Goal: Task Accomplishment & Management: Manage account settings

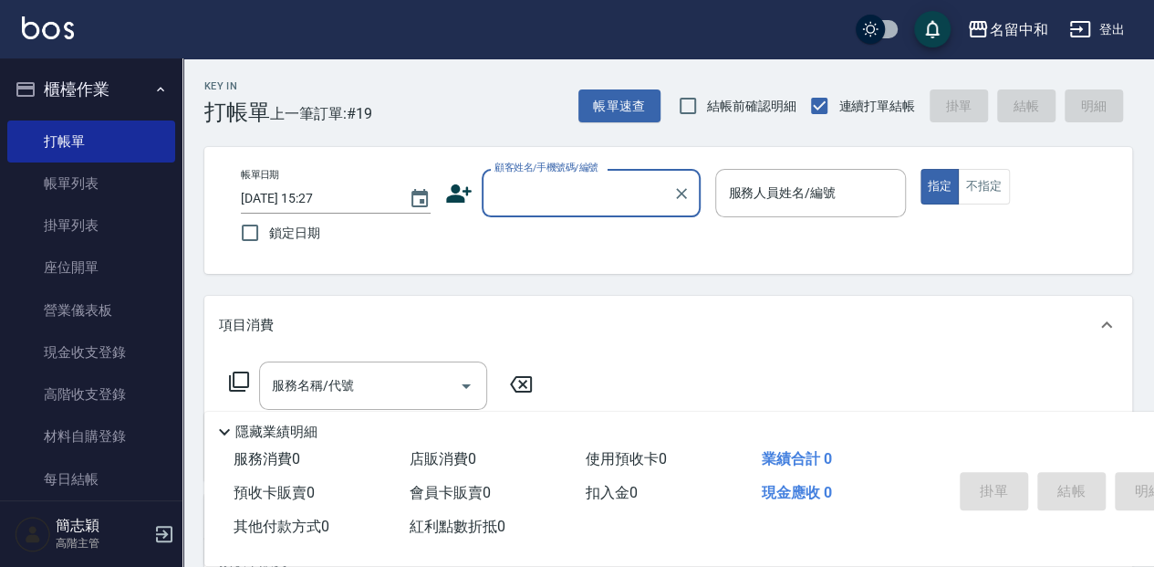
click at [584, 192] on input "顧客姓名/手機號碼/編號" at bounding box center [577, 193] width 175 height 32
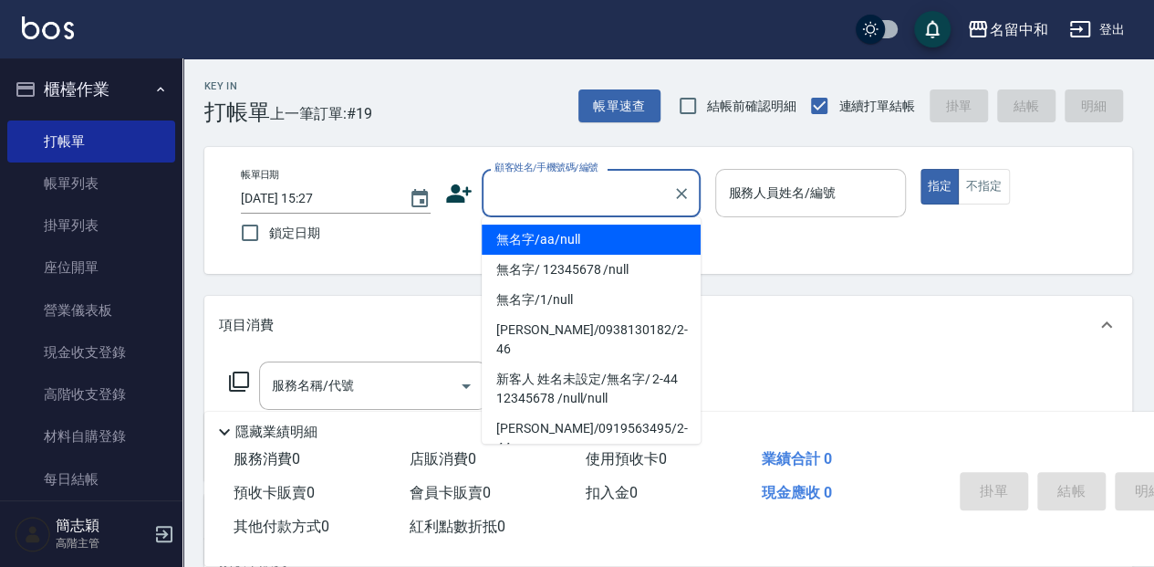
drag, startPoint x: 590, startPoint y: 232, endPoint x: 757, endPoint y: 180, distance: 174.9
click at [591, 232] on li "無名字/aa/null" at bounding box center [591, 239] width 219 height 30
type input "無名字/aa/null"
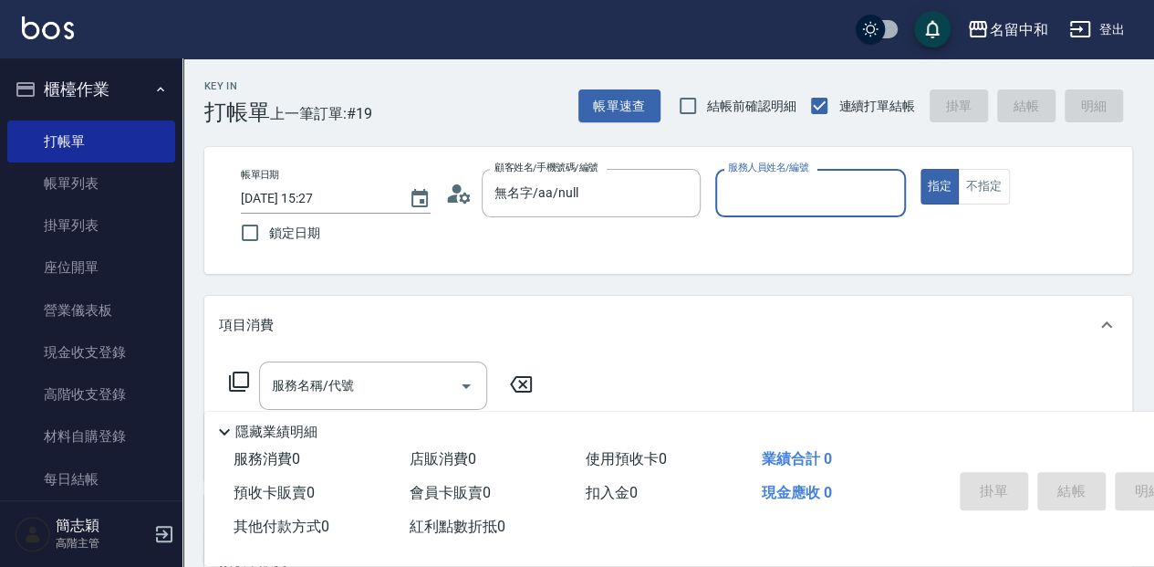
click at [810, 190] on input "服務人員姓名/編號" at bounding box center [809, 193] width 173 height 32
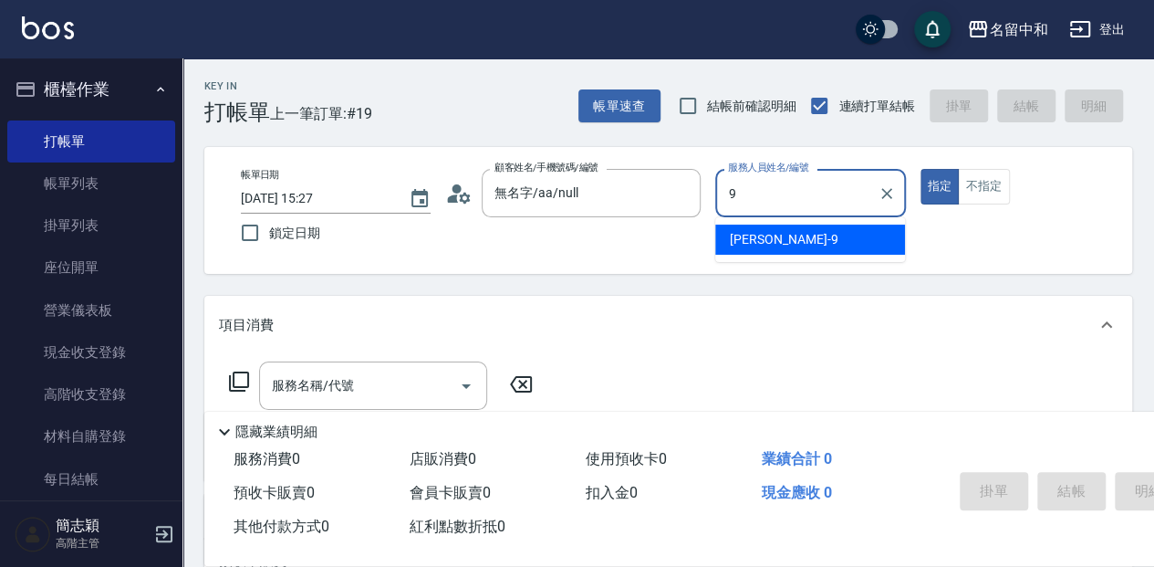
type input "Anna-9"
type button "true"
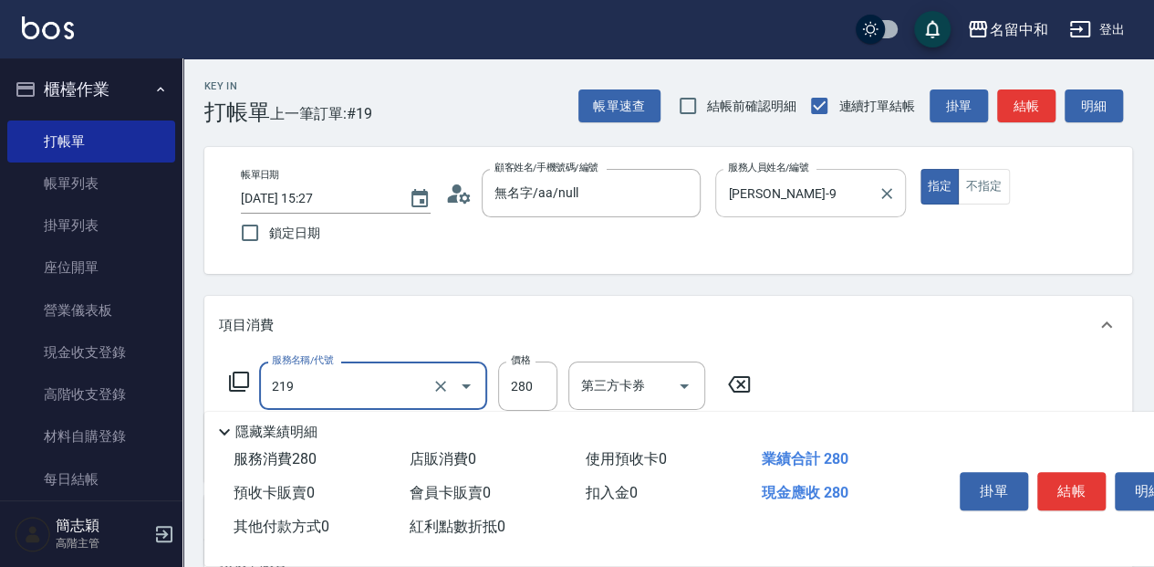
type input "洗髮280(219)"
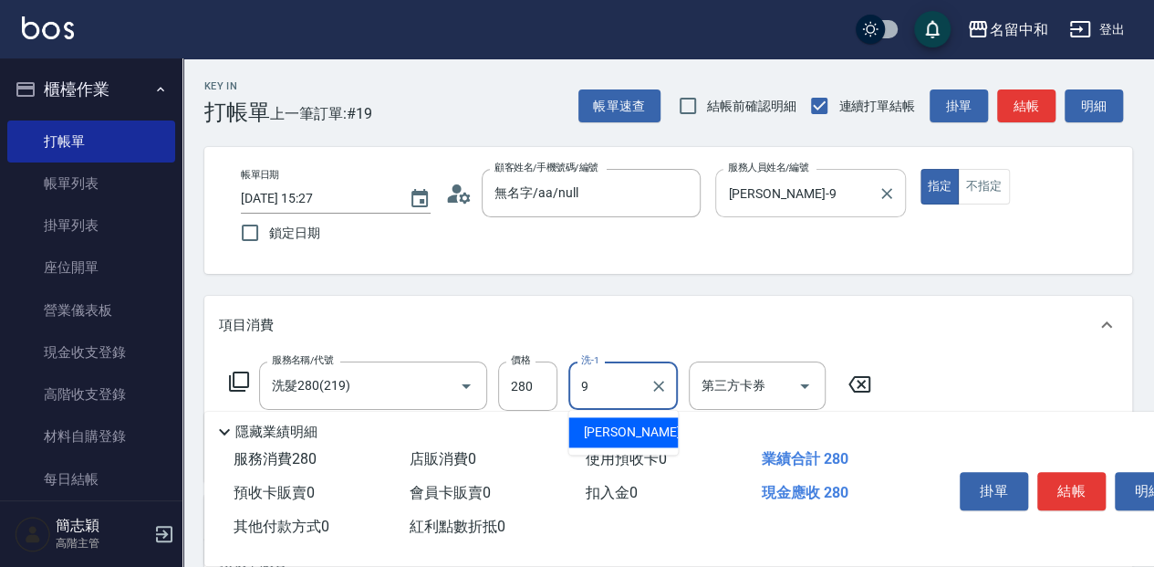
type input "Anna-9"
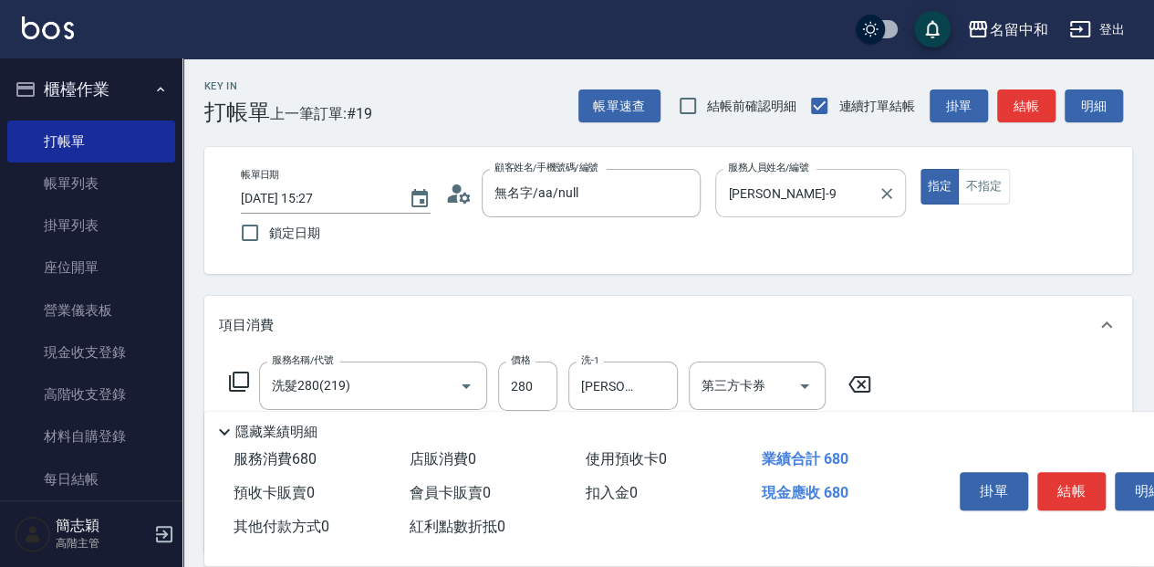
type input "剪髮(400)(401)"
type input "450"
click at [1082, 494] on button "結帳" at bounding box center [1071, 491] width 68 height 38
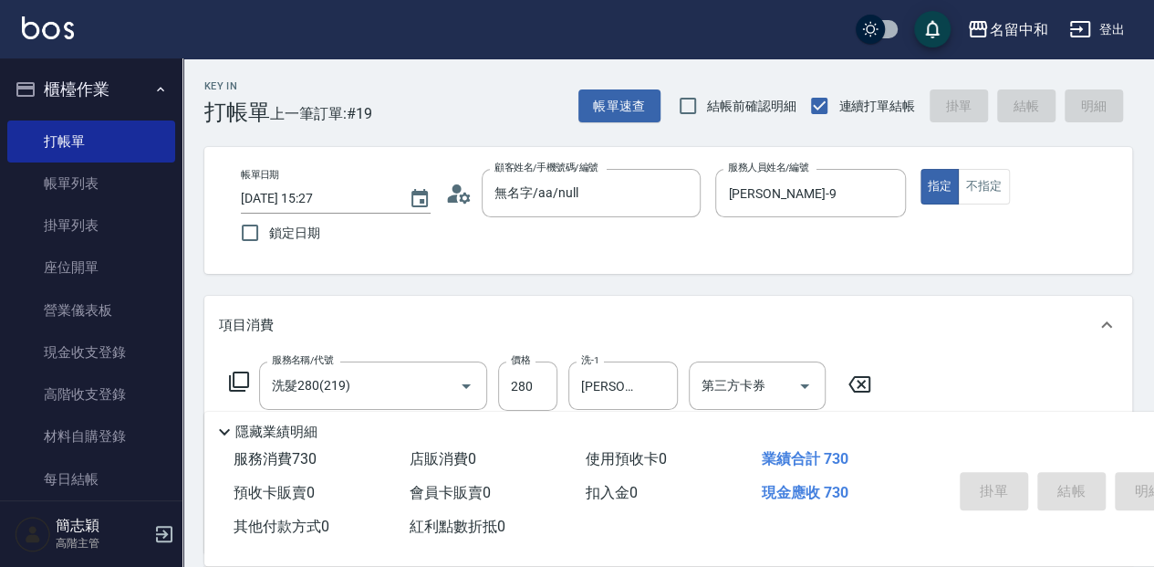
type input "2025/10/11 16:58"
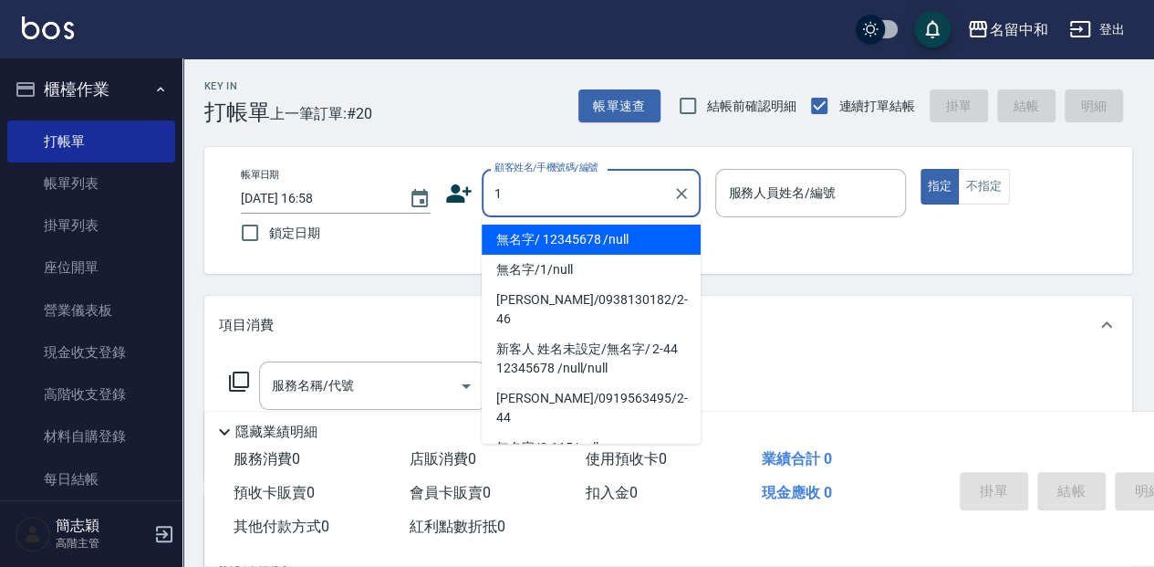
type input "無名字/ 12345678 /null"
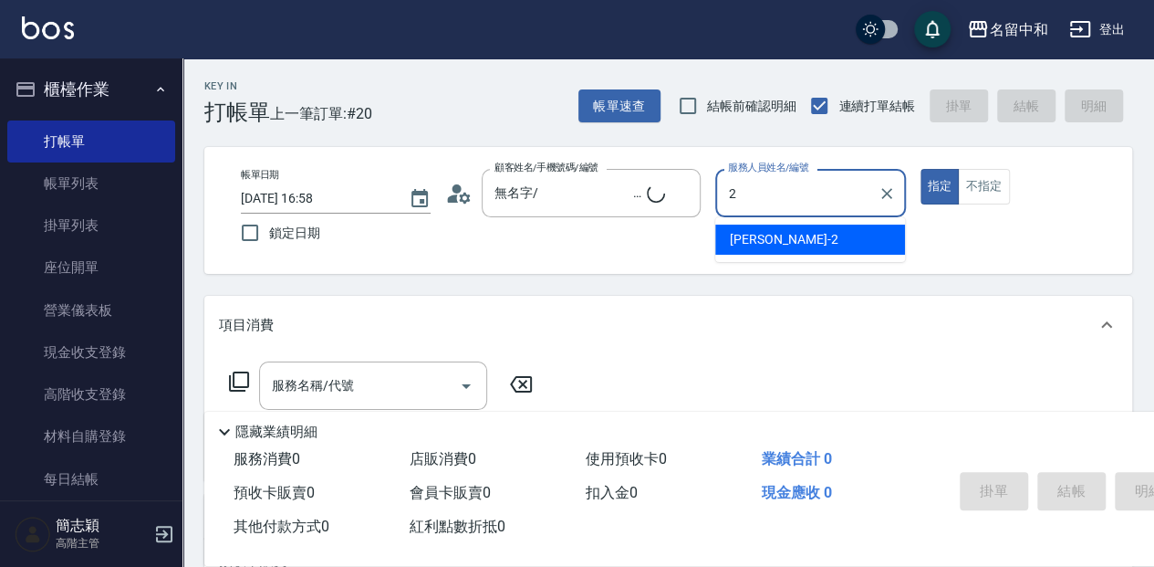
type input "2"
type input "無名字/1/null"
type input "Julie-2"
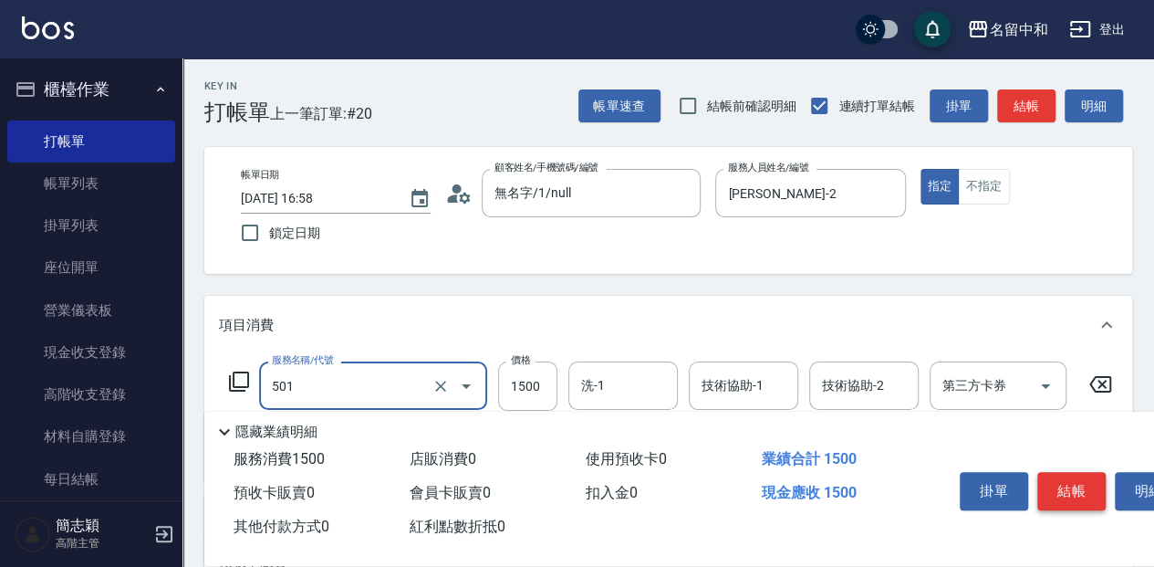
type input "染髮(1500](501)"
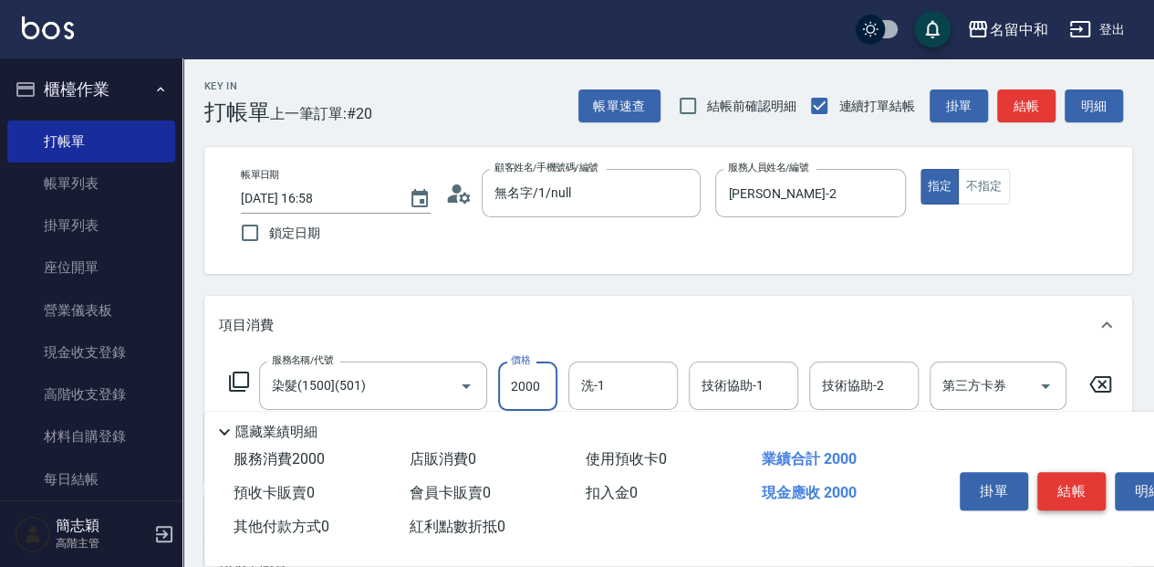
type input "2000"
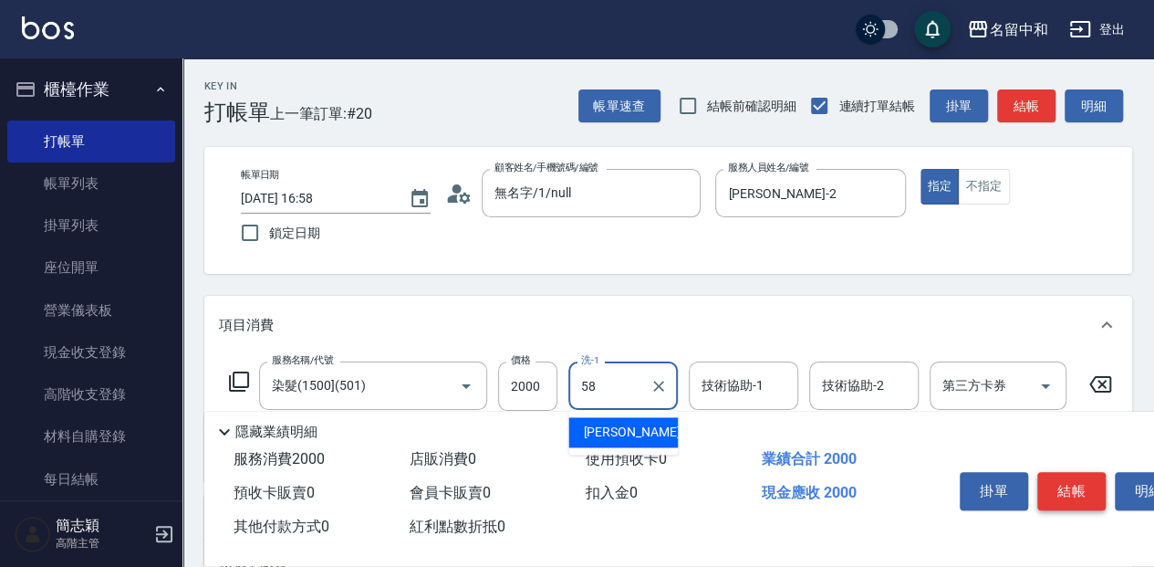
type input "莫娜-58"
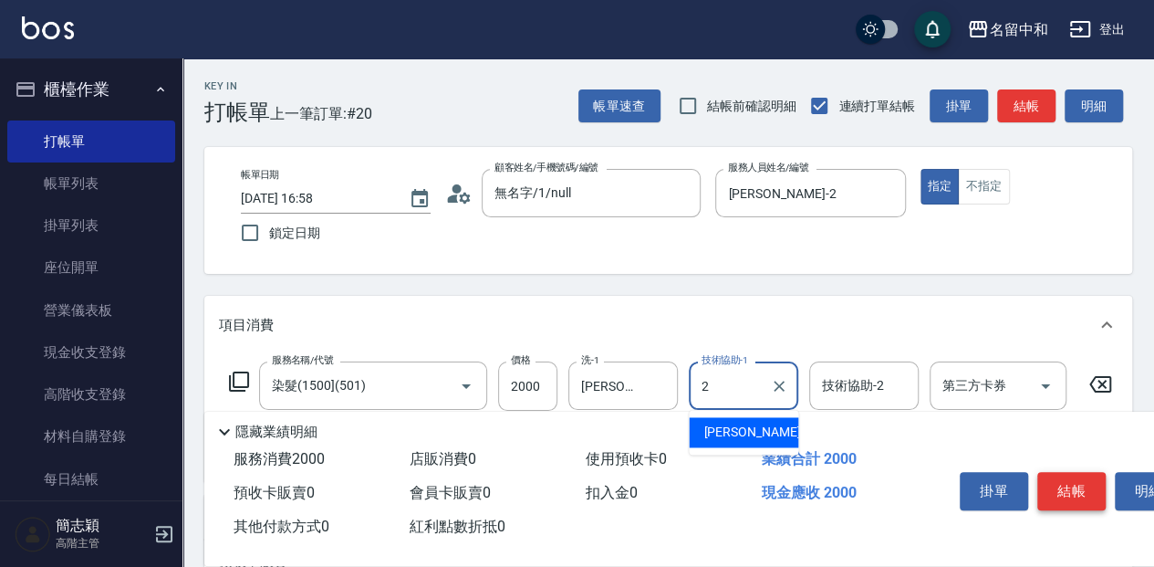
type input "Julie-2"
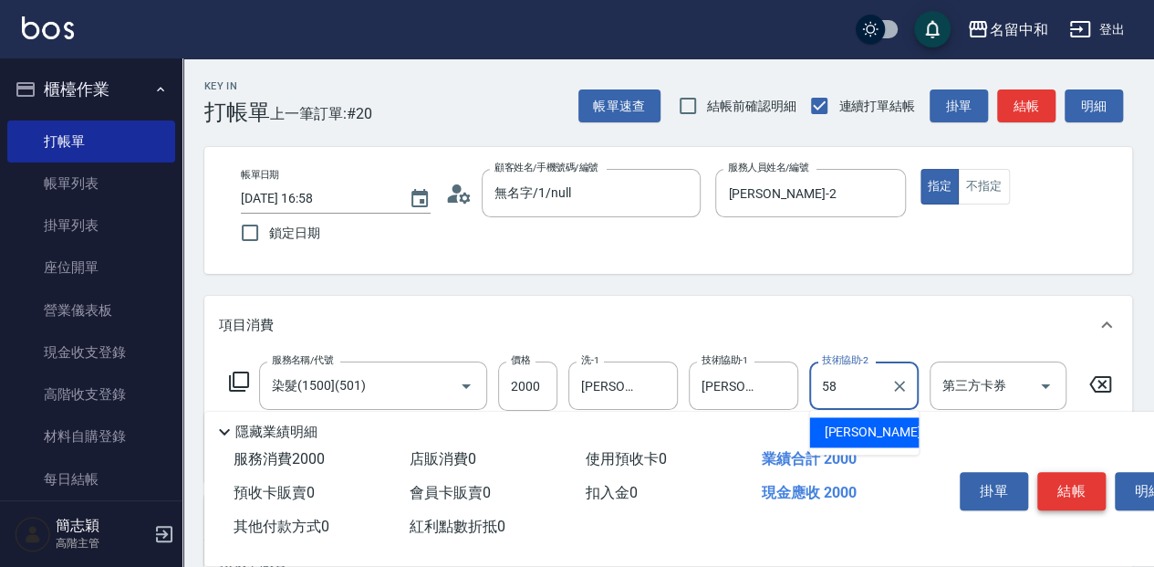
type input "莫娜-58"
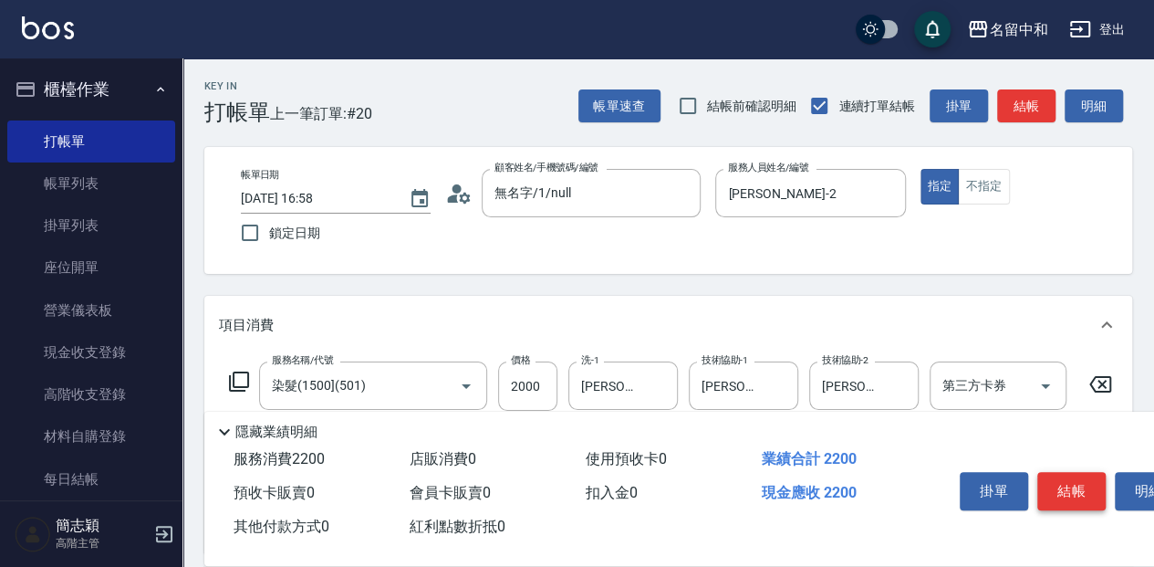
type input "染.頭皮隔離(611)"
type input "300"
type input "莫娜-58"
type input "5G護髮(613)"
type input "1499"
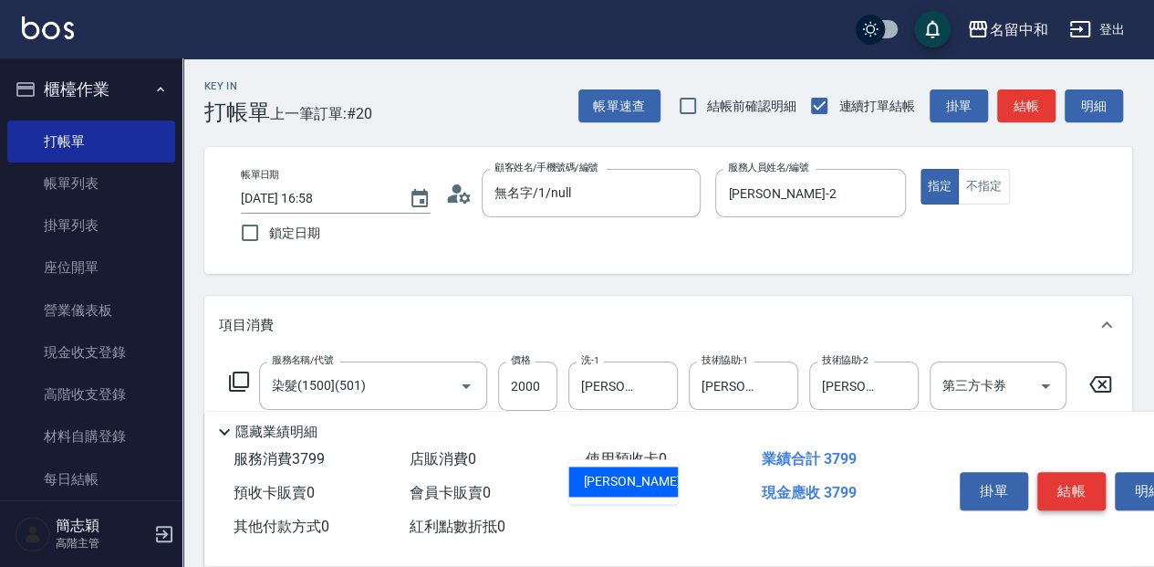
type input "莫娜-58"
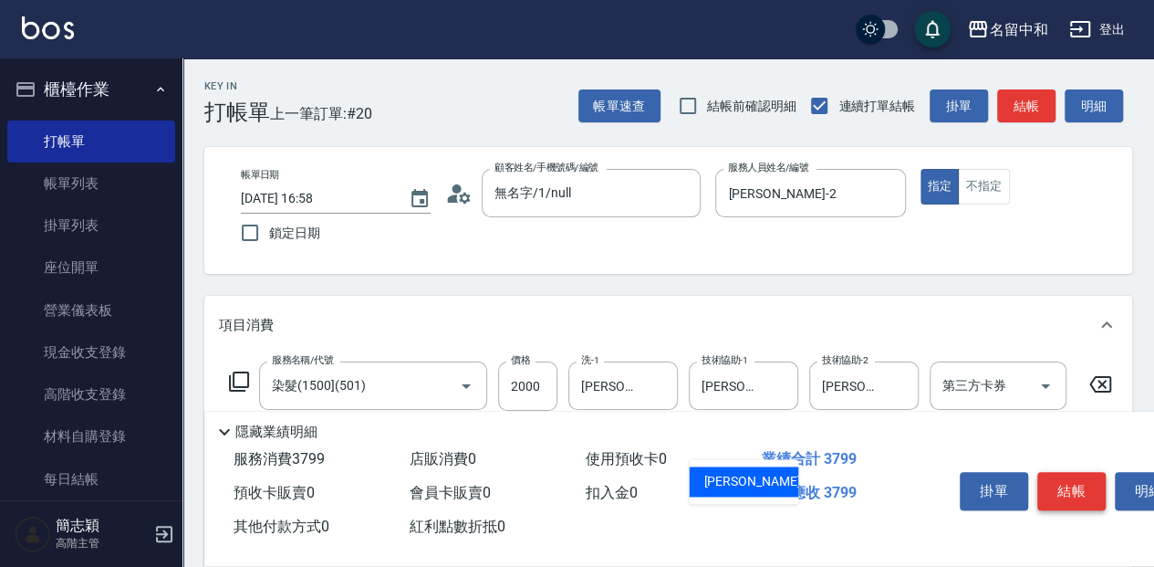
type input "莫娜-58"
click at [1095, 485] on button "結帳" at bounding box center [1071, 491] width 68 height 38
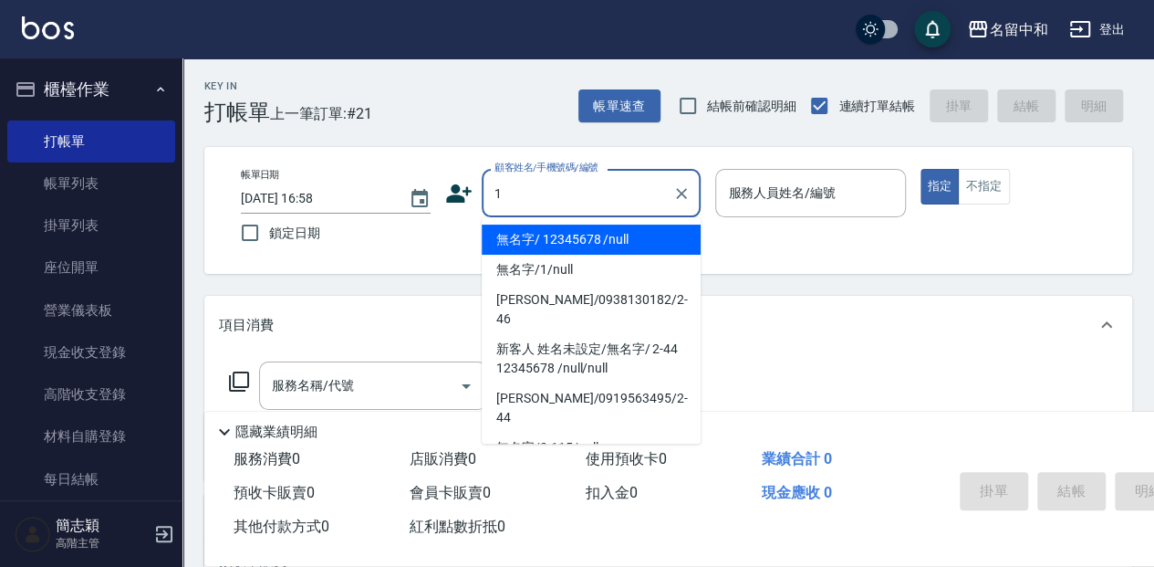
type input "無名字/ 12345678 /null"
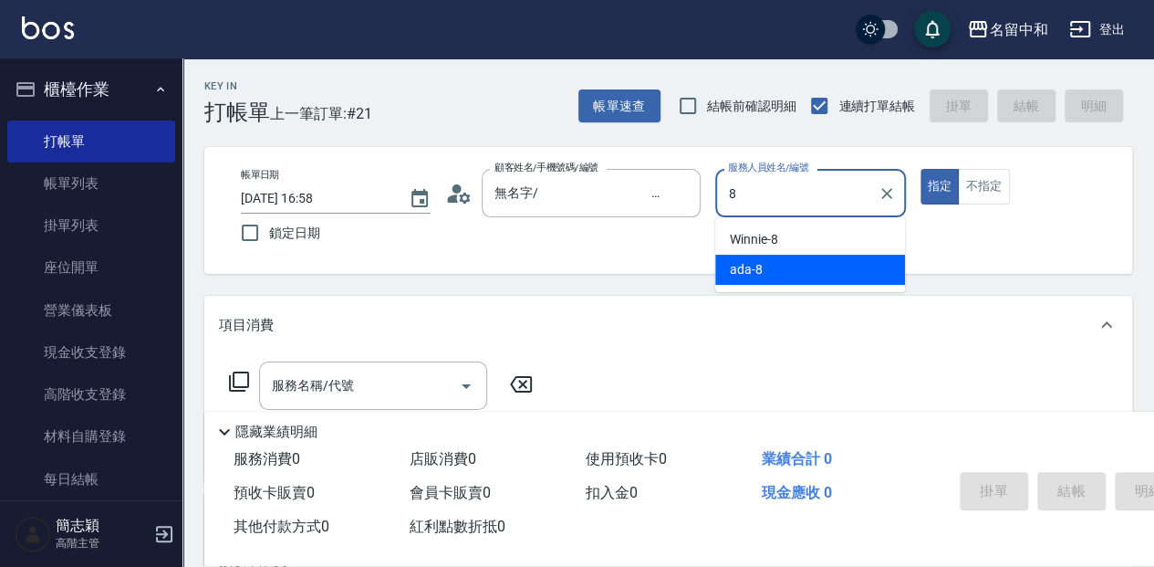
type input "ada-8"
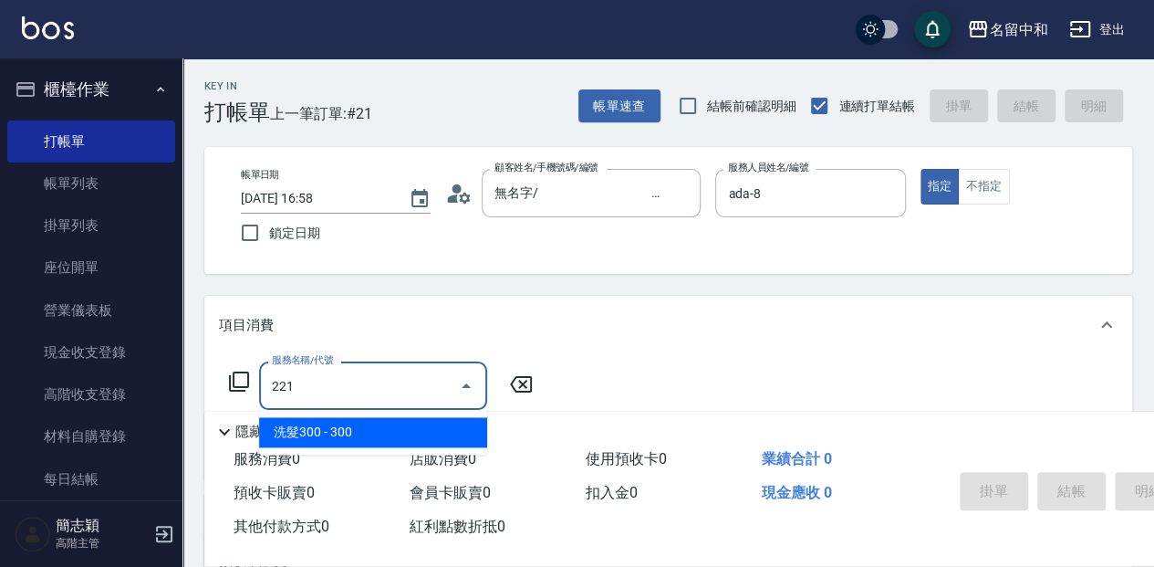
type input "洗髮300(221)"
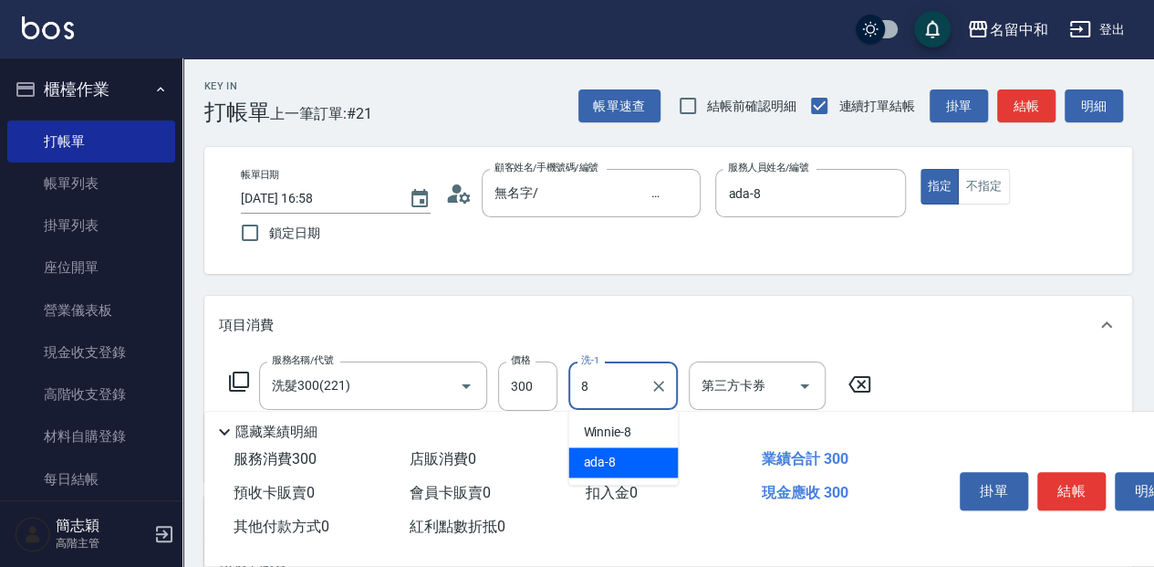
type input "ada-8"
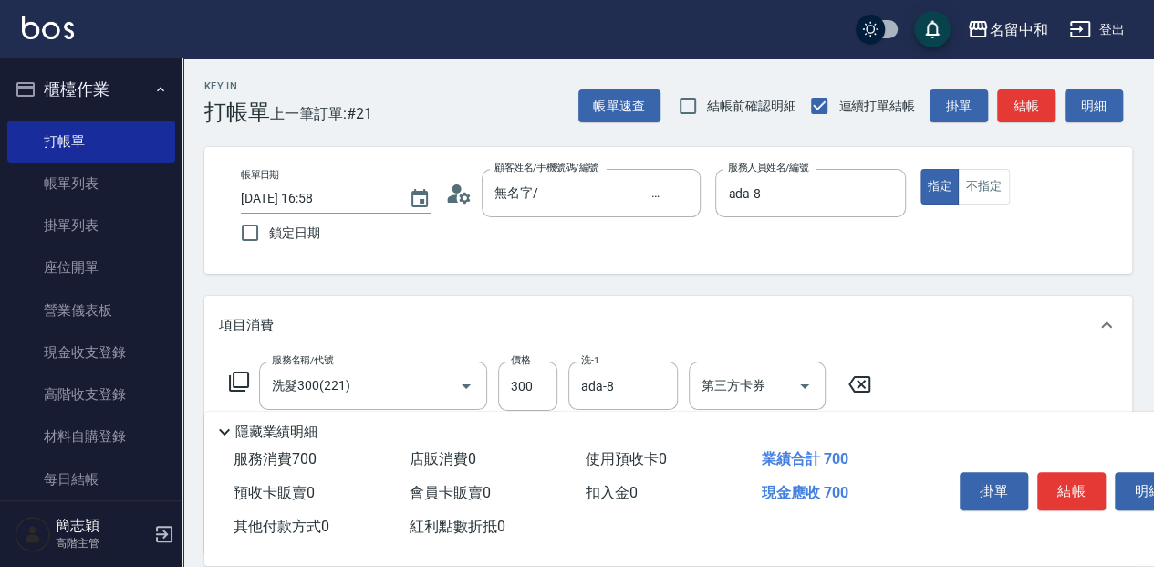
type input "剪髮(400)(401)"
type input "350"
click at [1081, 474] on button "結帳" at bounding box center [1071, 491] width 68 height 38
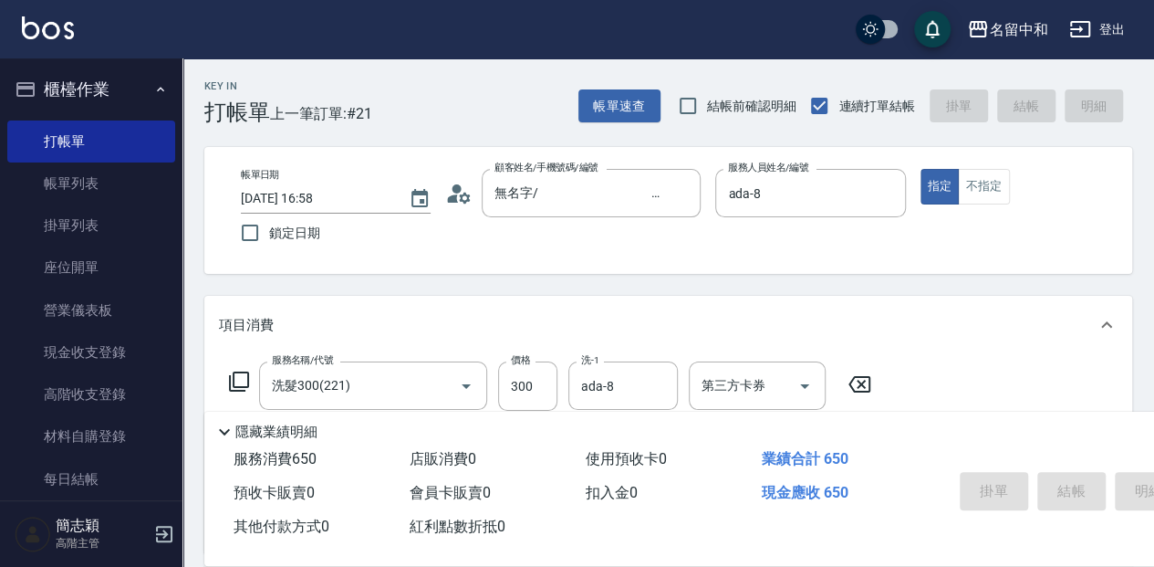
type input "2025/10/11 16:59"
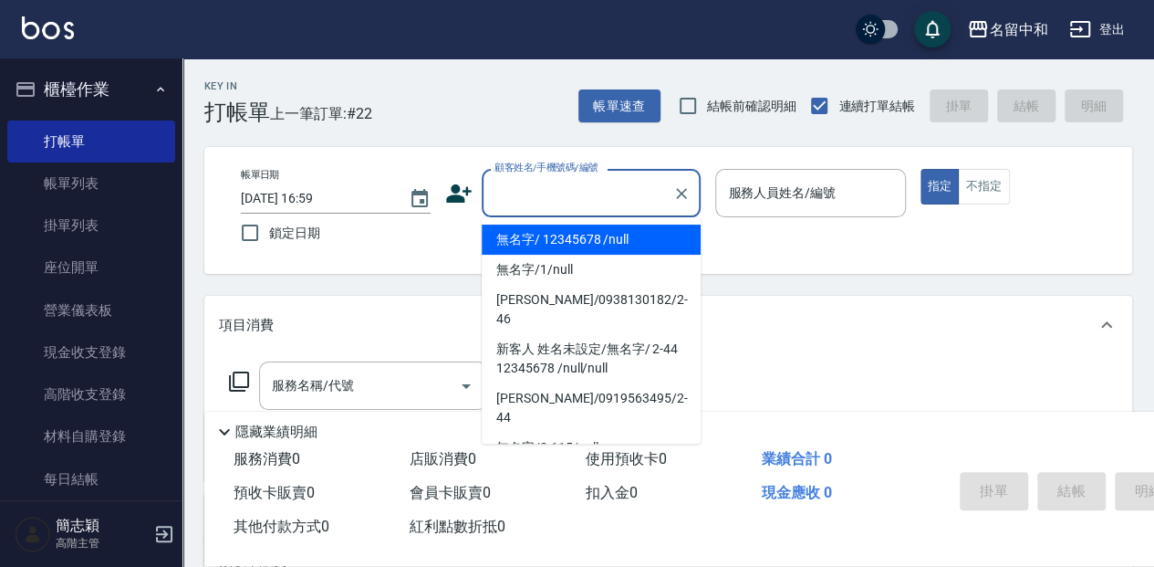
click at [542, 197] on input "顧客姓名/手機號碼/編號" at bounding box center [577, 193] width 175 height 32
click at [587, 232] on li "無名字/ 12345678 /null" at bounding box center [591, 239] width 219 height 30
type input "無名字/ 12345678 /null"
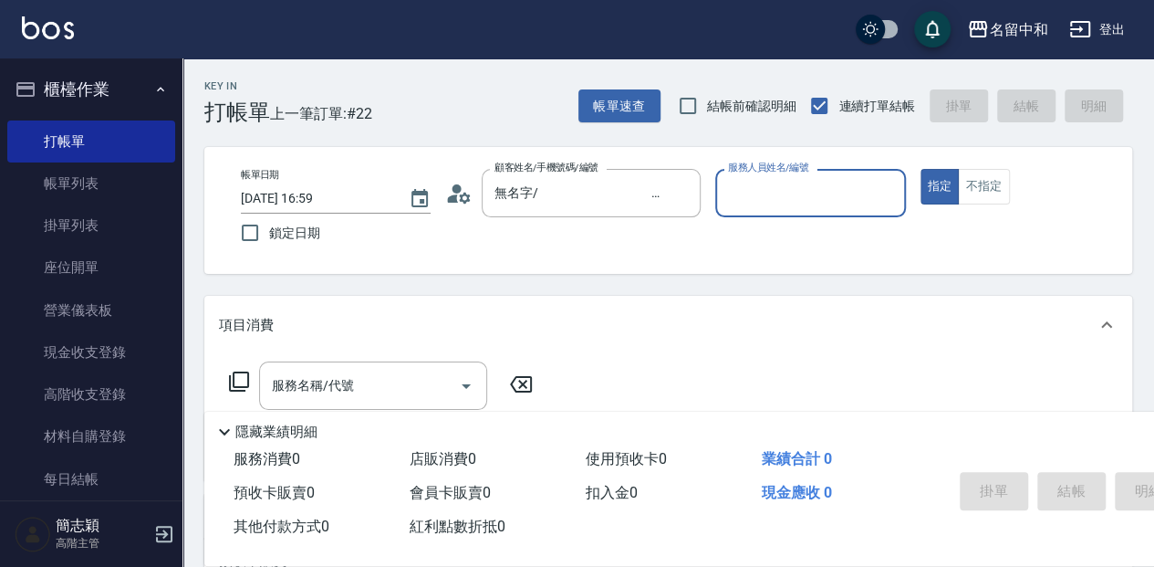
click at [766, 193] on input "服務人員姓名/編號" at bounding box center [809, 193] width 173 height 32
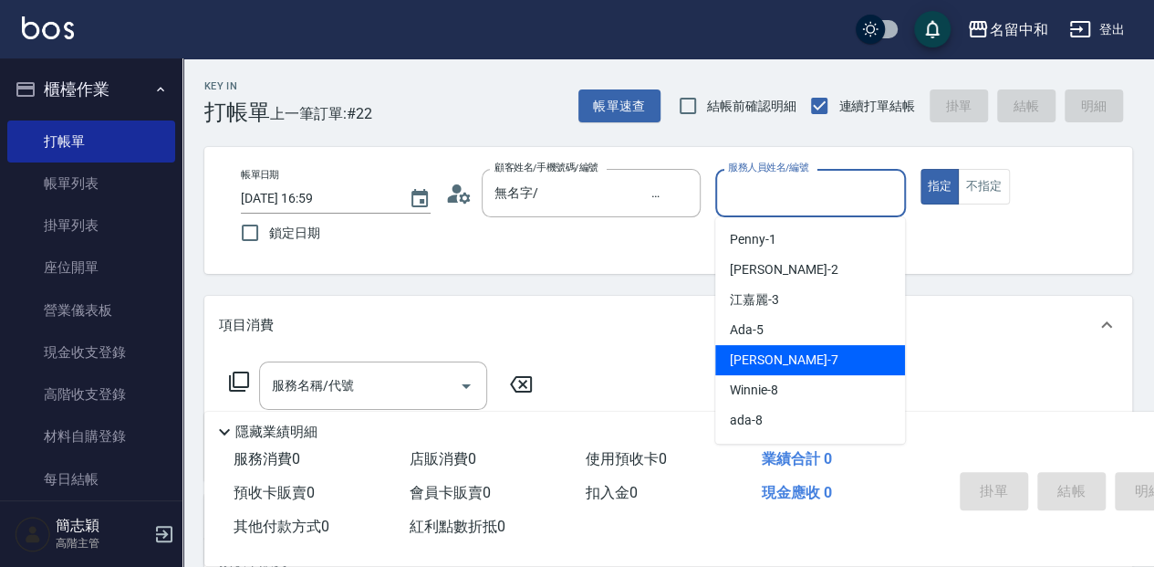
click at [781, 351] on span "Jessica -7" at bounding box center [784, 359] width 108 height 19
type input "Jessica-7"
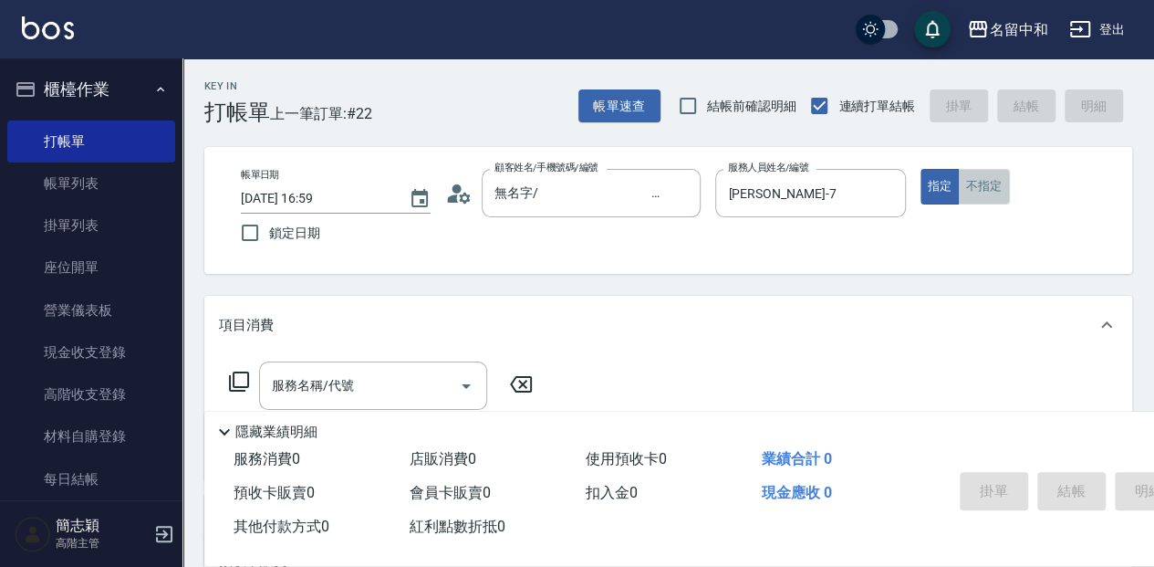
click at [970, 190] on button "不指定" at bounding box center [983, 187] width 51 height 36
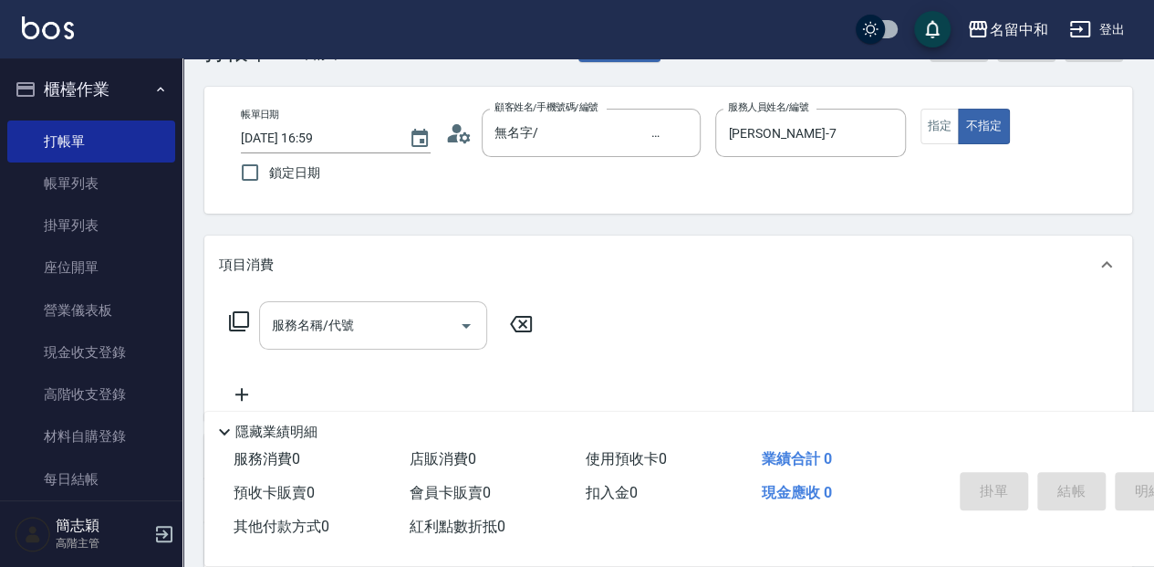
click at [400, 336] on input "服務名稱/代號" at bounding box center [359, 325] width 184 height 32
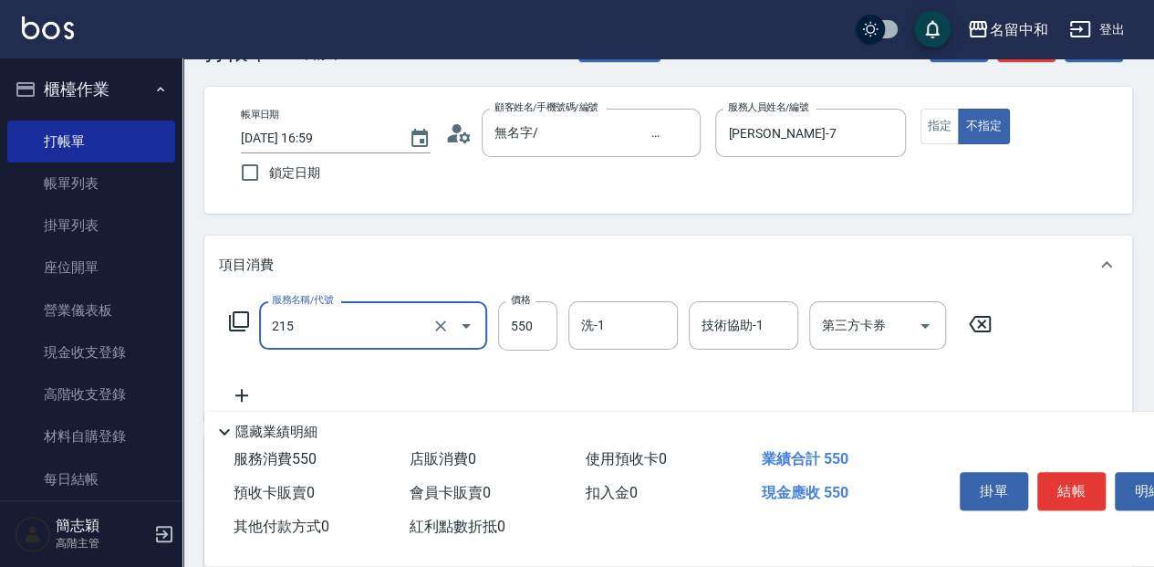
type input "SPA洗髮[500](215)"
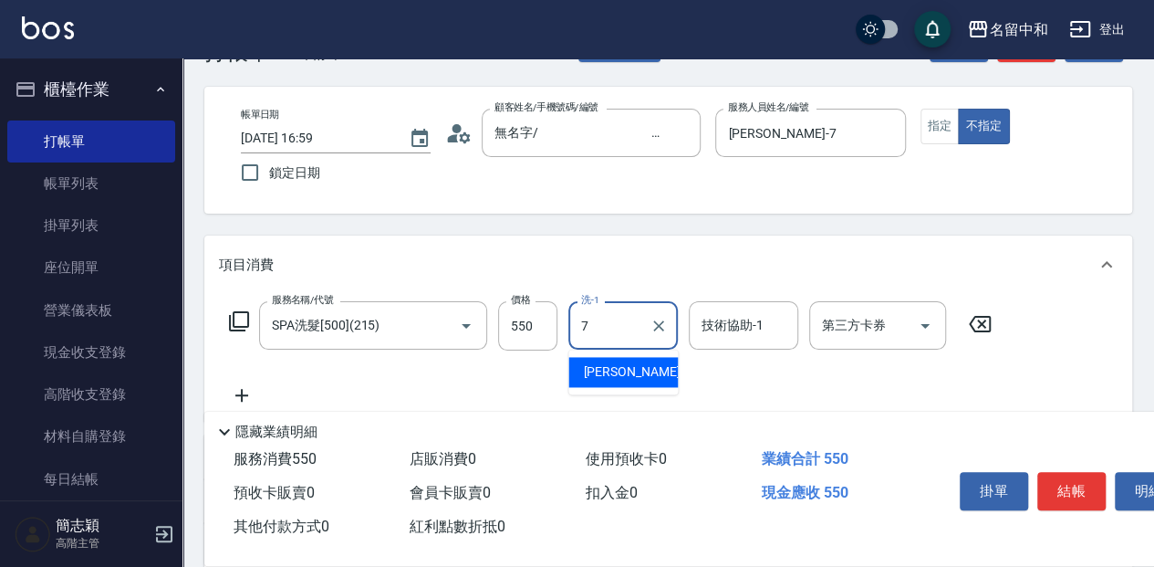
type input "Jessica-7"
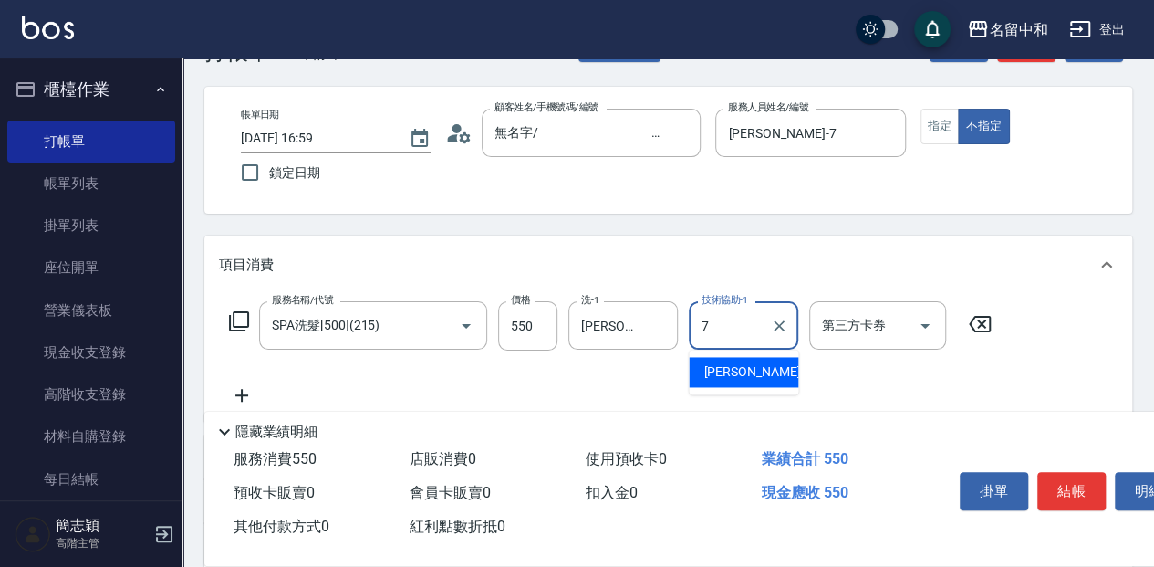
type input "Jessica-7"
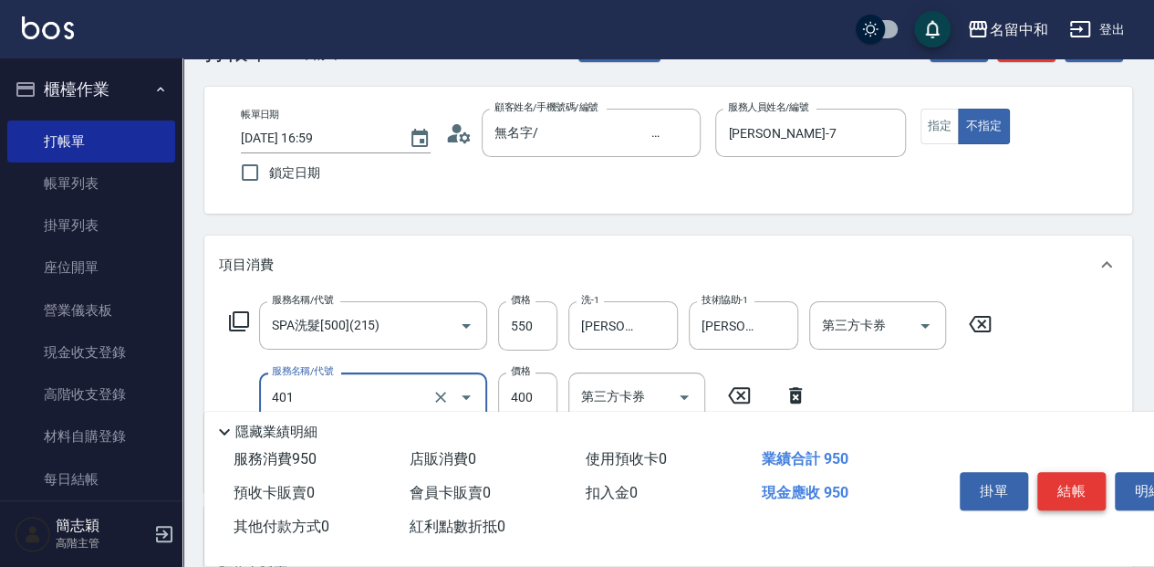
type input "剪髮(400)(401)"
click at [1087, 479] on button "結帳" at bounding box center [1071, 491] width 68 height 38
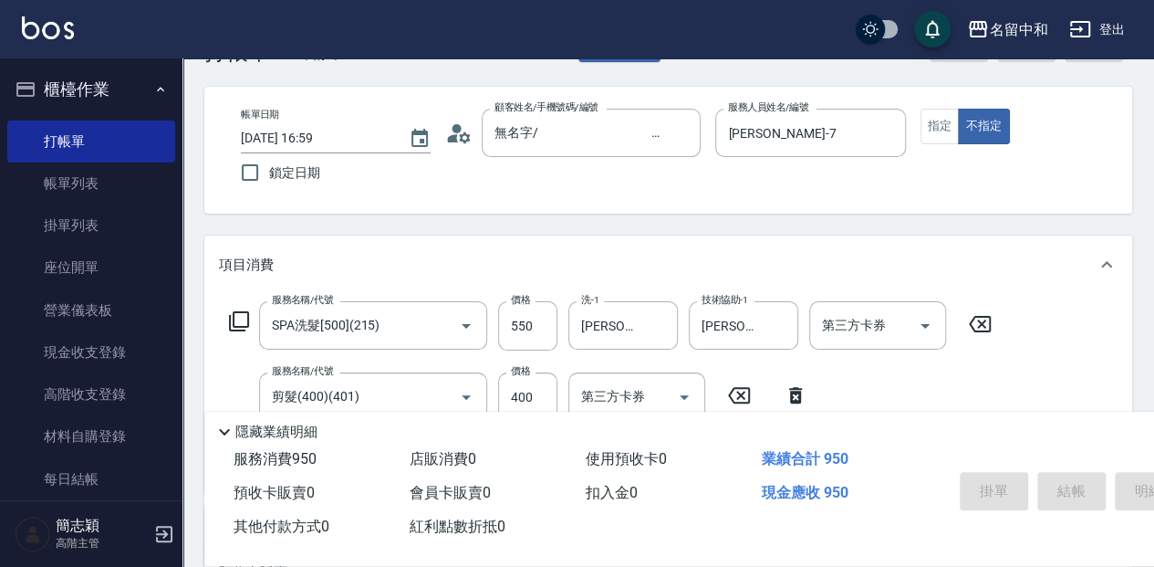
type input "2025/10/11 17:11"
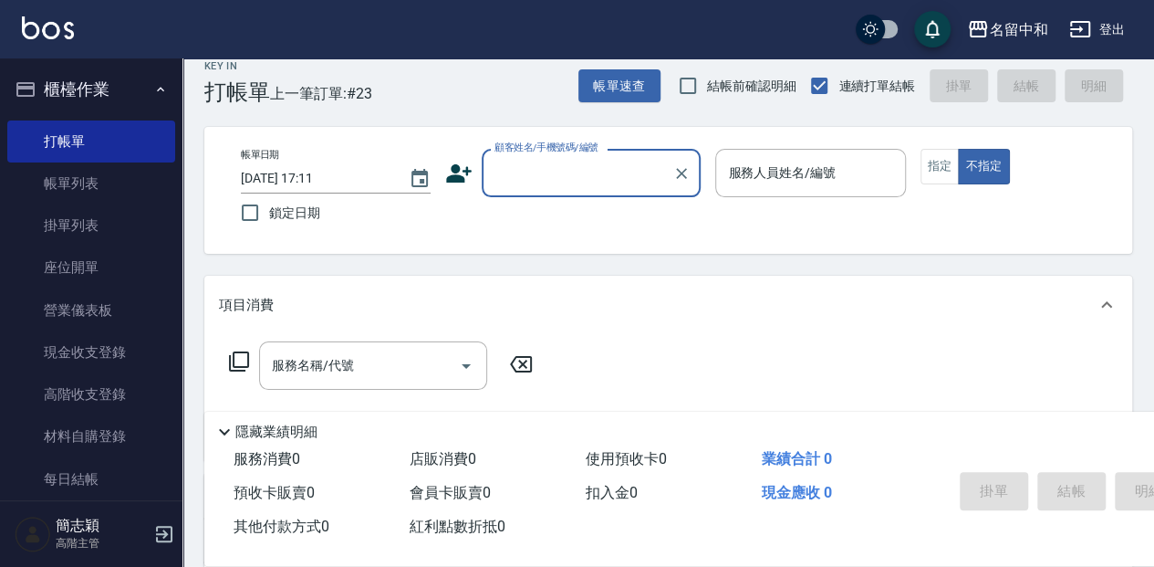
scroll to position [0, 0]
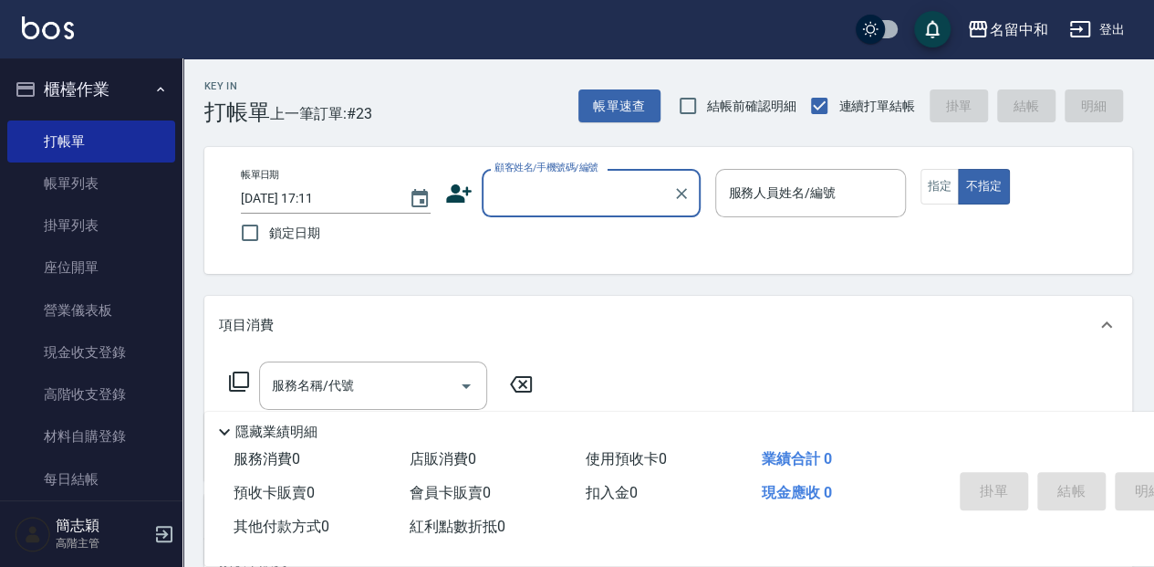
click at [585, 196] on input "顧客姓名/手機號碼/編號" at bounding box center [577, 193] width 175 height 32
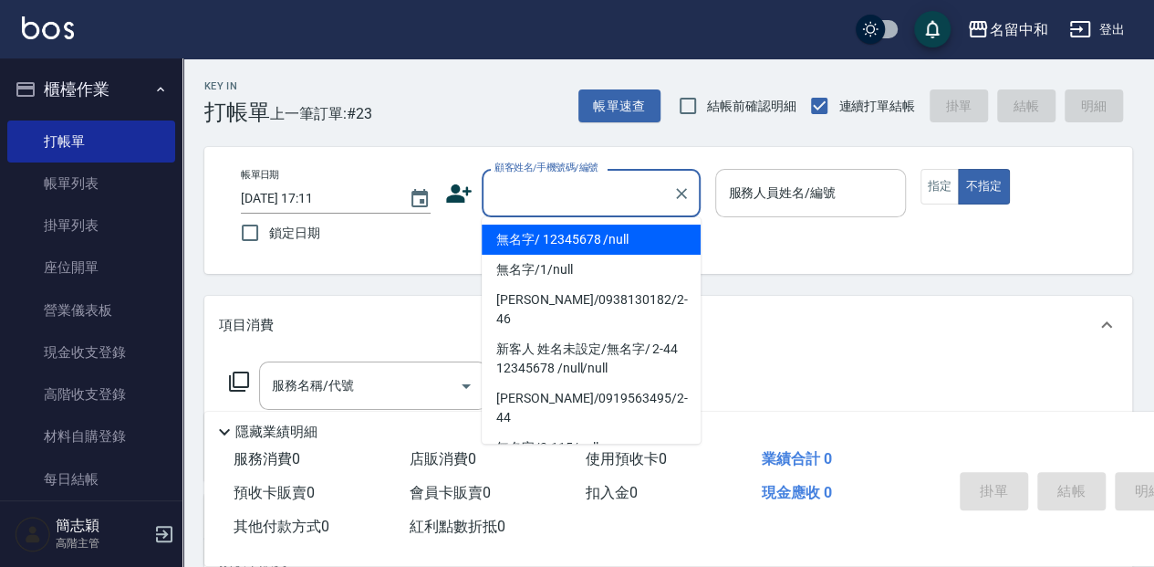
drag, startPoint x: 628, startPoint y: 250, endPoint x: 762, endPoint y: 182, distance: 150.1
click at [635, 249] on li "無名字/ 12345678 /null" at bounding box center [591, 239] width 219 height 30
type input "無名字/ 12345678 /null"
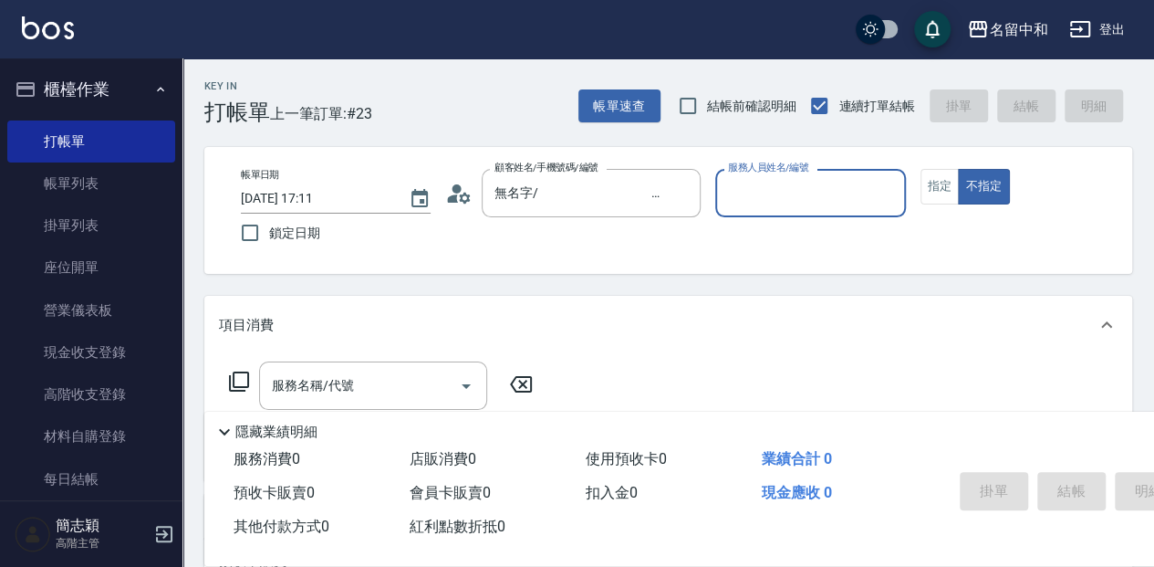
click at [858, 198] on input "服務人員姓名/編號" at bounding box center [809, 193] width 173 height 32
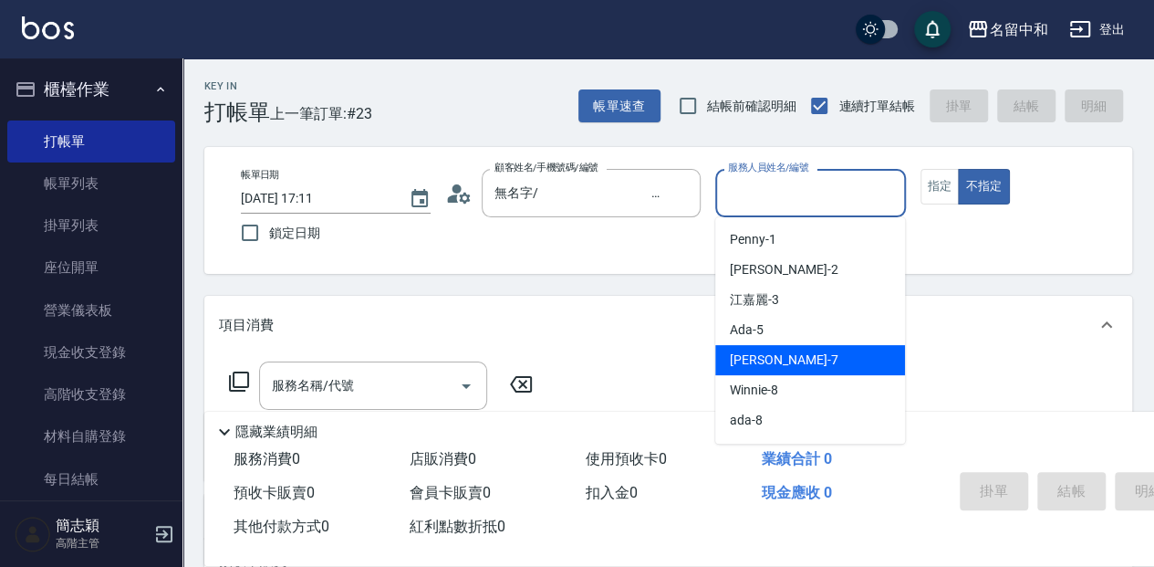
drag, startPoint x: 836, startPoint y: 363, endPoint x: 883, endPoint y: 281, distance: 94.8
click at [837, 361] on div "Jessica -7" at bounding box center [810, 360] width 190 height 30
type input "Jessica-7"
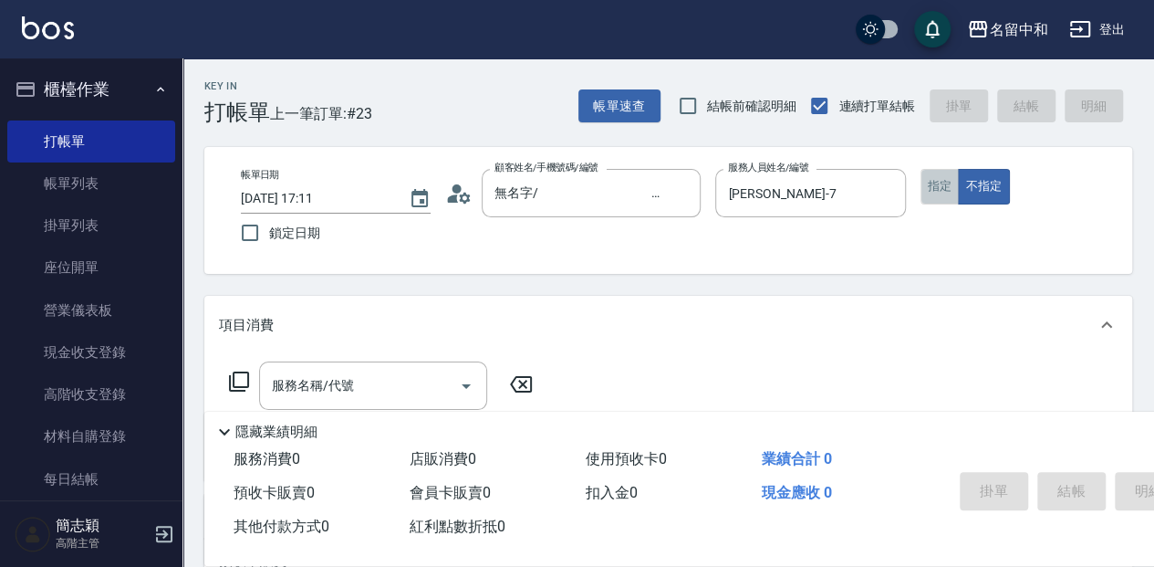
click at [945, 191] on button "指定" at bounding box center [939, 187] width 39 height 36
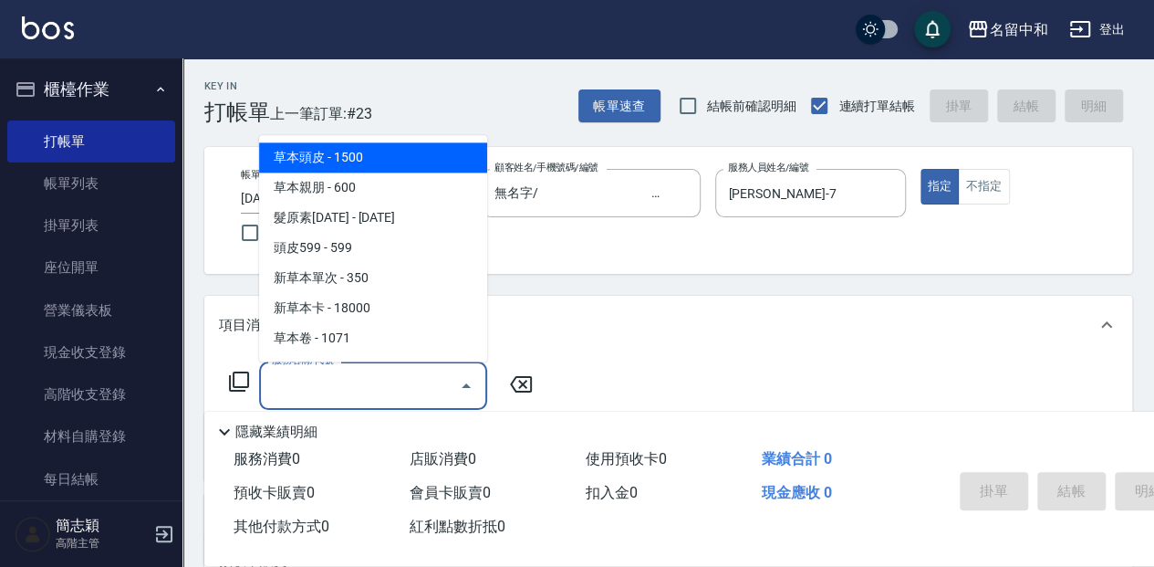
click at [357, 385] on input "服務名稱/代號" at bounding box center [359, 385] width 184 height 32
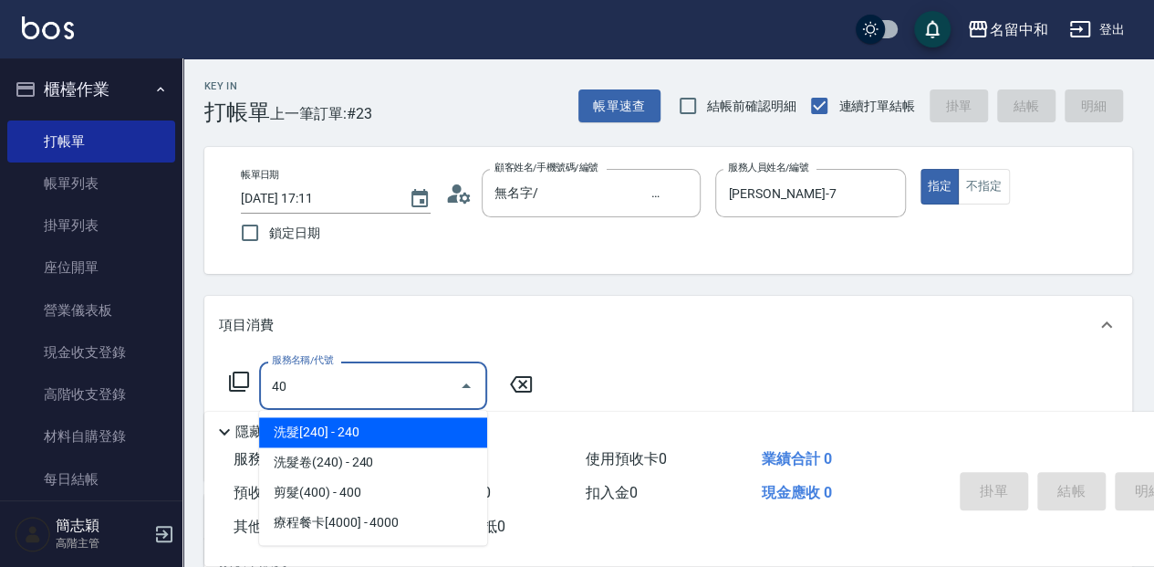
type input "4"
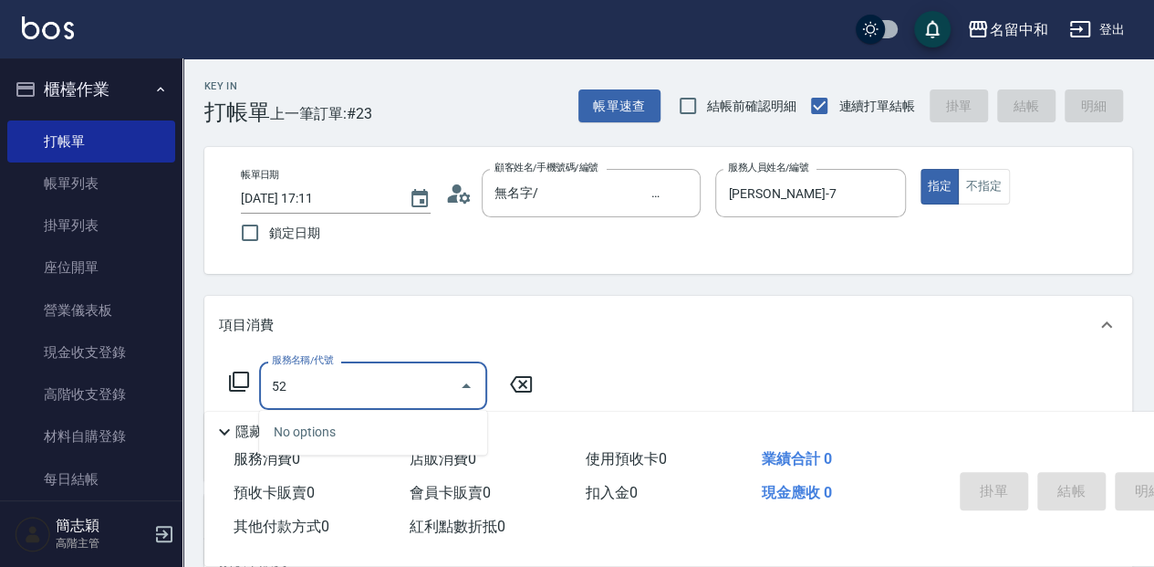
type input "5"
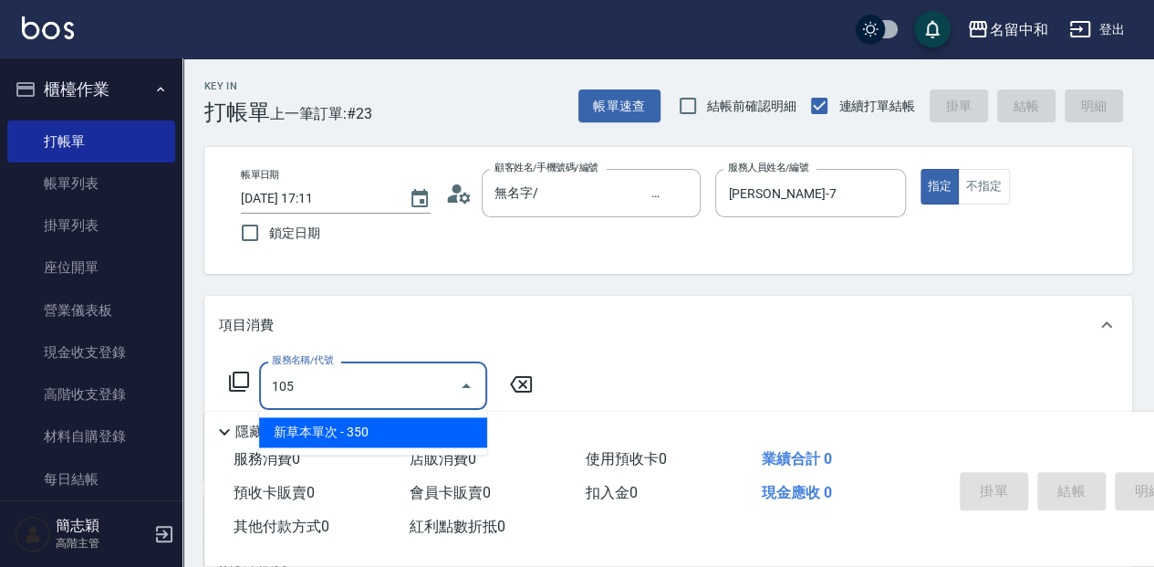
type input "新草本單次(105)"
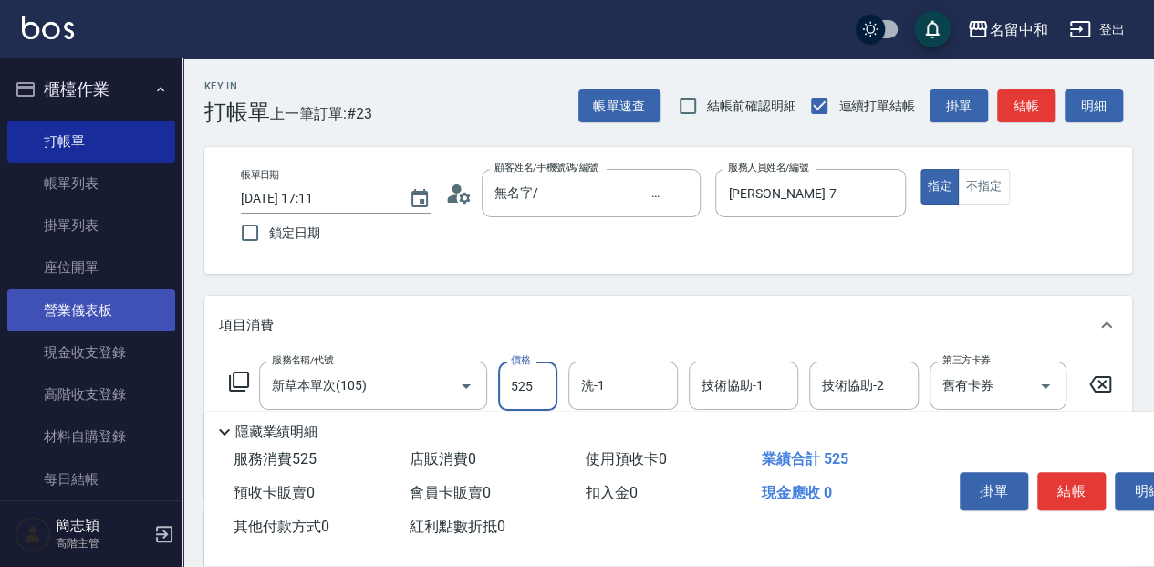
type input "525"
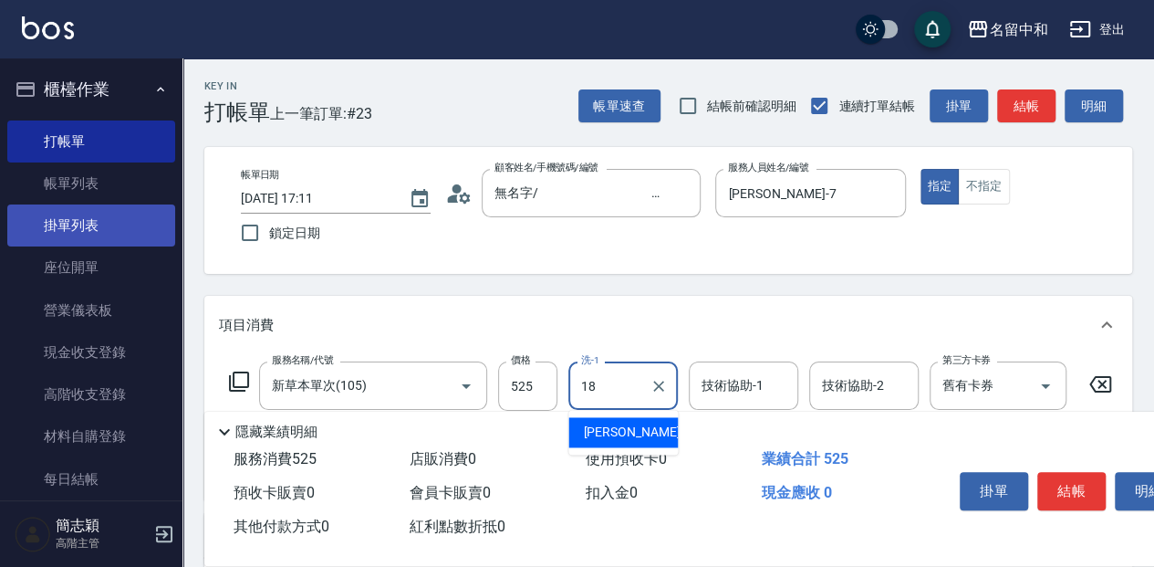
type input "沛岑-18"
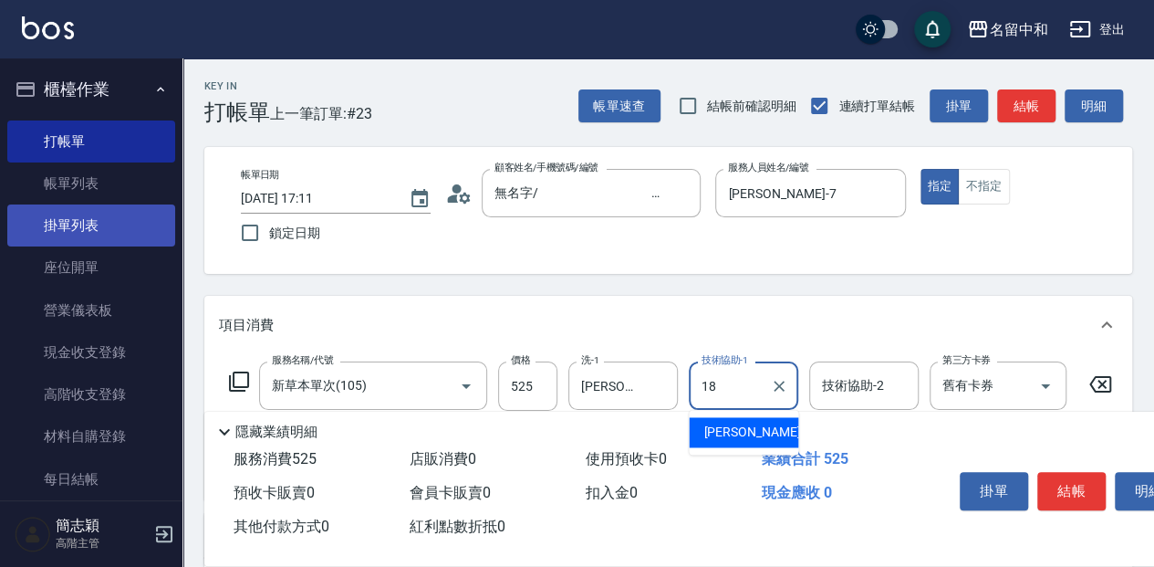
type input "沛岑-18"
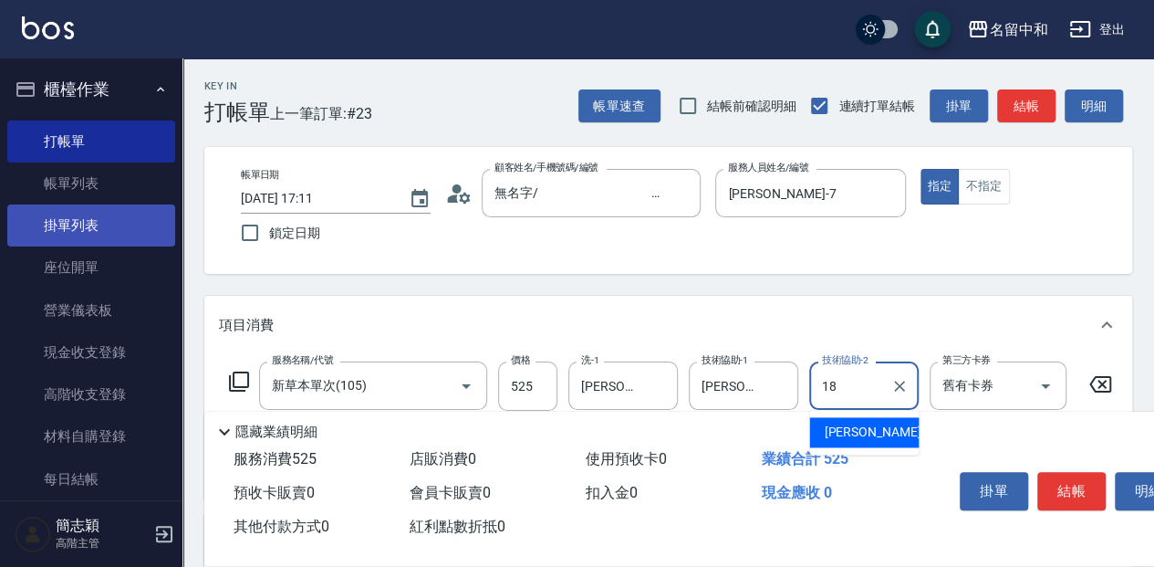
type input "沛岑-18"
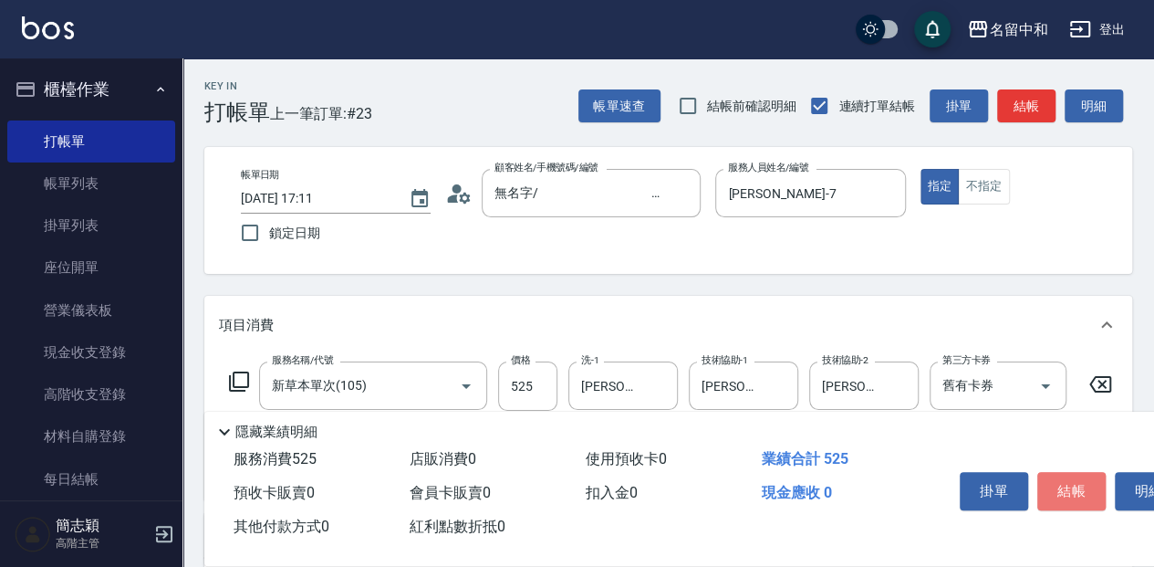
click at [1080, 474] on button "結帳" at bounding box center [1071, 491] width 68 height 38
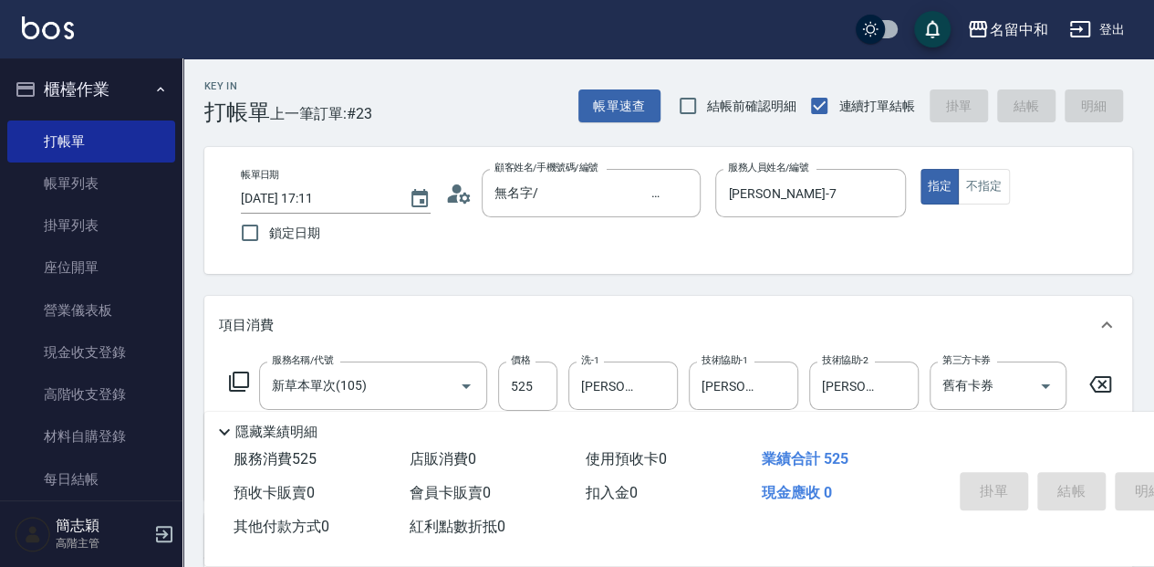
type input "2025/10/11 17:12"
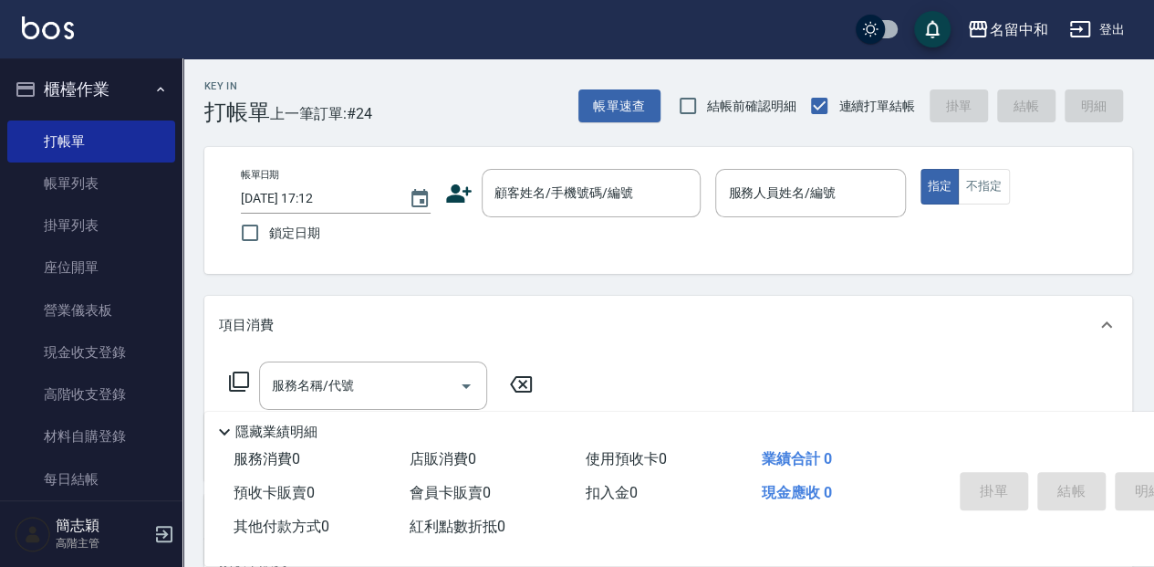
click at [738, 137] on div "Key In 打帳單 上一筆訂單:#24 帳單速查 結帳前確認明細 連續打單結帳 掛單 結帳 明細 帳單日期 2025/10/11 17:12 鎖定日期 顧客…" at bounding box center [668, 472] width 972 height 828
click at [138, 79] on button "櫃檯作業" at bounding box center [91, 89] width 168 height 47
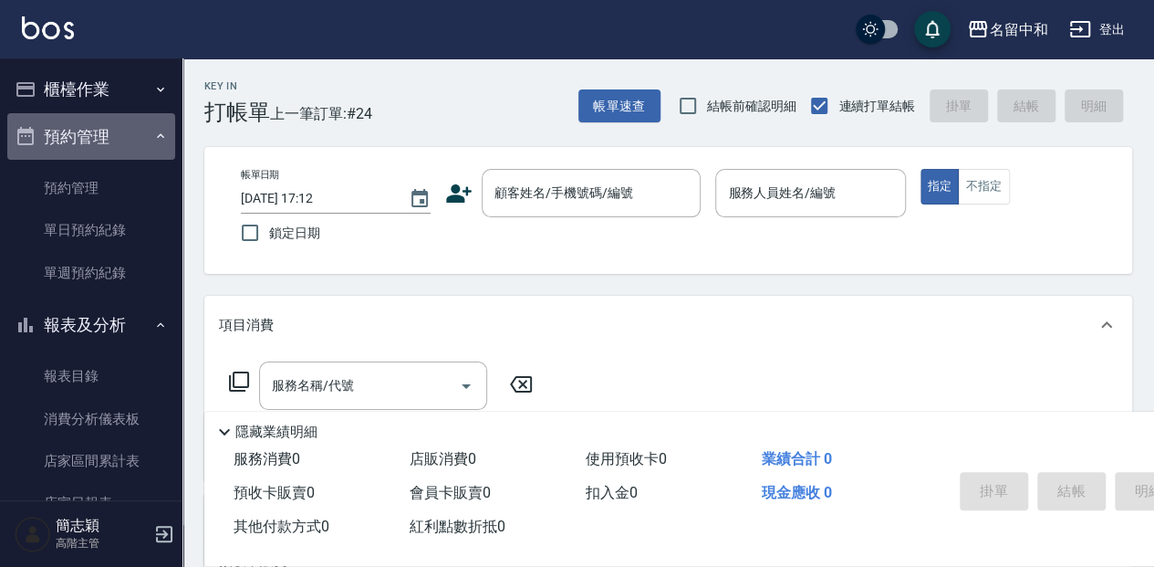
click at [153, 133] on icon "button" at bounding box center [160, 136] width 15 height 15
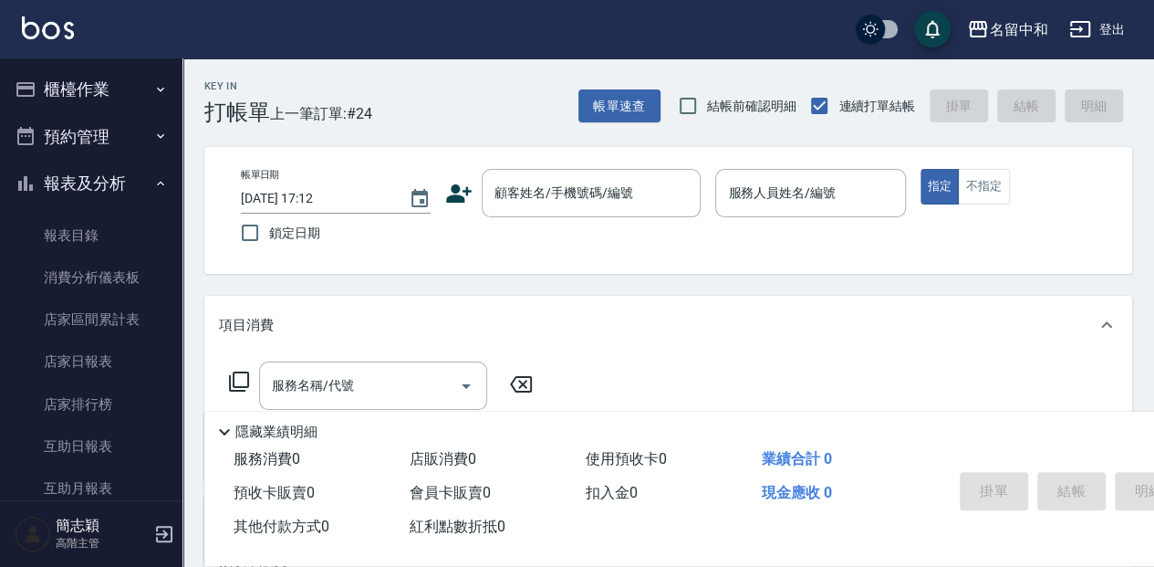
click at [153, 188] on icon "button" at bounding box center [160, 183] width 15 height 15
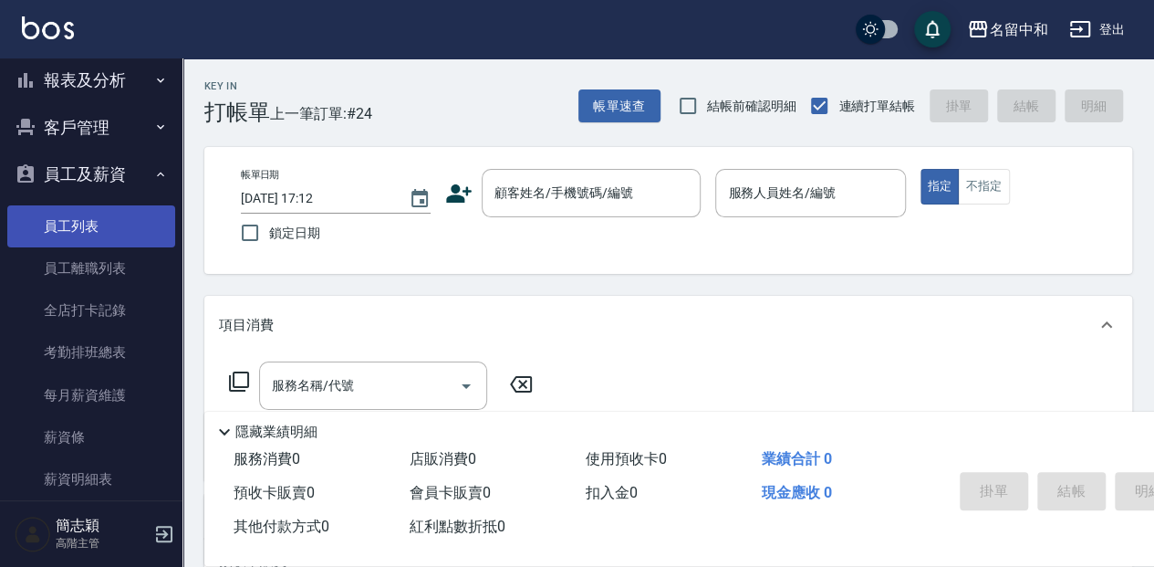
scroll to position [182, 0]
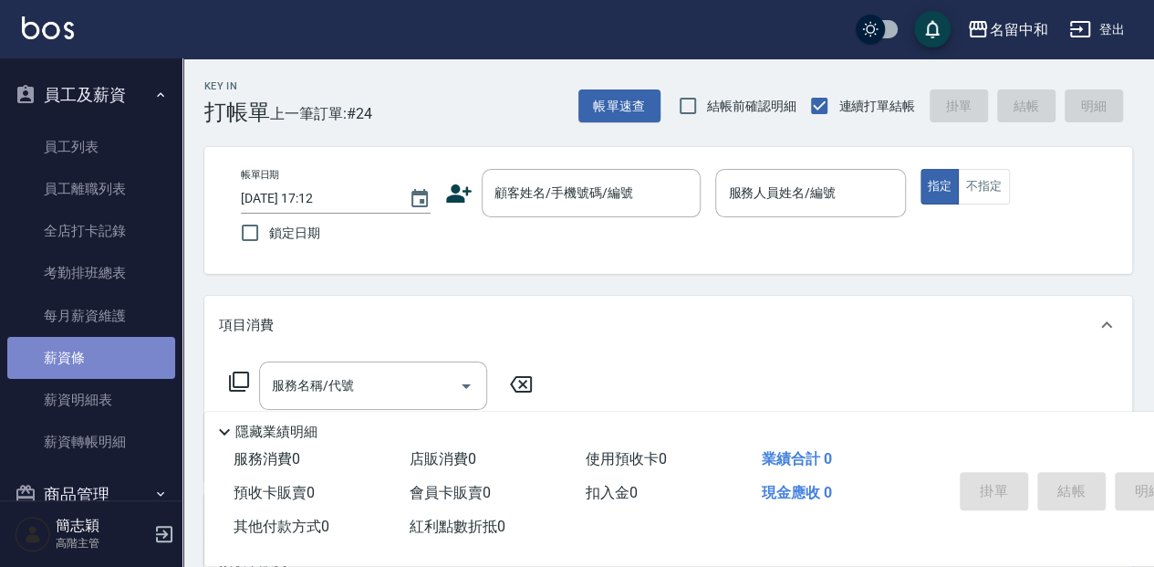
click at [137, 342] on link "薪資條" at bounding box center [91, 358] width 168 height 42
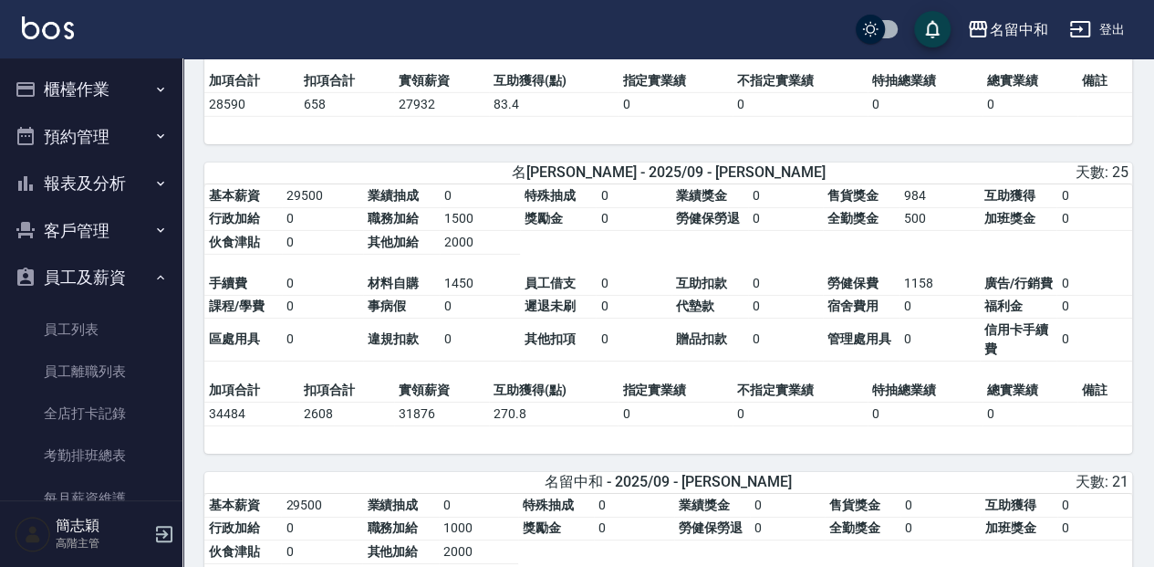
click at [127, 78] on button "櫃檯作業" at bounding box center [91, 89] width 168 height 47
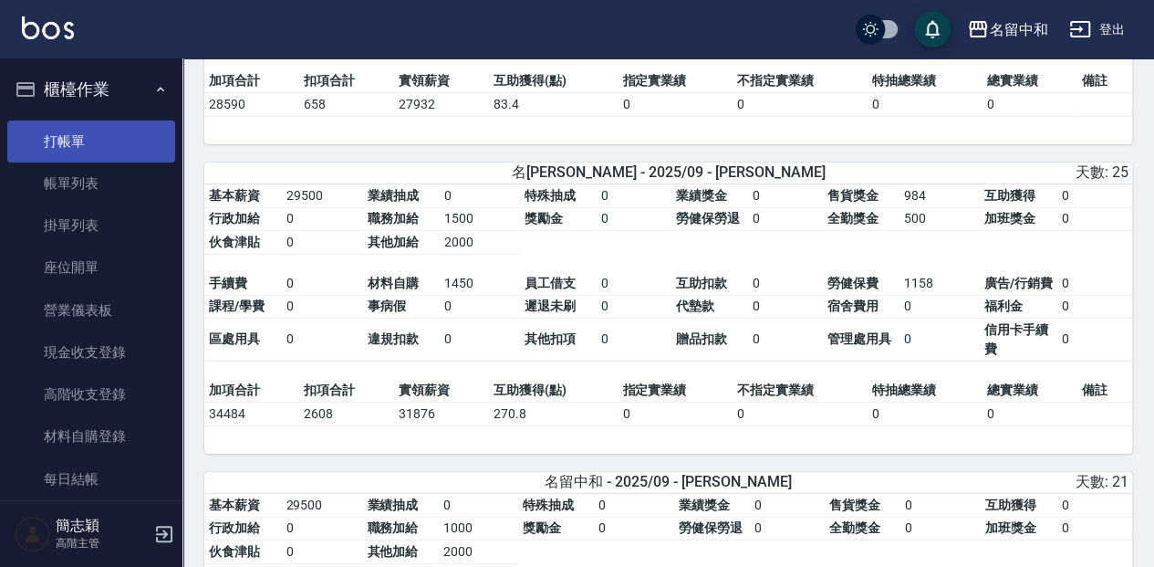
click at [123, 134] on link "打帳單" at bounding box center [91, 141] width 168 height 42
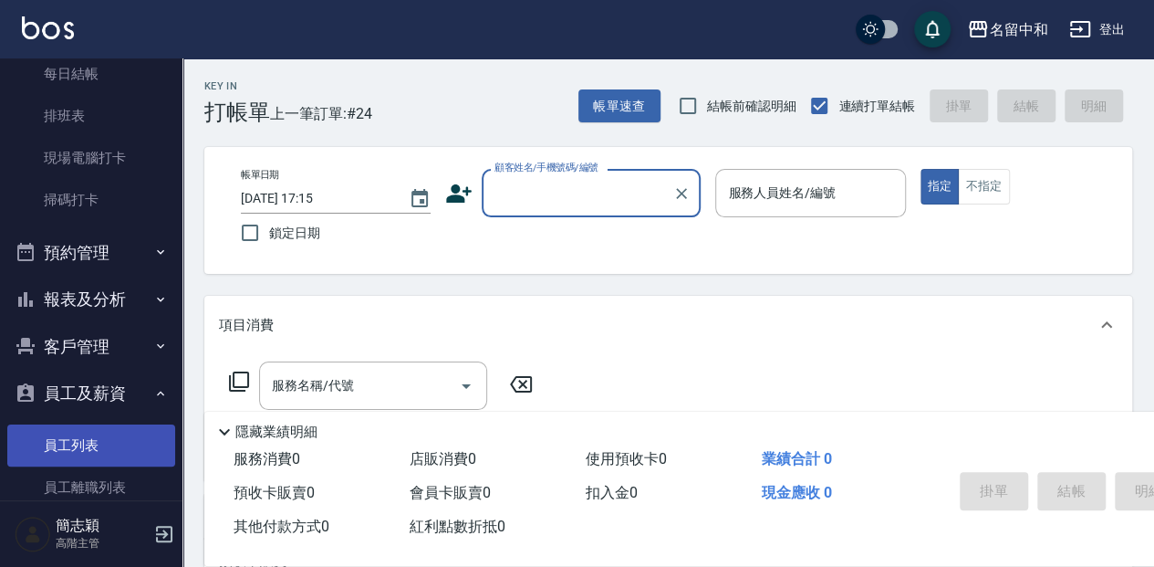
scroll to position [425, 0]
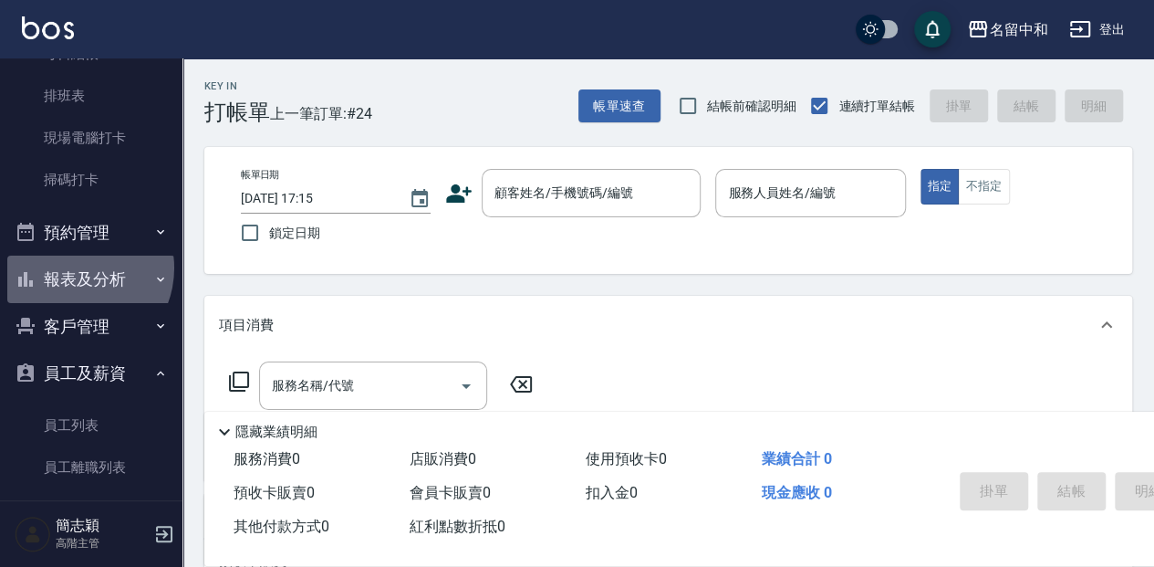
click at [73, 266] on button "報表及分析" at bounding box center [91, 278] width 168 height 47
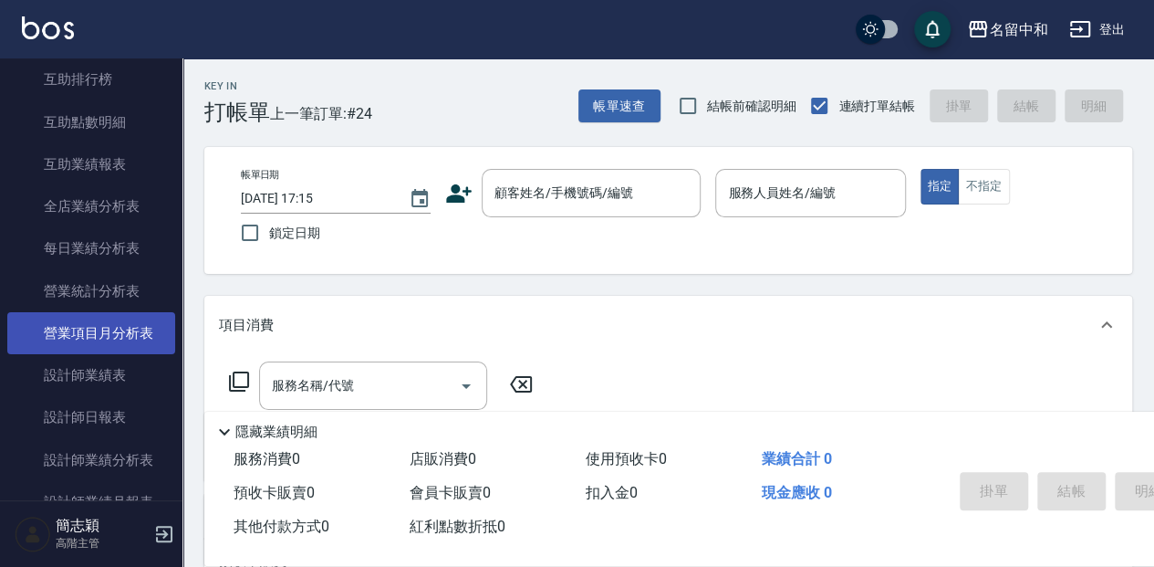
scroll to position [972, 0]
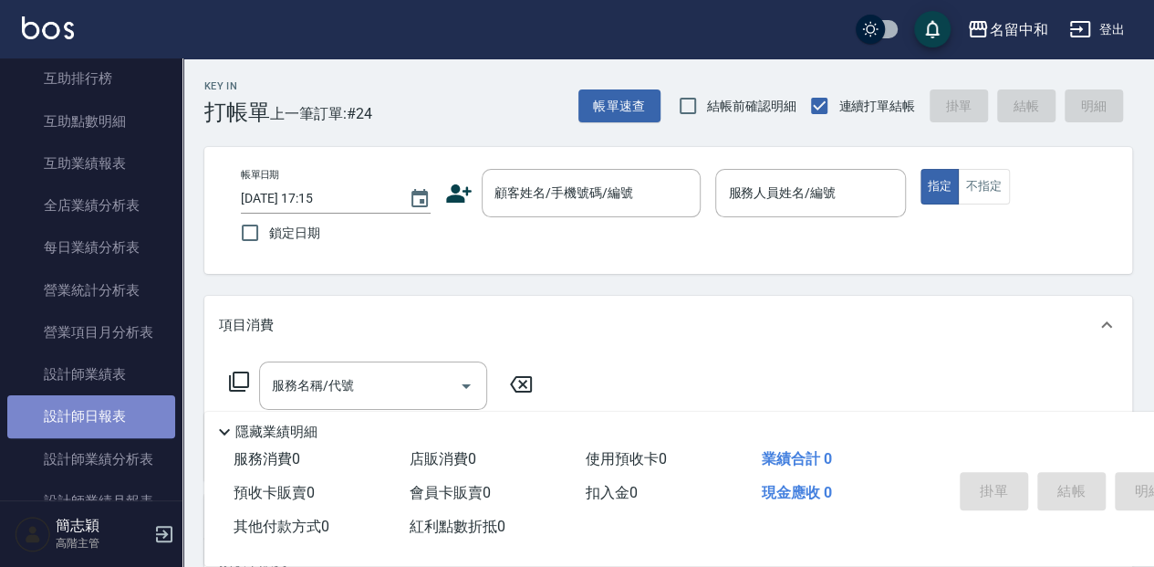
click at [116, 419] on link "設計師日報表" at bounding box center [91, 416] width 168 height 42
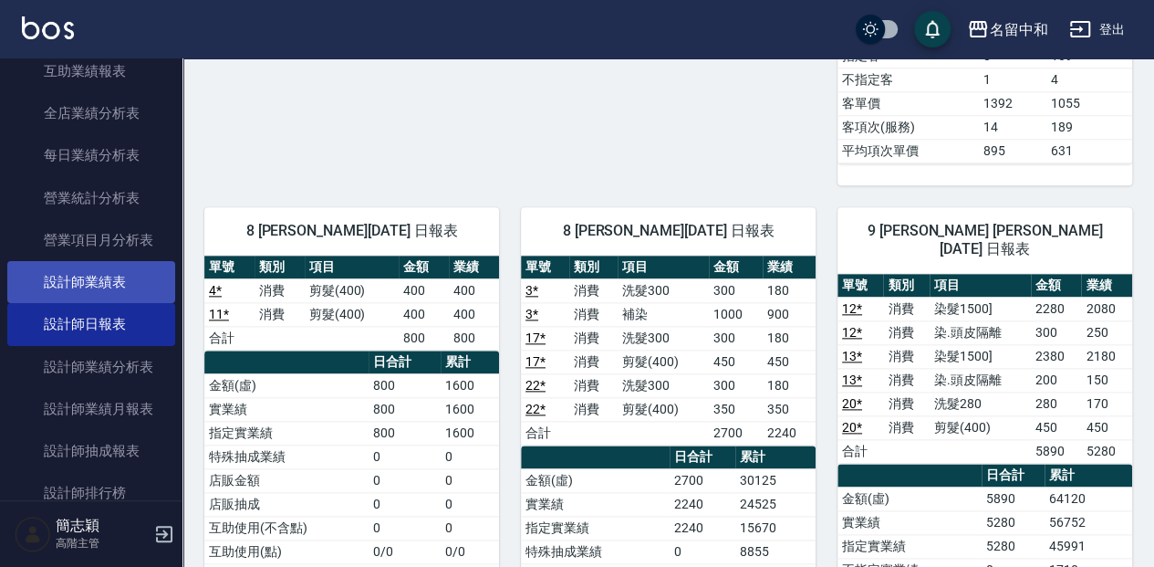
scroll to position [1095, 0]
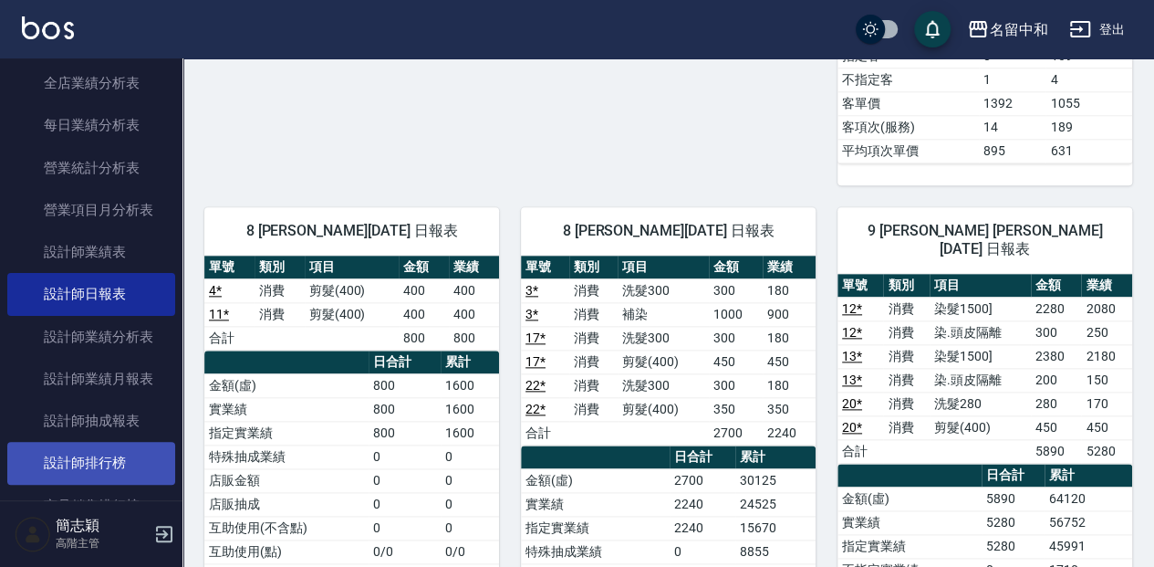
drag, startPoint x: 122, startPoint y: 474, endPoint x: 133, endPoint y: 466, distance: 13.7
click at [122, 473] on link "設計師排行榜" at bounding box center [91, 463] width 168 height 42
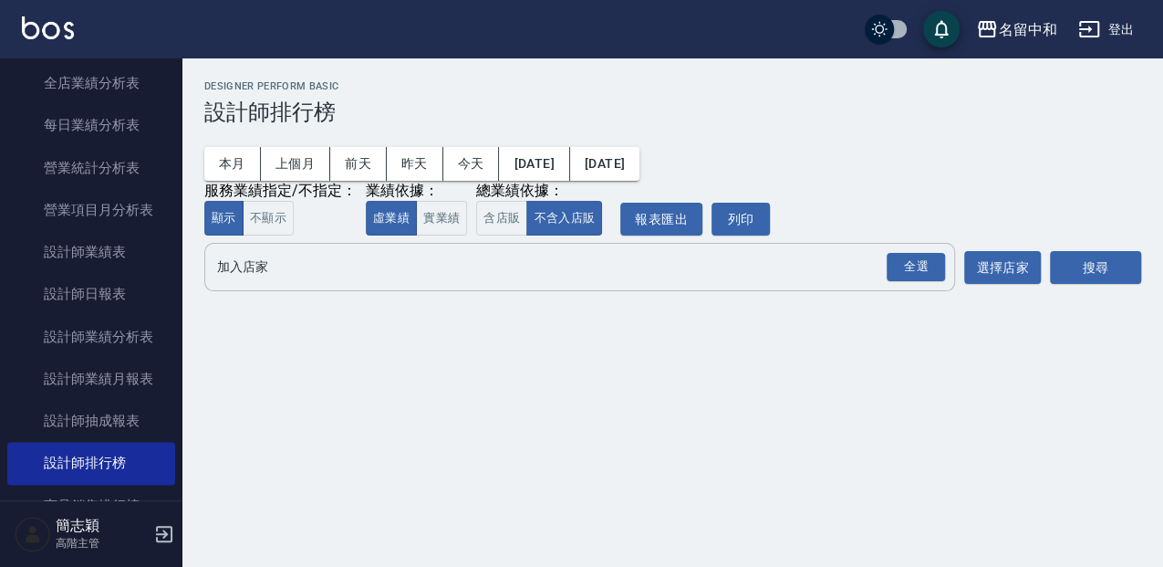
click at [914, 272] on div "全選" at bounding box center [916, 267] width 58 height 28
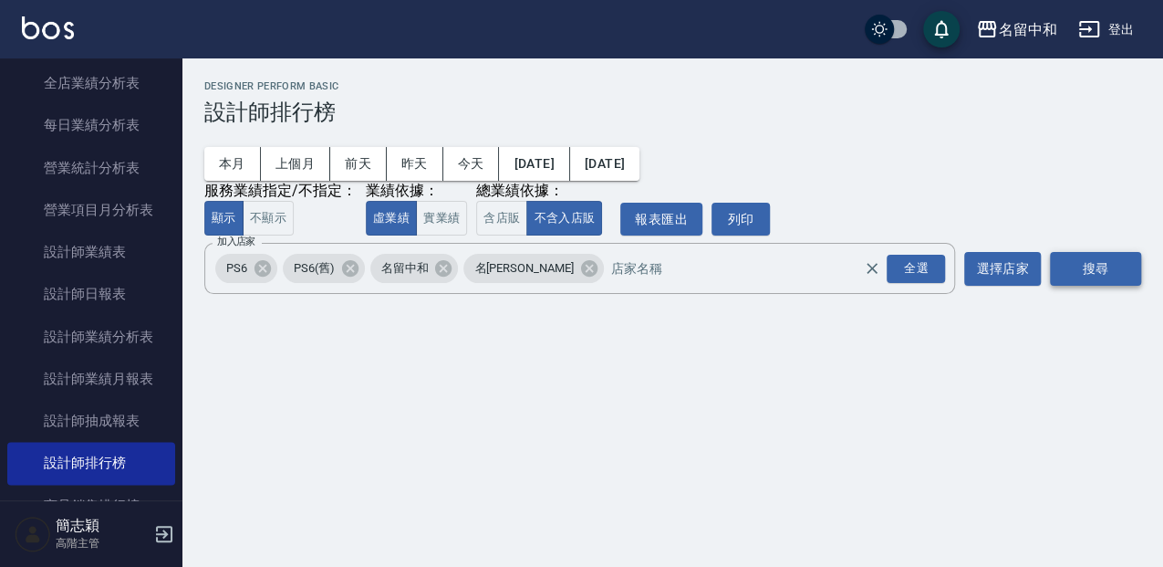
click at [1095, 272] on button "搜尋" at bounding box center [1095, 269] width 91 height 34
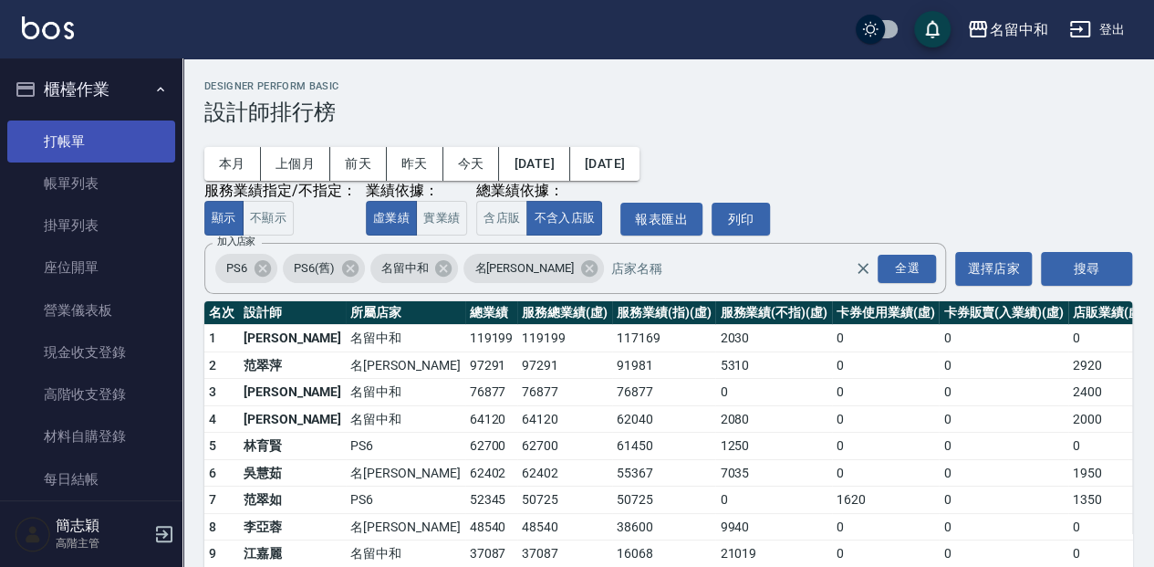
click at [95, 140] on link "打帳單" at bounding box center [91, 141] width 168 height 42
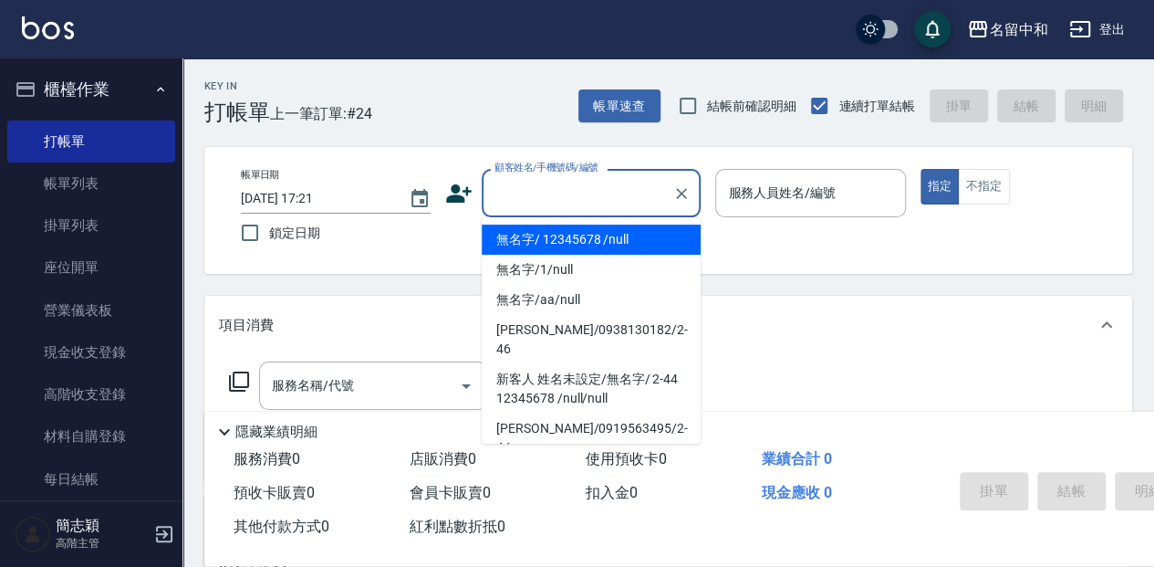
click at [573, 201] on input "顧客姓名/手機號碼/編號" at bounding box center [577, 193] width 175 height 32
drag, startPoint x: 565, startPoint y: 238, endPoint x: 775, endPoint y: 218, distance: 211.7
click at [566, 237] on li "無名字/ 12345678 /null" at bounding box center [591, 239] width 219 height 30
type input "無名字/ 12345678 /null"
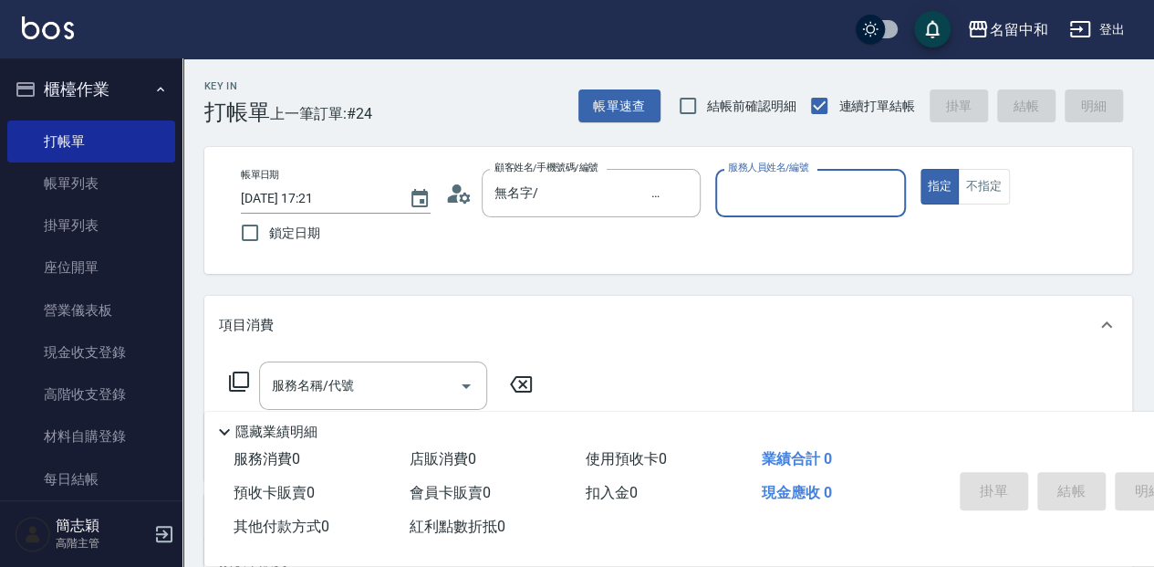
click at [808, 200] on input "服務人員姓名/編號" at bounding box center [809, 193] width 173 height 32
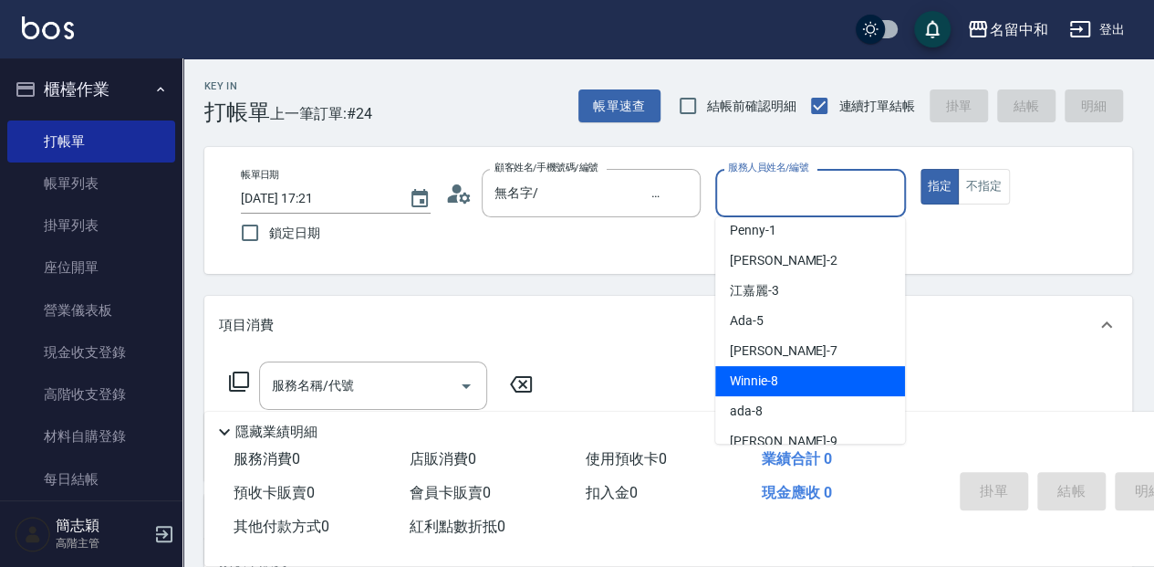
scroll to position [60, 0]
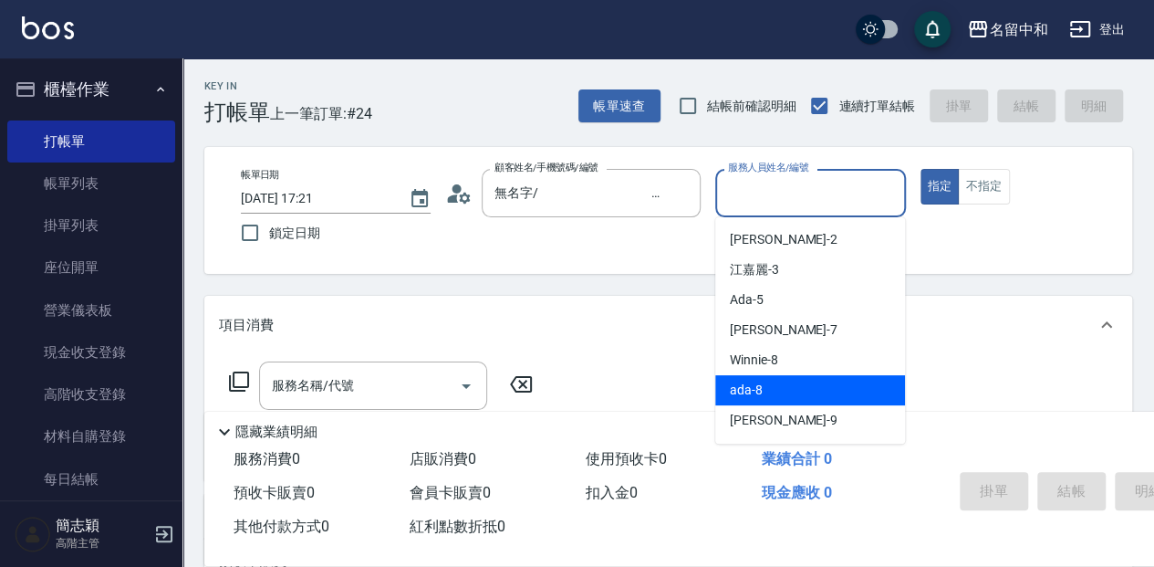
click at [764, 379] on div "ada -8" at bounding box center [810, 390] width 190 height 30
type input "ada-8"
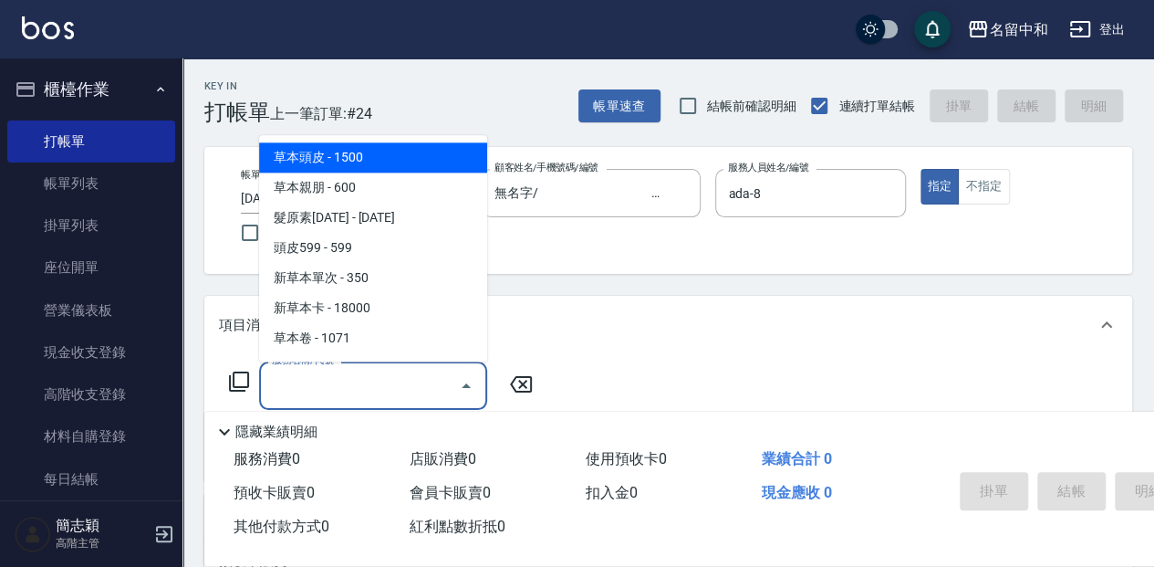
click at [414, 381] on input "服務名稱/代號" at bounding box center [359, 385] width 184 height 32
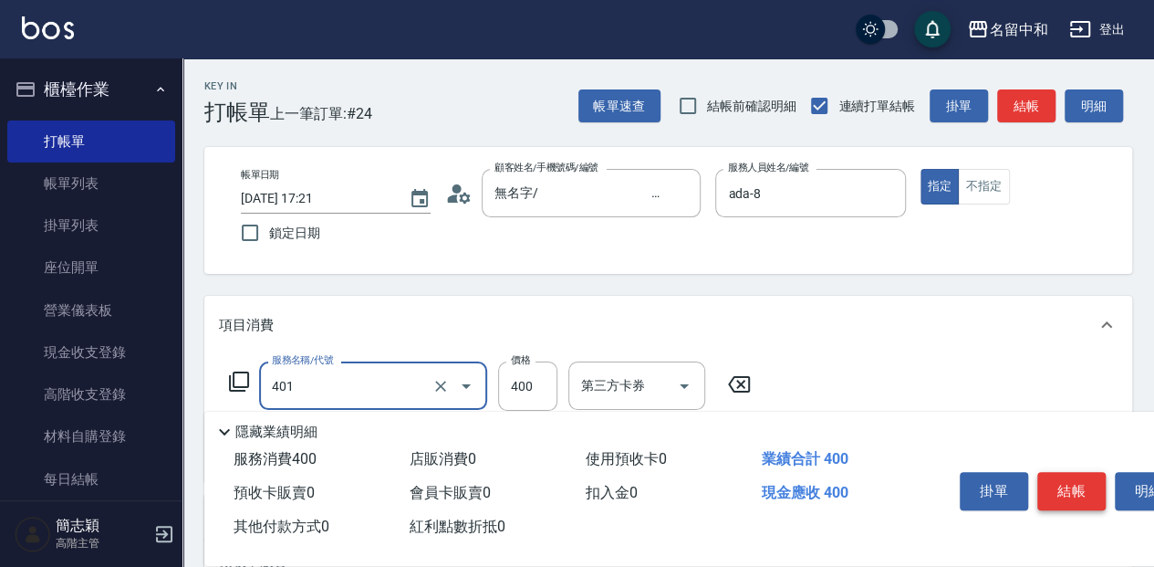
type input "剪髮(400)(401)"
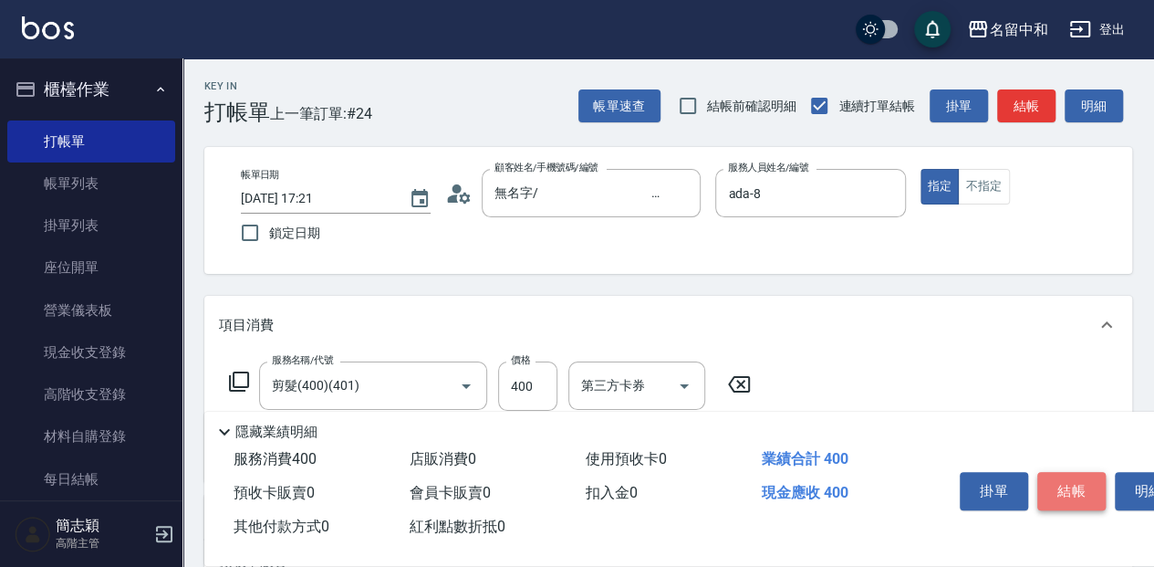
click at [1064, 478] on button "結帳" at bounding box center [1071, 491] width 68 height 38
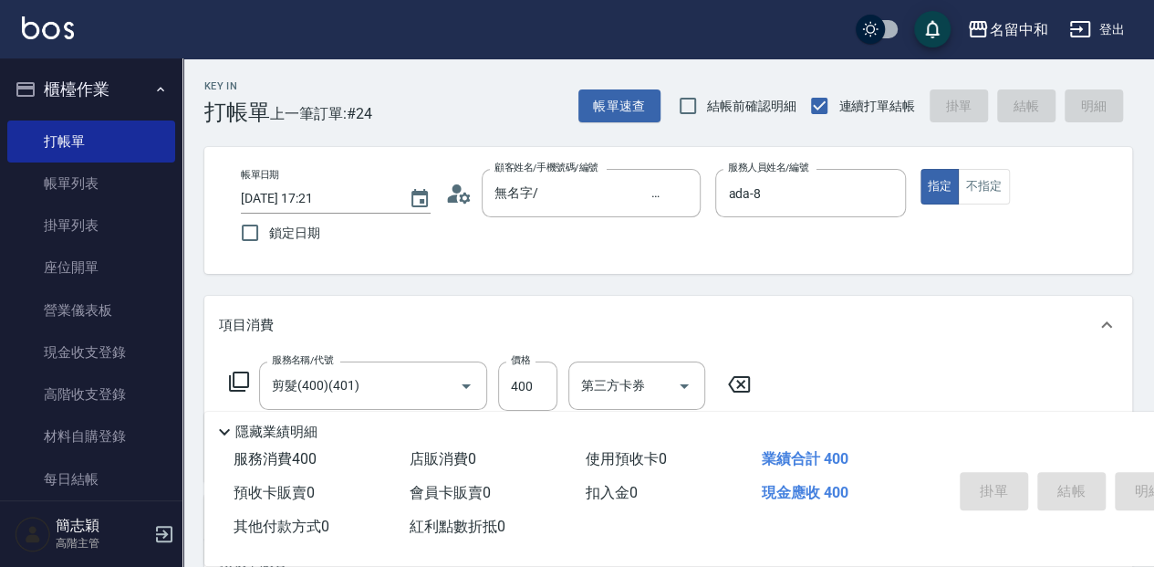
type input "2025/10/11 17:28"
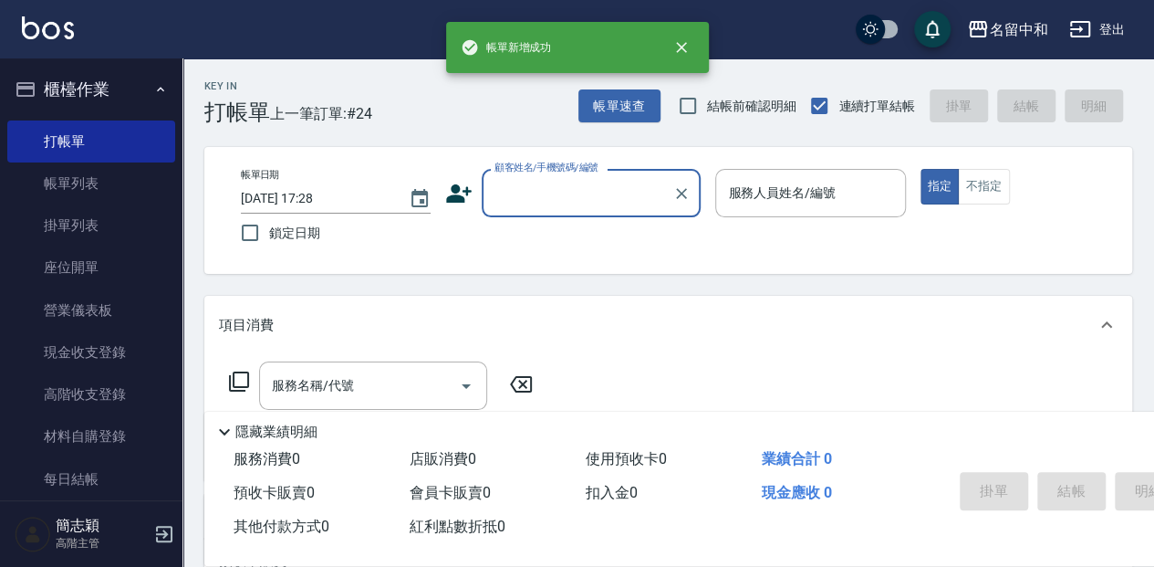
scroll to position [0, 0]
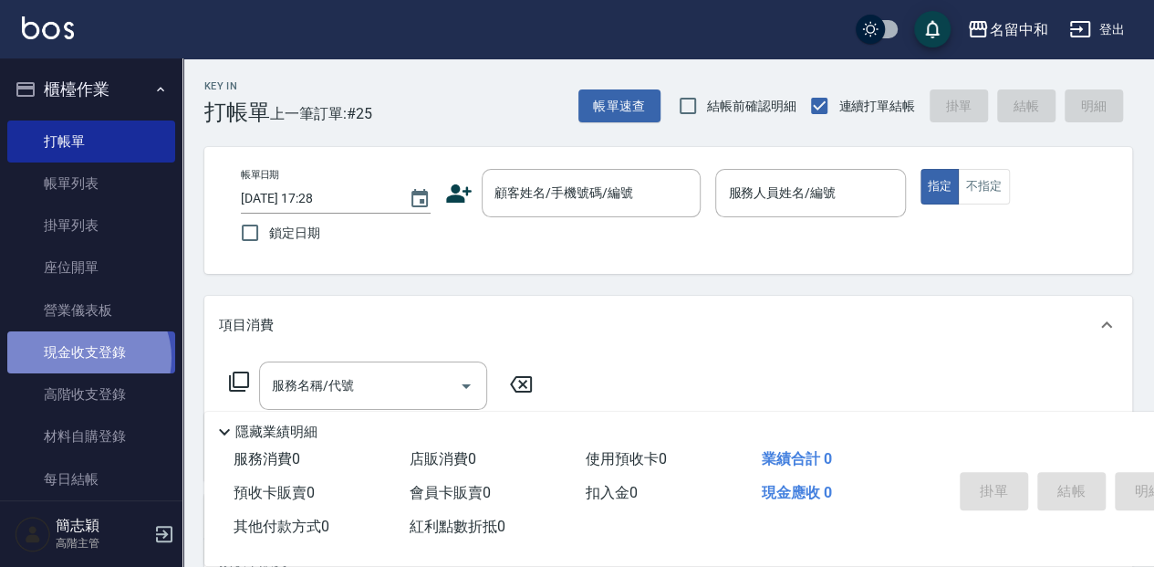
click at [86, 358] on link "現金收支登錄" at bounding box center [91, 352] width 168 height 42
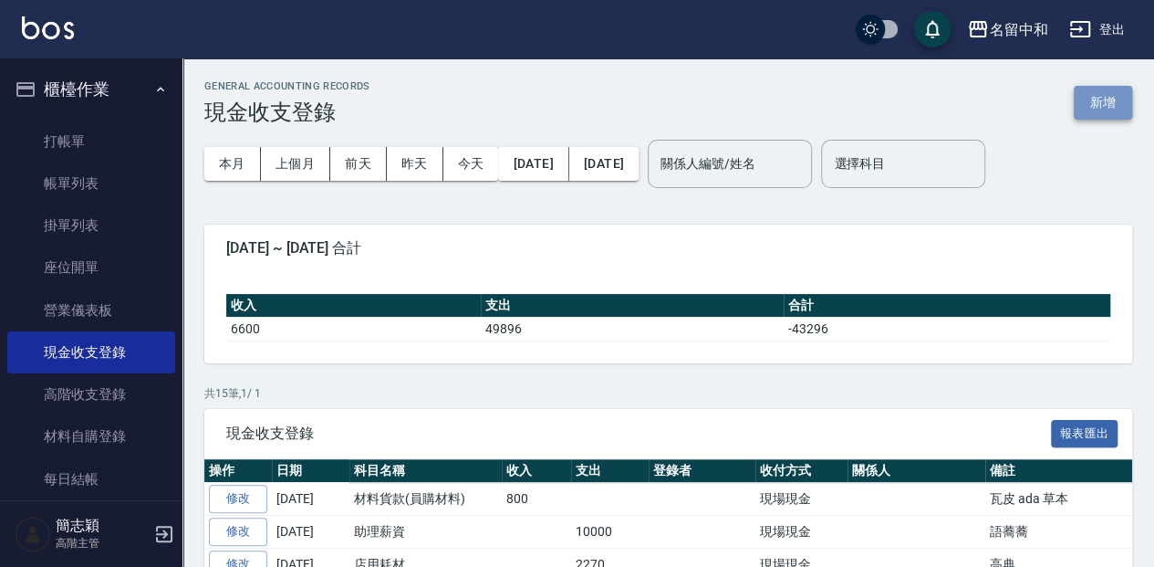
click at [1097, 102] on button "新增" at bounding box center [1103, 103] width 58 height 34
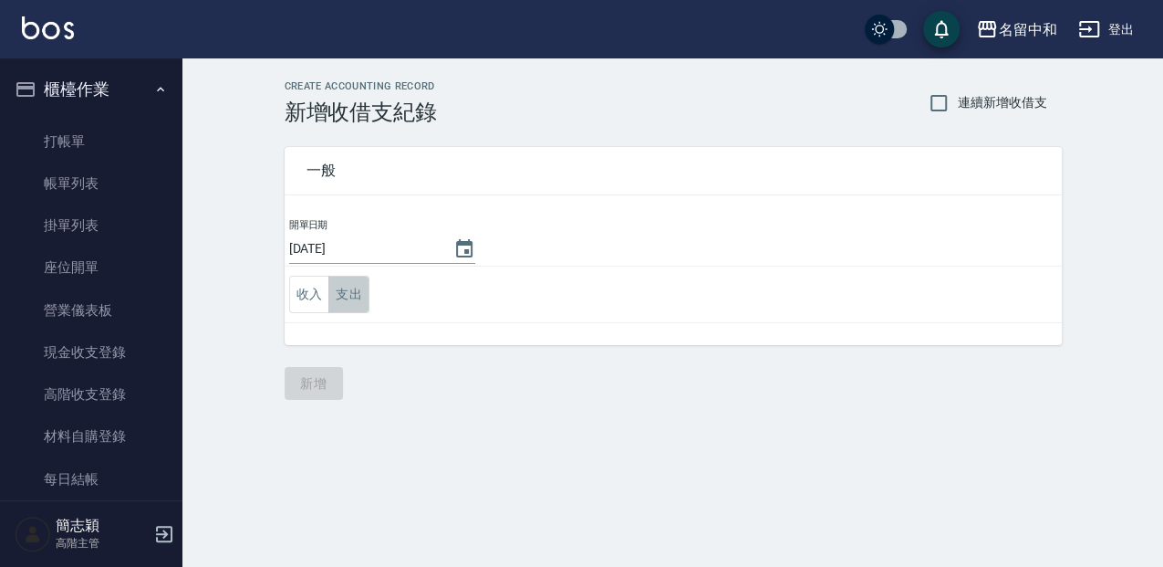
click at [352, 303] on button "支出" at bounding box center [348, 294] width 41 height 37
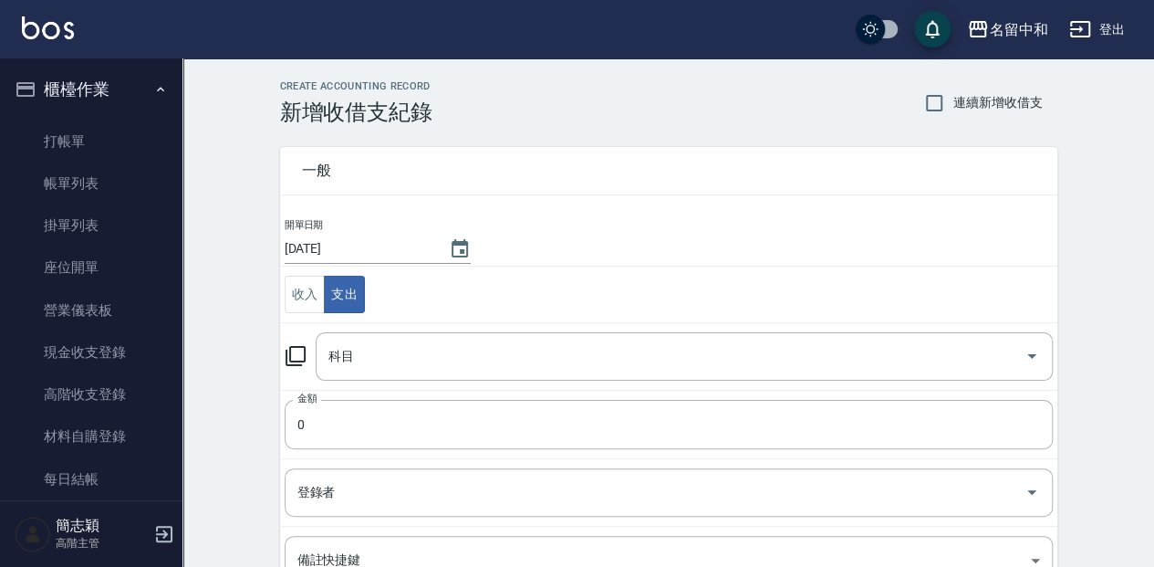
click at [301, 350] on icon at bounding box center [296, 356] width 22 height 22
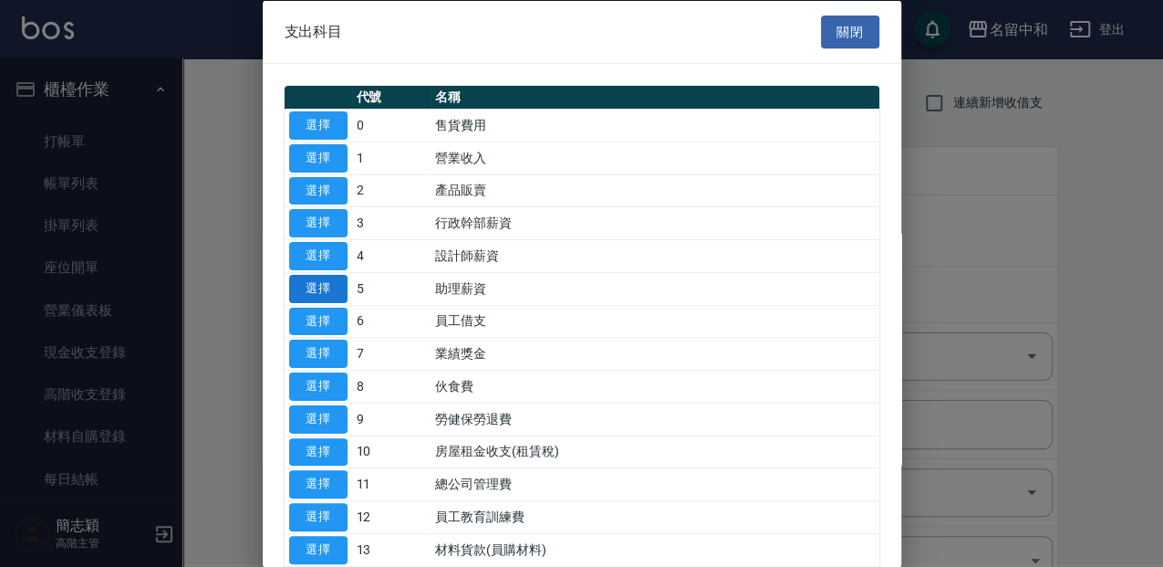
click at [328, 290] on button "選擇" at bounding box center [318, 288] width 58 height 28
type input "5 助理薪資"
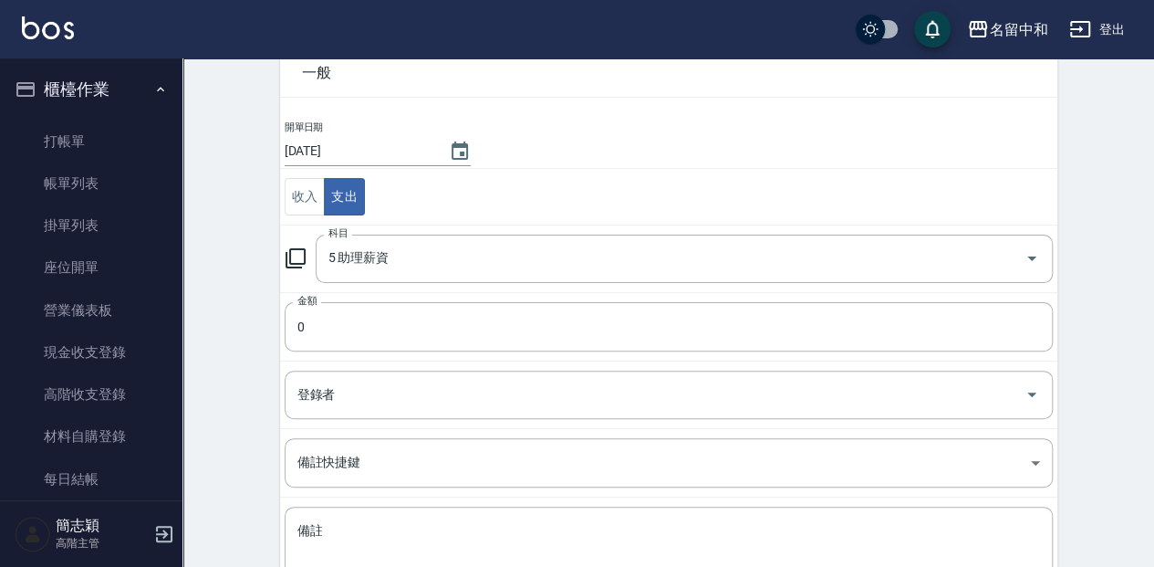
scroll to position [121, 0]
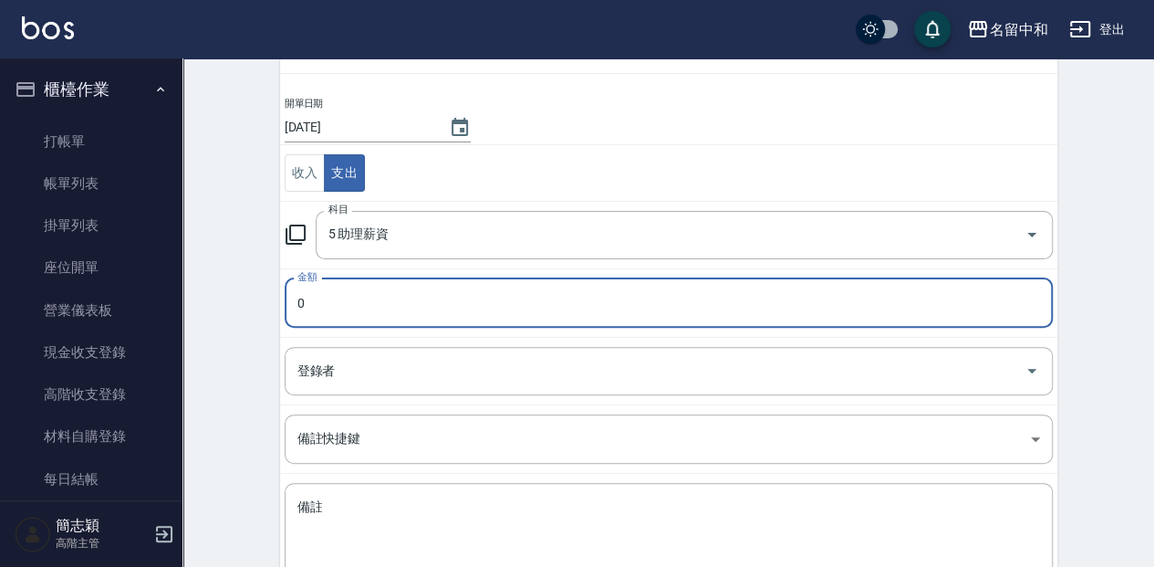
drag, startPoint x: 309, startPoint y: 301, endPoint x: 298, endPoint y: 296, distance: 12.2
click at [308, 300] on input "0" at bounding box center [669, 302] width 768 height 49
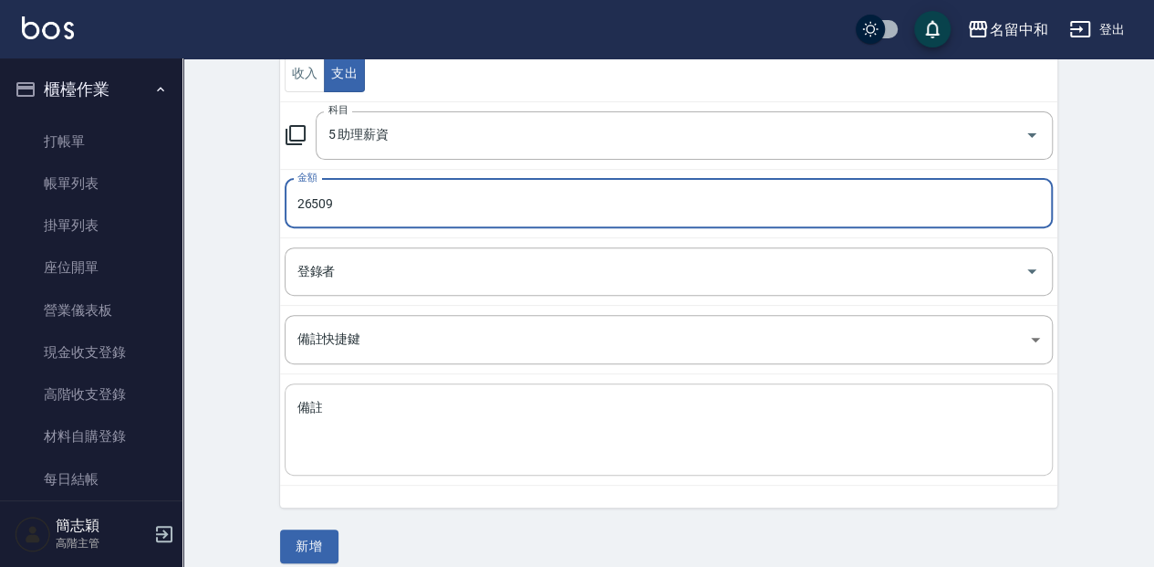
scroll to position [235, 0]
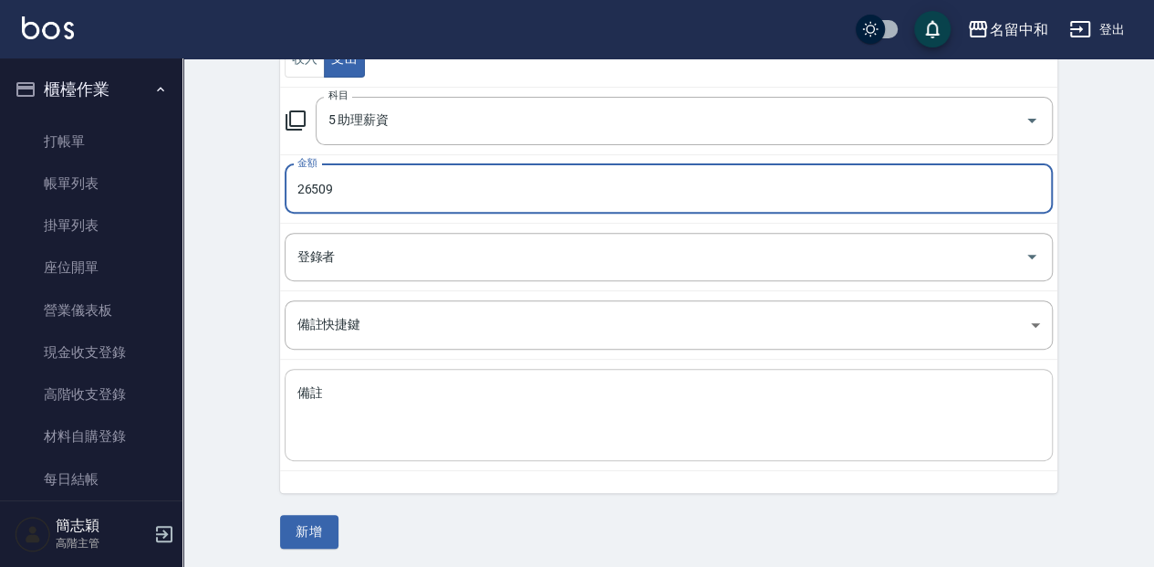
type input "26509"
click at [301, 386] on textarea "備註" at bounding box center [668, 415] width 743 height 62
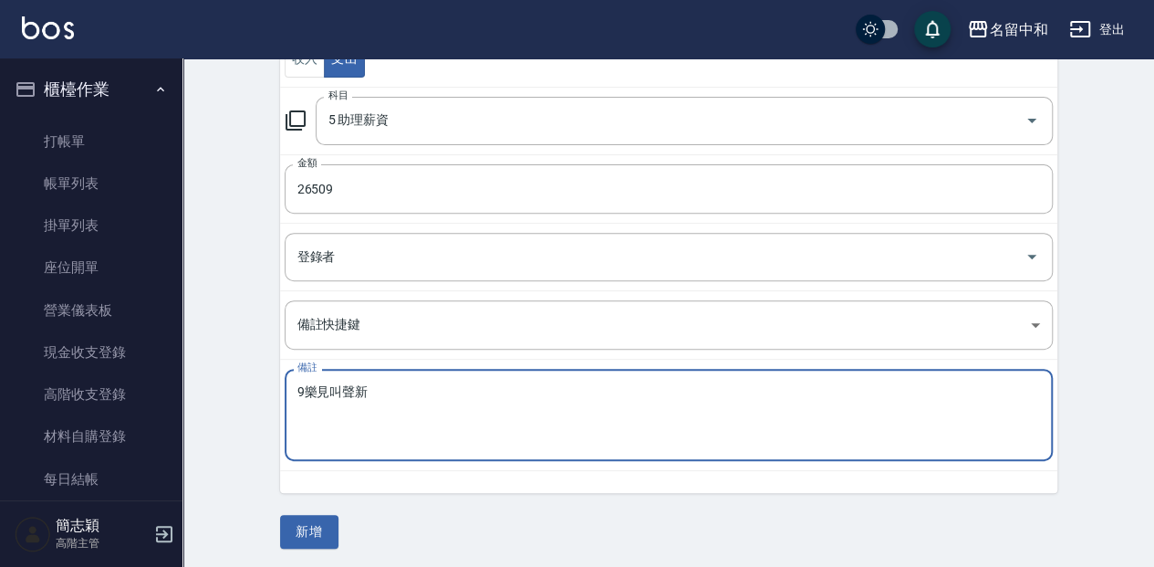
click at [336, 384] on textarea "9樂見叫聲新" at bounding box center [668, 415] width 743 height 62
click at [313, 385] on textarea "9樂建" at bounding box center [668, 415] width 743 height 62
click at [338, 386] on textarea "9月建" at bounding box center [668, 415] width 743 height 62
click at [383, 387] on textarea "9月建教生新" at bounding box center [668, 415] width 743 height 62
type textarea "9月教生薪水"
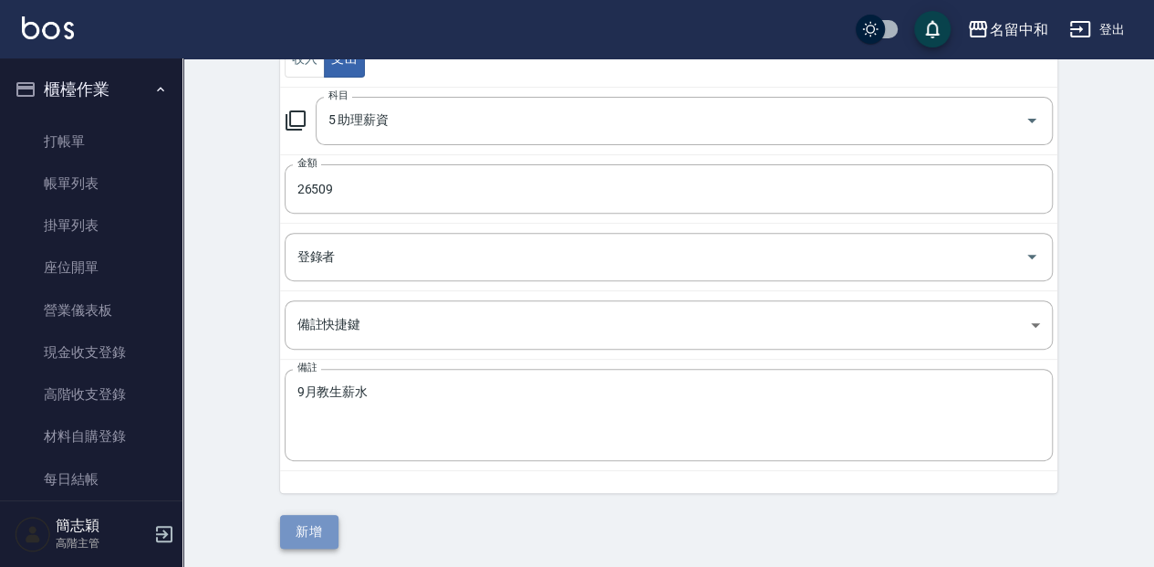
click at [317, 527] on button "新增" at bounding box center [309, 532] width 58 height 34
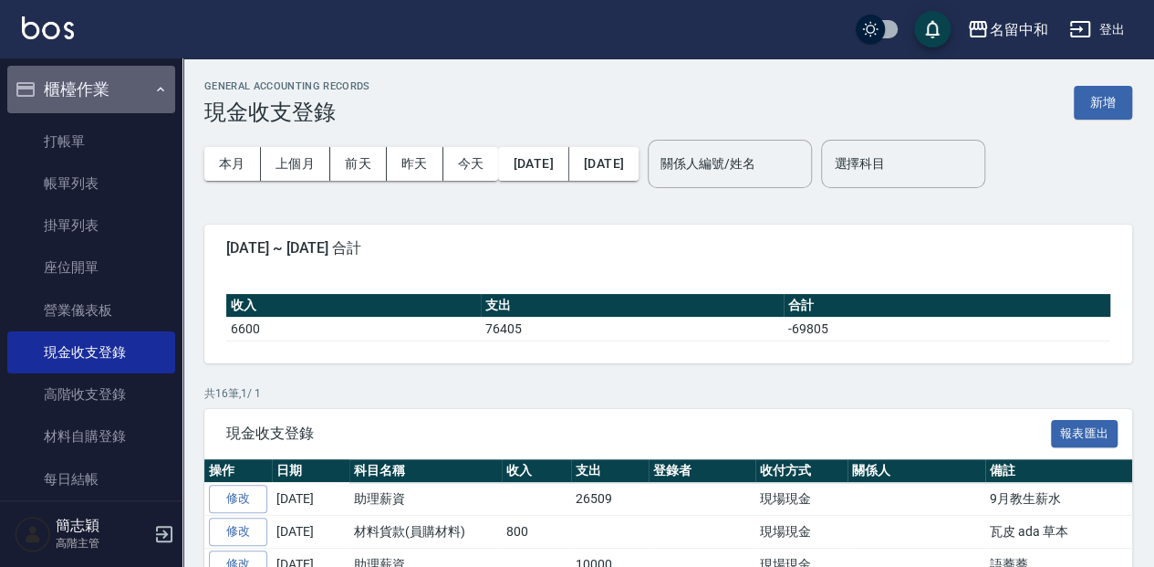
click at [124, 75] on button "櫃檯作業" at bounding box center [91, 89] width 168 height 47
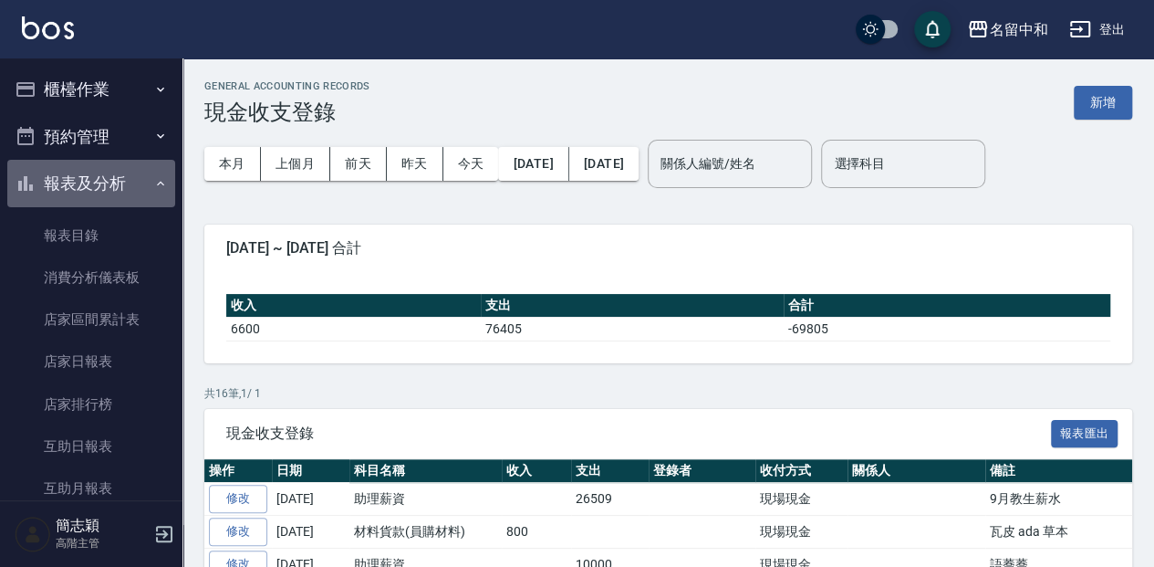
click at [139, 173] on button "報表及分析" at bounding box center [91, 183] width 168 height 47
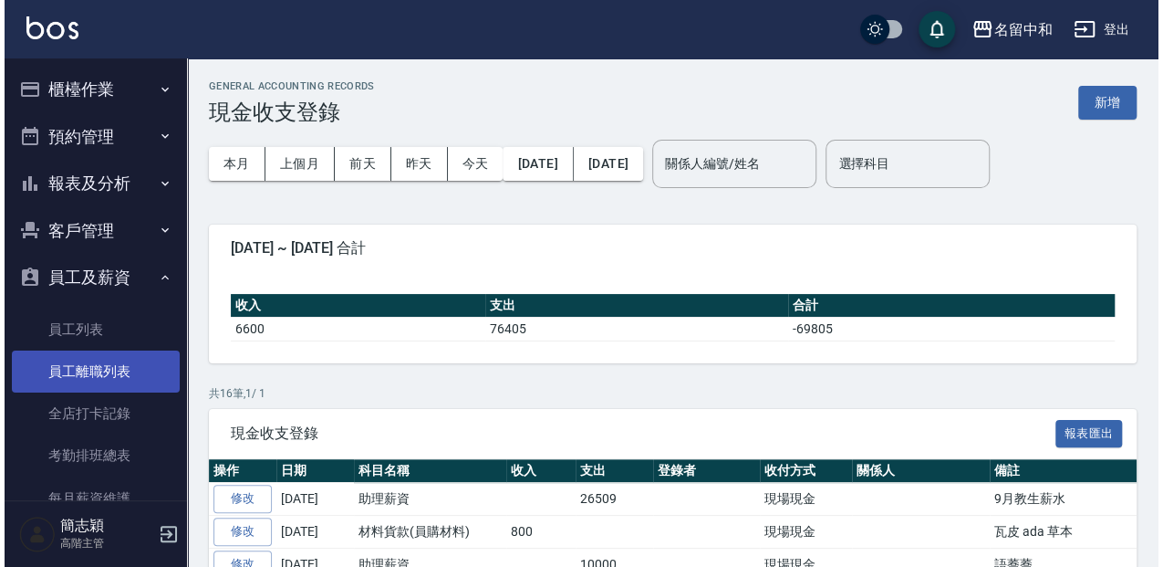
scroll to position [60, 0]
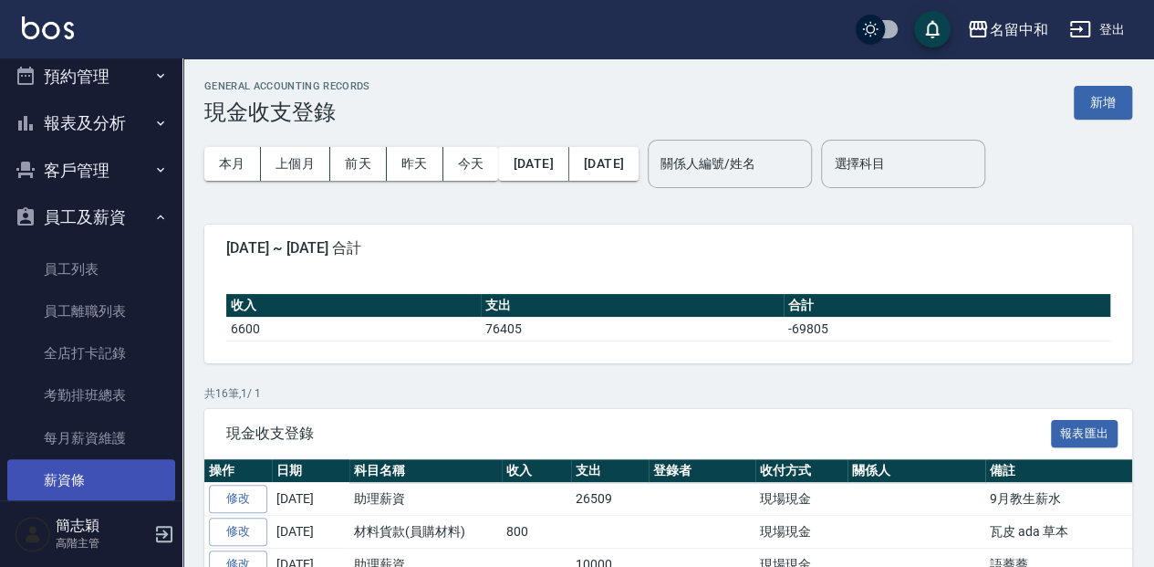
click at [135, 470] on link "薪資條" at bounding box center [91, 480] width 168 height 42
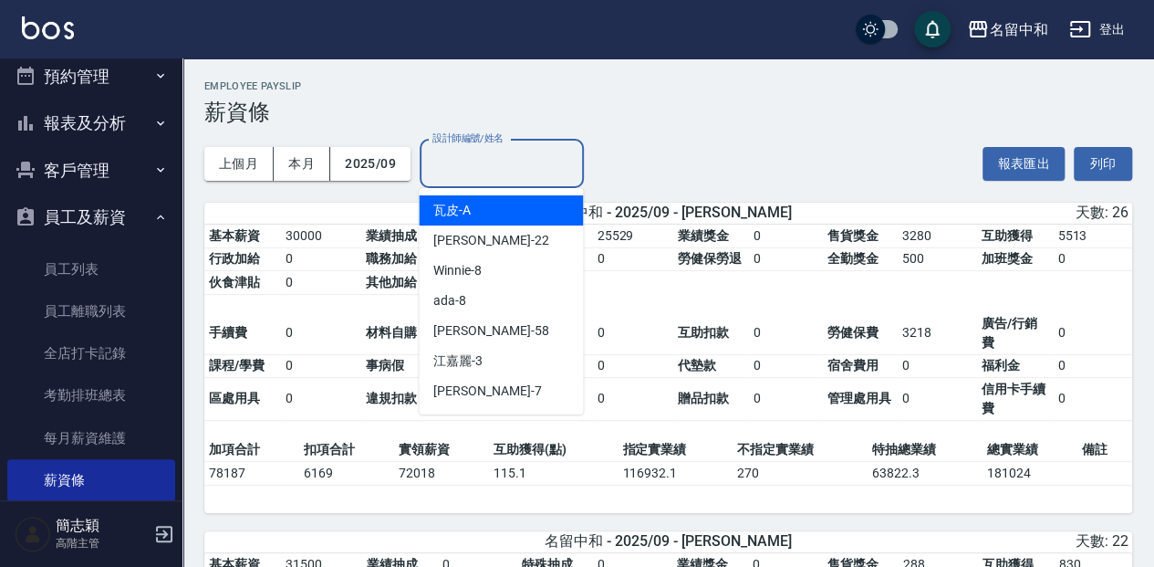
click at [456, 157] on input "設計師編號/姓名" at bounding box center [502, 164] width 148 height 32
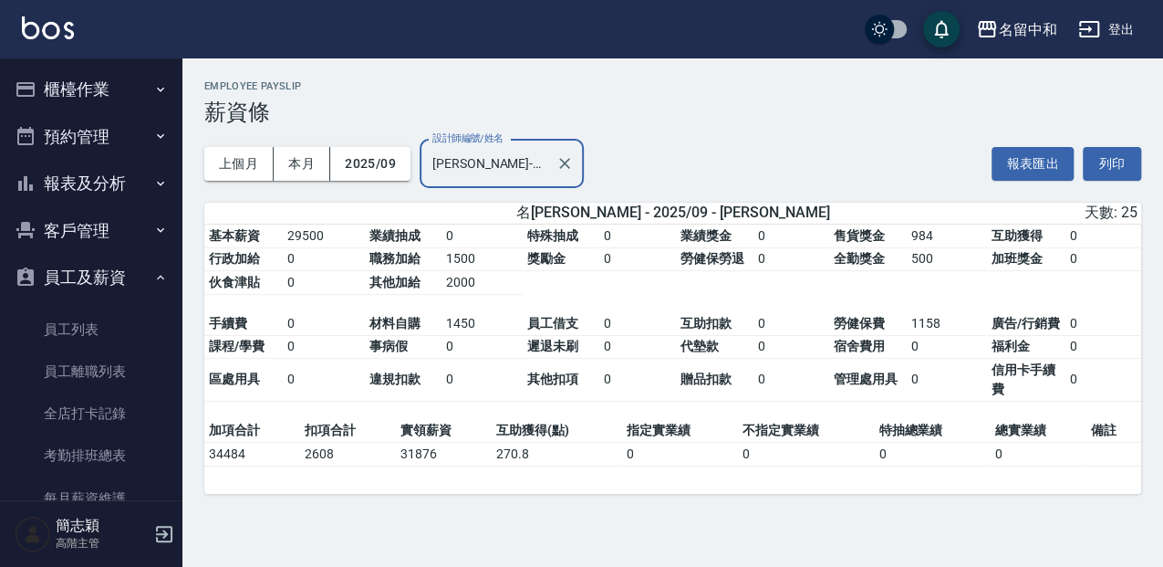
type input "沛岑-18"
click at [115, 88] on button "櫃檯作業" at bounding box center [91, 89] width 168 height 47
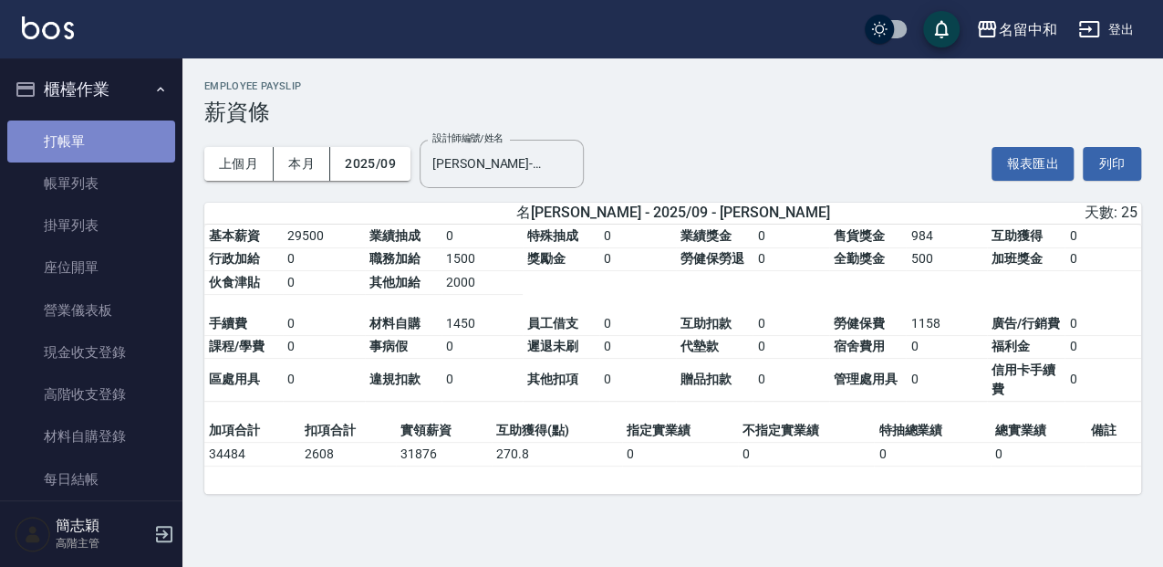
click at [115, 129] on link "打帳單" at bounding box center [91, 141] width 168 height 42
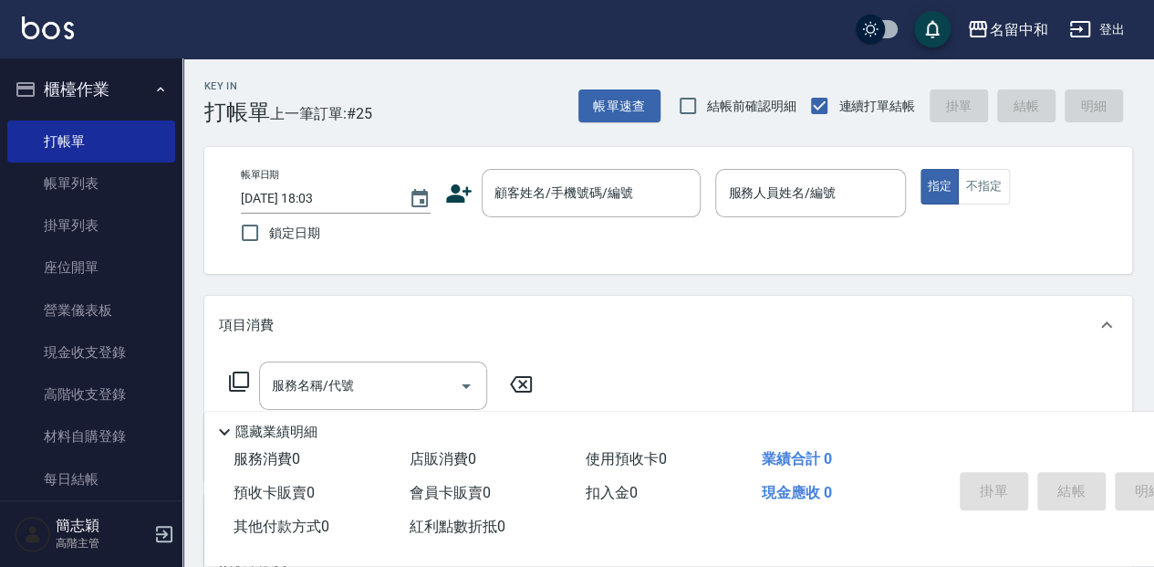
click at [494, 128] on div "Key In 打帳單 上一筆訂單:#25 帳單速查 結帳前確認明細 連續打單結帳 掛單 結帳 明細 帳單日期 2025/10/11 18:03 鎖定日期 顧客…" at bounding box center [668, 472] width 972 height 828
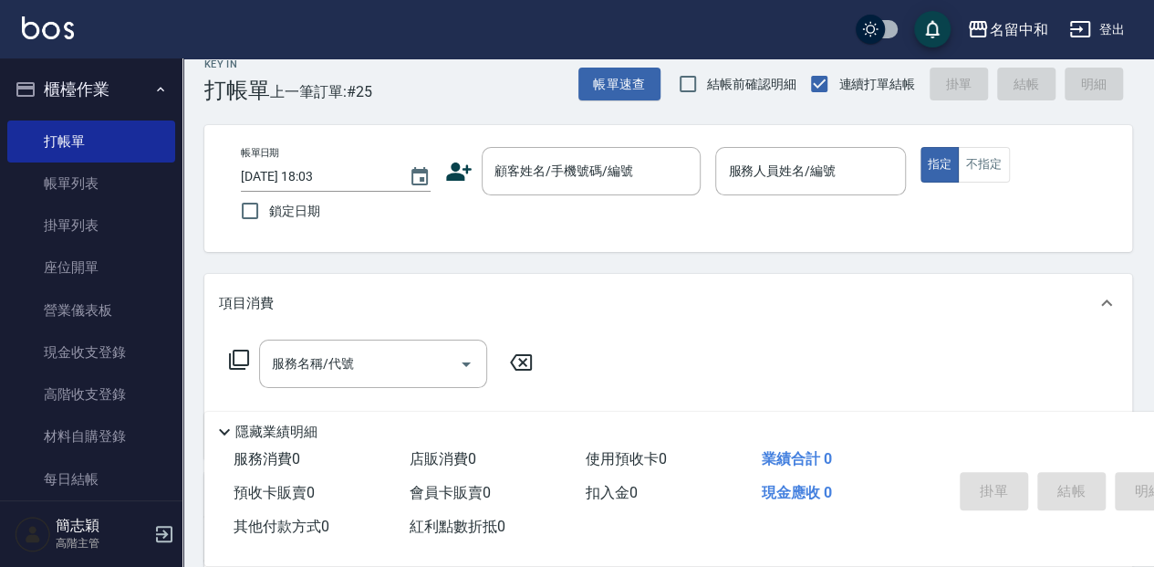
scroll to position [24, 0]
click at [544, 163] on input "顧客姓名/手機號碼/編號" at bounding box center [577, 169] width 175 height 32
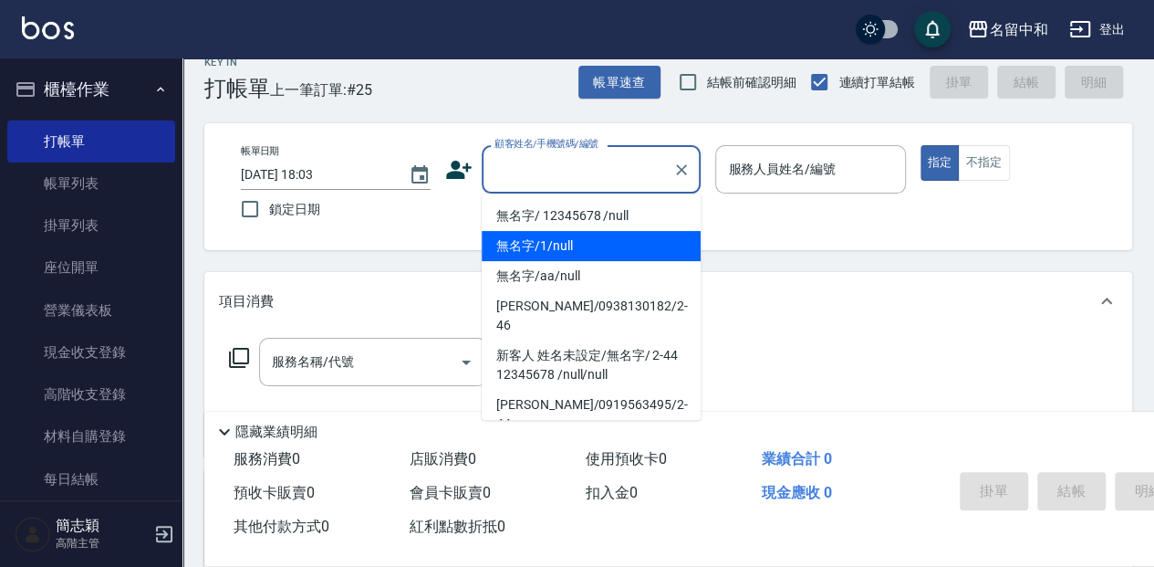
type input "無名字/1/null"
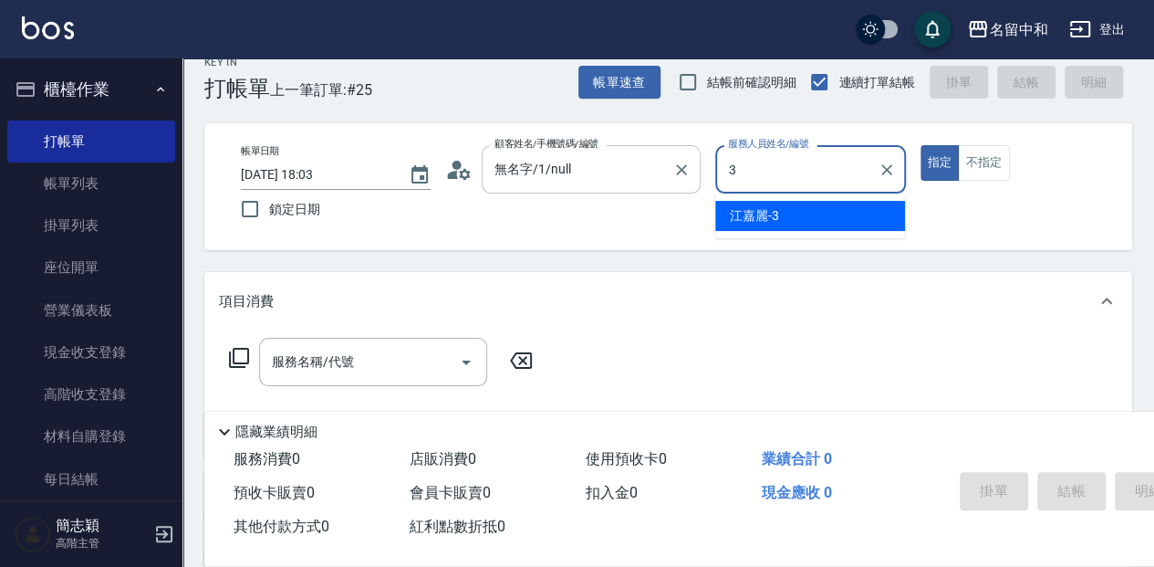
type input "江嘉麗-3"
type button "true"
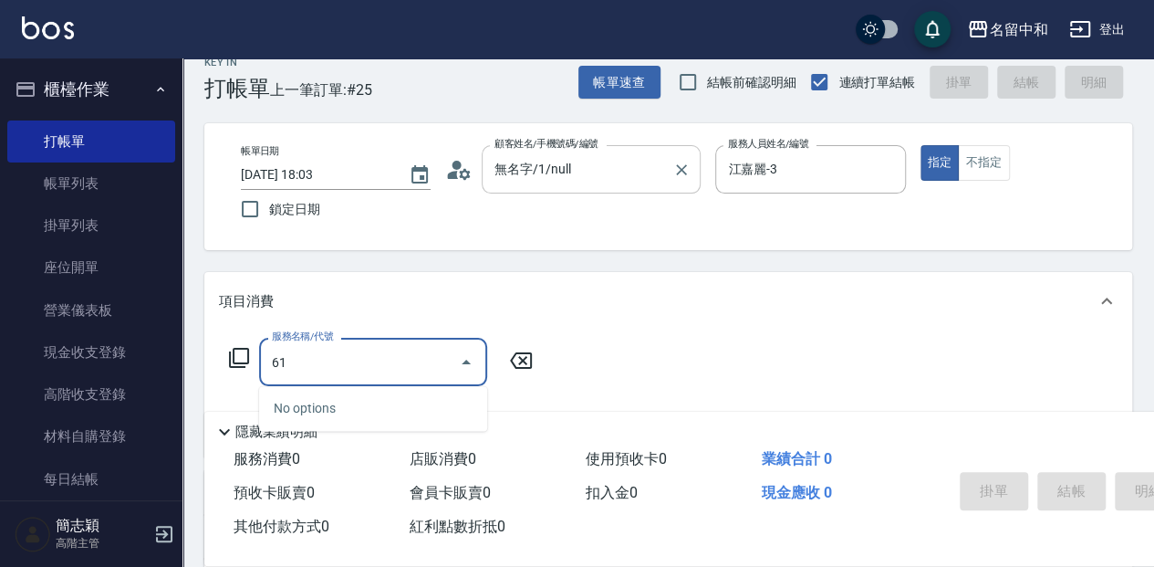
type input "6"
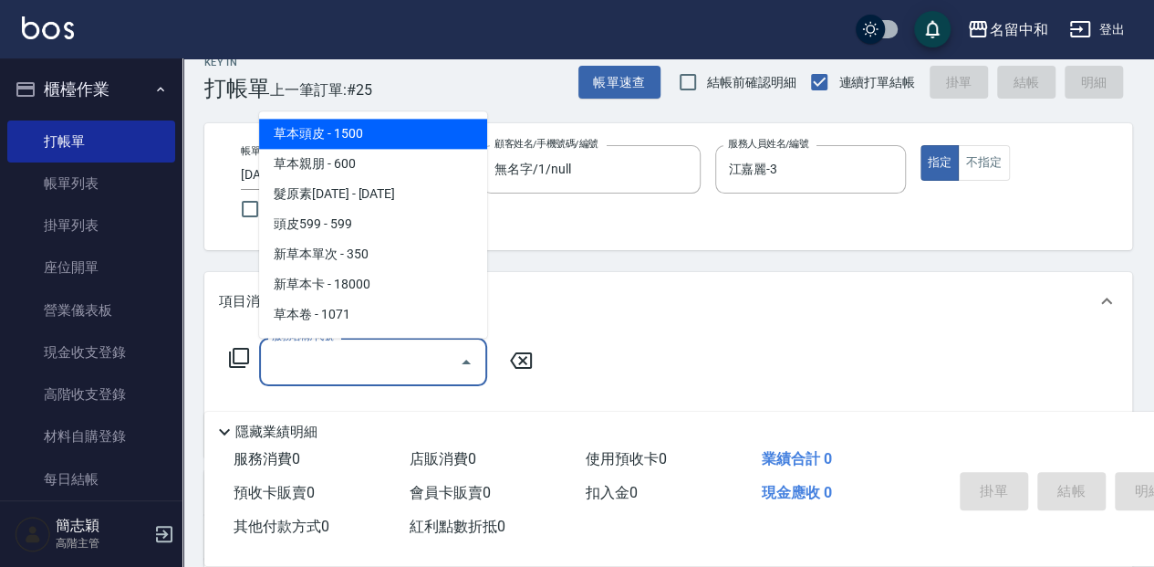
click at [232, 359] on icon at bounding box center [239, 358] width 22 height 22
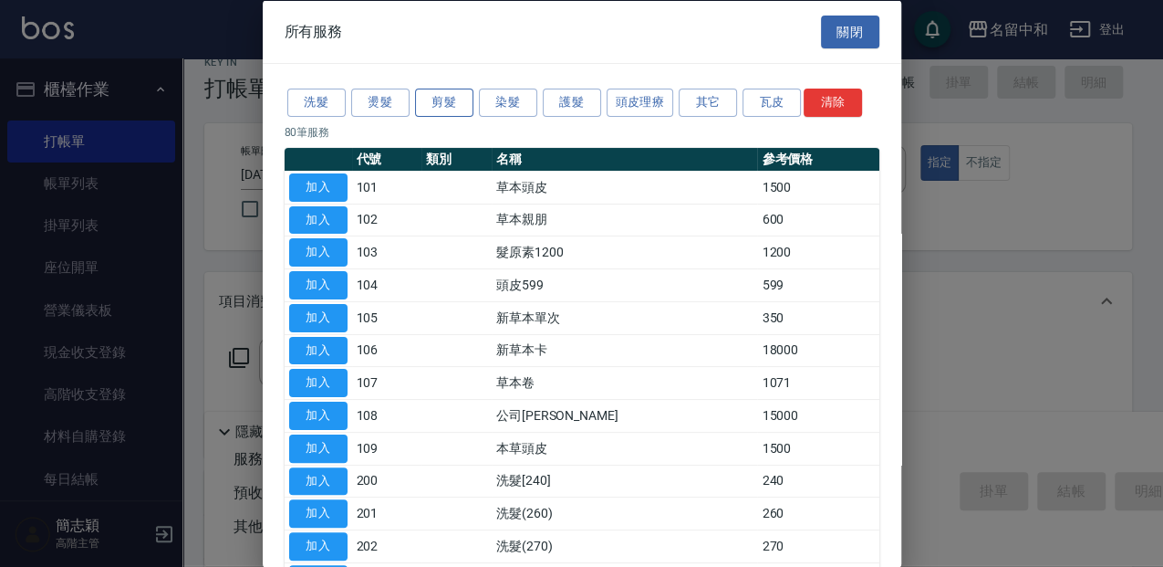
click at [432, 100] on button "剪髮" at bounding box center [444, 102] width 58 height 28
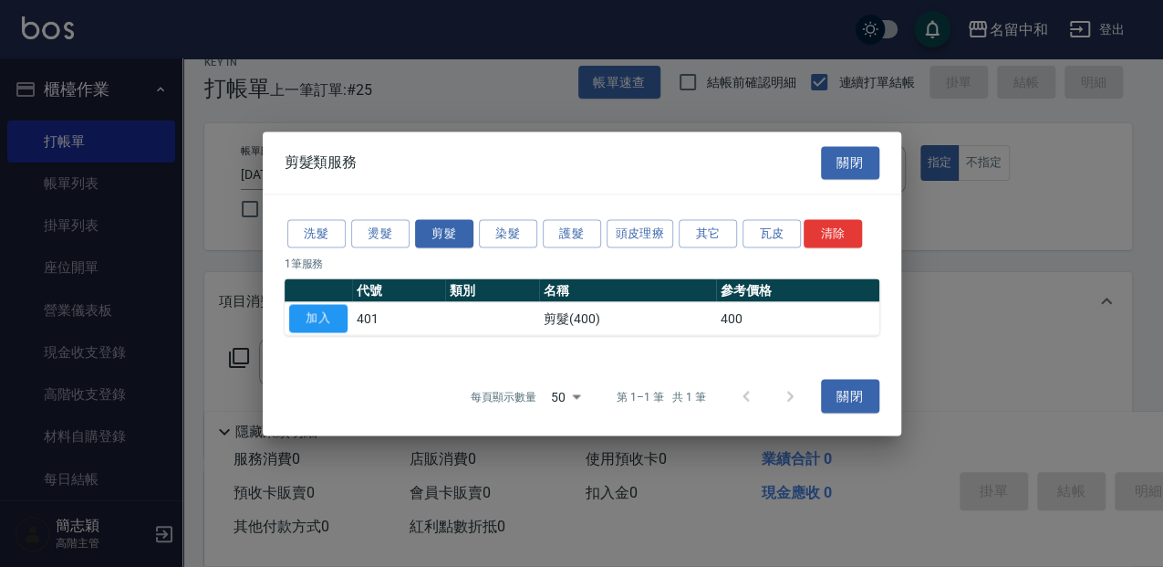
drag, startPoint x: 308, startPoint y: 322, endPoint x: 325, endPoint y: 321, distance: 16.4
click at [310, 321] on button "加入" at bounding box center [318, 318] width 58 height 28
type input "剪髮(400)(401)"
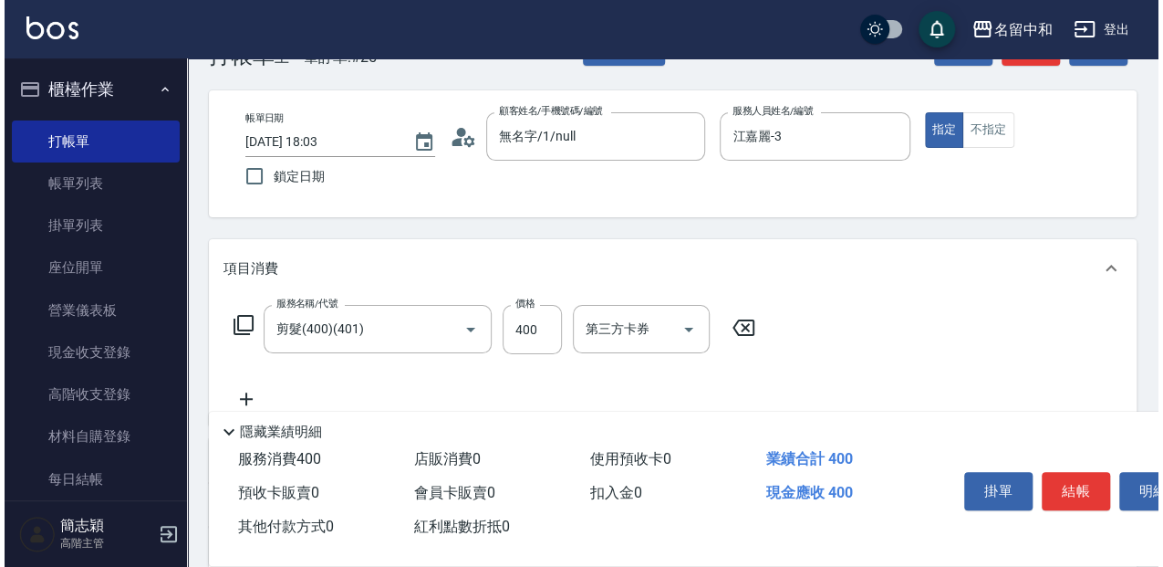
scroll to position [85, 0]
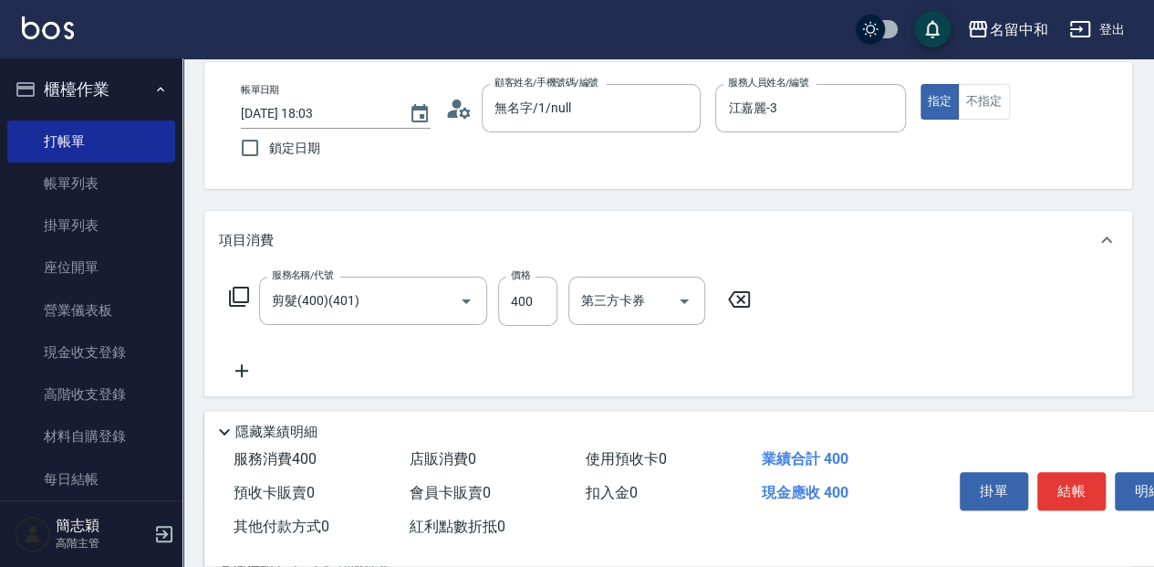
click at [244, 308] on div "服務名稱/代號 剪髮(400)(401) 服務名稱/代號 價格 400 價格 第三方卡券 第三方卡券" at bounding box center [490, 300] width 543 height 49
click at [245, 293] on icon at bounding box center [239, 297] width 22 height 22
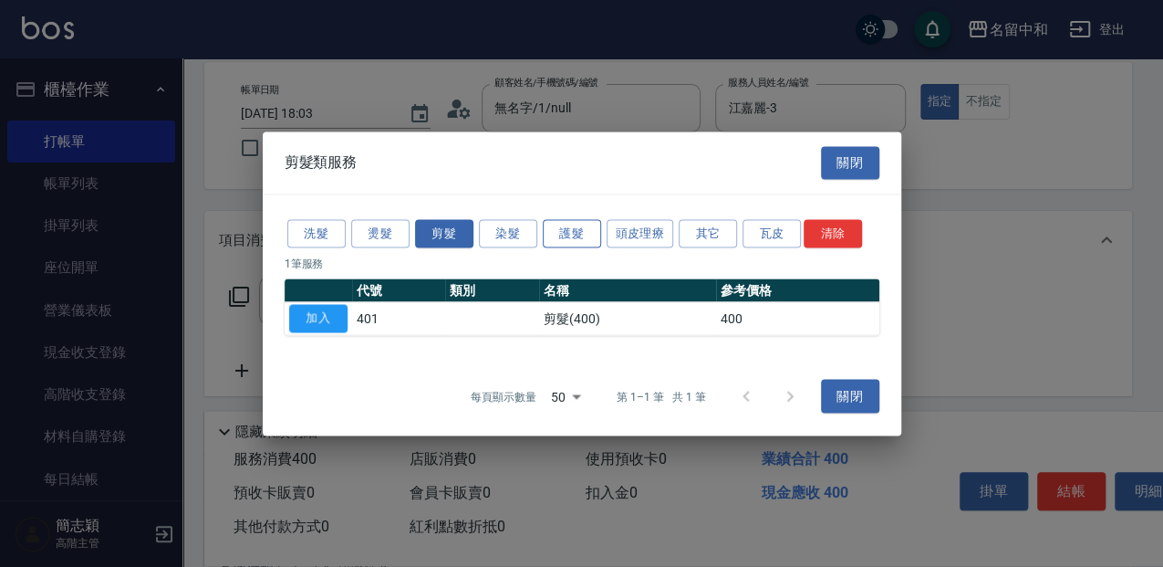
click at [556, 240] on button "護髮" at bounding box center [572, 233] width 58 height 28
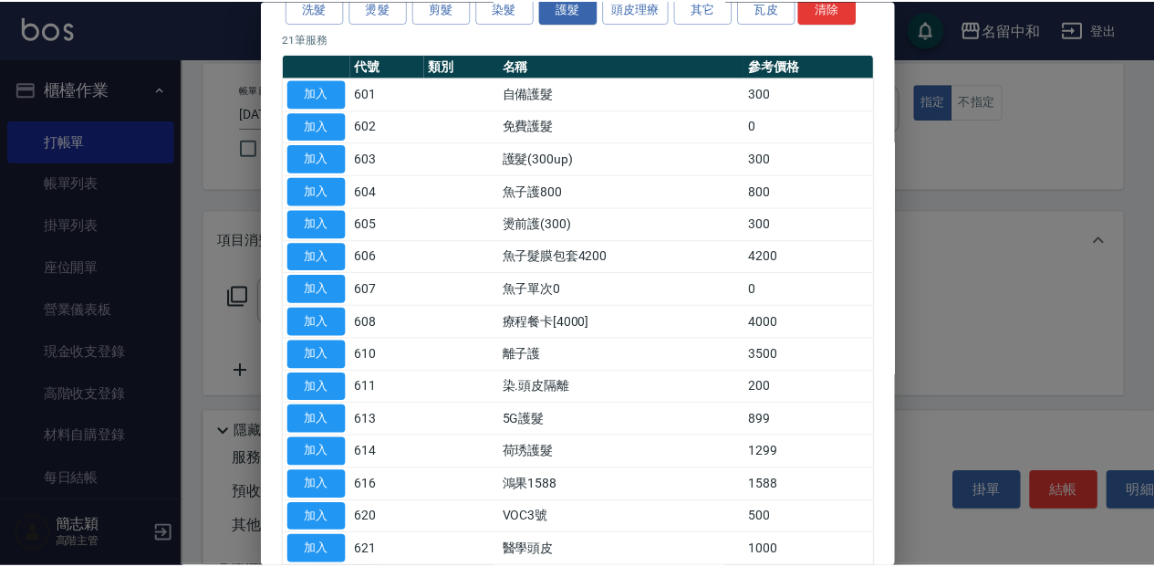
scroll to position [121, 0]
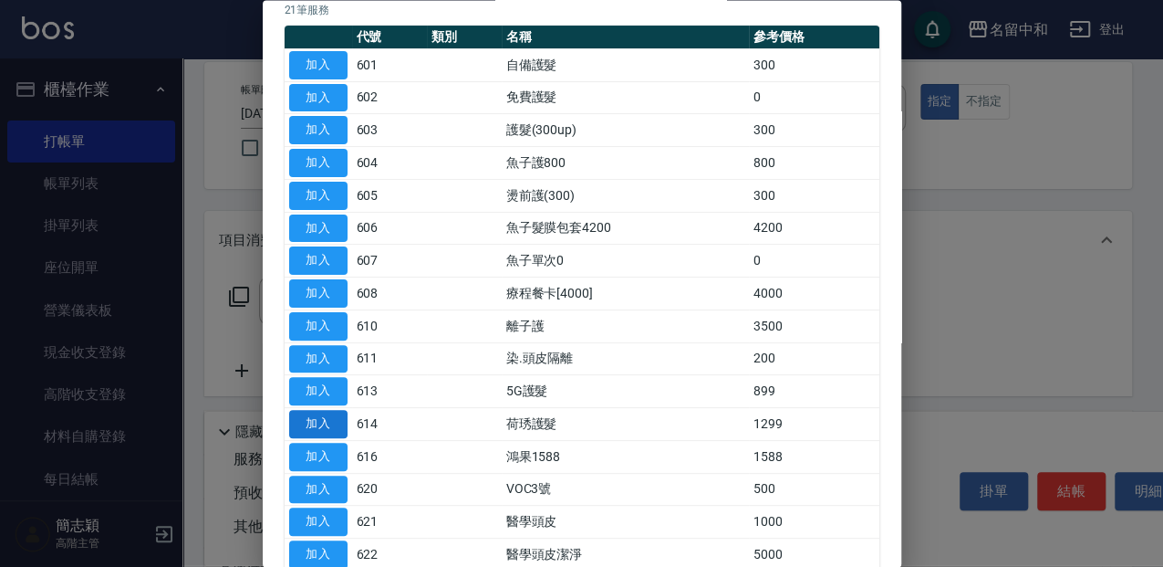
click at [337, 430] on button "加入" at bounding box center [318, 425] width 58 height 28
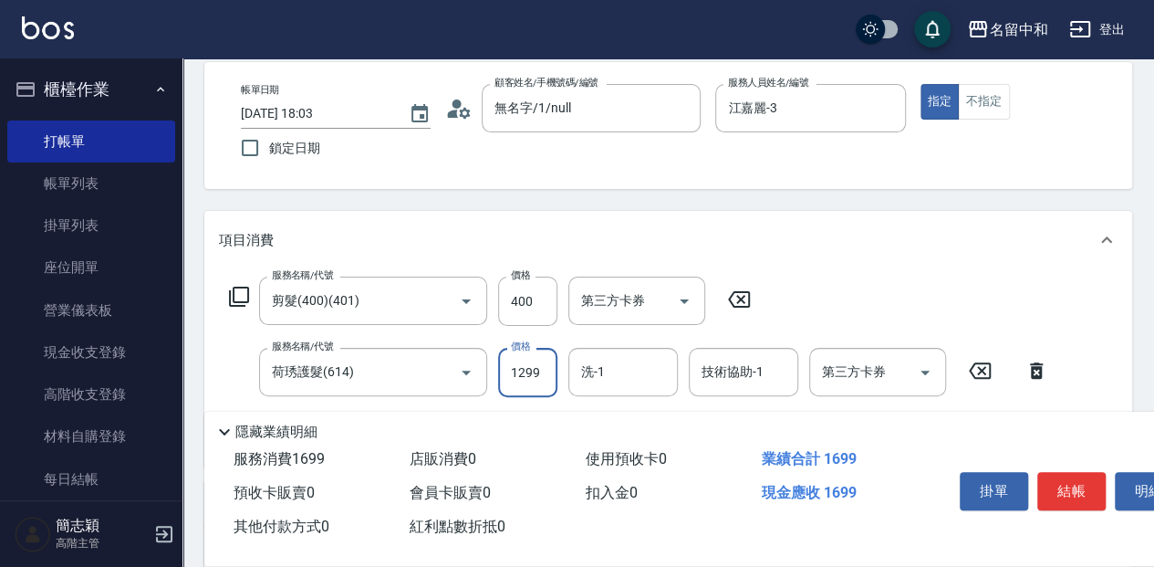
click at [537, 380] on input "1299" at bounding box center [527, 372] width 59 height 49
type input "1699"
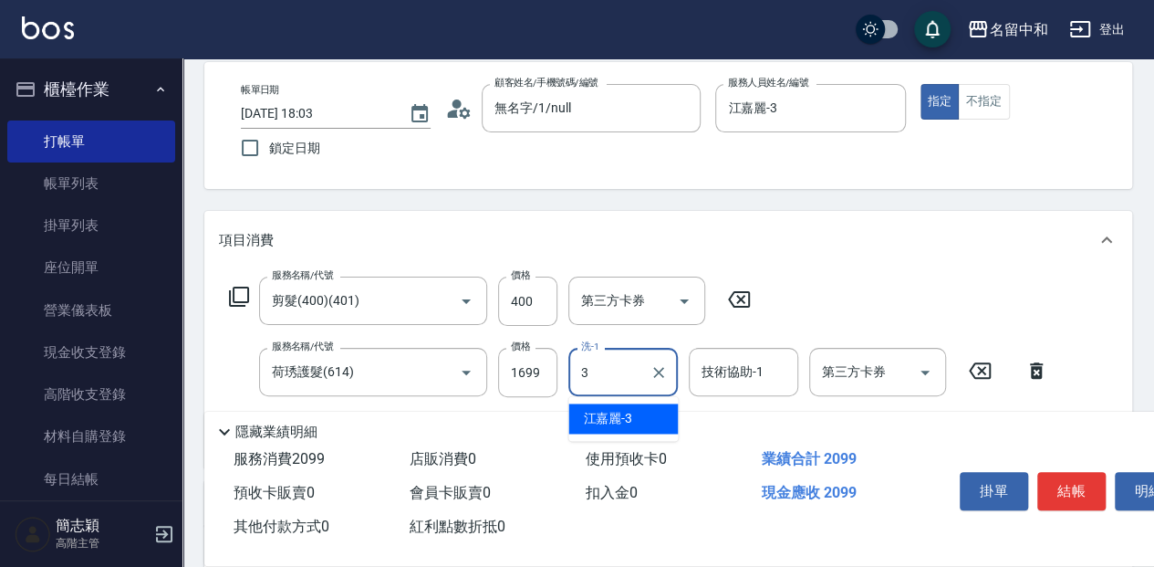
type input "江嘉麗-3"
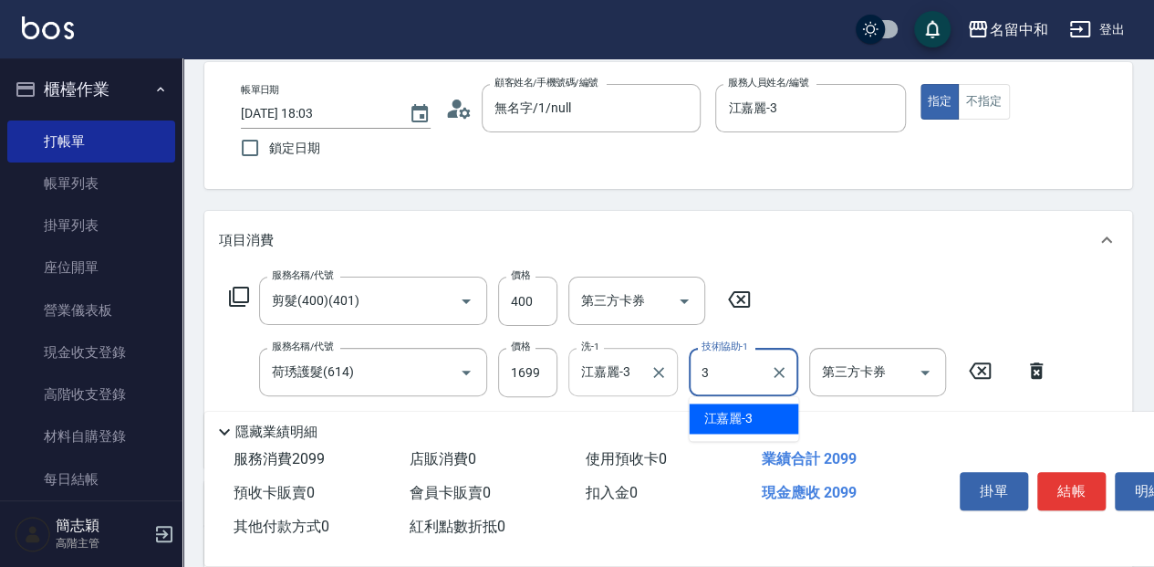
type input "江嘉麗-3"
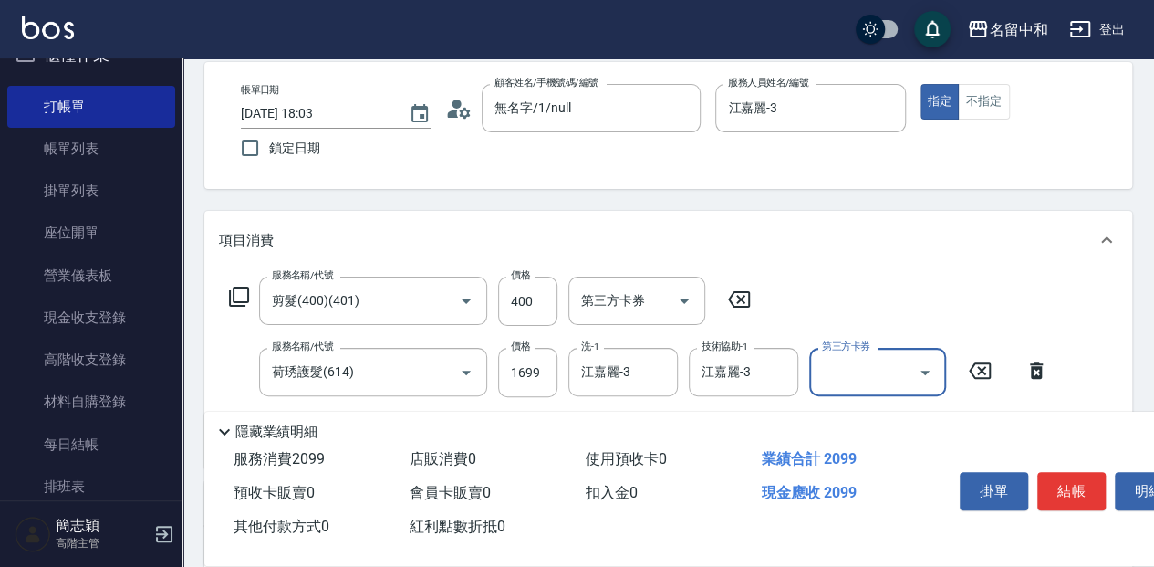
scroll to position [60, 0]
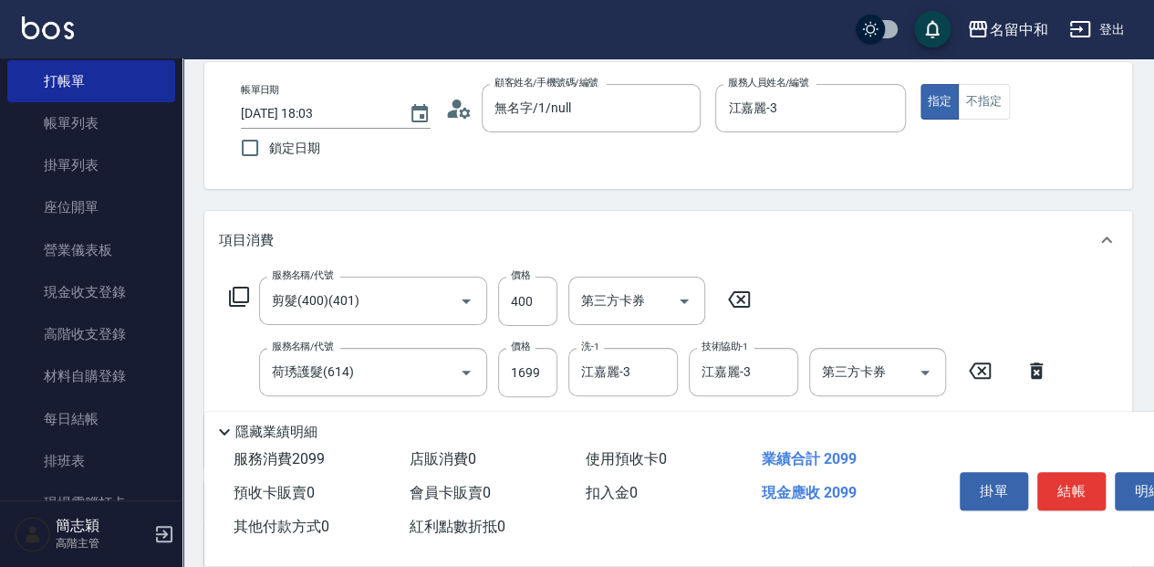
click at [239, 292] on icon at bounding box center [239, 297] width 22 height 22
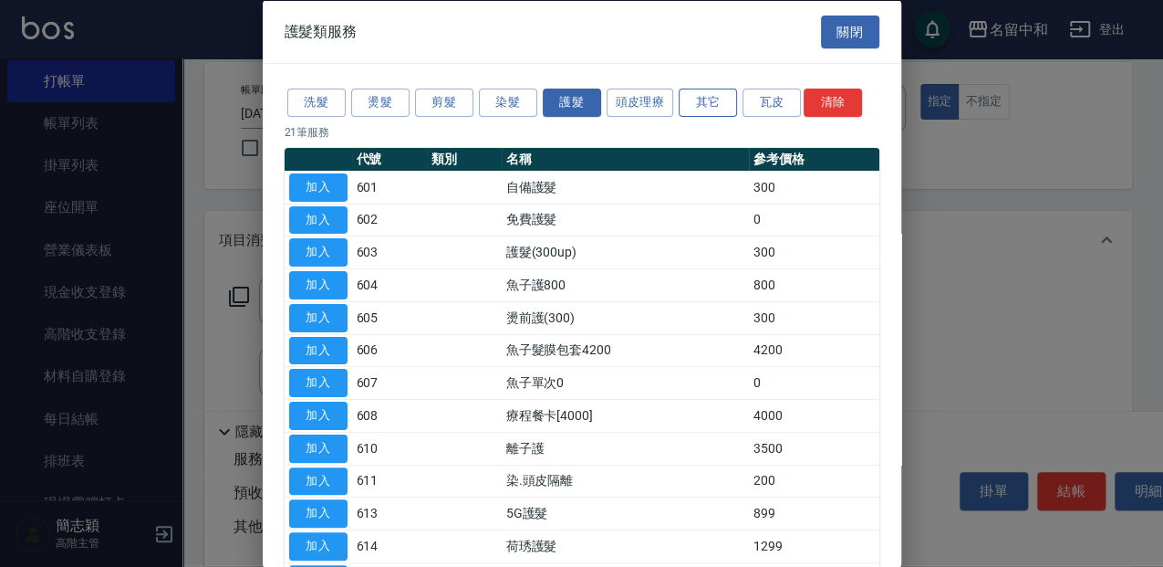
click at [699, 95] on button "其它" at bounding box center [708, 102] width 58 height 28
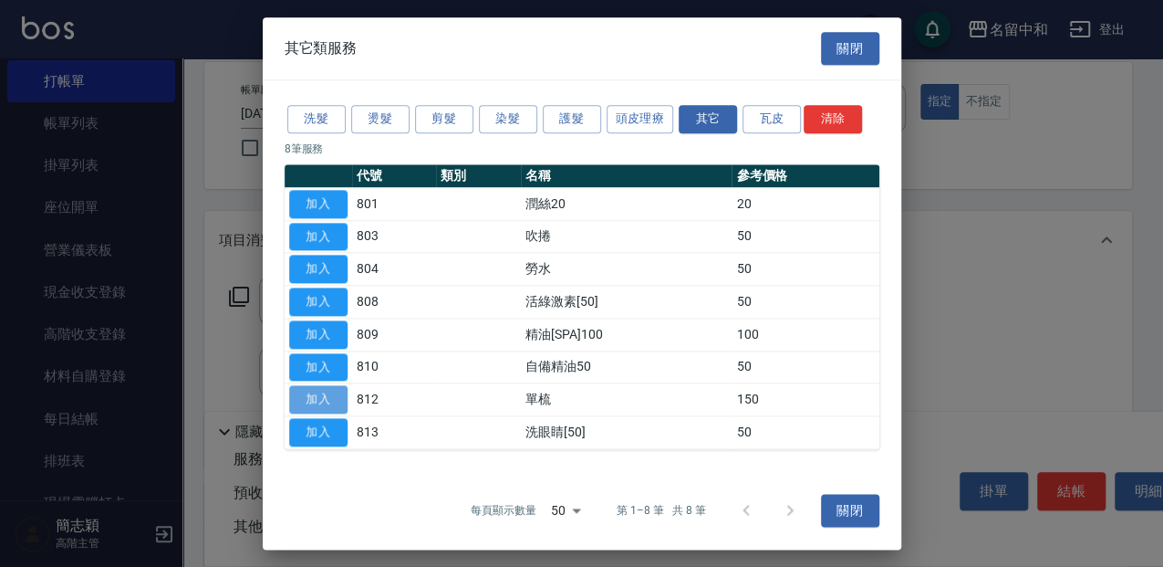
click at [321, 402] on button "加入" at bounding box center [318, 400] width 58 height 28
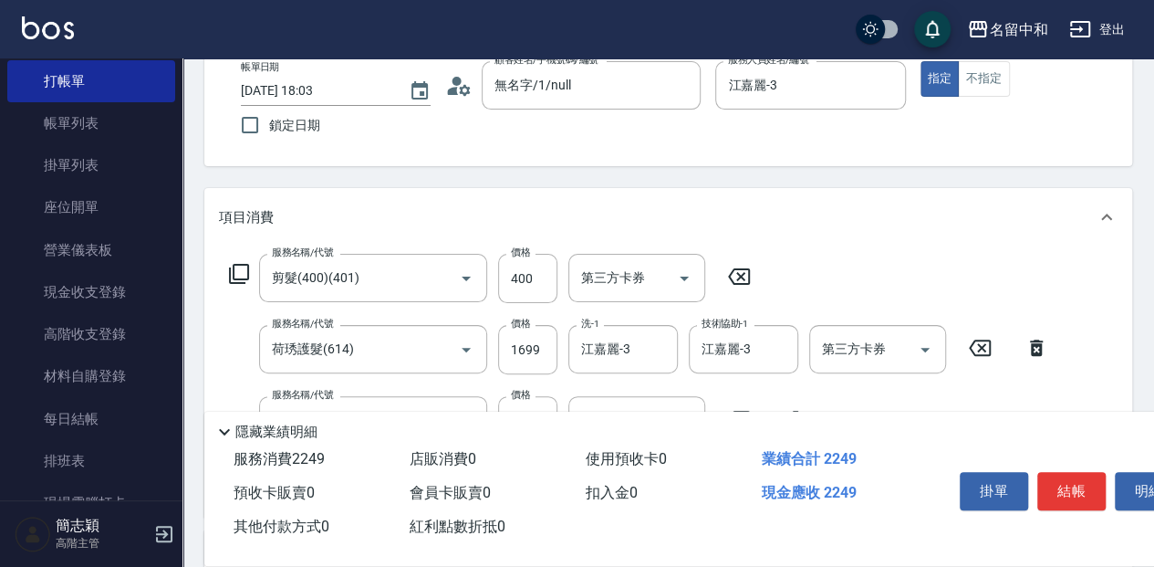
scroll to position [146, 0]
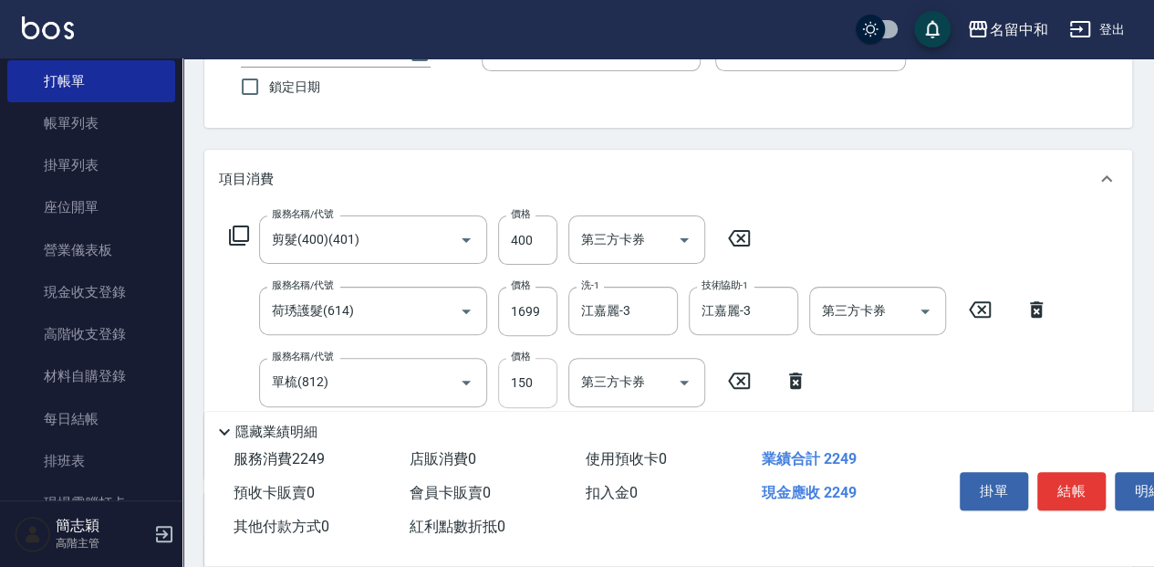
click at [521, 380] on input "150" at bounding box center [527, 382] width 59 height 49
type input "100"
click at [1059, 472] on button "結帳" at bounding box center [1071, 491] width 68 height 38
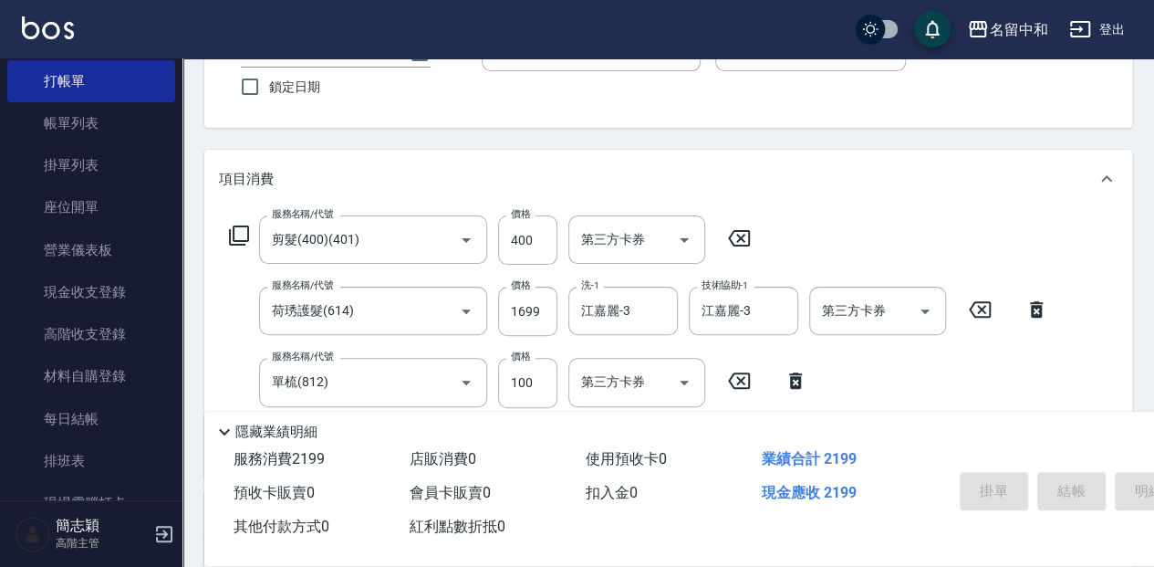
type input "2025/10/11 18:18"
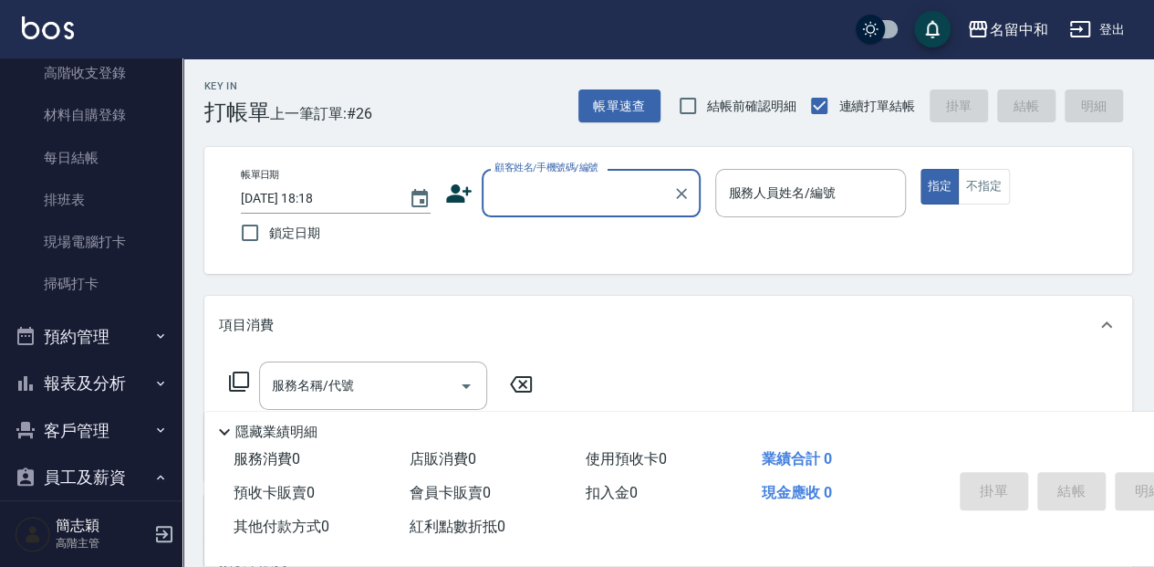
scroll to position [343, 0]
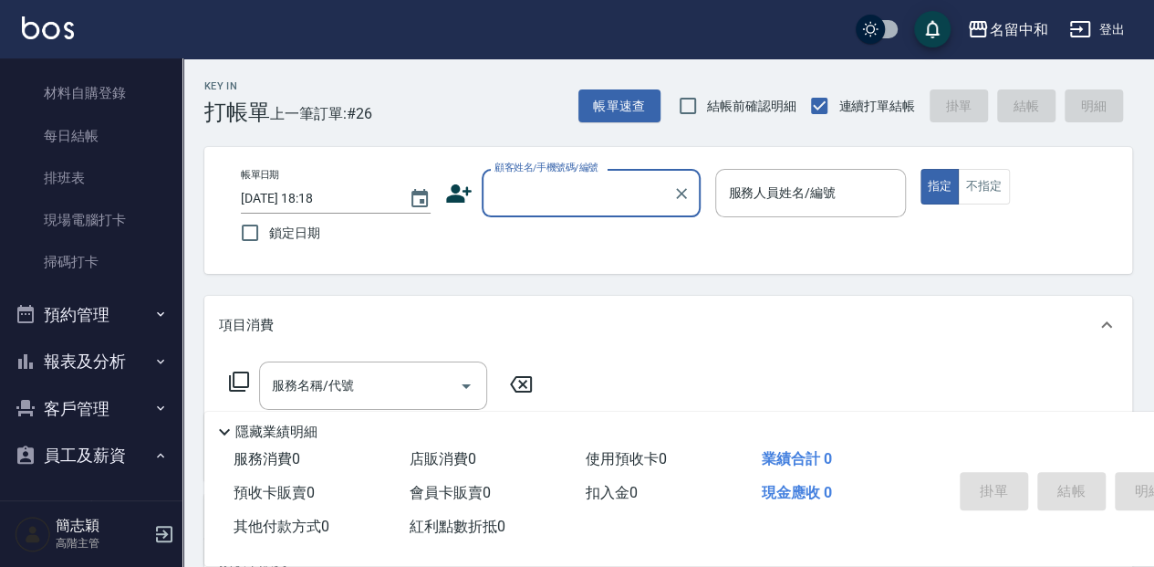
click at [123, 374] on button "報表及分析" at bounding box center [91, 361] width 168 height 47
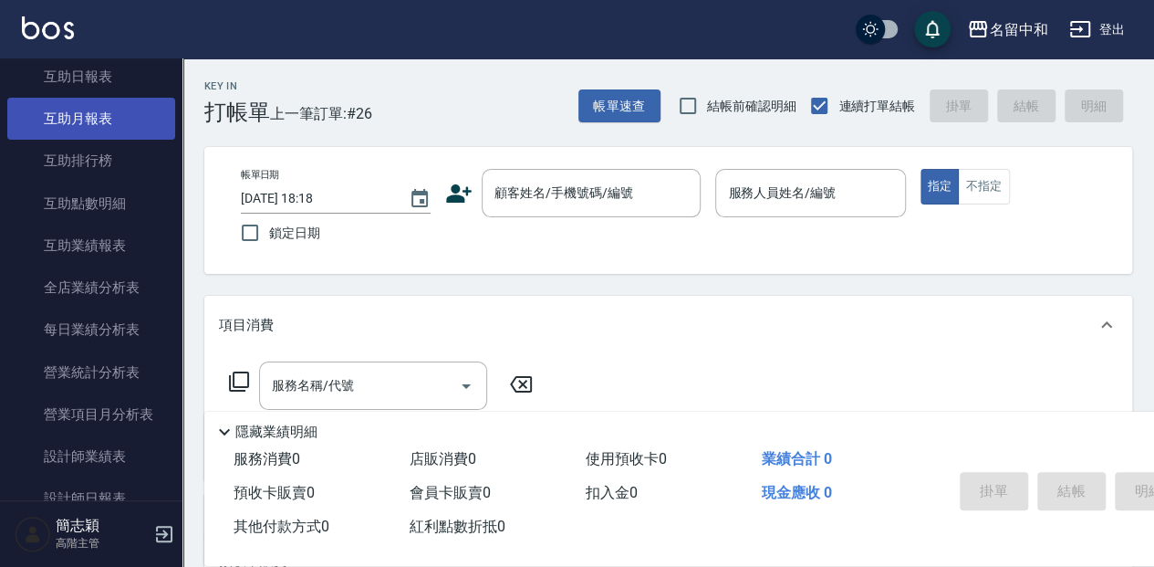
scroll to position [951, 0]
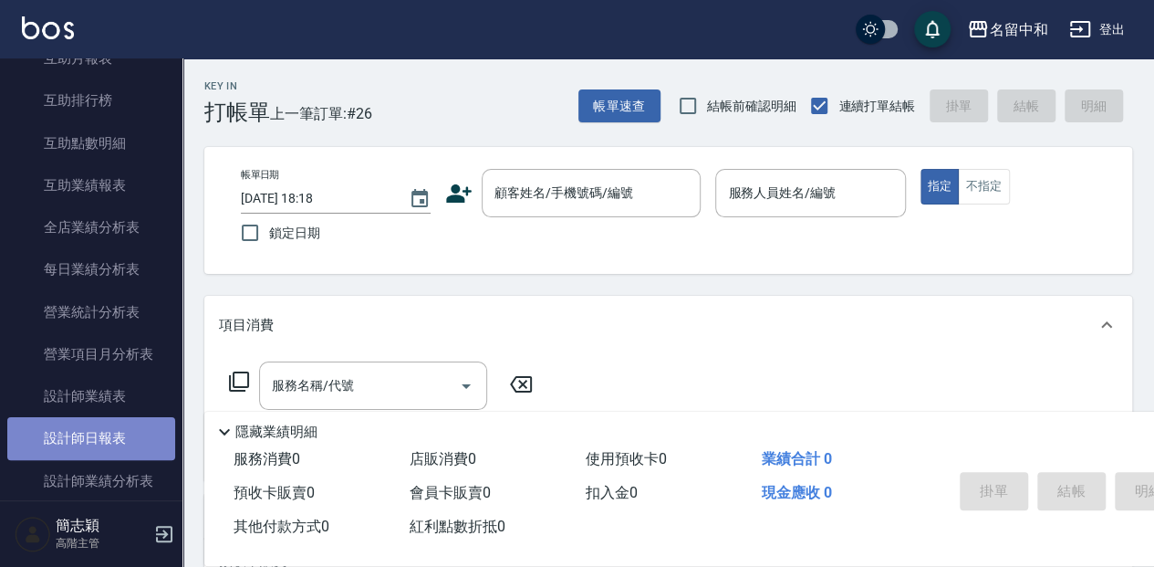
click at [130, 419] on link "設計師日報表" at bounding box center [91, 438] width 168 height 42
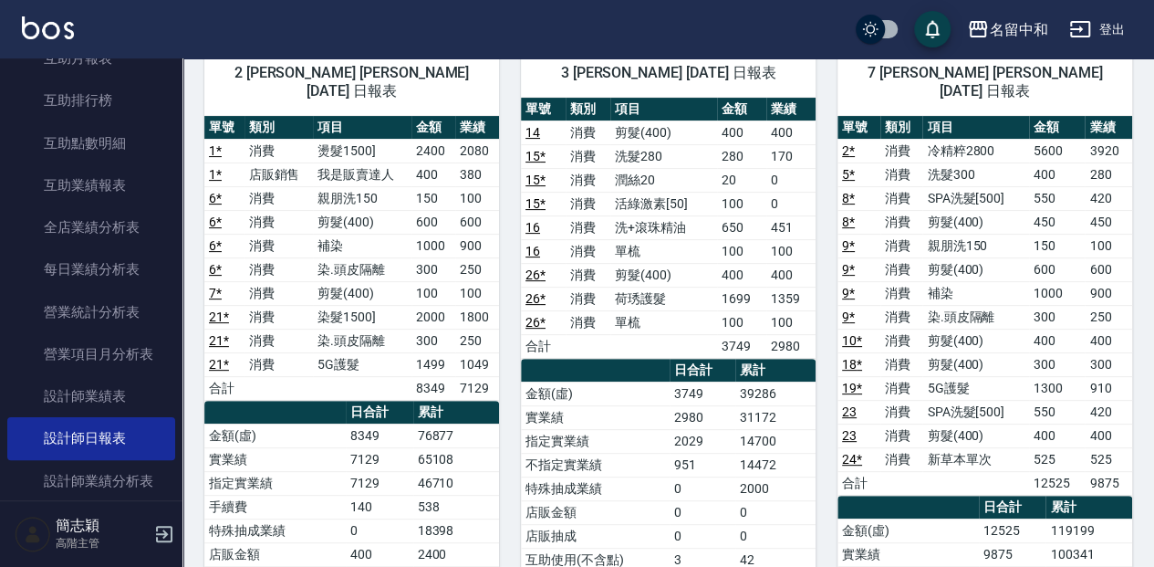
scroll to position [182, 0]
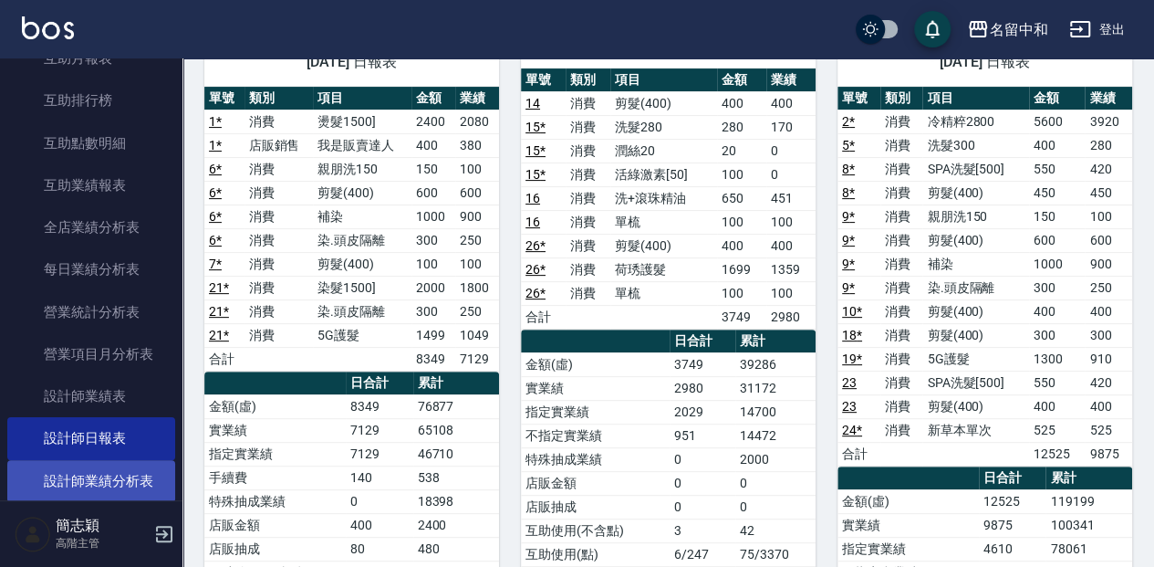
click at [84, 467] on link "設計師業績分析表" at bounding box center [91, 481] width 168 height 42
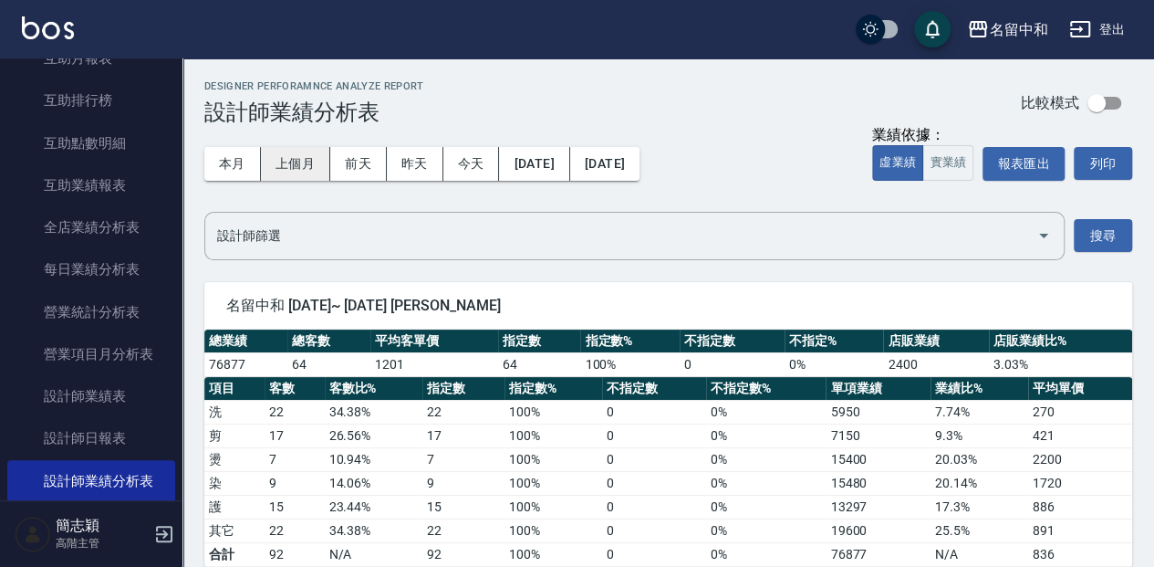
click at [314, 161] on button "上個月" at bounding box center [295, 164] width 69 height 34
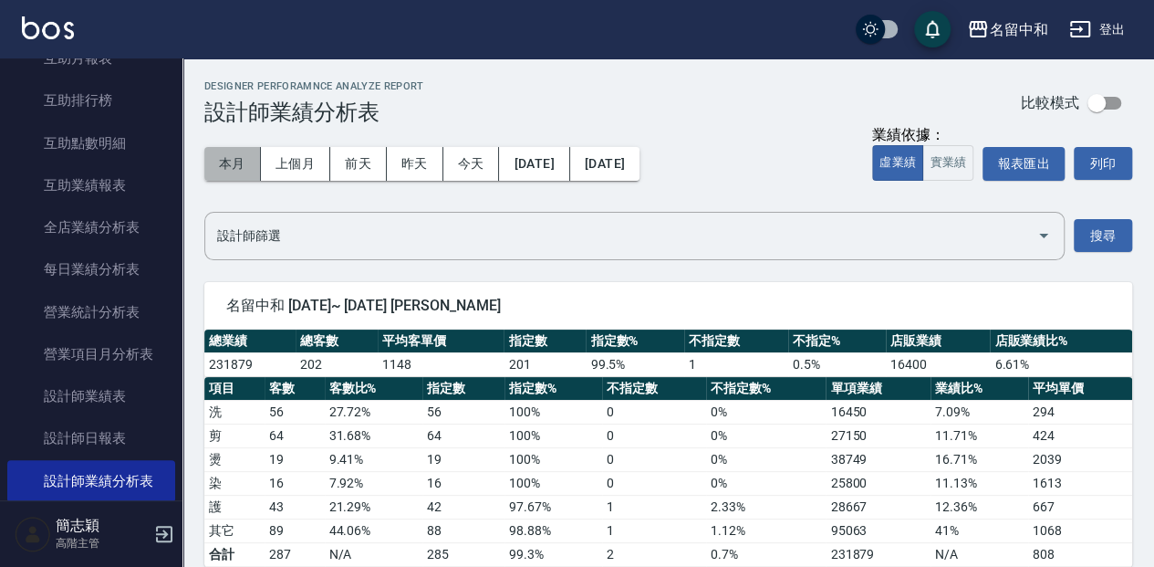
click at [254, 172] on button "本月" at bounding box center [232, 164] width 57 height 34
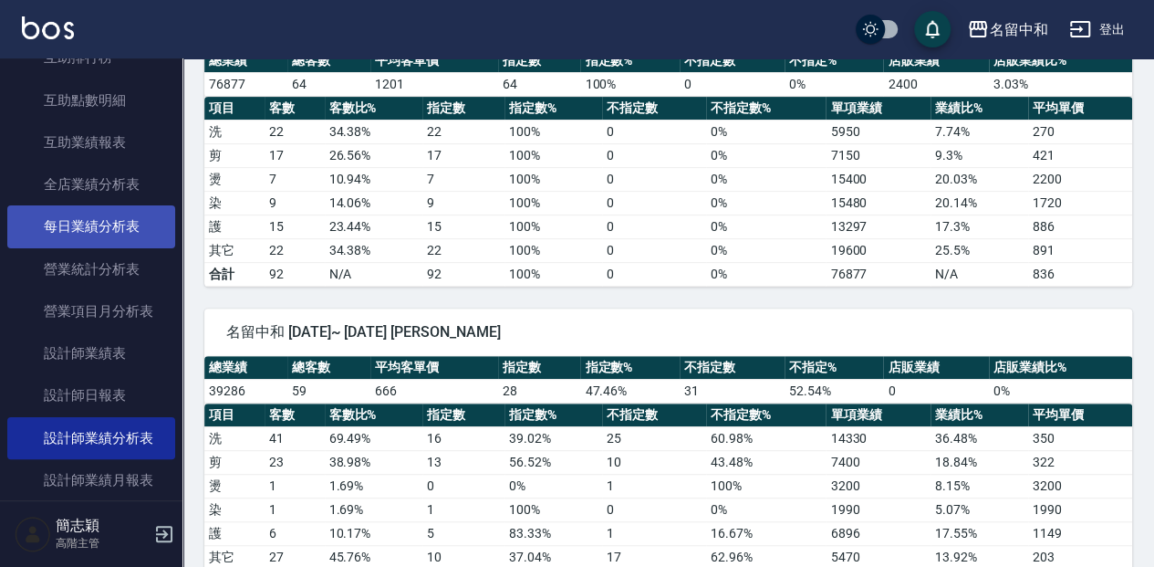
scroll to position [972, 0]
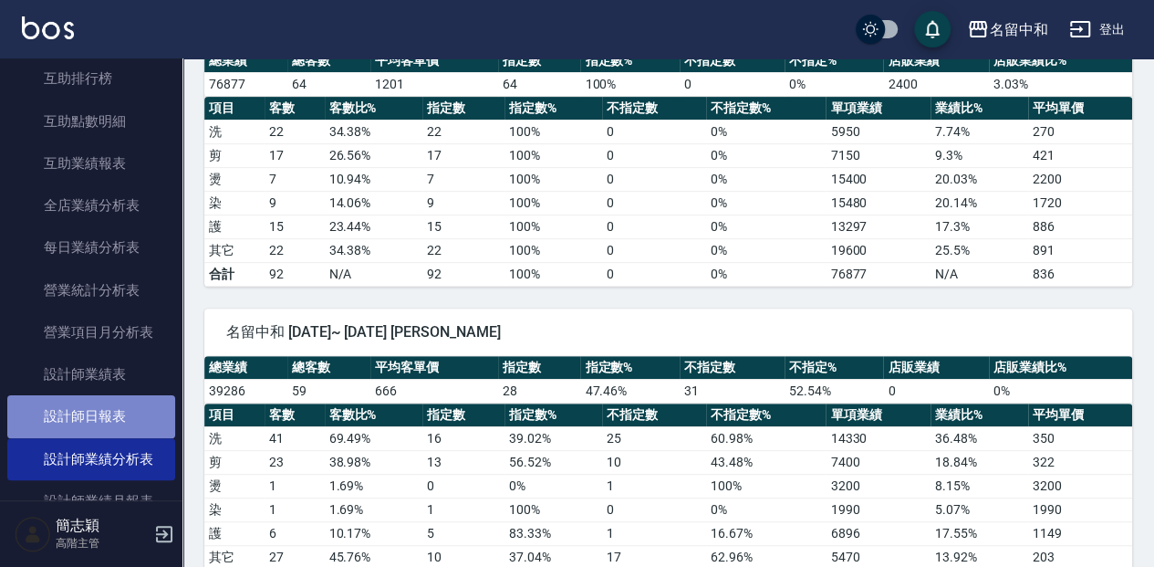
click at [105, 419] on link "設計師日報表" at bounding box center [91, 416] width 168 height 42
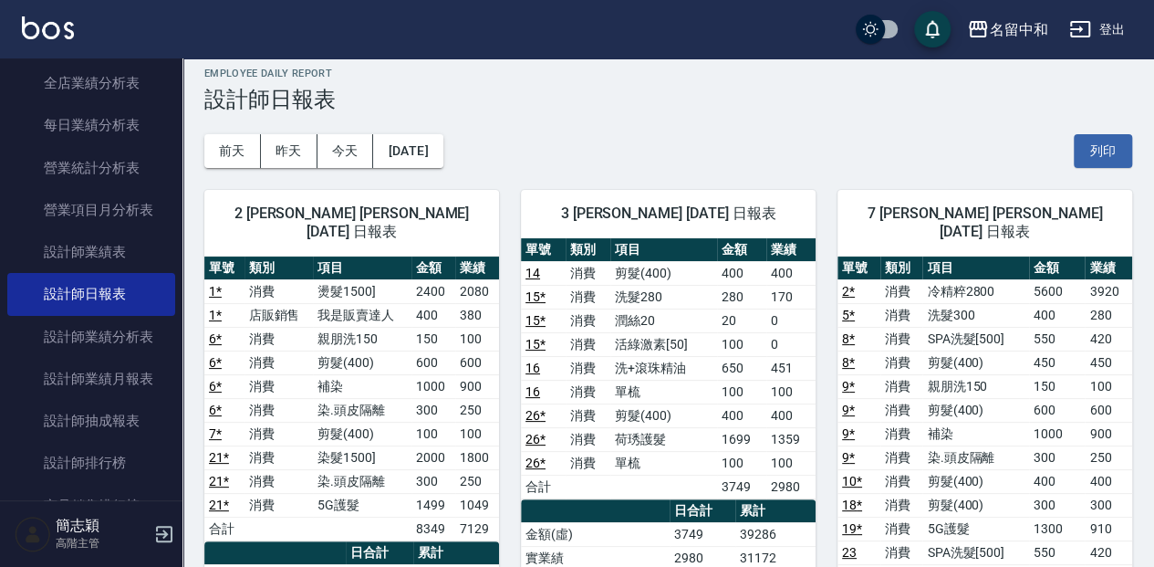
scroll to position [5, 0]
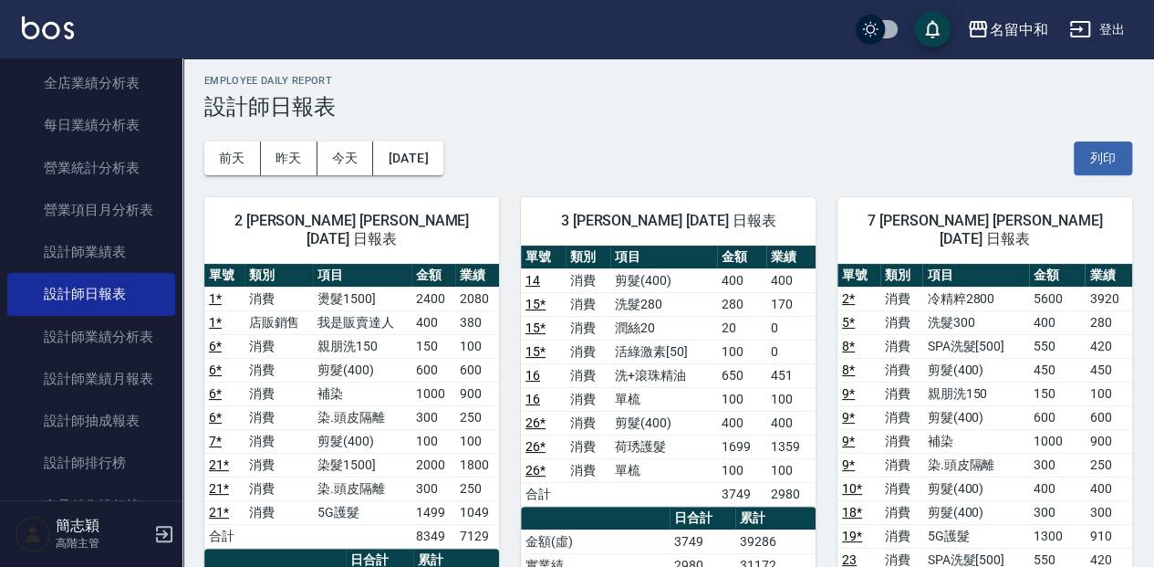
click at [172, 85] on nav "櫃檯作業 打帳單 帳單列表 掛單列表 座位開單 營業儀表板 現金收支登錄 高階收支登錄 材料自購登錄 每日結帳 排班表 現場電腦打卡 掃碼打卡 預約管理 預約…" at bounding box center [91, 279] width 182 height 442
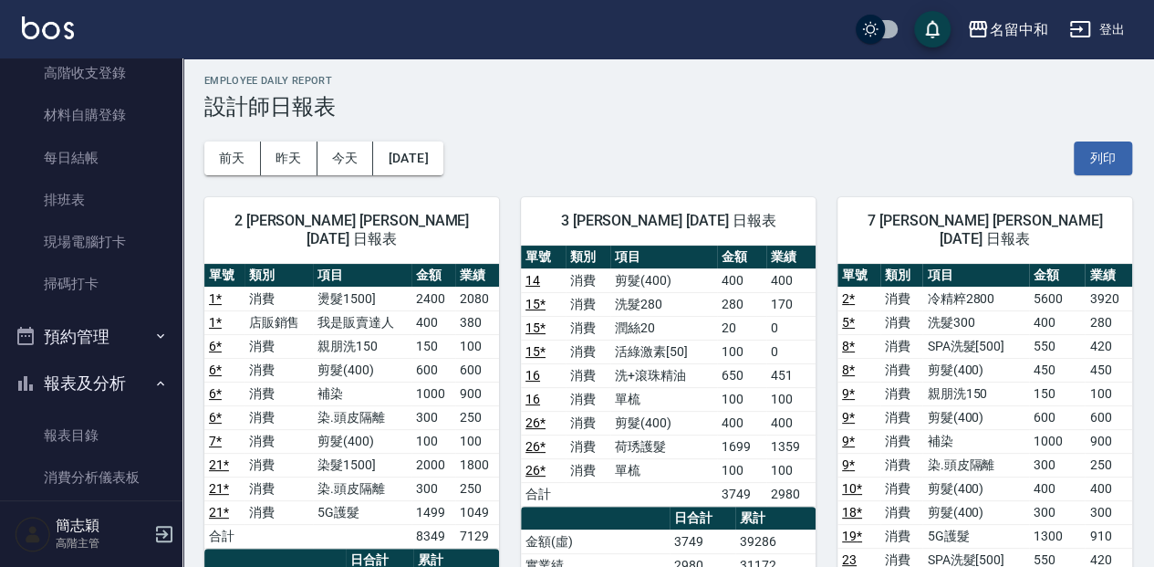
scroll to position [0, 0]
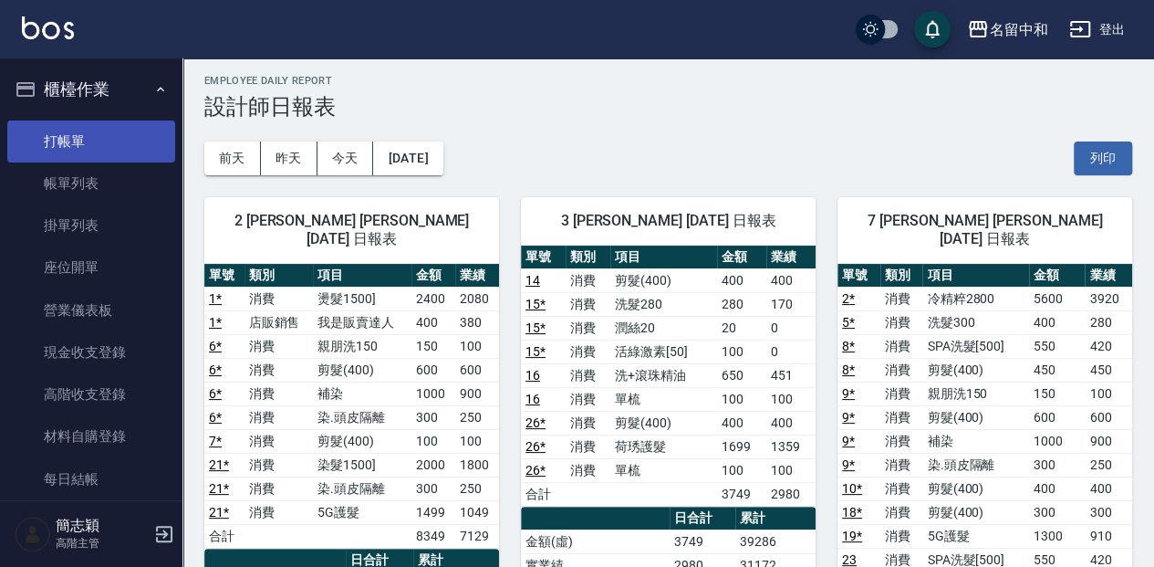
click at [120, 137] on link "打帳單" at bounding box center [91, 141] width 168 height 42
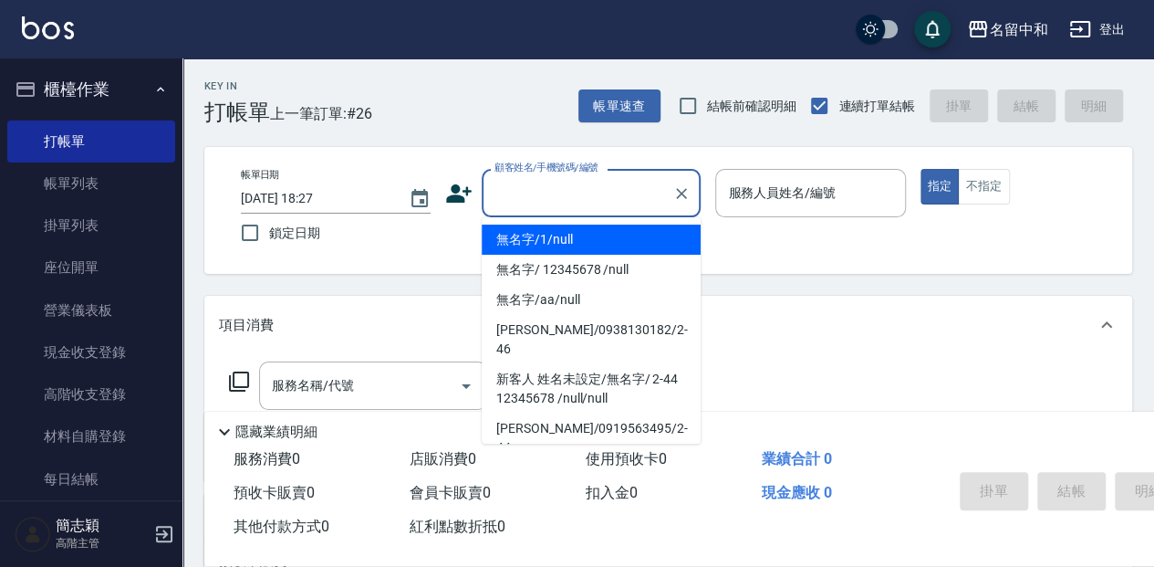
click at [617, 186] on input "顧客姓名/手機號碼/編號" at bounding box center [577, 193] width 175 height 32
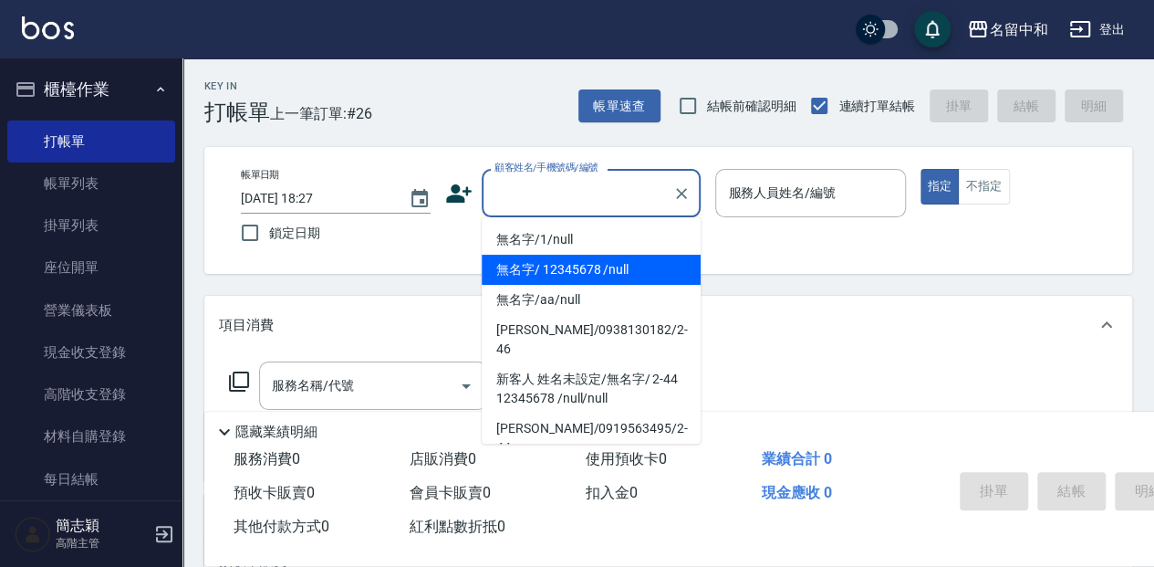
drag, startPoint x: 634, startPoint y: 273, endPoint x: 664, endPoint y: 268, distance: 30.4
click at [634, 274] on li "無名字/ 12345678 /null" at bounding box center [591, 270] width 219 height 30
type input "無名字/ 12345678 /null"
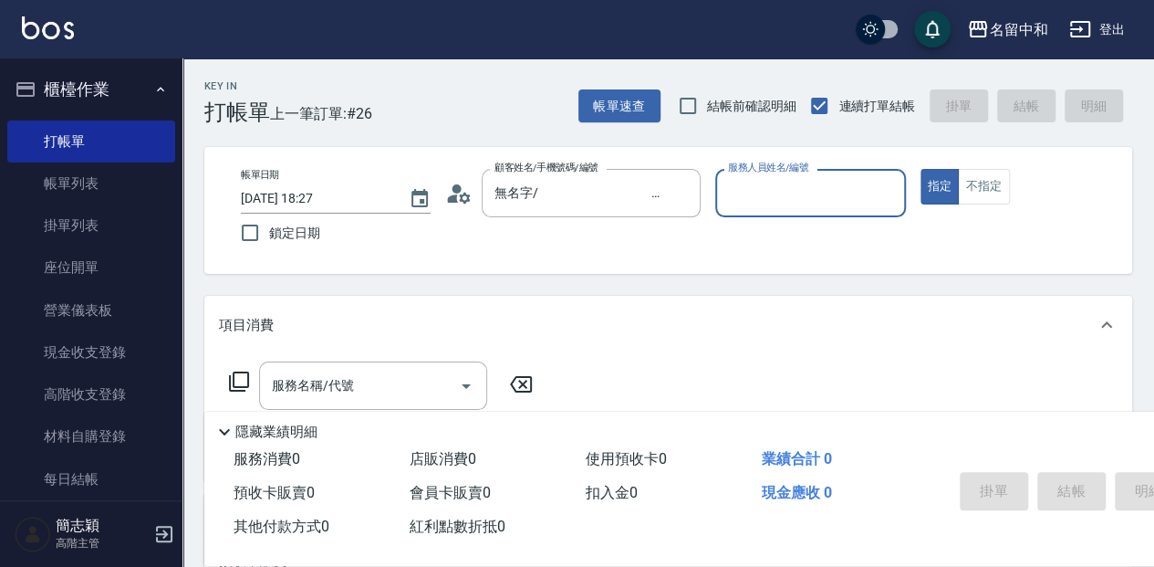
click at [806, 201] on input "服務人員姓名/編號" at bounding box center [809, 193] width 173 height 32
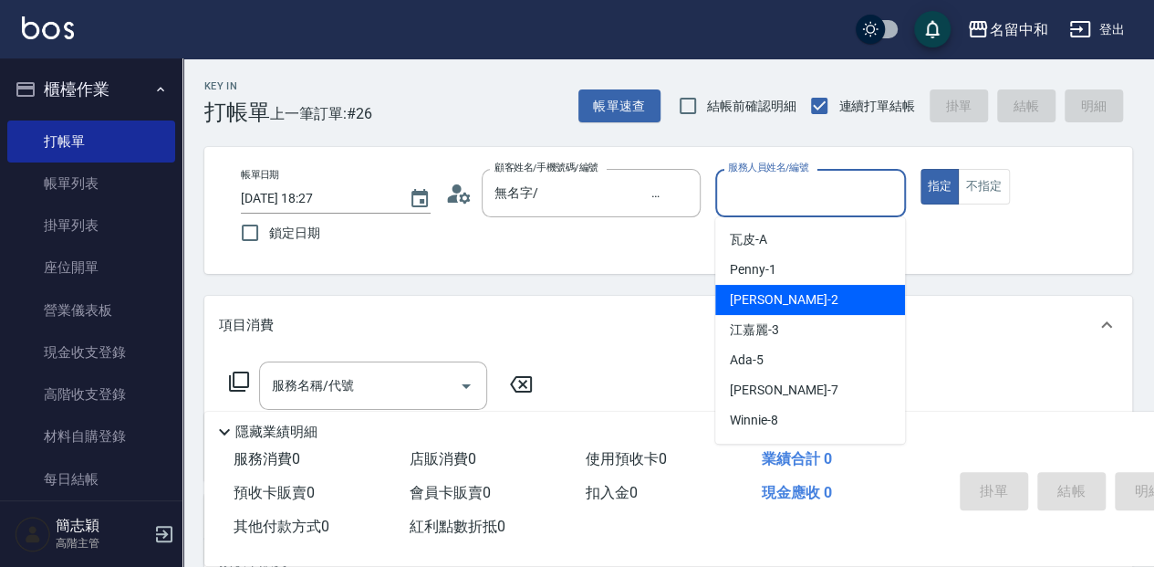
click at [795, 296] on div "Julie -2" at bounding box center [810, 300] width 190 height 30
type input "Julie-2"
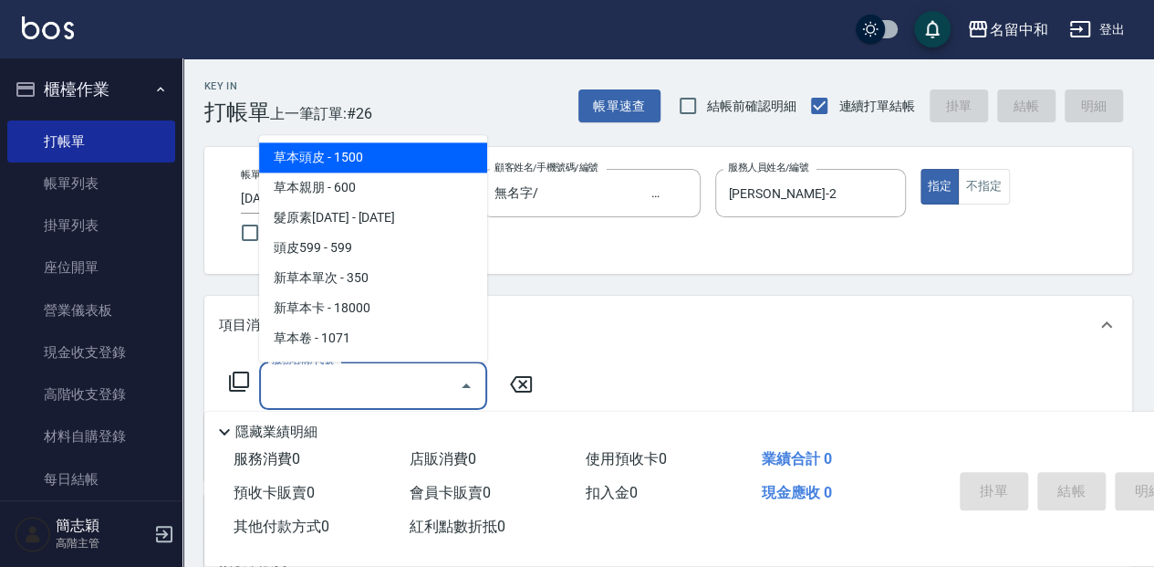
click at [399, 387] on input "服務名稱/代號" at bounding box center [359, 385] width 184 height 32
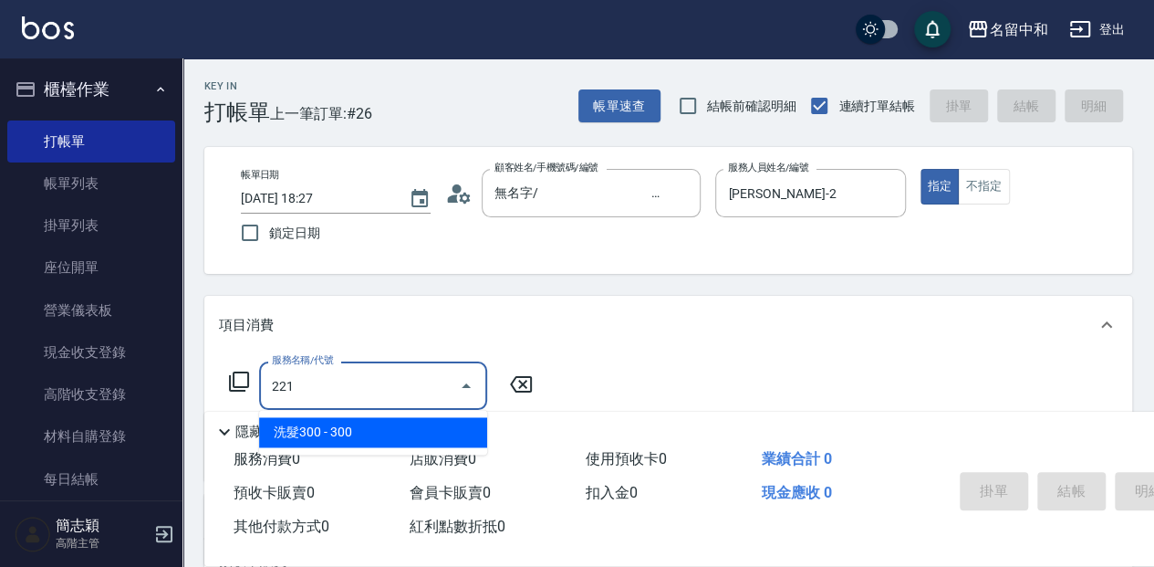
click at [432, 436] on span "洗髮300 - 300" at bounding box center [373, 432] width 228 height 30
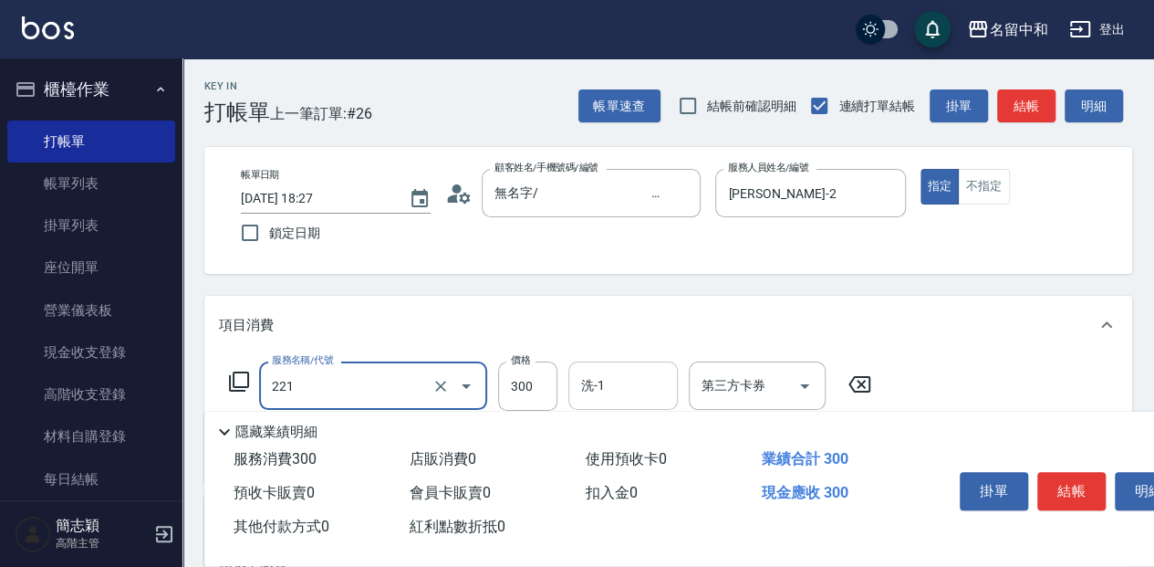
type input "洗髮300(221)"
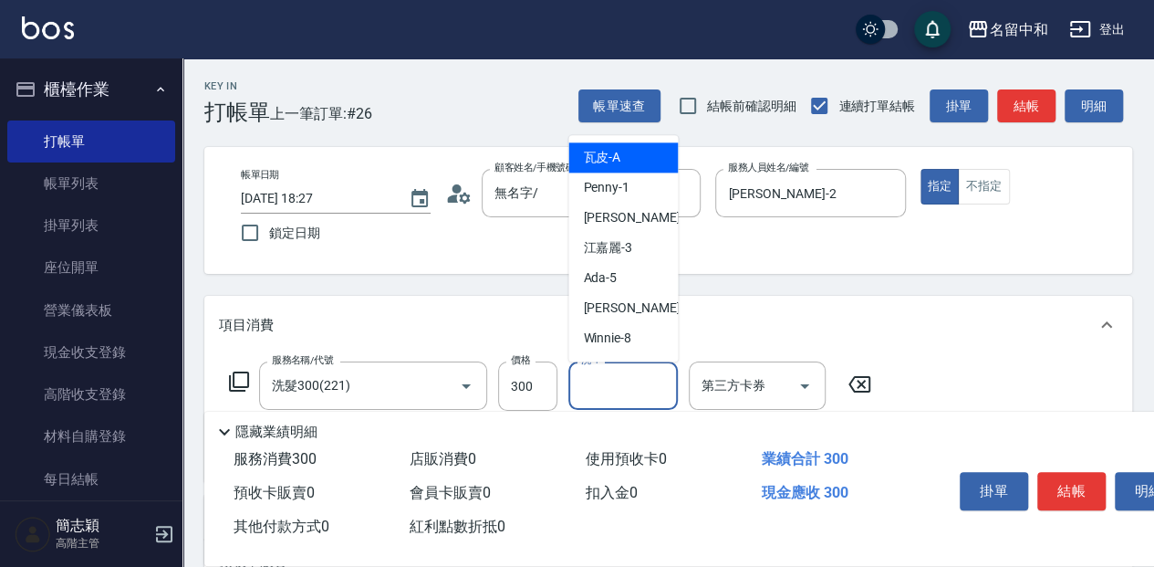
click at [650, 381] on input "洗-1" at bounding box center [623, 385] width 93 height 32
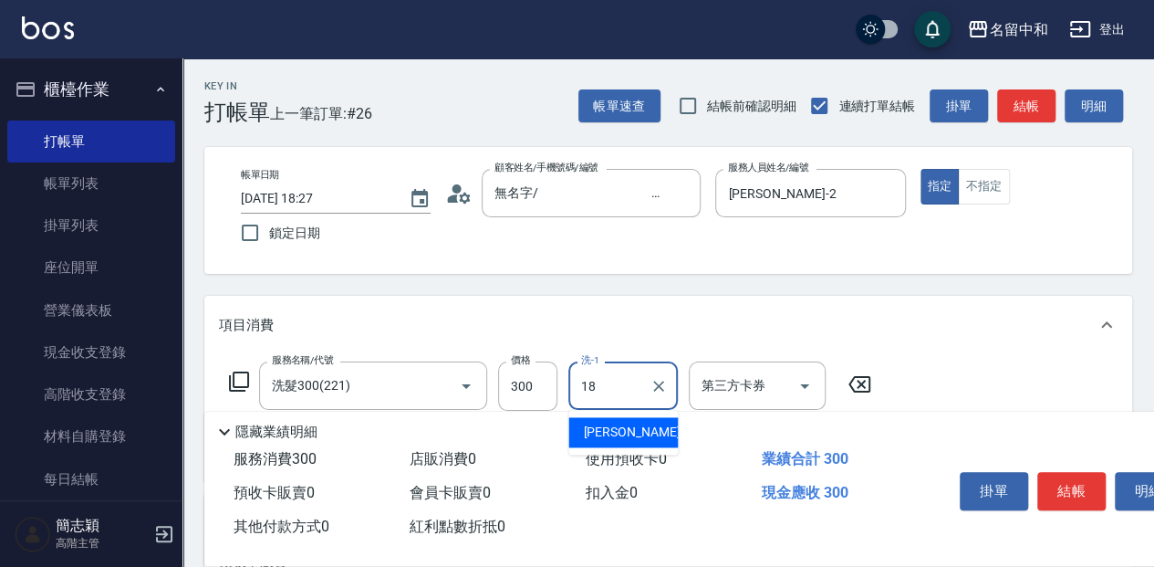
click at [650, 428] on div "沛岑 -18" at bounding box center [622, 432] width 109 height 30
type input "沛岑-18"
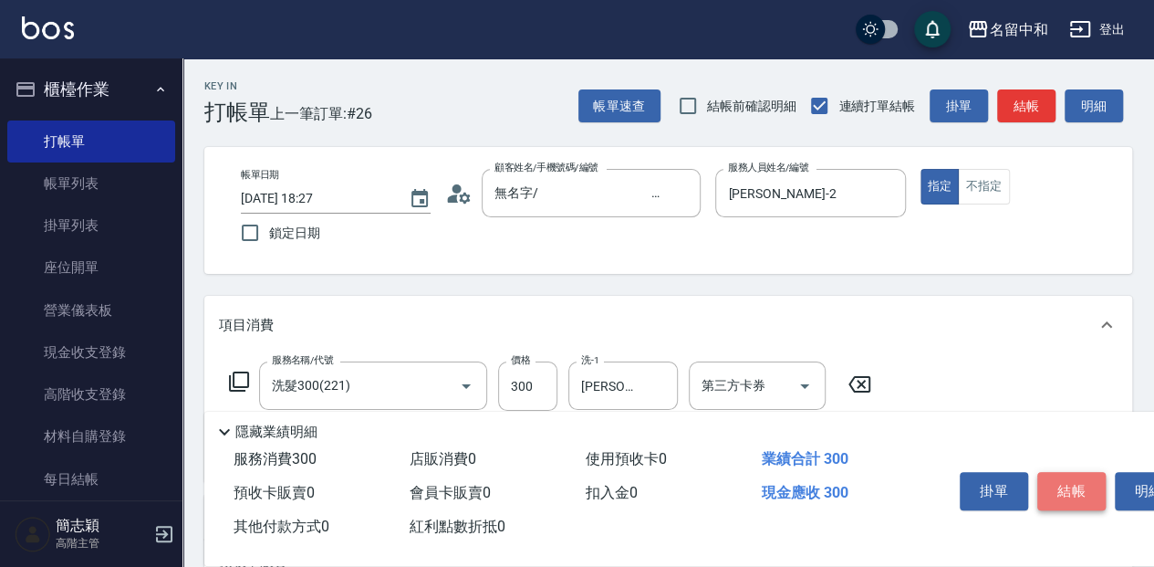
click at [1064, 483] on button "結帳" at bounding box center [1071, 491] width 68 height 38
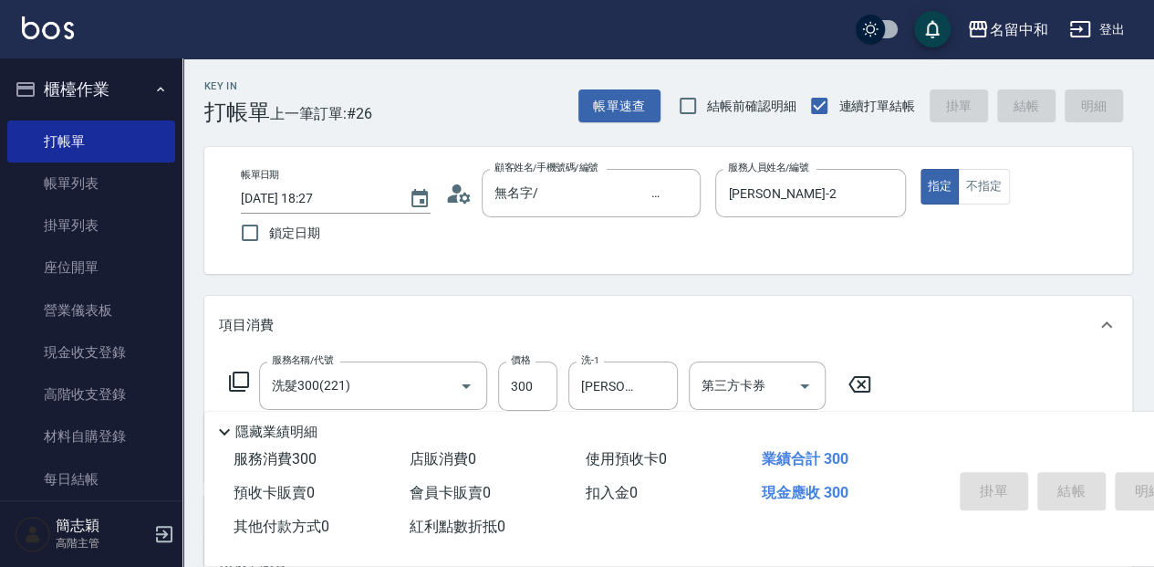
type input "2025/10/11 18:28"
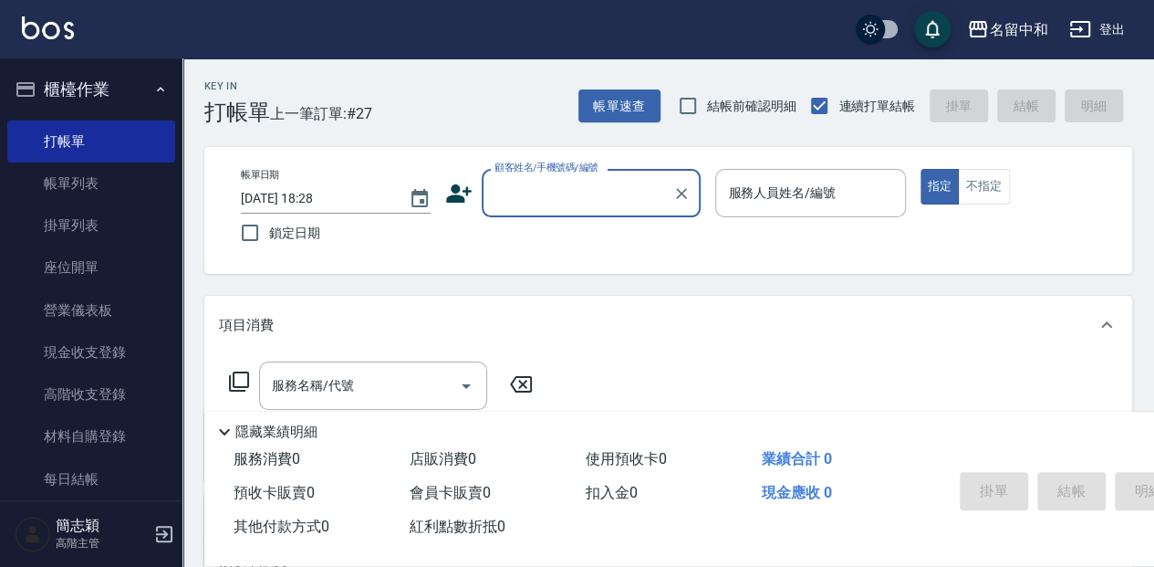
click at [542, 187] on input "顧客姓名/手機號碼/編號" at bounding box center [577, 193] width 175 height 32
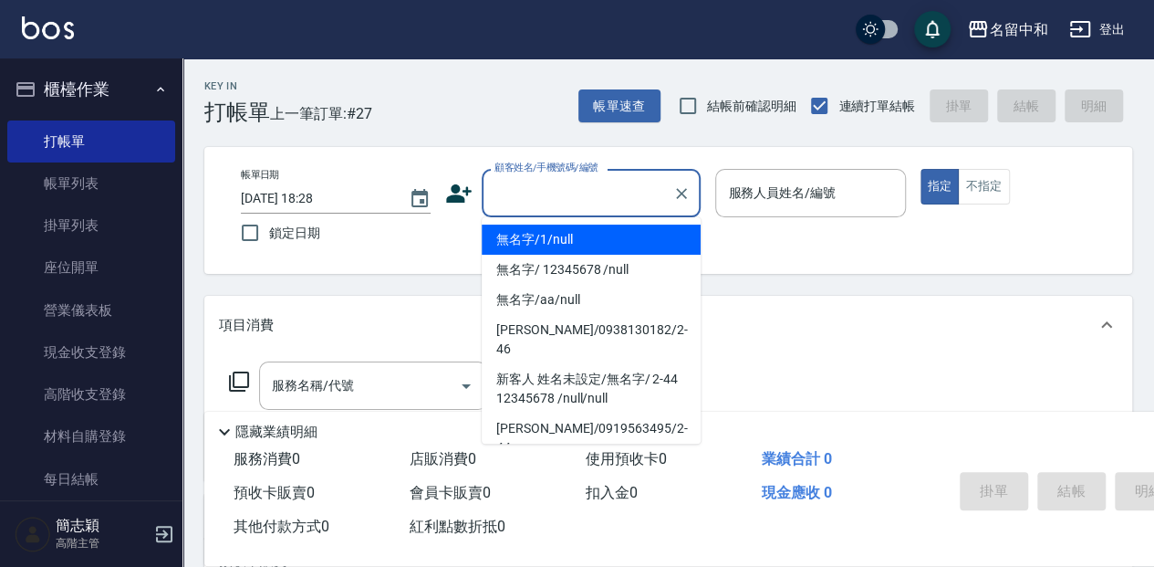
click at [555, 239] on li "無名字/1/null" at bounding box center [591, 239] width 219 height 30
type input "無名字/1/null"
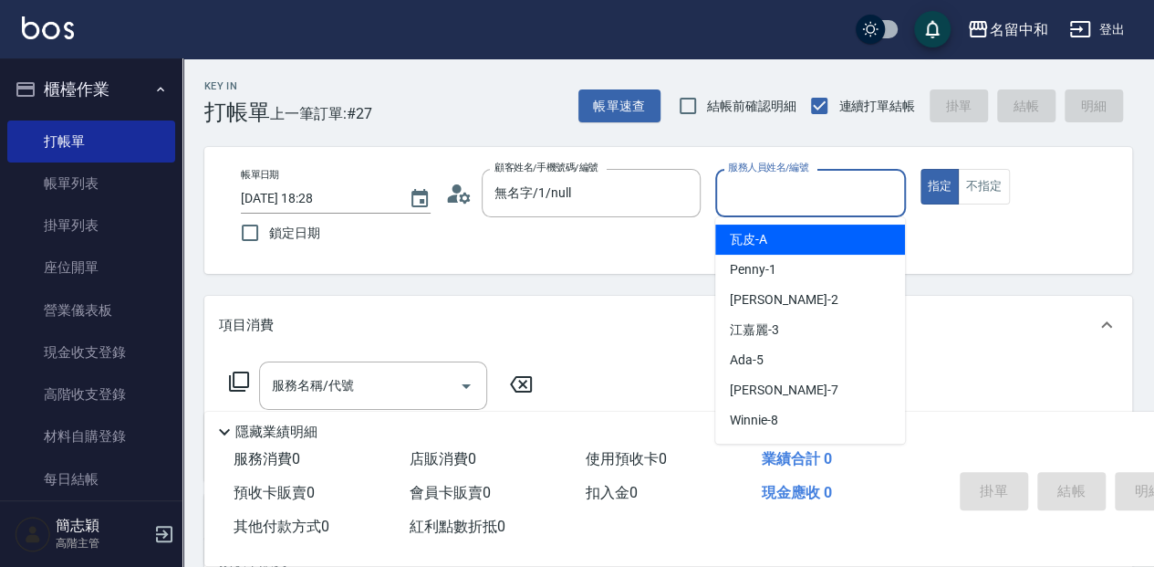
click at [743, 194] on input "服務人員姓名/編號" at bounding box center [809, 193] width 173 height 32
click at [754, 233] on span "瓦皮 -A" at bounding box center [748, 239] width 37 height 19
type input "瓦皮-A"
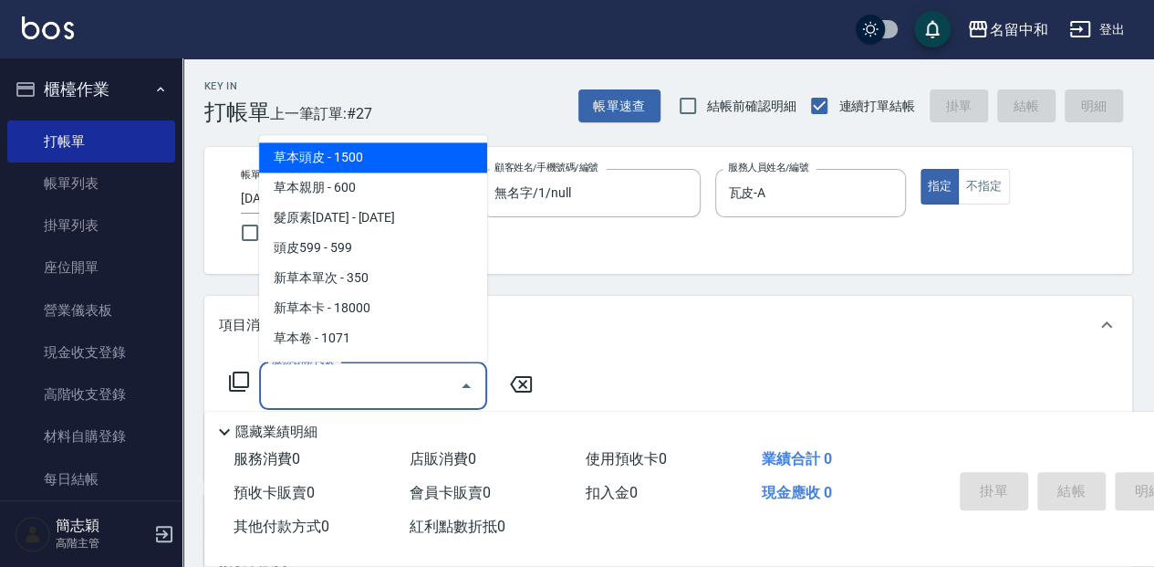
click at [293, 377] on input "服務名稱/代號" at bounding box center [359, 385] width 184 height 32
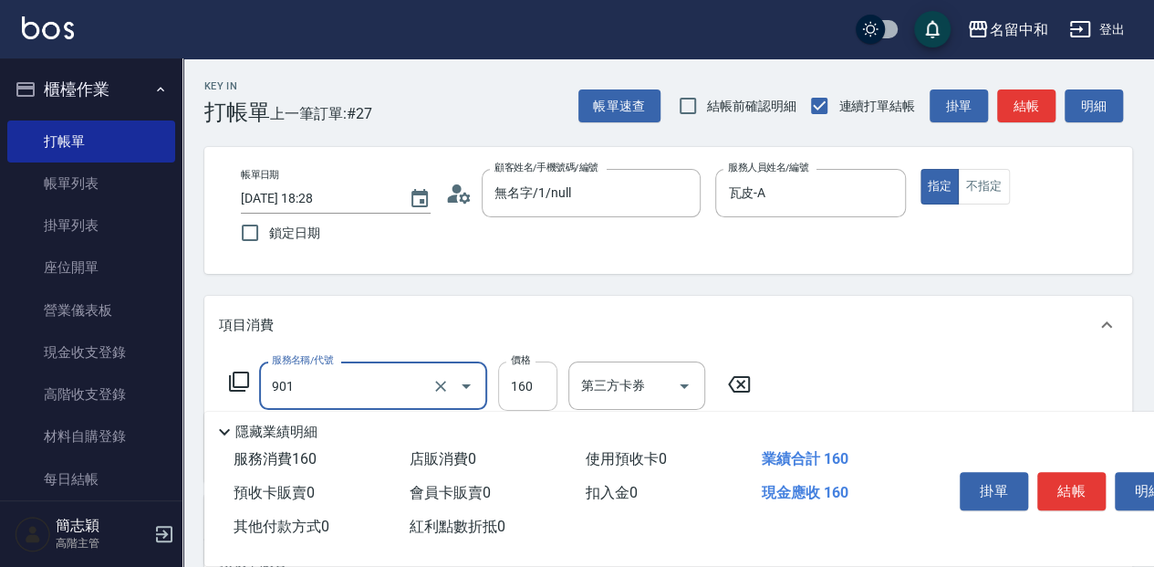
type input "修手(901)"
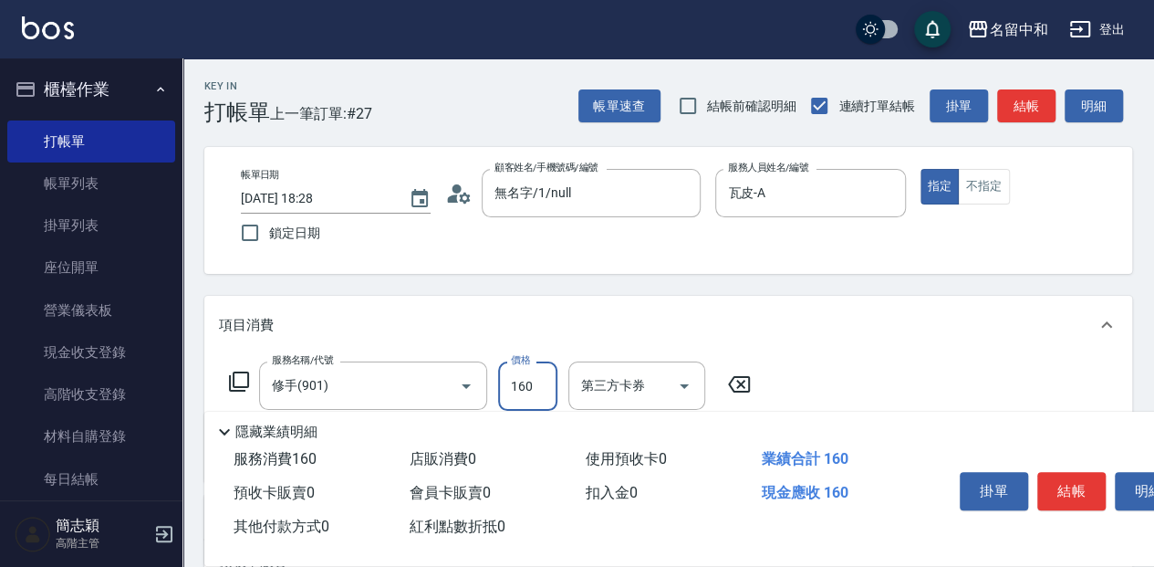
click at [533, 387] on input "160" at bounding box center [527, 385] width 59 height 49
click at [570, 396] on div "服務名稱/代號 修手(901) 服務名稱/代號 價格 14 價格 第三方卡券 第三方卡券" at bounding box center [490, 385] width 543 height 49
type input "1400"
click at [1098, 493] on button "結帳" at bounding box center [1071, 491] width 68 height 38
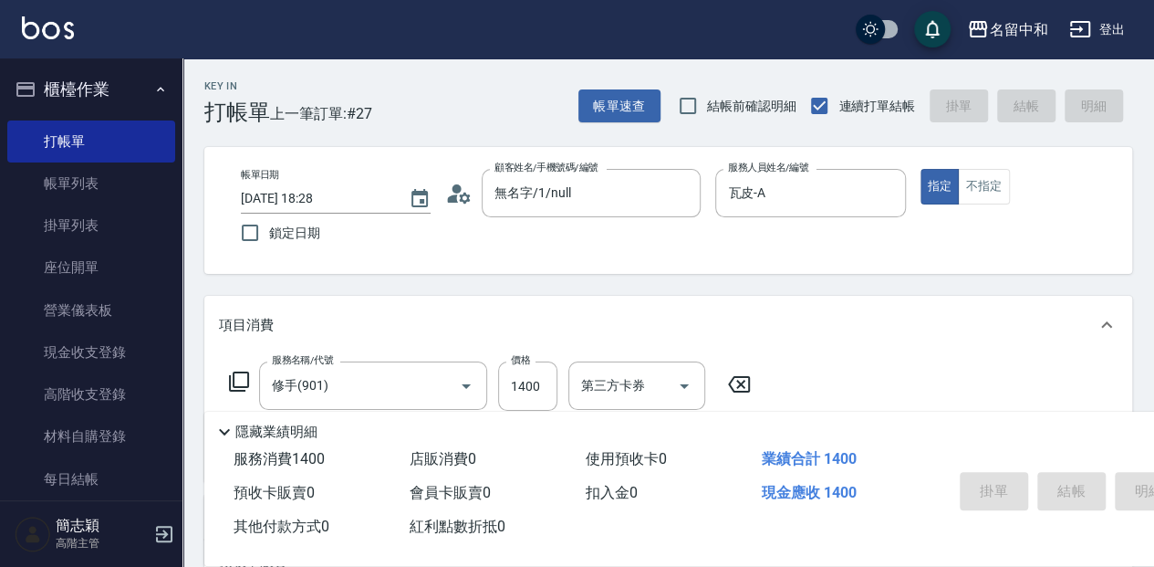
type input "2025/10/11 18:29"
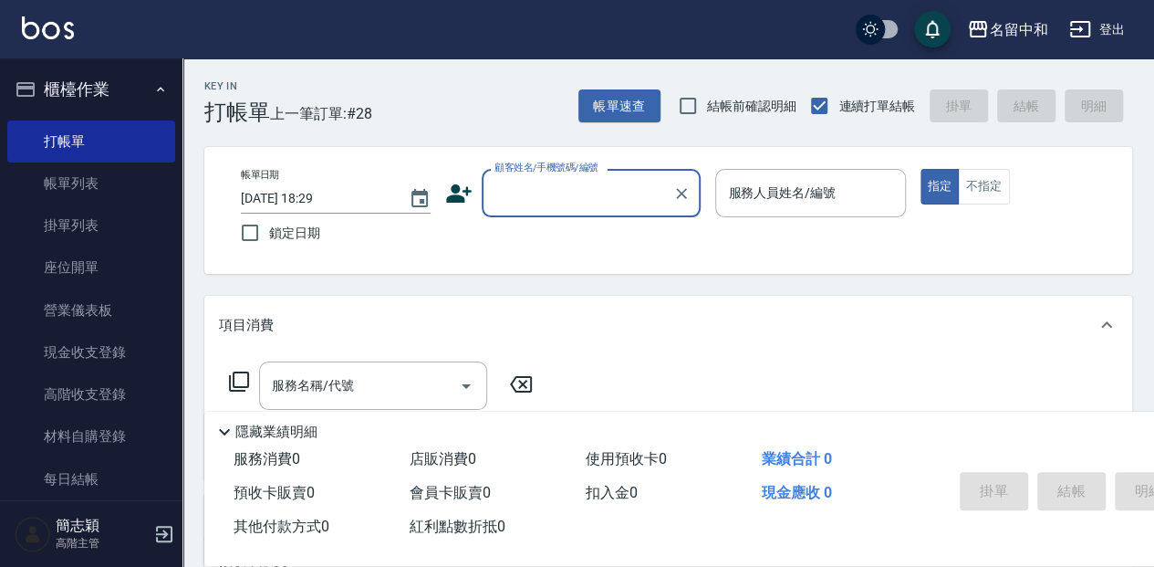
click at [562, 192] on input "顧客姓名/手機號碼/編號" at bounding box center [577, 193] width 175 height 32
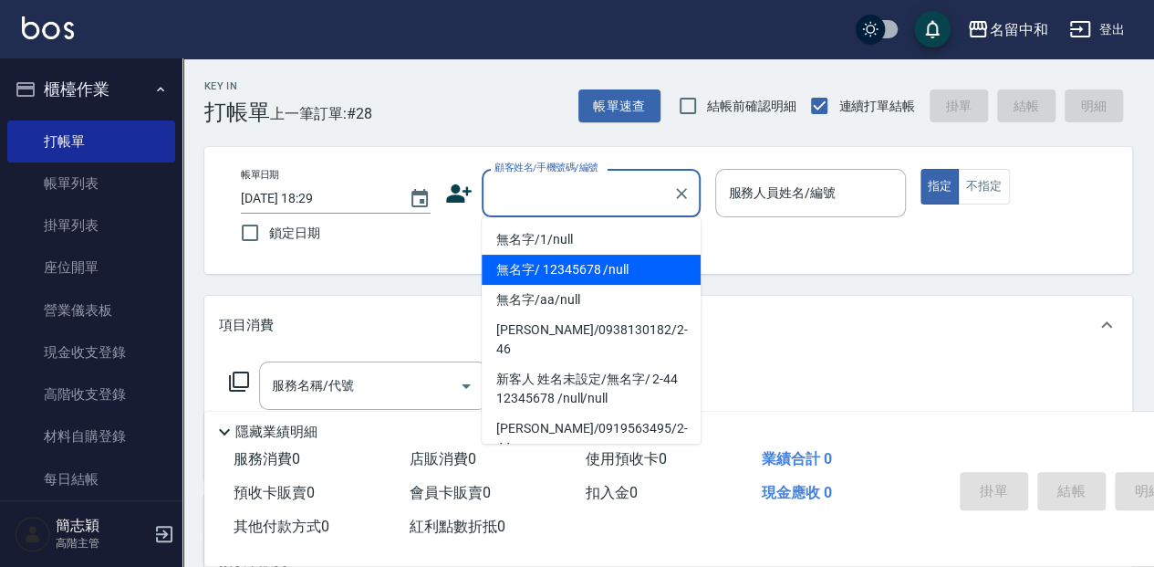
click at [584, 268] on li "無名字/ 12345678 /null" at bounding box center [591, 270] width 219 height 30
type input "無名字/ 12345678 /null"
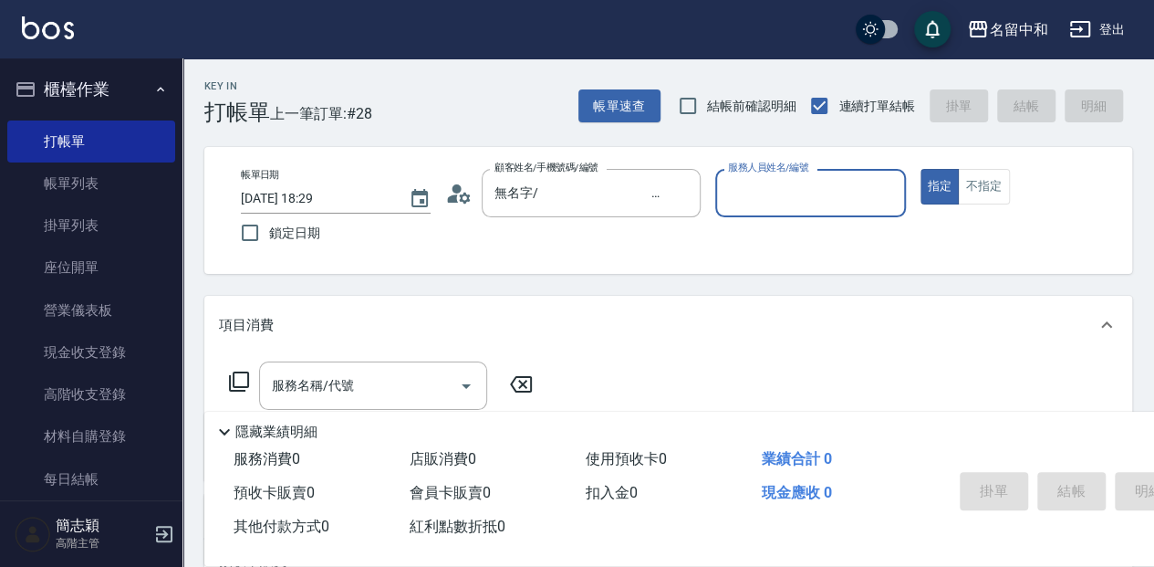
click at [837, 190] on input "服務人員姓名/編號" at bounding box center [809, 193] width 173 height 32
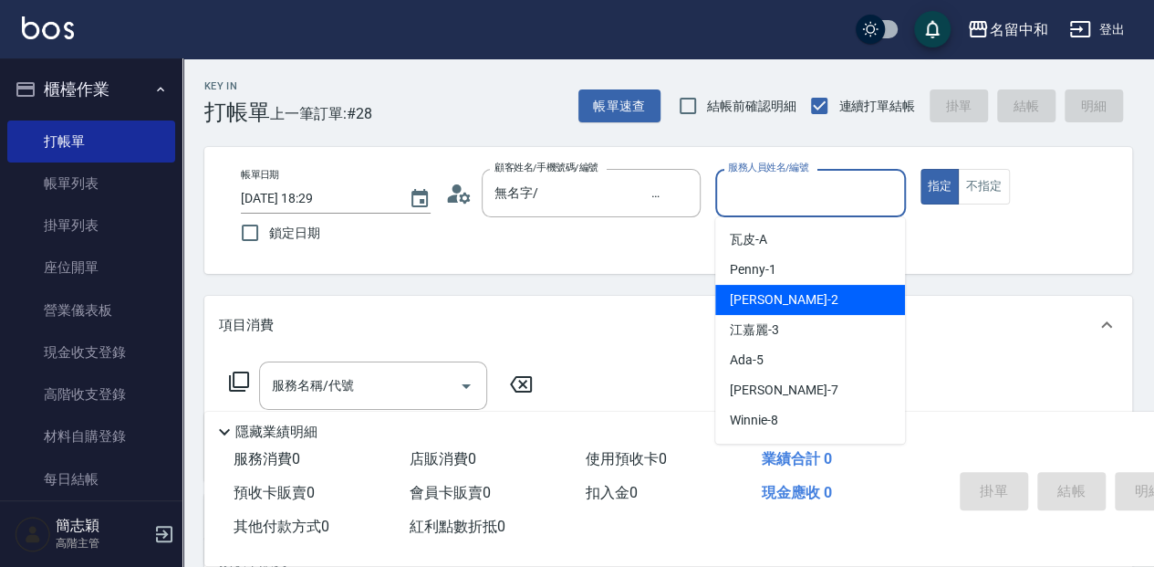
click at [810, 301] on div "Julie -2" at bounding box center [810, 300] width 190 height 30
type input "Julie-2"
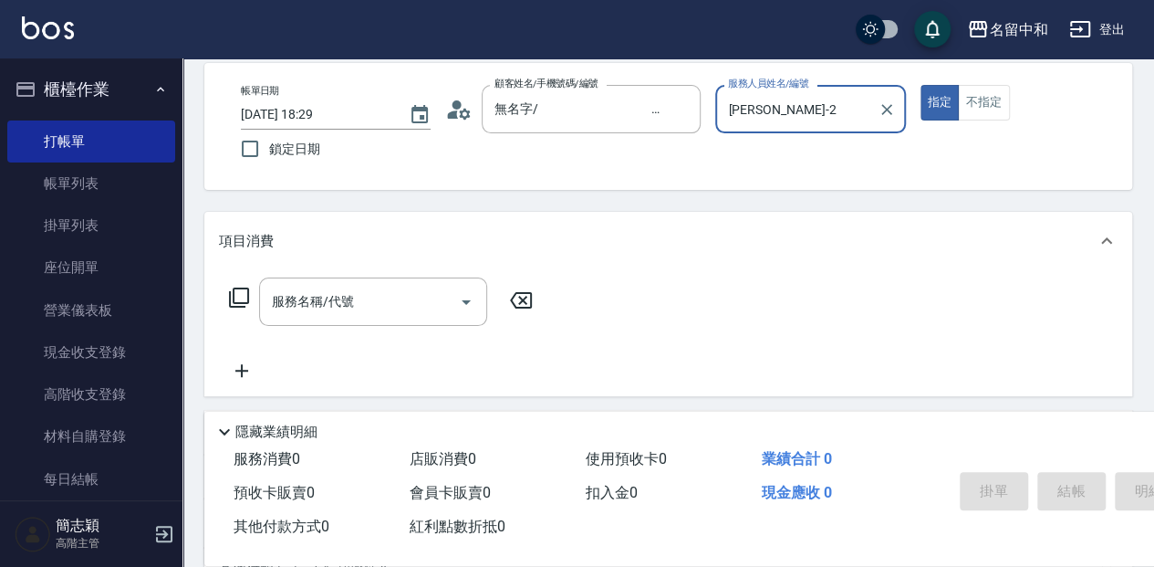
scroll to position [121, 0]
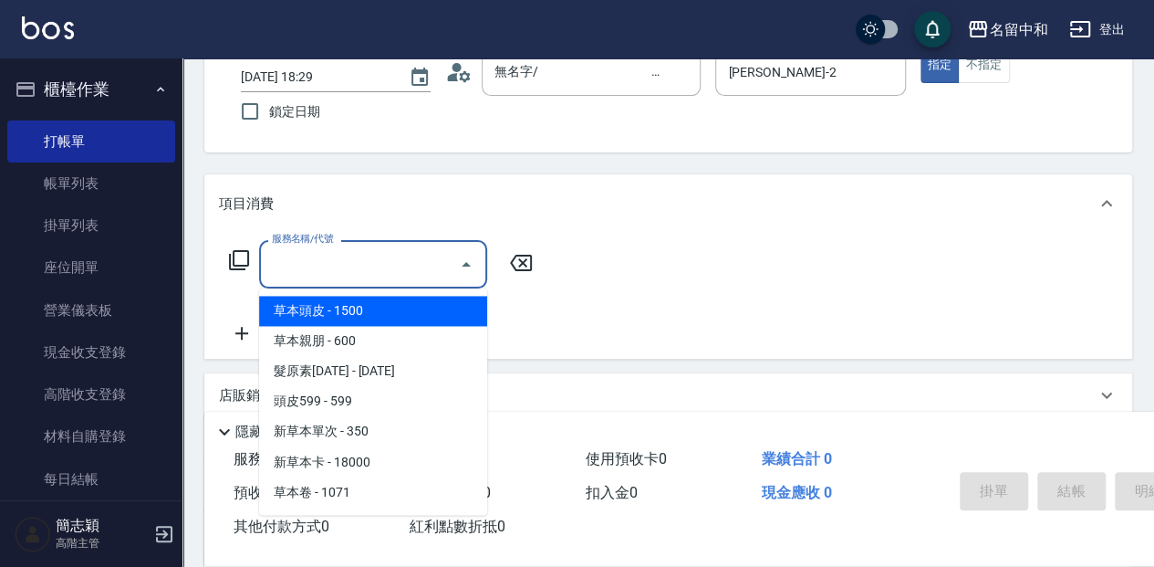
click at [402, 266] on input "服務名稱/代號" at bounding box center [359, 264] width 184 height 32
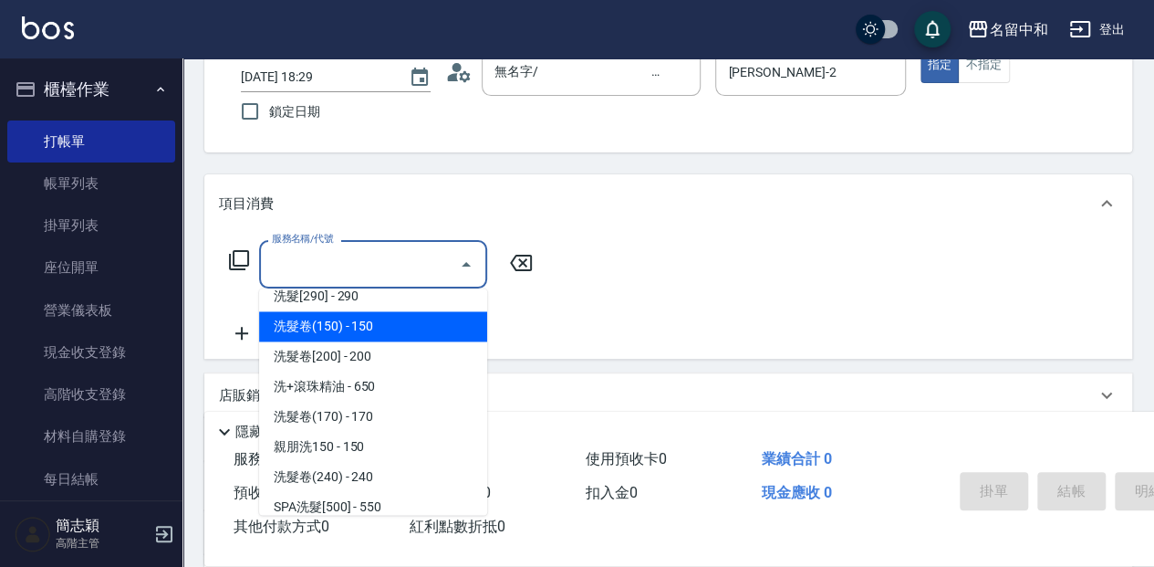
scroll to position [608, 0]
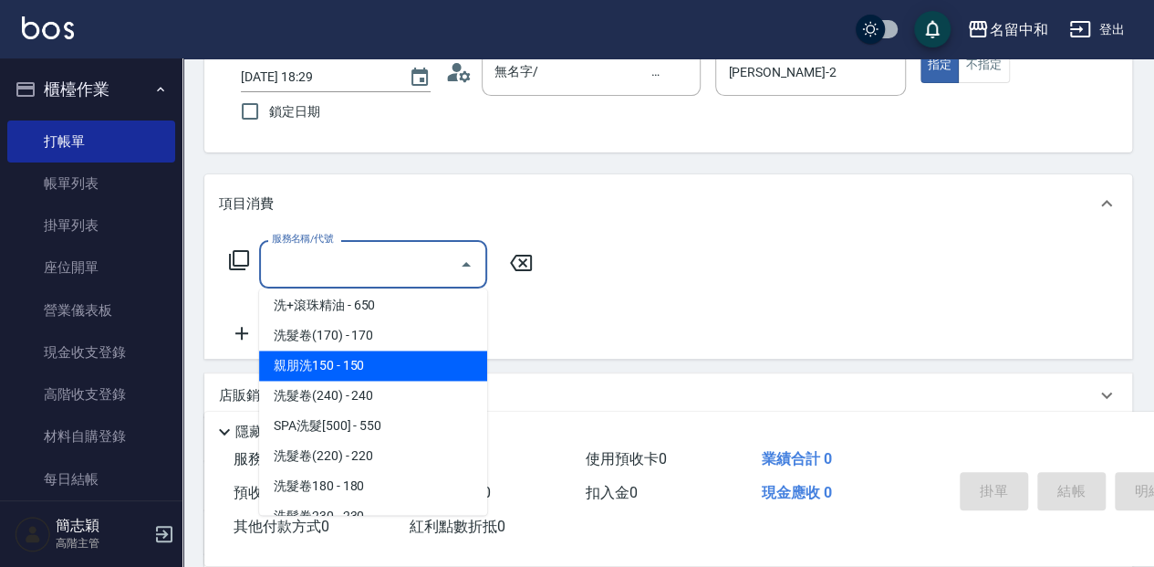
click at [412, 359] on span "親朋洗150 - 150" at bounding box center [373, 365] width 228 height 30
type input "親朋洗150(213)"
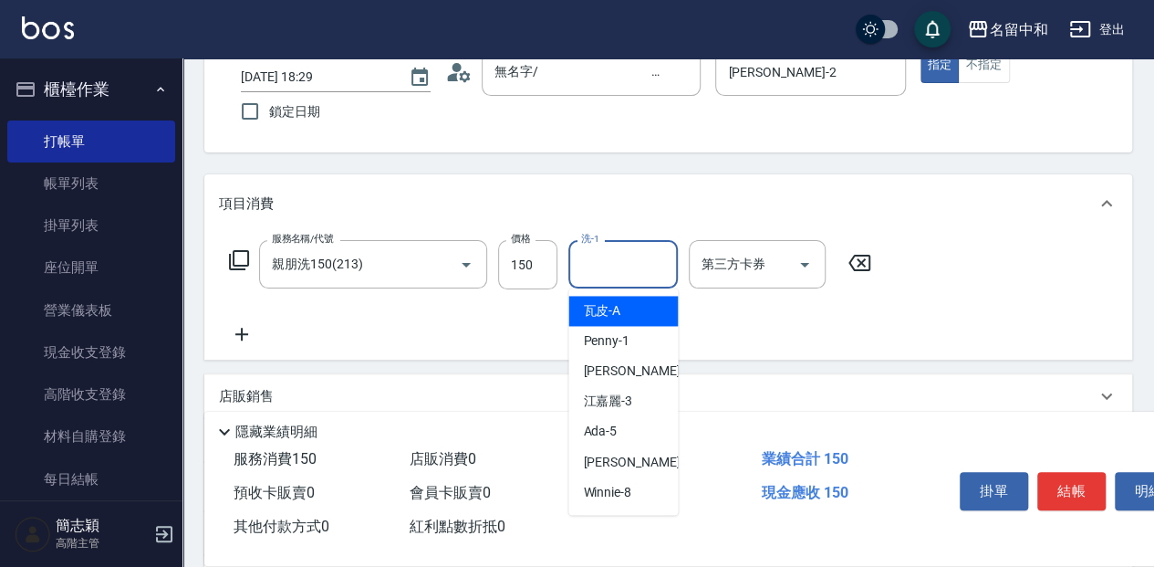
click at [629, 263] on input "洗-1" at bounding box center [623, 264] width 93 height 32
click at [645, 307] on div "莫娜 -58" at bounding box center [622, 311] width 109 height 30
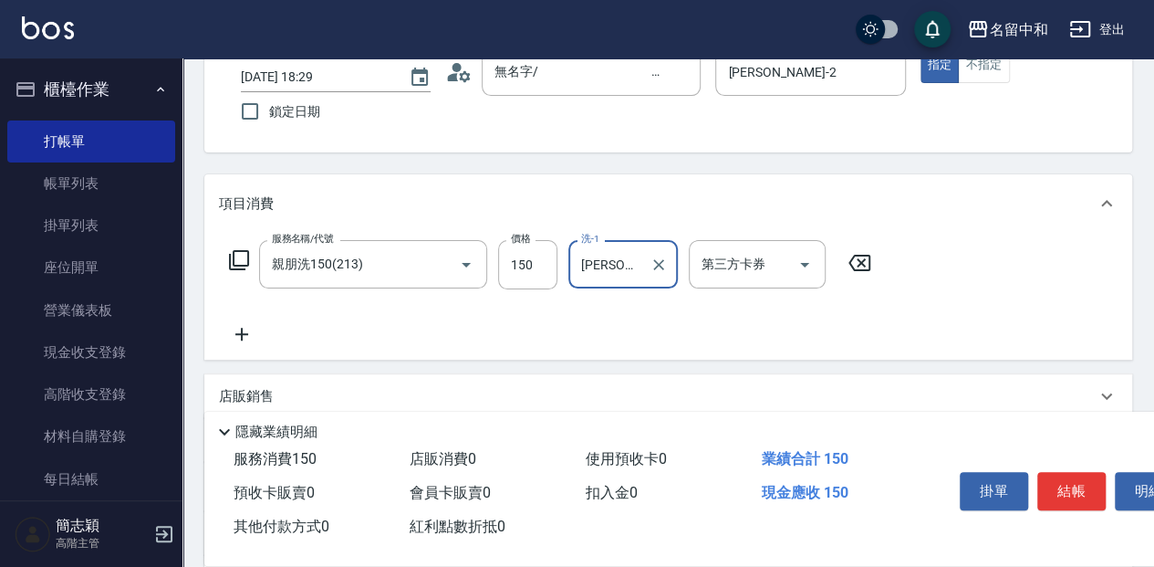
type input "莫娜-58"
click at [237, 341] on icon at bounding box center [242, 334] width 46 height 22
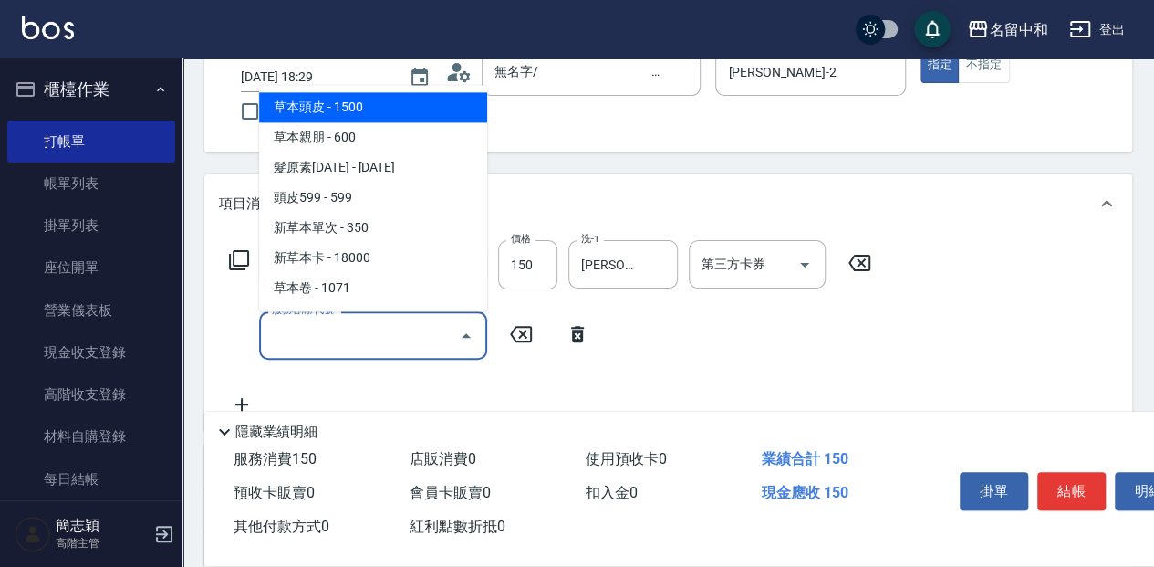
click at [350, 340] on input "服務名稱/代號" at bounding box center [359, 335] width 184 height 32
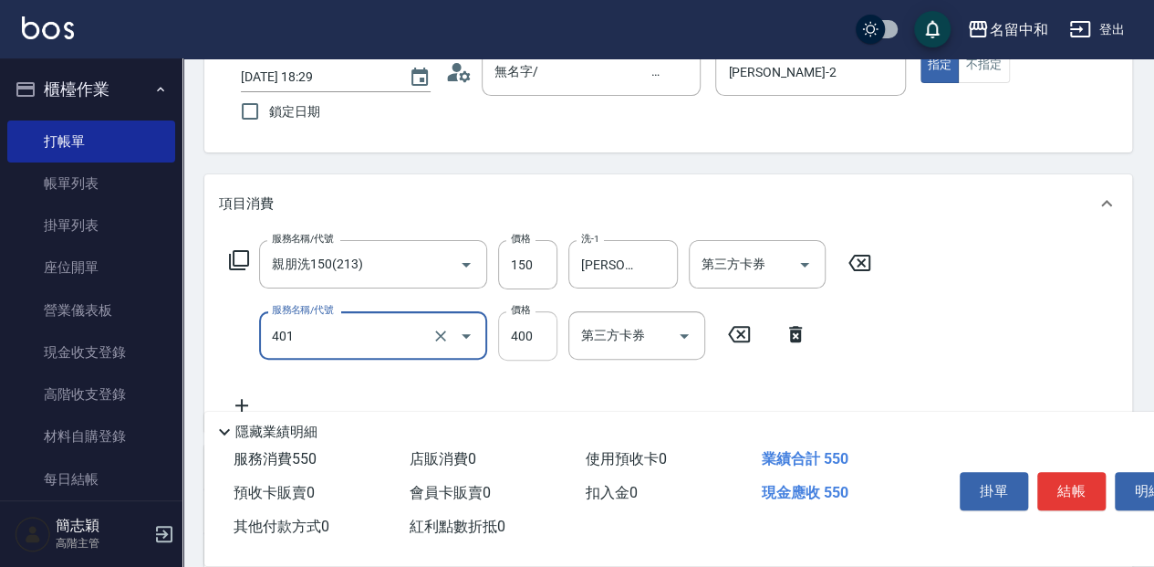
type input "剪髮(400)(401)"
click at [532, 339] on input "400" at bounding box center [527, 335] width 59 height 49
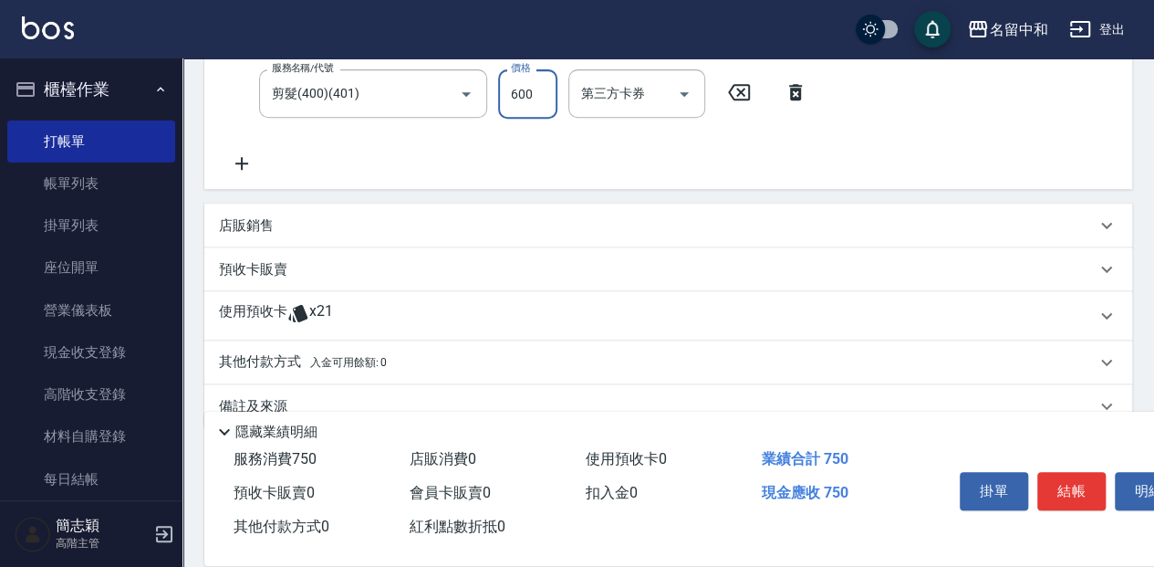
scroll to position [365, 0]
type input "600"
click at [246, 167] on icon at bounding box center [242, 162] width 46 height 22
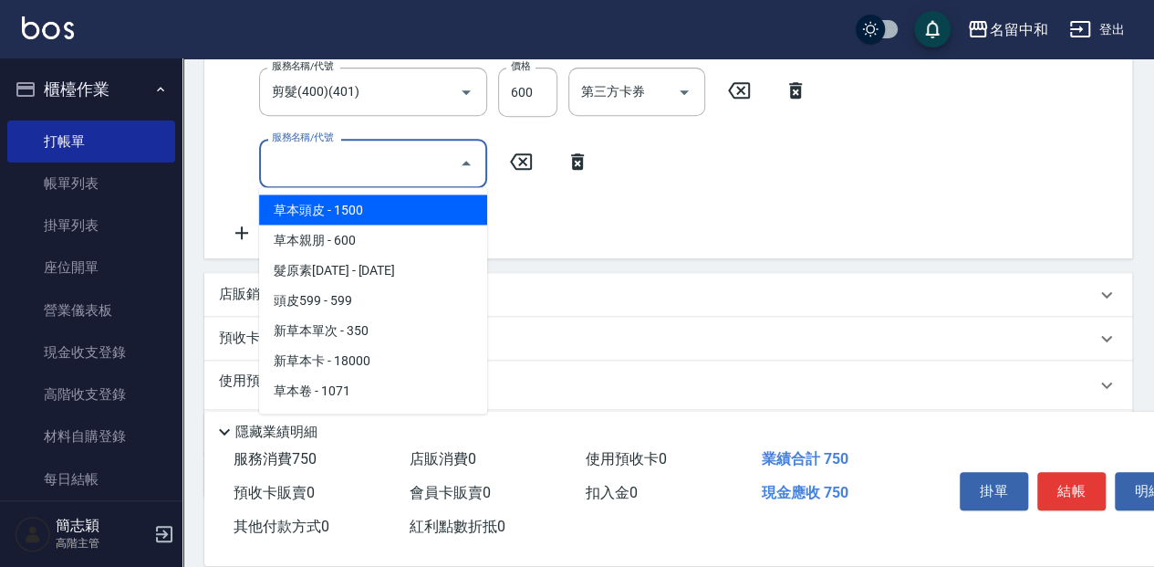
click at [362, 166] on input "服務名稱/代號" at bounding box center [359, 163] width 184 height 32
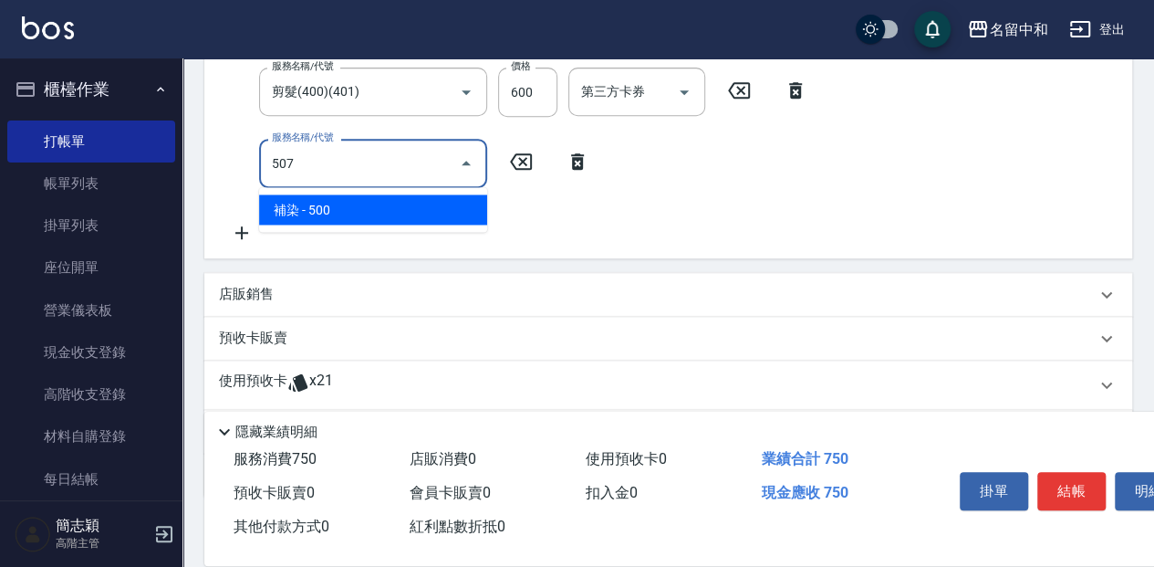
click at [384, 212] on span "補染 - 500" at bounding box center [373, 209] width 228 height 30
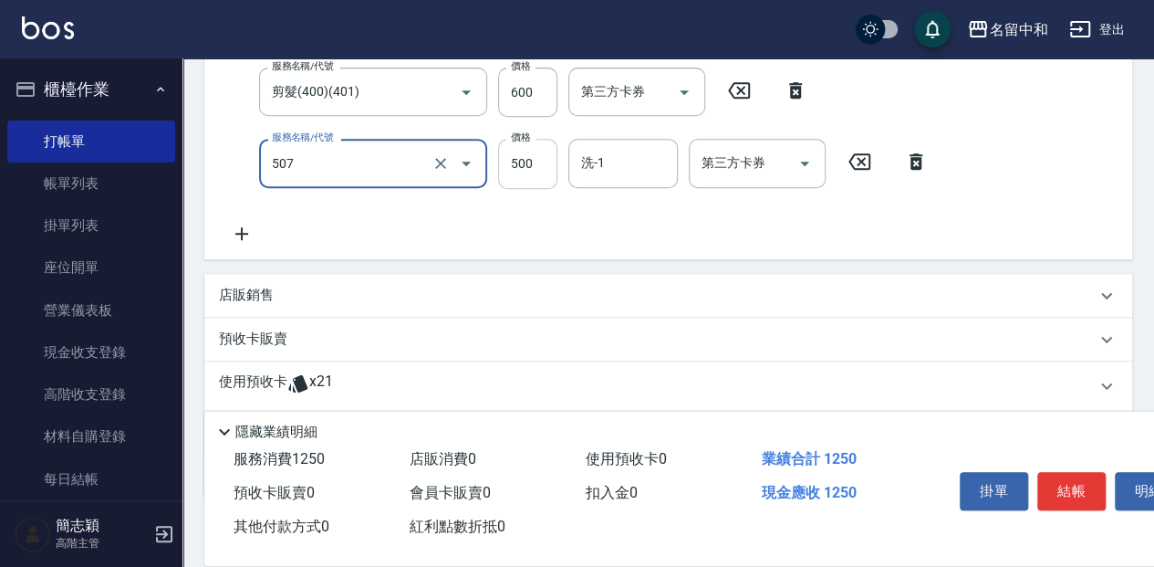
type input "補染(507)"
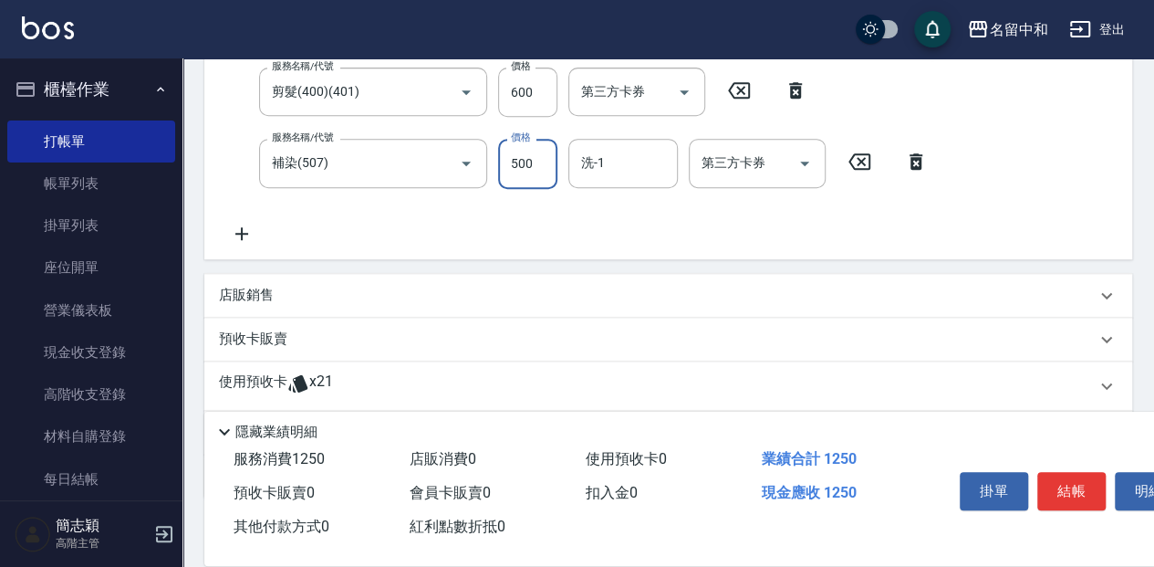
scroll to position [361, 0]
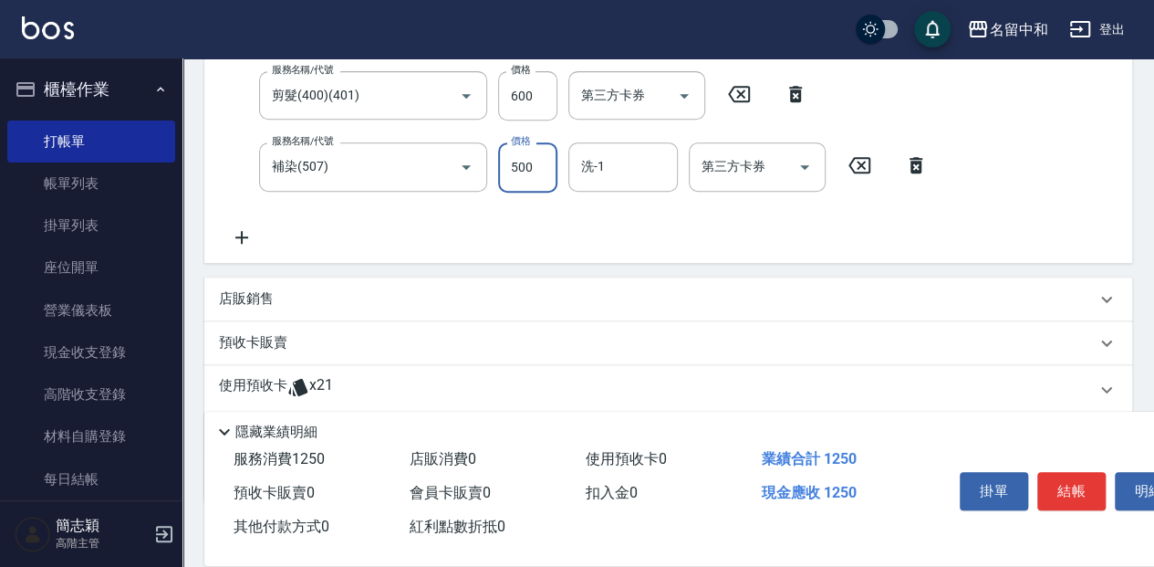
click at [516, 157] on input "500" at bounding box center [527, 166] width 59 height 49
type input "1000"
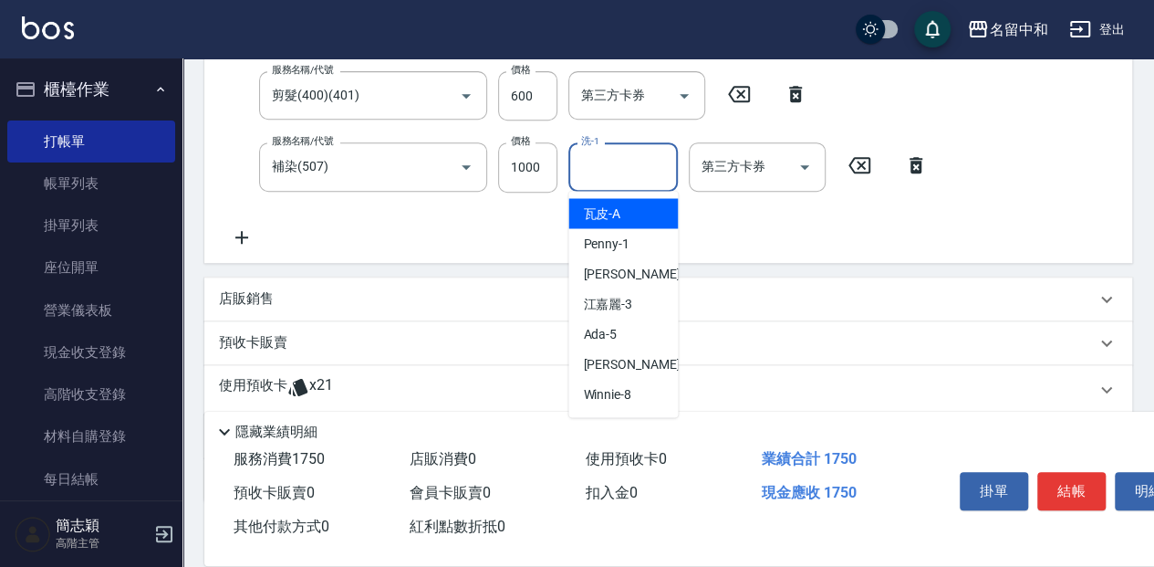
click at [626, 164] on input "洗-1" at bounding box center [623, 167] width 93 height 32
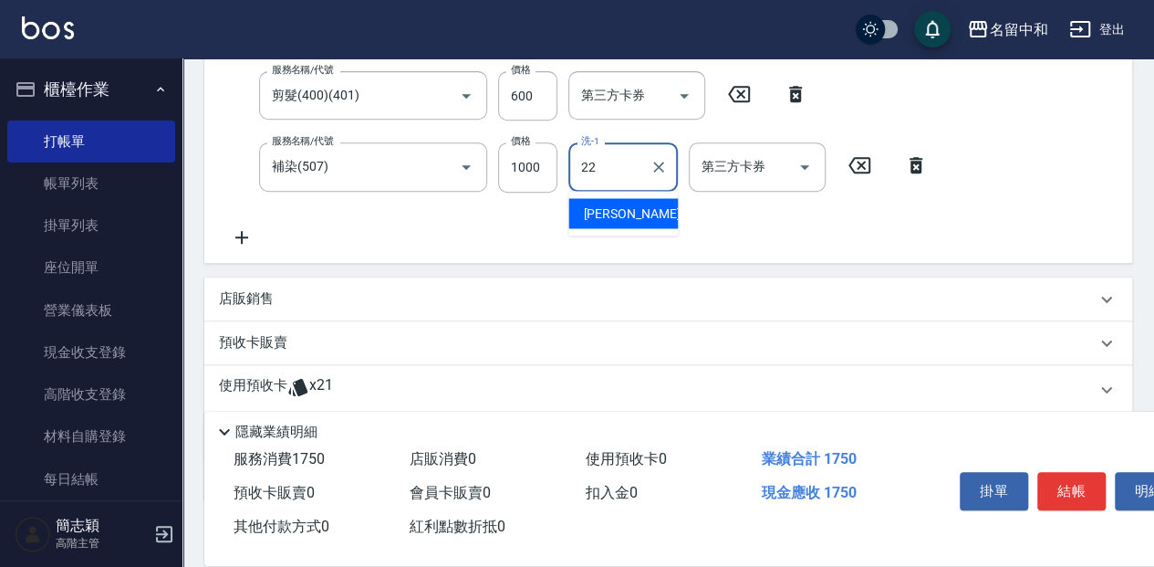
click at [644, 210] on div "品絜 -22" at bounding box center [622, 213] width 109 height 30
type input "品絜-22"
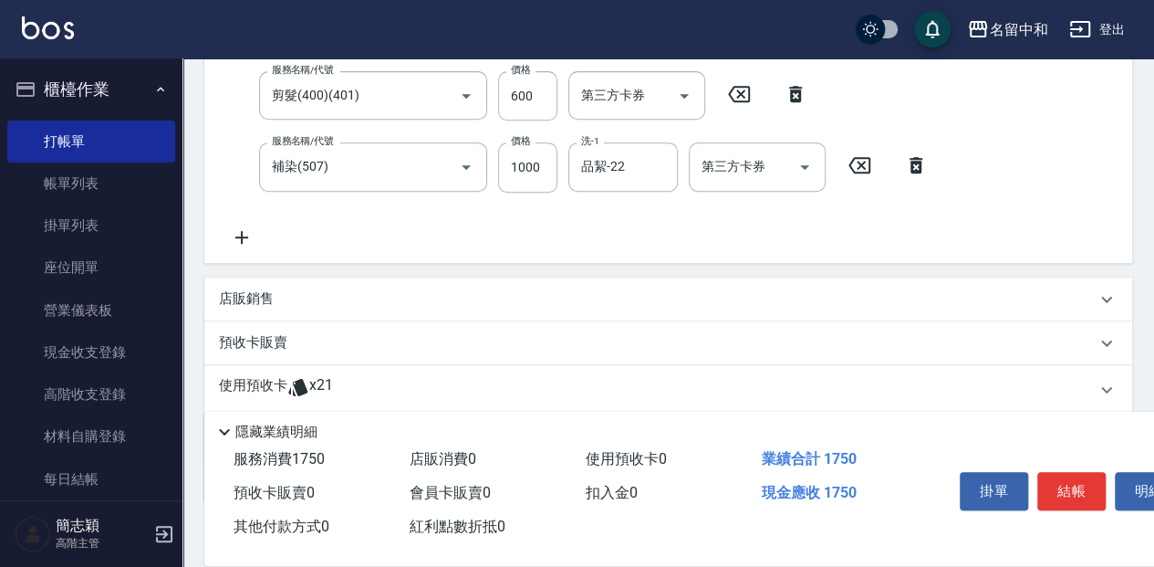
click at [252, 236] on icon at bounding box center [242, 237] width 46 height 22
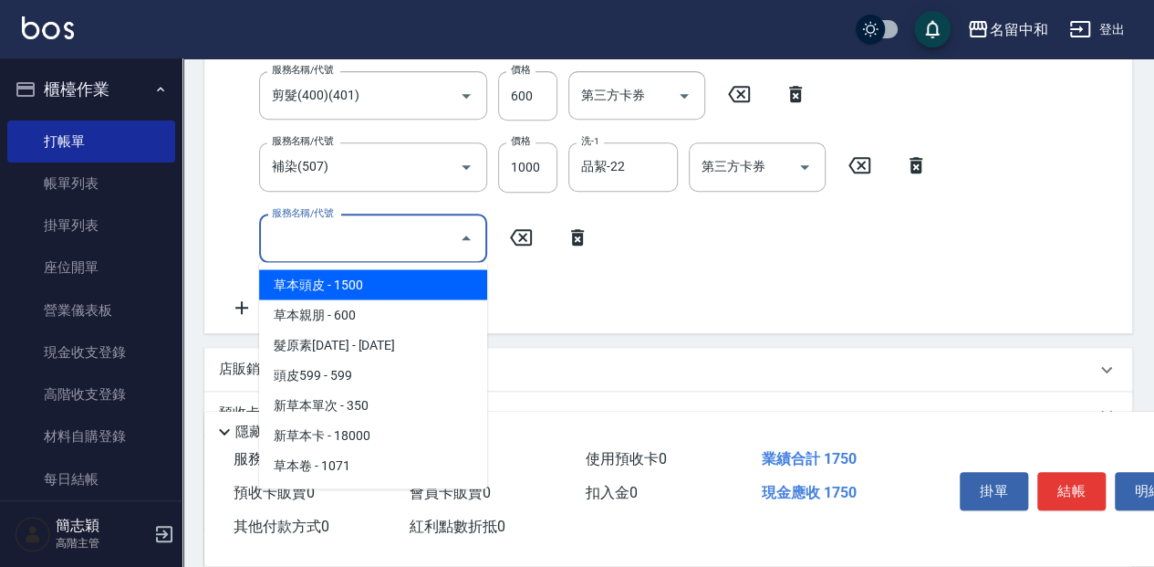
click at [398, 241] on input "服務名稱/代號" at bounding box center [359, 239] width 184 height 32
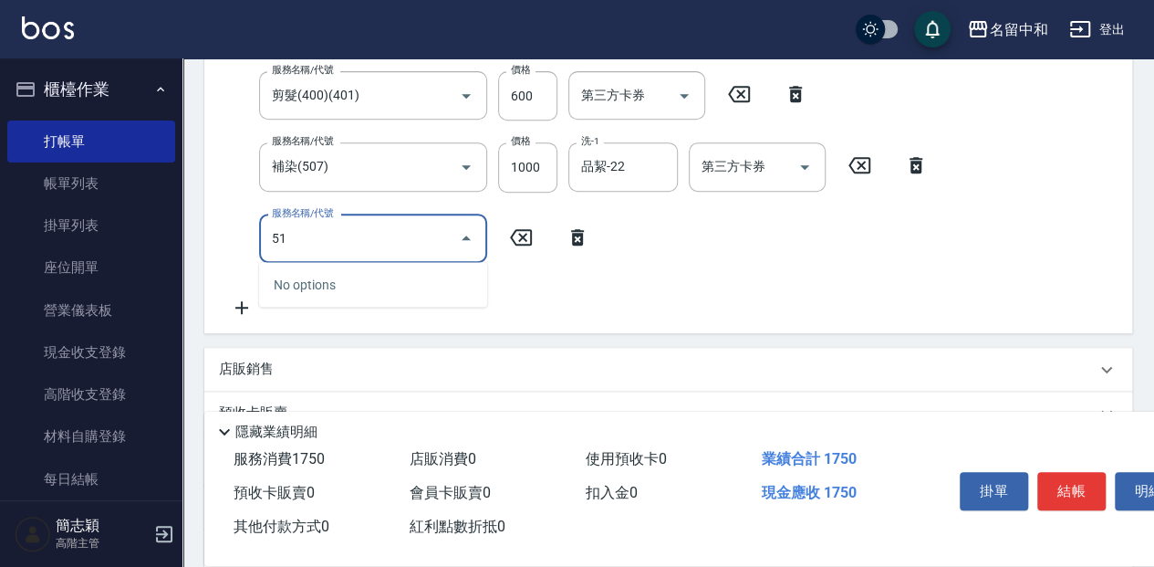
type input "5"
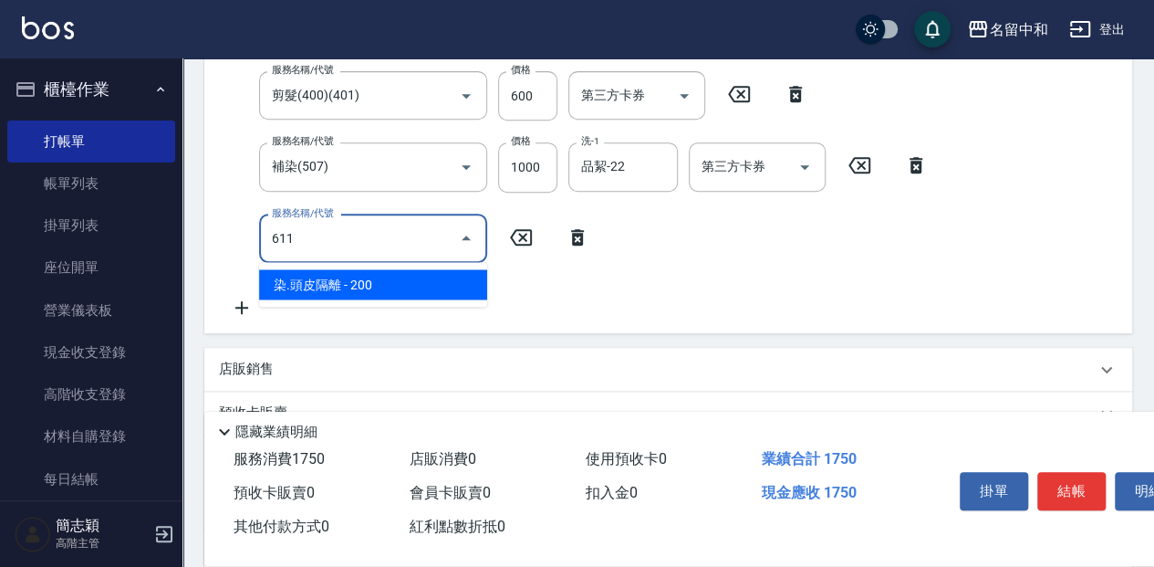
click at [425, 288] on span "染.頭皮隔離 - 200" at bounding box center [373, 284] width 228 height 30
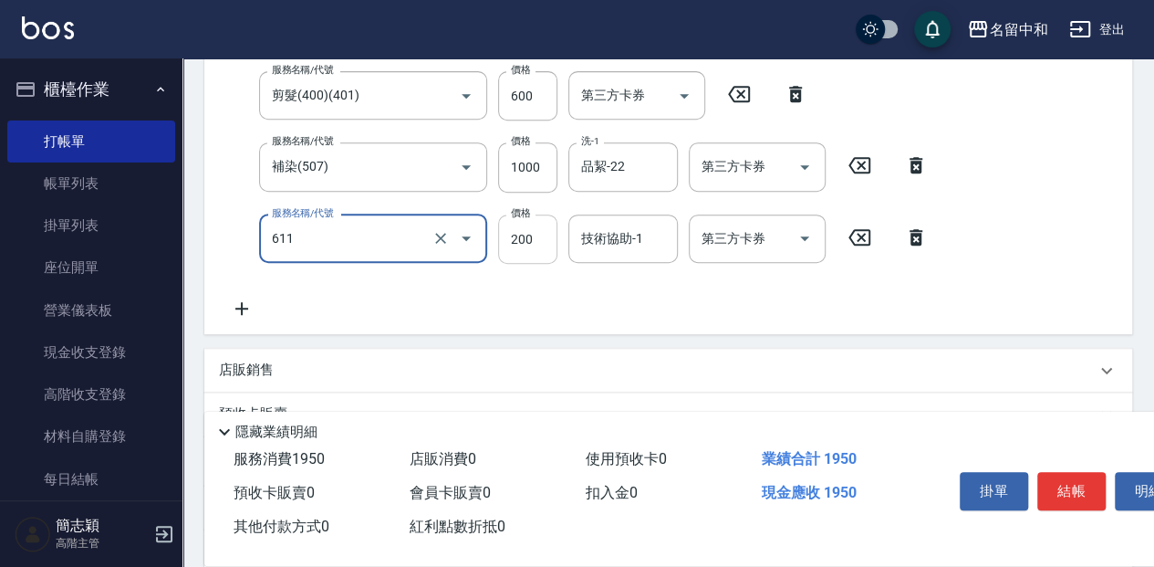
type input "染.頭皮隔離(611)"
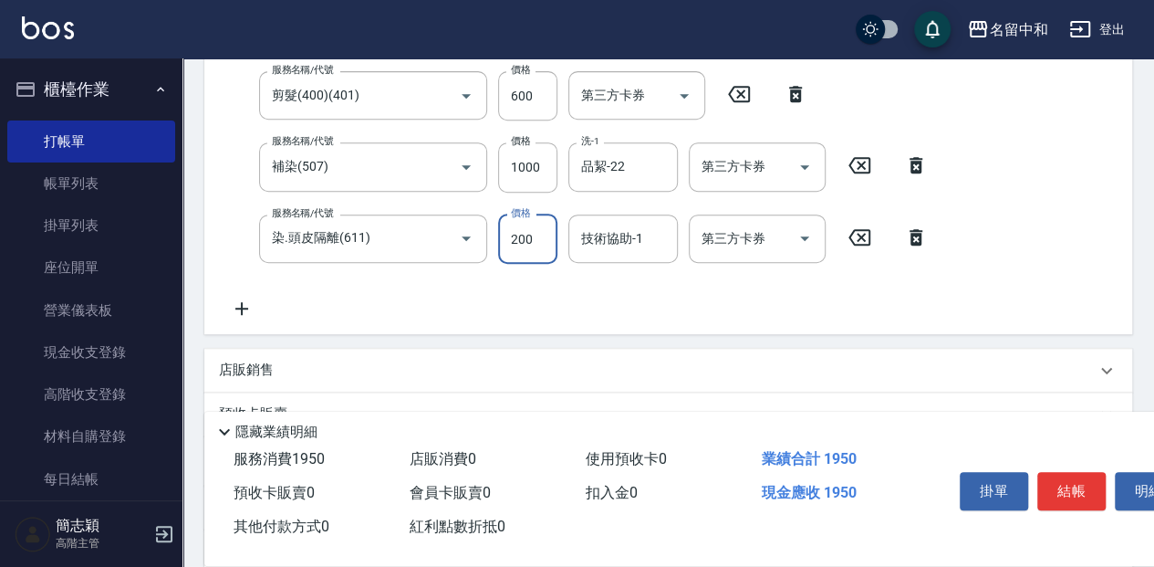
click at [545, 237] on input "200" at bounding box center [527, 238] width 59 height 49
type input "300"
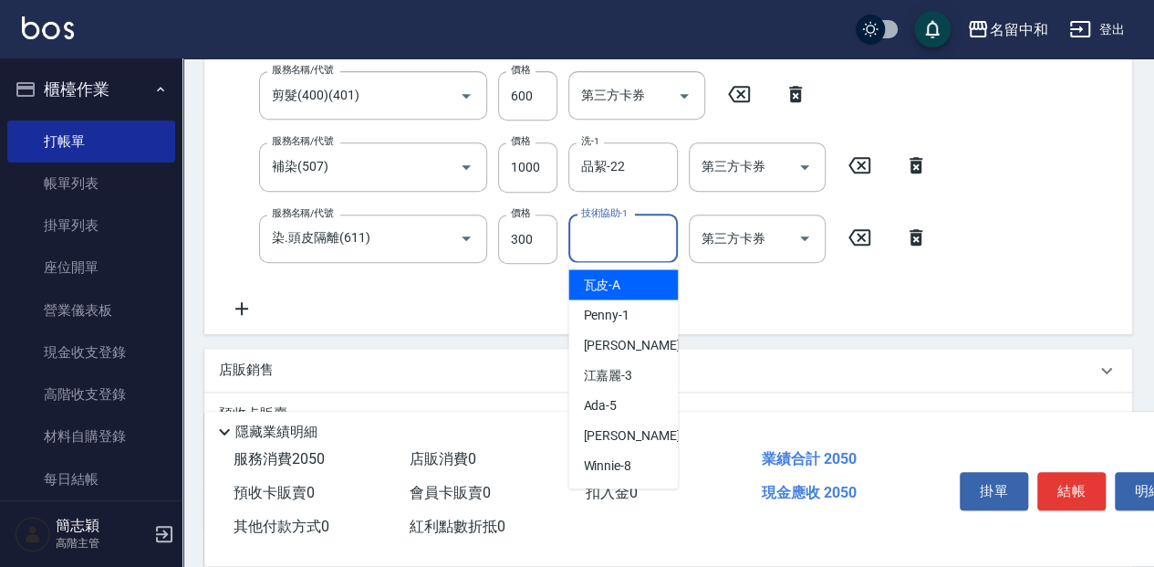
click at [634, 249] on input "技術協助-1" at bounding box center [623, 239] width 93 height 32
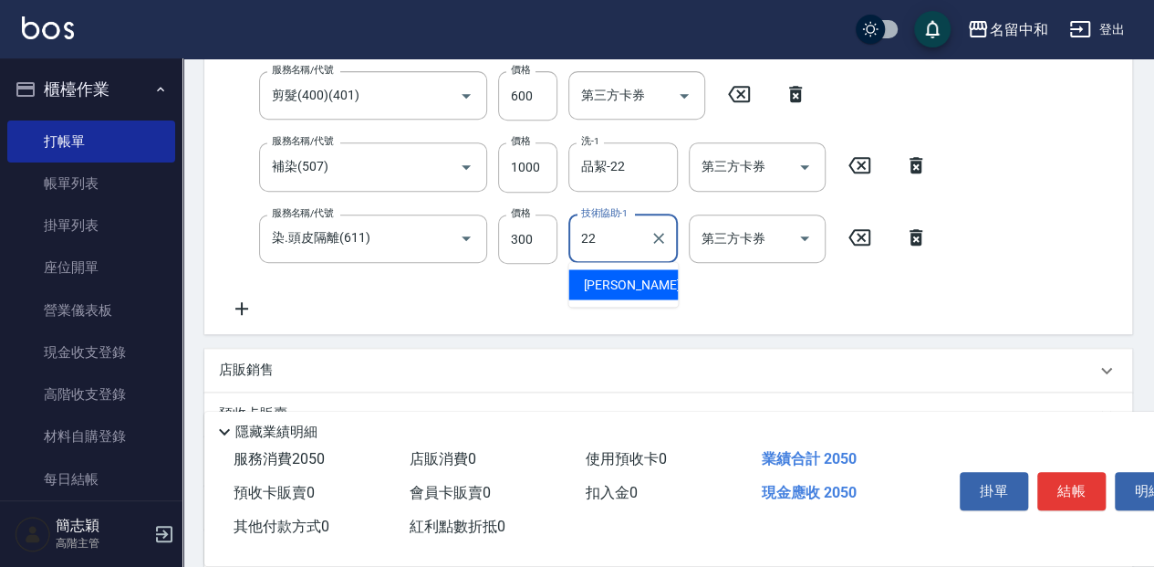
click at [635, 282] on div "品絜 -22" at bounding box center [622, 284] width 109 height 30
type input "品絜-22"
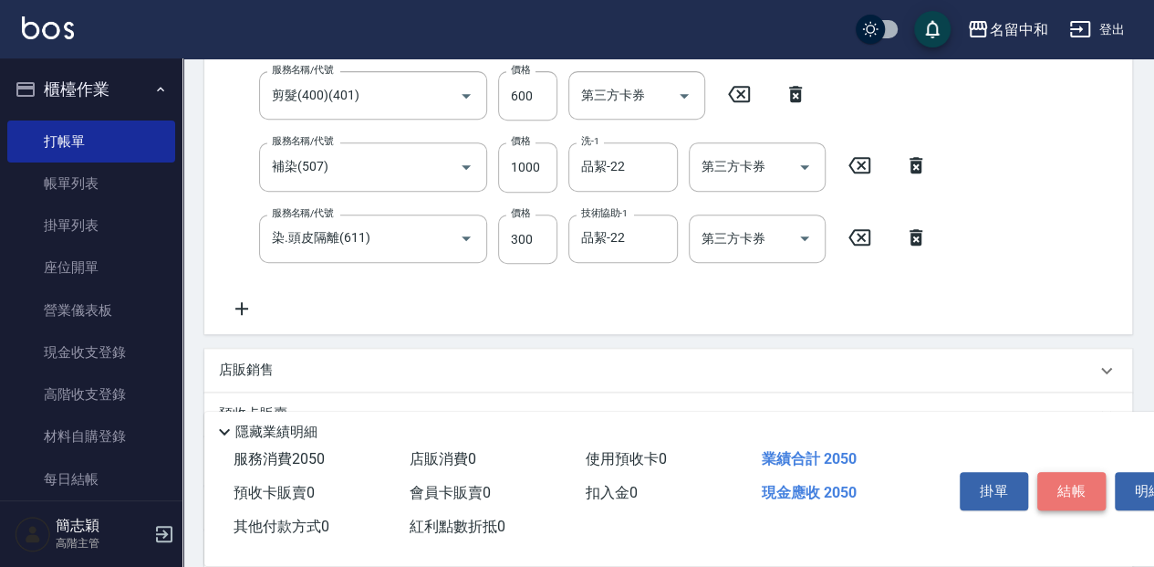
click at [1076, 487] on button "結帳" at bounding box center [1071, 491] width 68 height 38
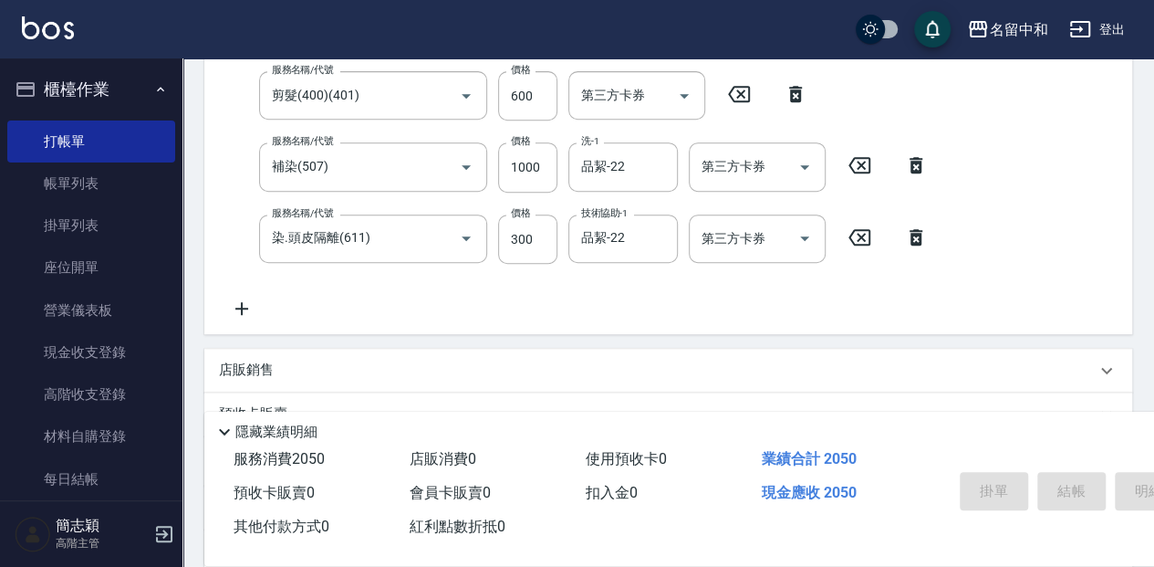
type input "2025/10/11 18:32"
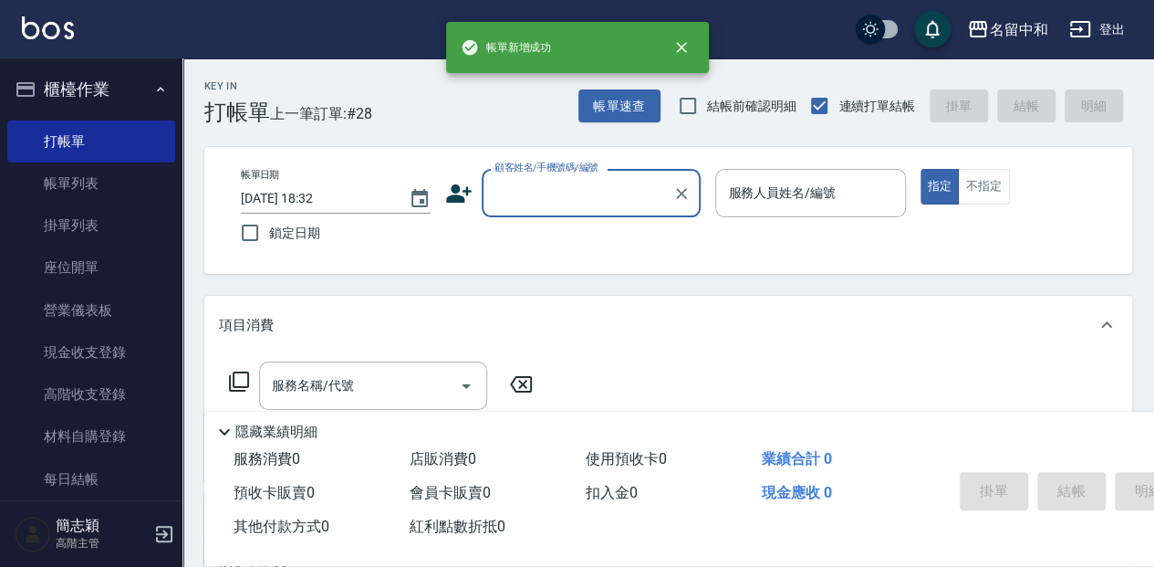
scroll to position [0, 0]
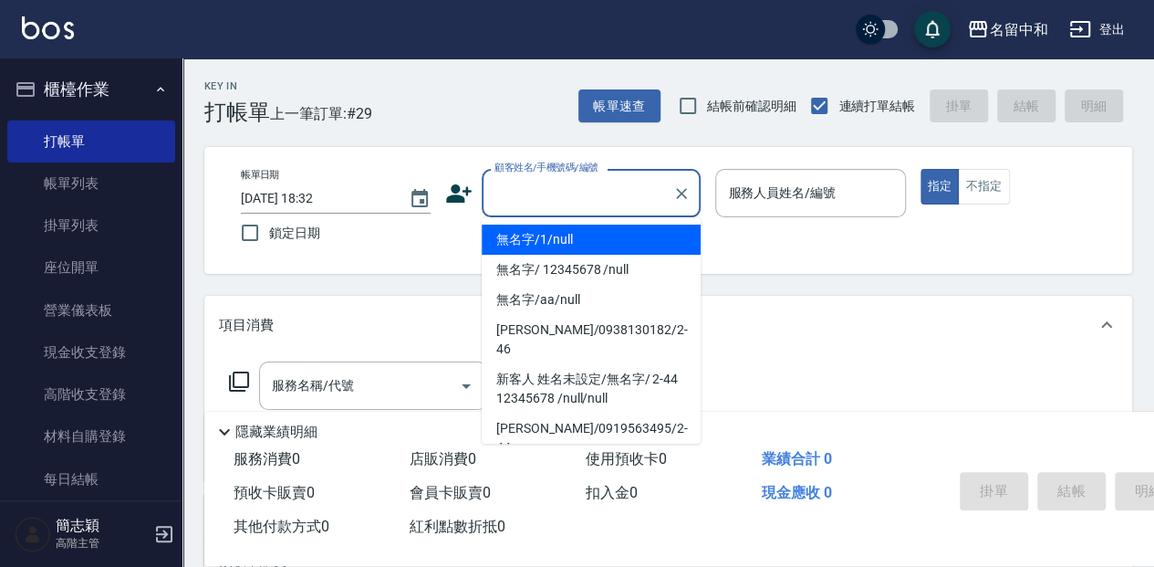
click at [598, 194] on input "顧客姓名/手機號碼/編號" at bounding box center [577, 193] width 175 height 32
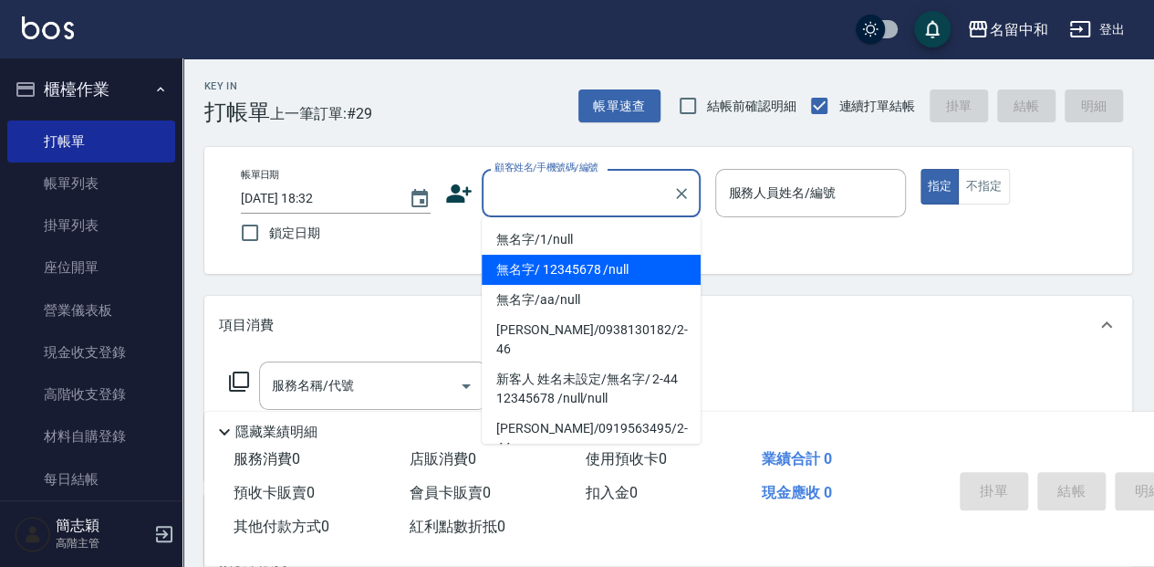
click at [612, 276] on li "無名字/ 12345678 /null" at bounding box center [591, 270] width 219 height 30
type input "無名字/ 12345678 /null"
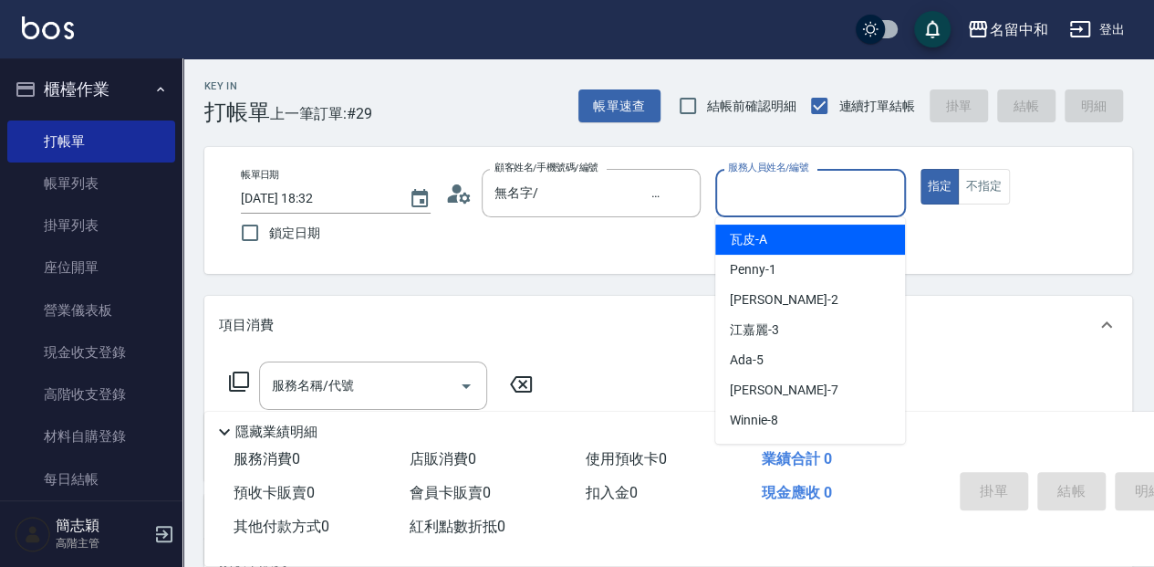
click at [833, 190] on input "服務人員姓名/編號" at bounding box center [809, 193] width 173 height 32
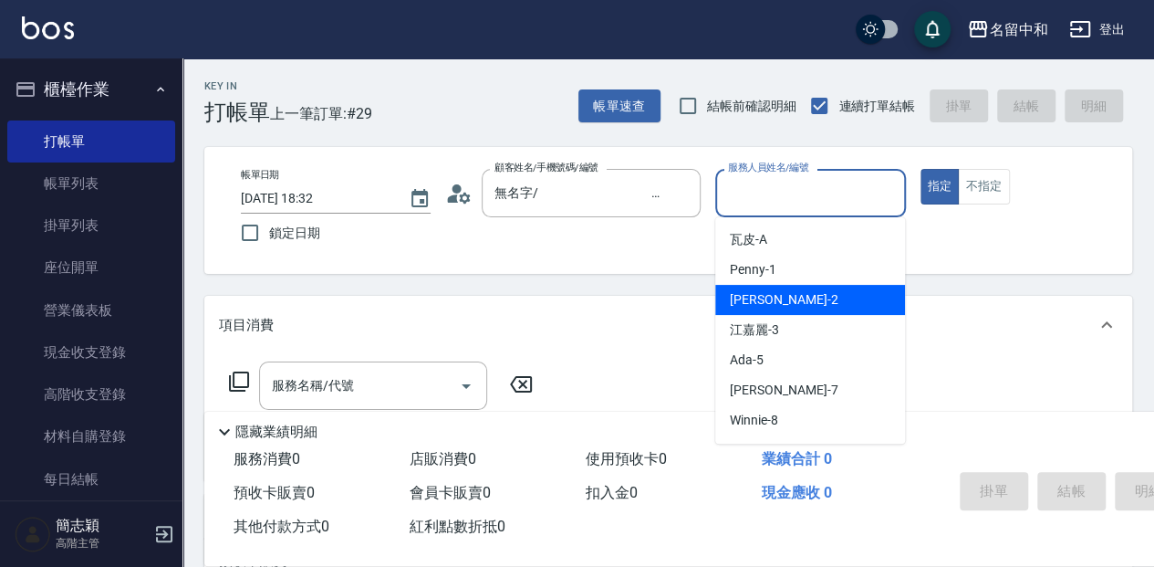
click at [772, 299] on div "Julie -2" at bounding box center [810, 300] width 190 height 30
type input "Julie-2"
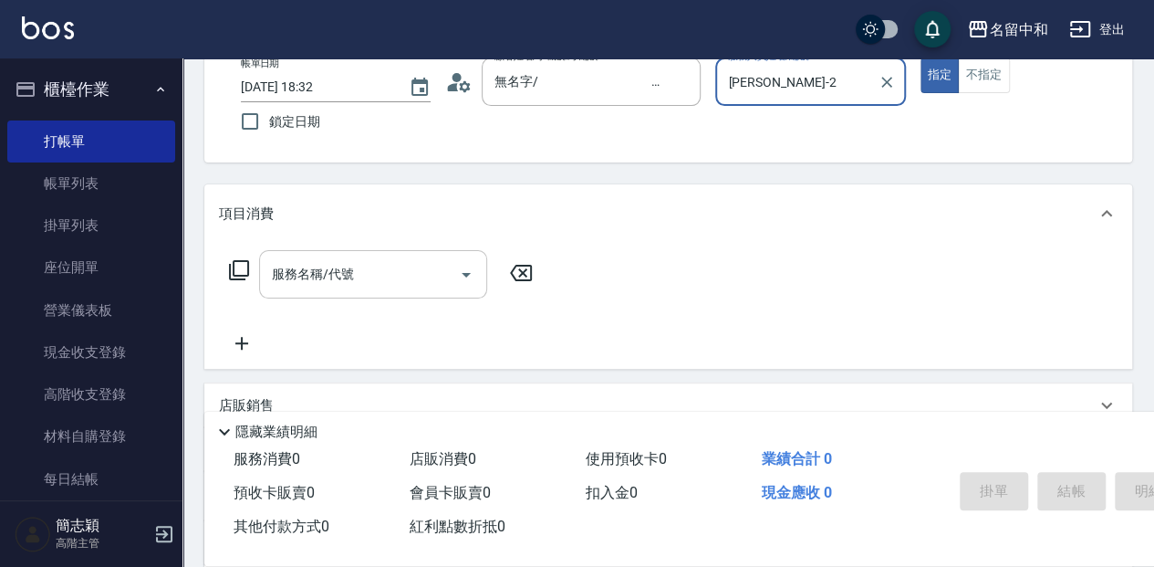
scroll to position [121, 0]
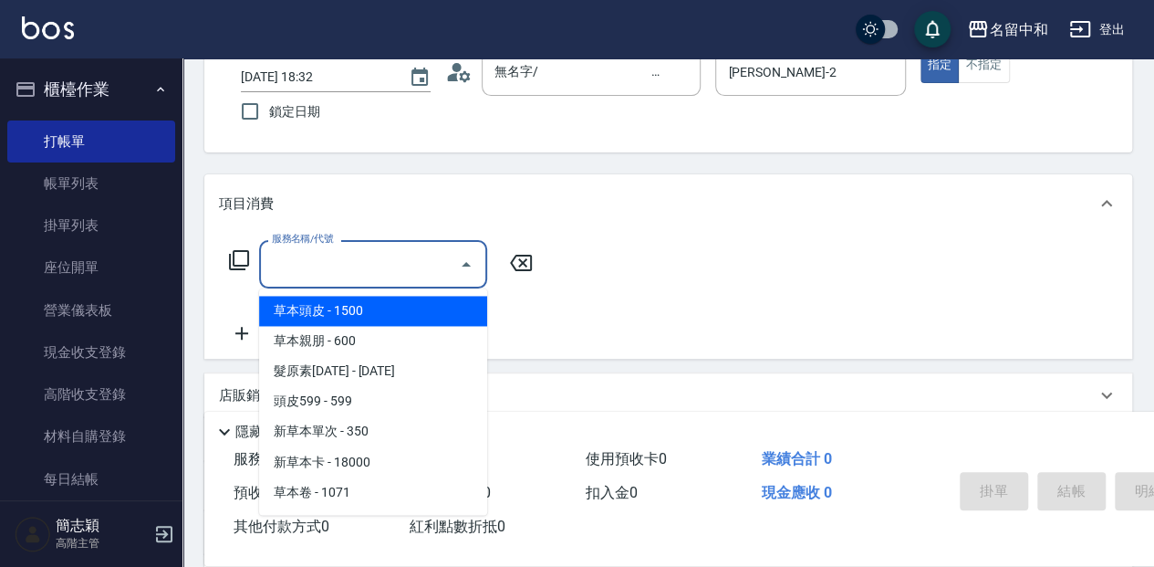
click at [383, 270] on input "服務名稱/代號" at bounding box center [359, 264] width 184 height 32
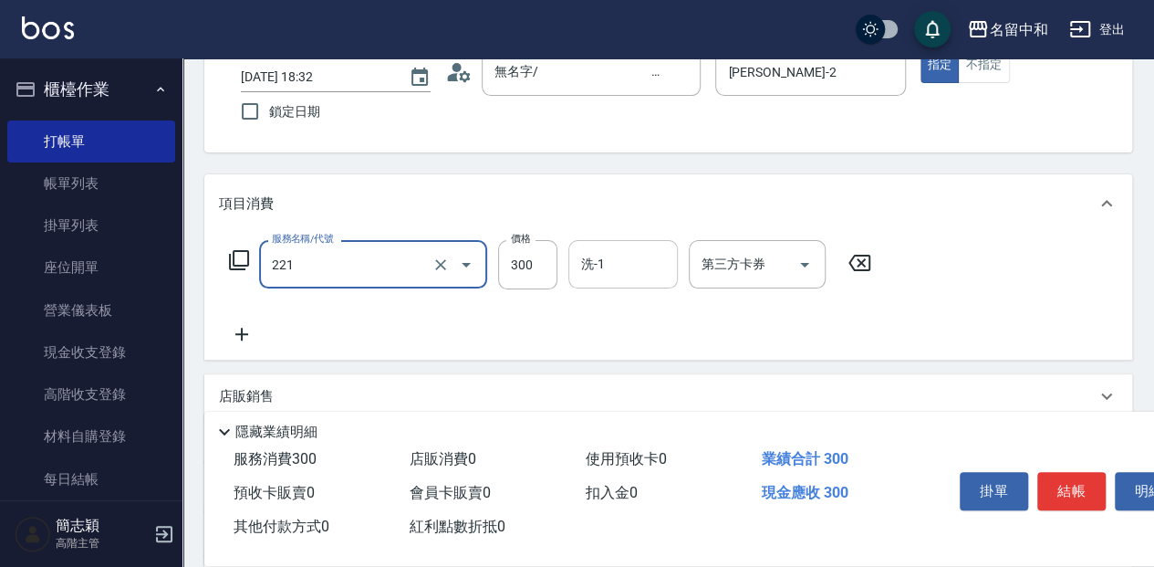
type input "洗髮300(221)"
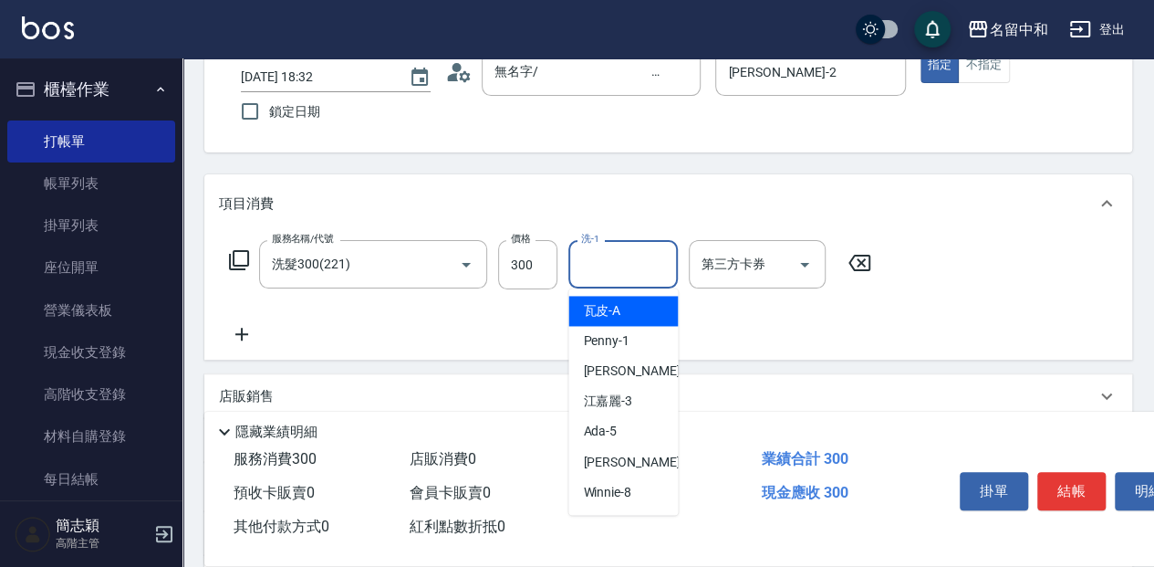
click at [643, 270] on input "洗-1" at bounding box center [623, 264] width 93 height 32
click at [657, 309] on div "莫娜 -58" at bounding box center [622, 311] width 109 height 30
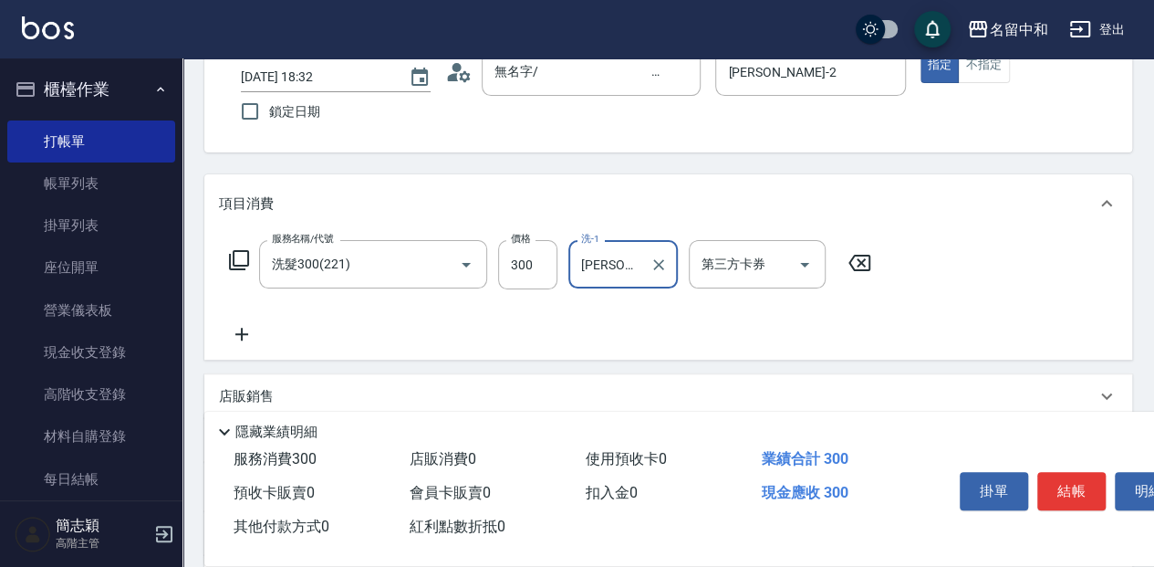
type input "莫娜-58"
click at [247, 342] on icon at bounding box center [242, 334] width 46 height 22
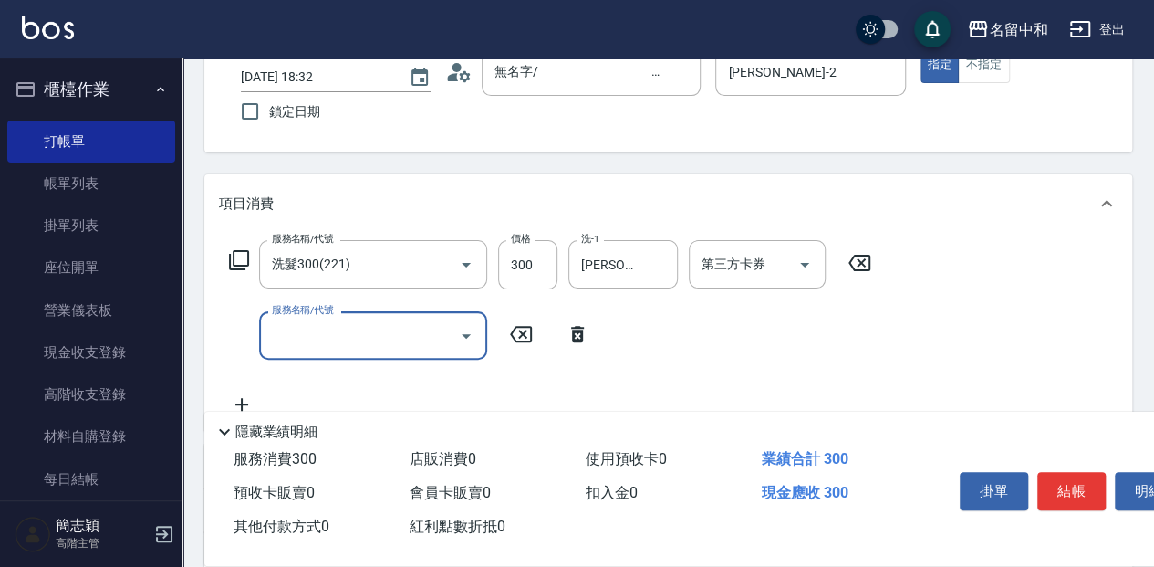
click at [361, 339] on input "服務名稱/代號" at bounding box center [359, 335] width 184 height 32
type input "剪髮(400)(401)"
click at [533, 338] on input "400" at bounding box center [527, 335] width 59 height 49
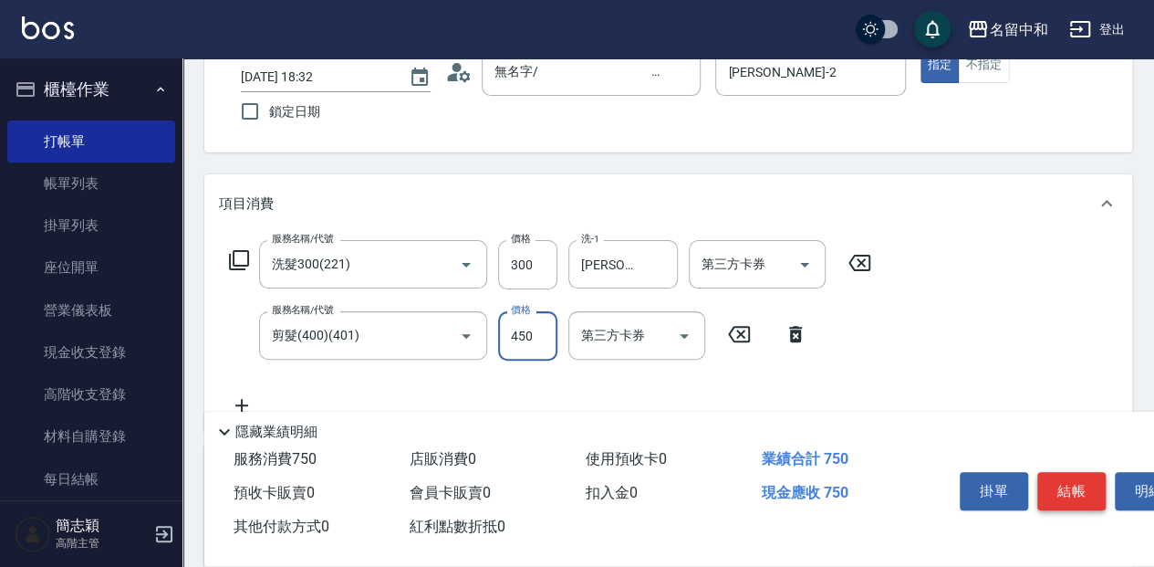
type input "450"
click at [1059, 475] on button "結帳" at bounding box center [1071, 491] width 68 height 38
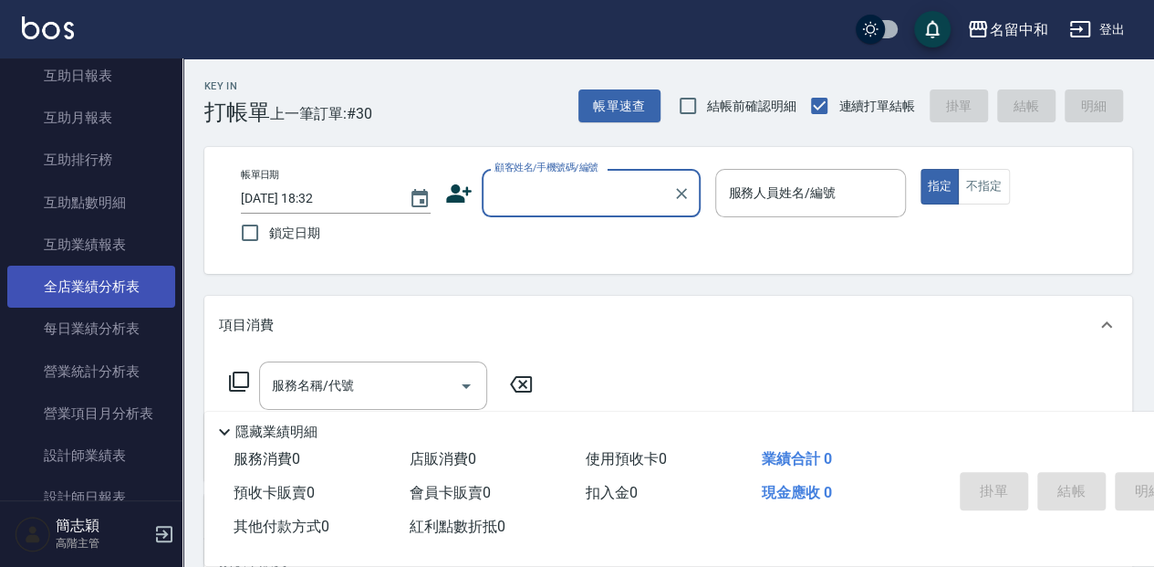
scroll to position [912, 0]
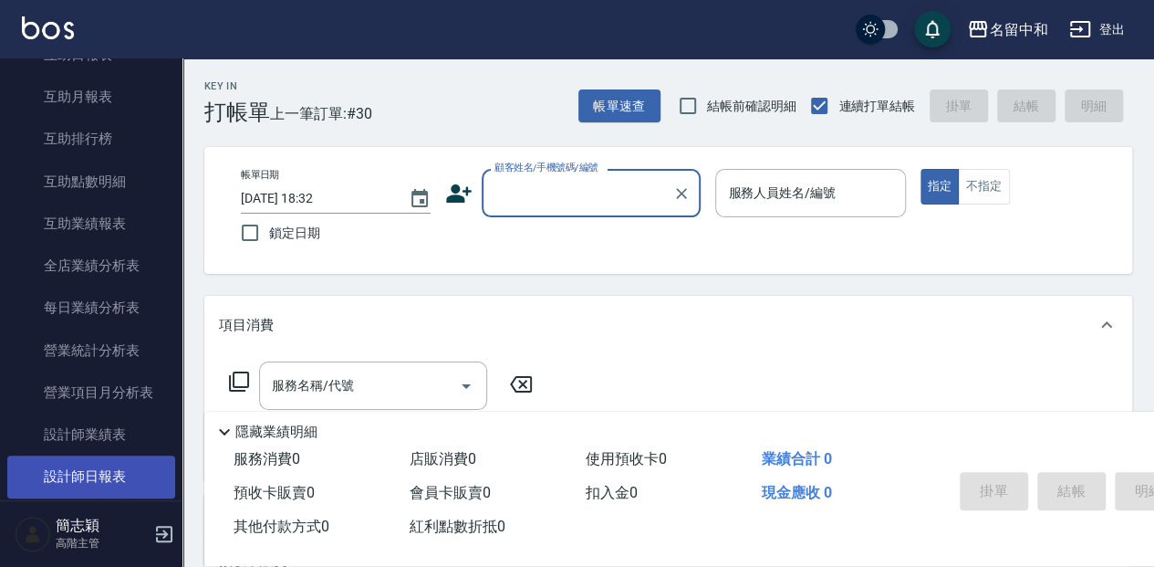
click at [99, 481] on link "設計師日報表" at bounding box center [91, 476] width 168 height 42
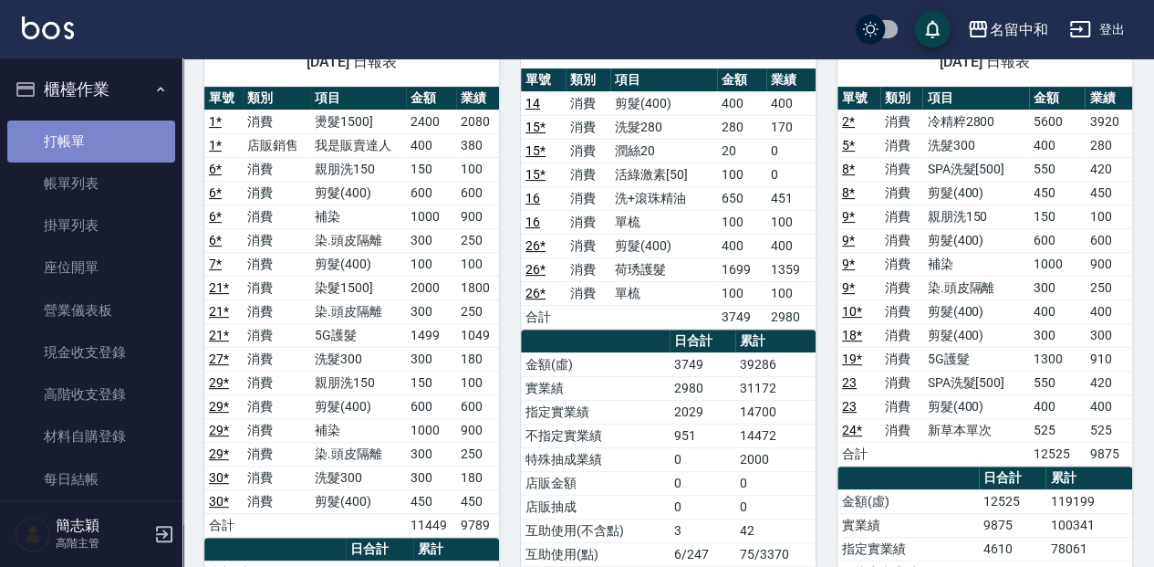
click at [120, 139] on link "打帳單" at bounding box center [91, 141] width 168 height 42
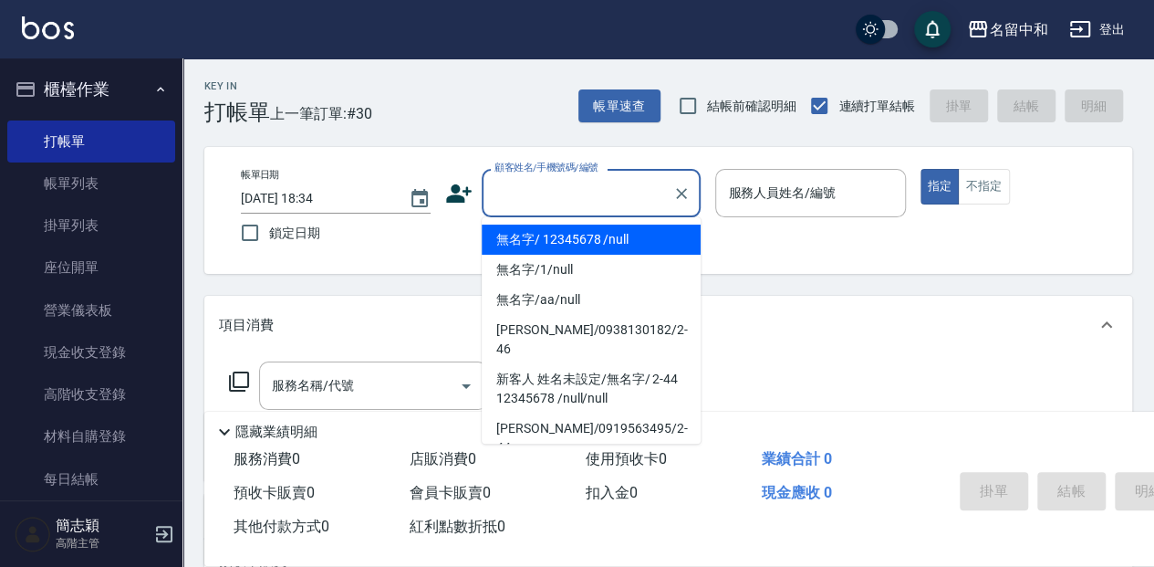
click at [639, 197] on input "顧客姓名/手機號碼/編號" at bounding box center [577, 193] width 175 height 32
click at [635, 243] on li "無名字/ 12345678 /null" at bounding box center [591, 239] width 219 height 30
type input "無名字/ 12345678 /null"
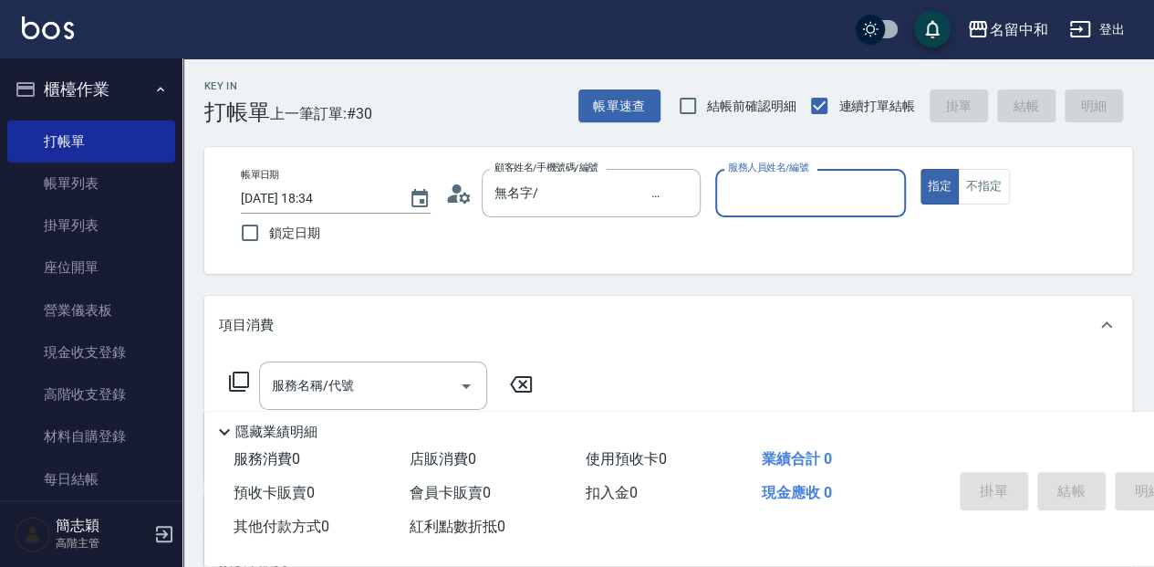
click at [810, 196] on input "服務人員姓名/編號" at bounding box center [809, 193] width 173 height 32
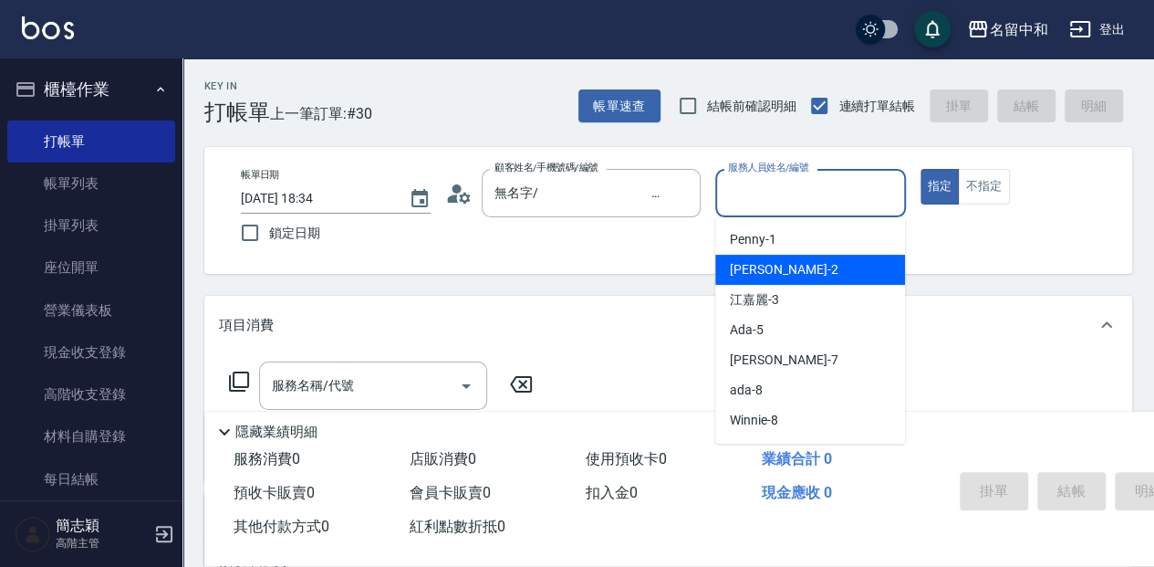
click at [788, 272] on div "Julie -2" at bounding box center [810, 270] width 190 height 30
type input "Julie-2"
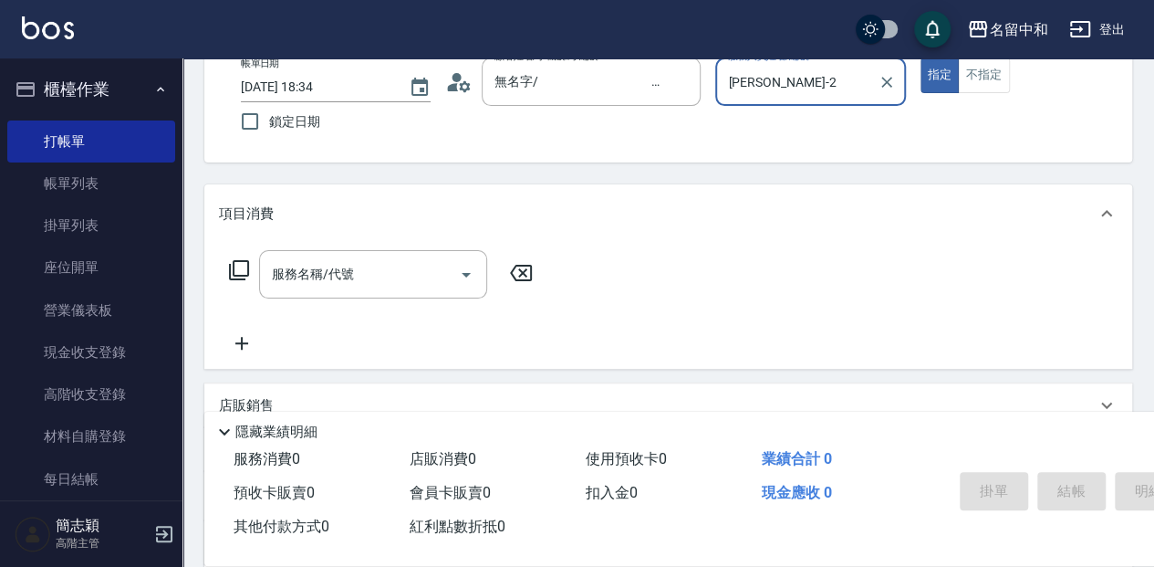
scroll to position [121, 0]
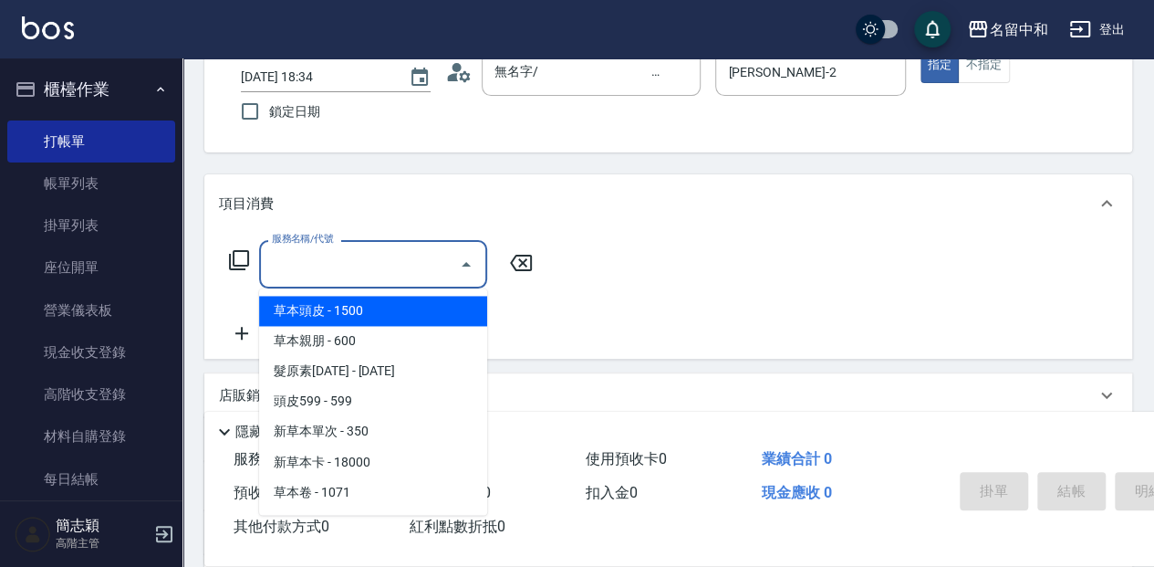
click at [389, 260] on input "服務名稱/代號" at bounding box center [359, 264] width 184 height 32
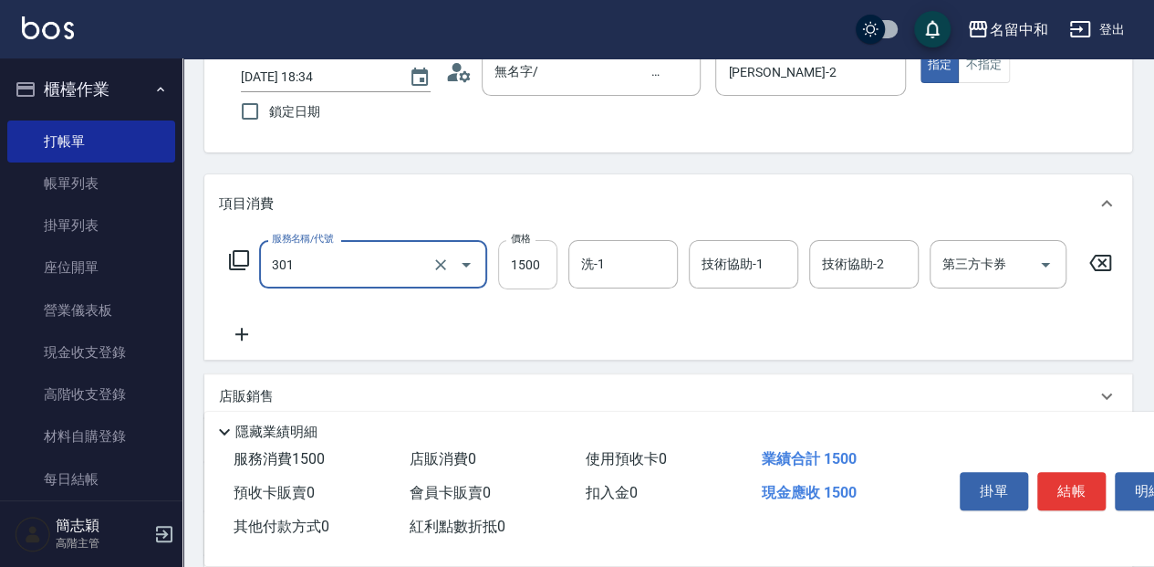
type input "燙髮(1500](301)"
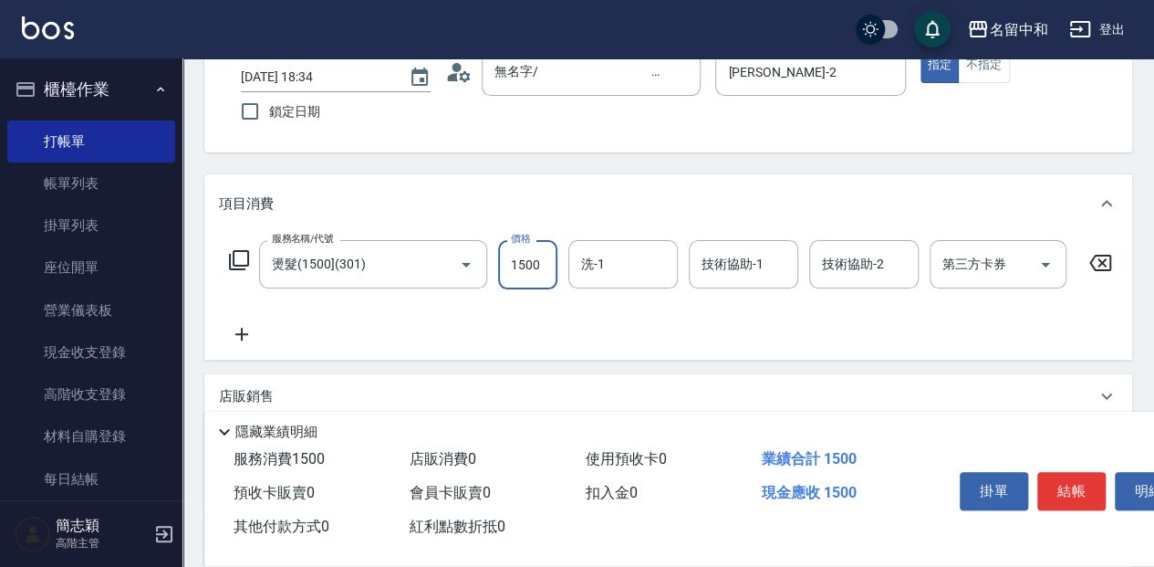
click at [540, 259] on input "1500" at bounding box center [527, 264] width 59 height 49
type input "2400"
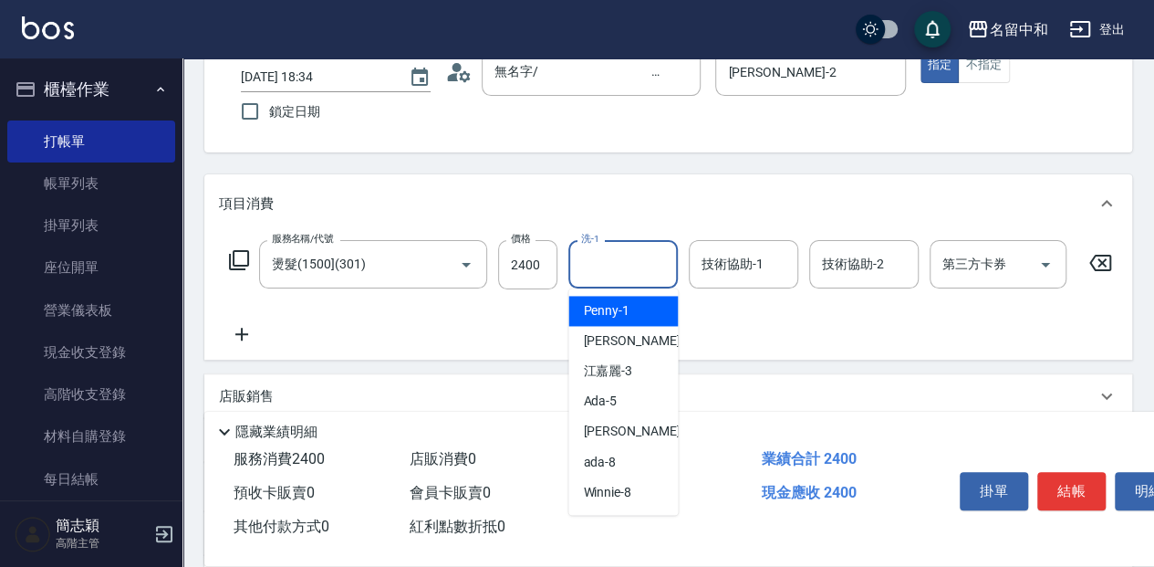
click at [637, 256] on input "洗-1" at bounding box center [623, 264] width 93 height 32
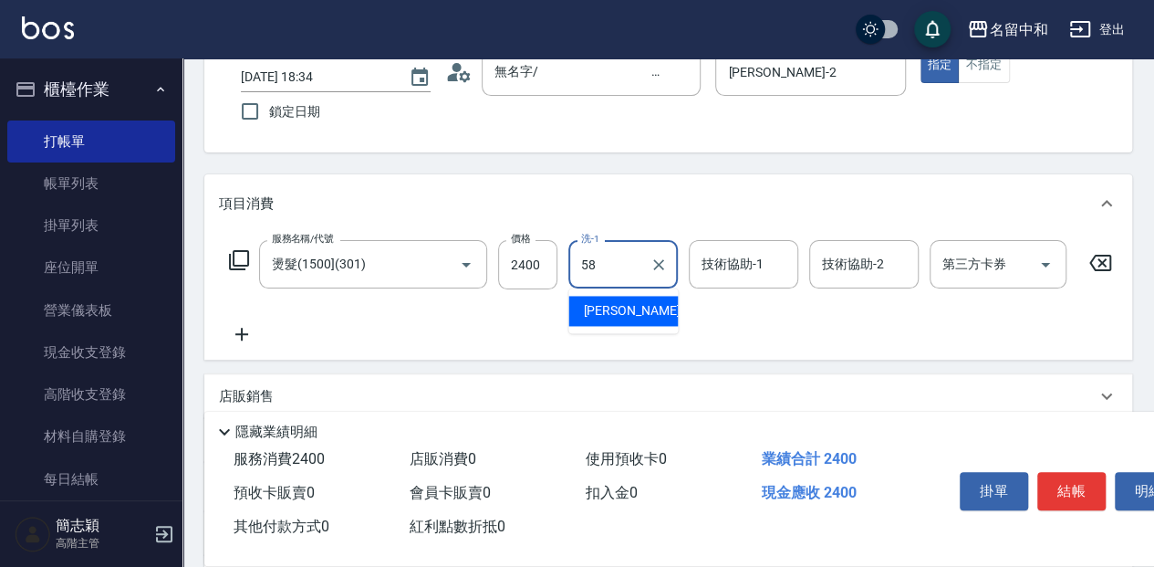
click at [646, 301] on div "莫娜 -58" at bounding box center [622, 311] width 109 height 30
type input "莫娜-58"
click at [766, 258] on input "技術協助-1" at bounding box center [743, 264] width 93 height 32
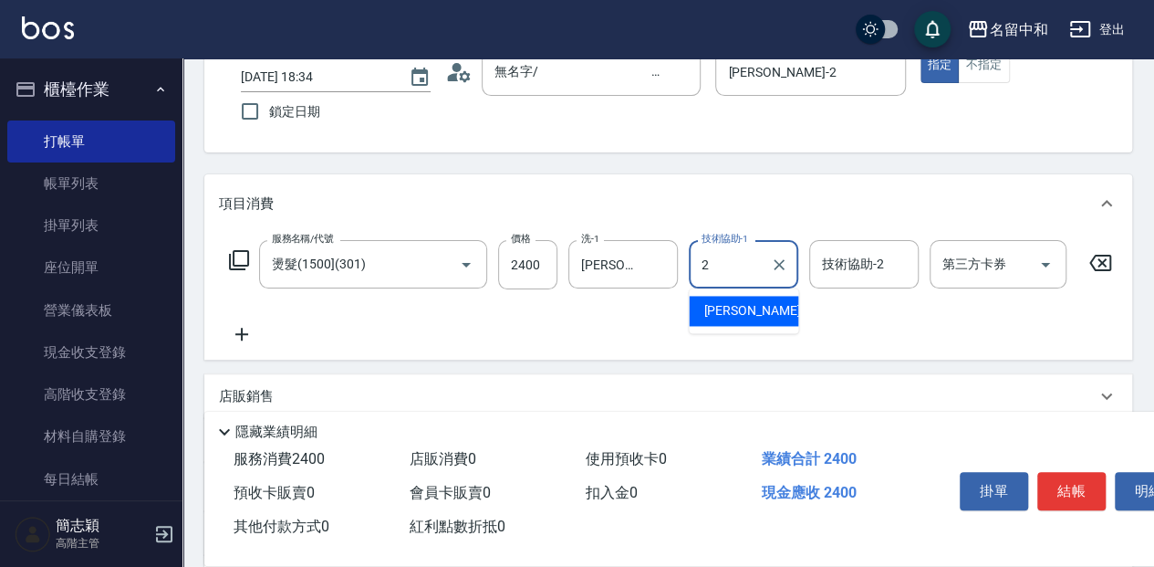
drag, startPoint x: 764, startPoint y: 307, endPoint x: 812, endPoint y: 288, distance: 52.0
click at [775, 301] on div "Julie -2" at bounding box center [743, 311] width 109 height 30
type input "Julie-2"
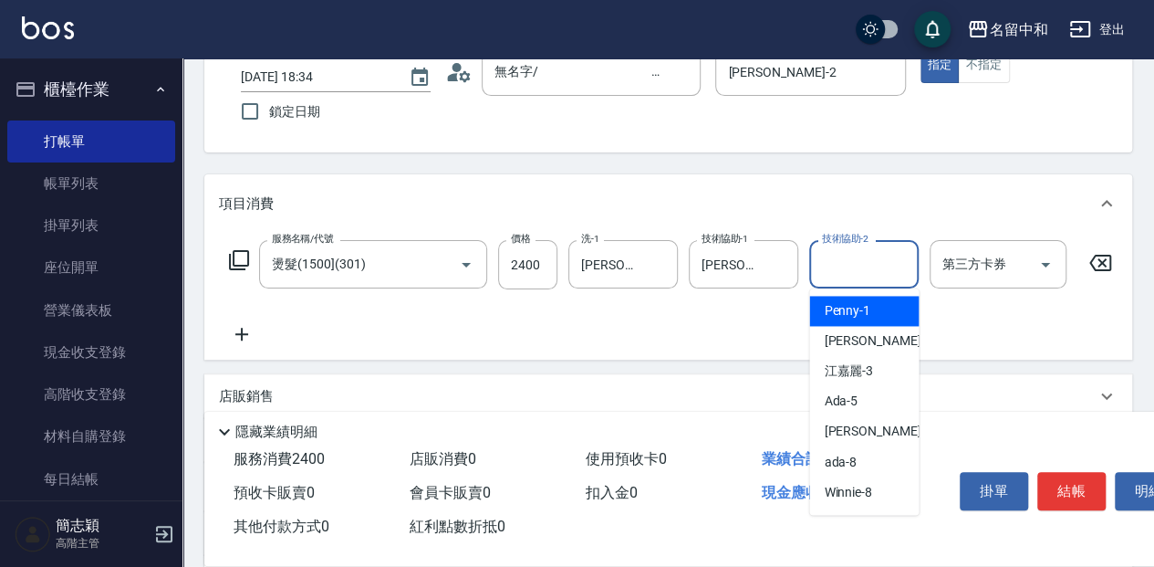
click at [855, 261] on input "技術協助-2" at bounding box center [863, 264] width 93 height 32
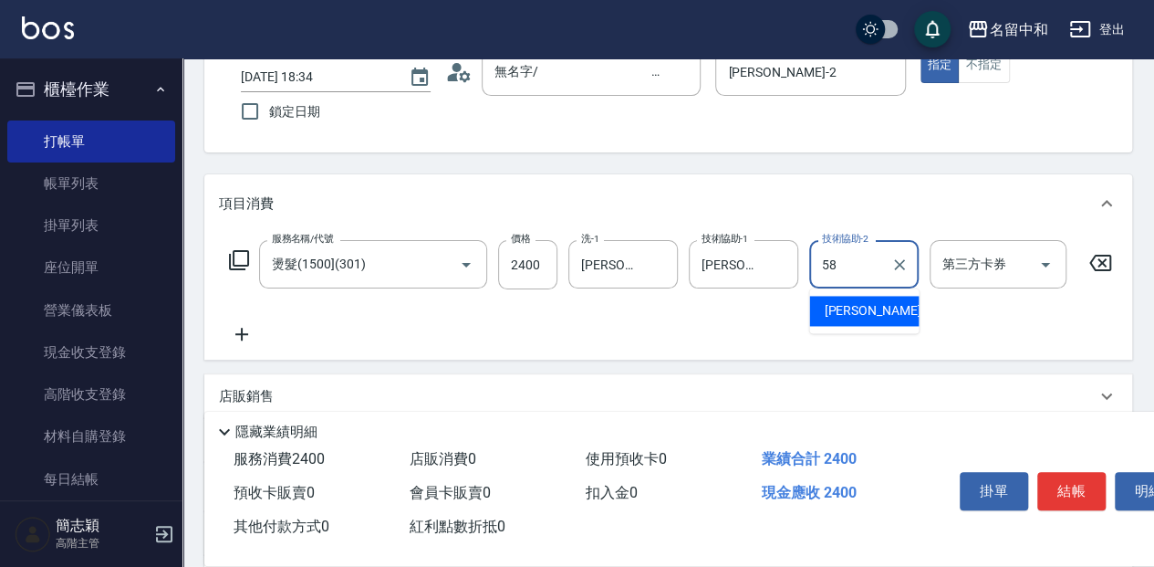
click at [861, 303] on span "莫娜 -58" at bounding box center [881, 310] width 115 height 19
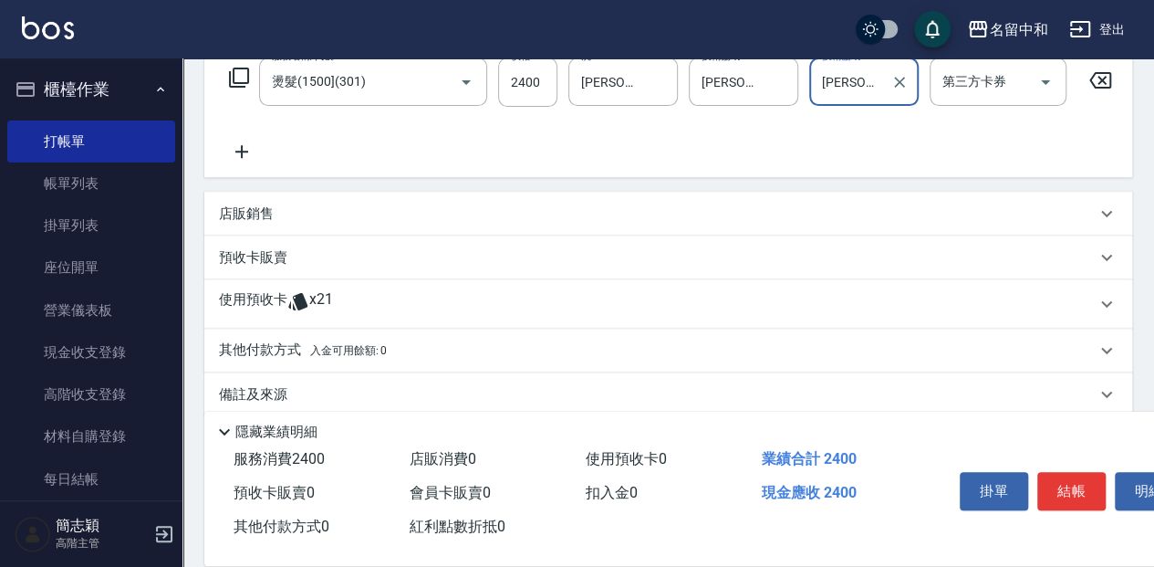
scroll to position [335, 0]
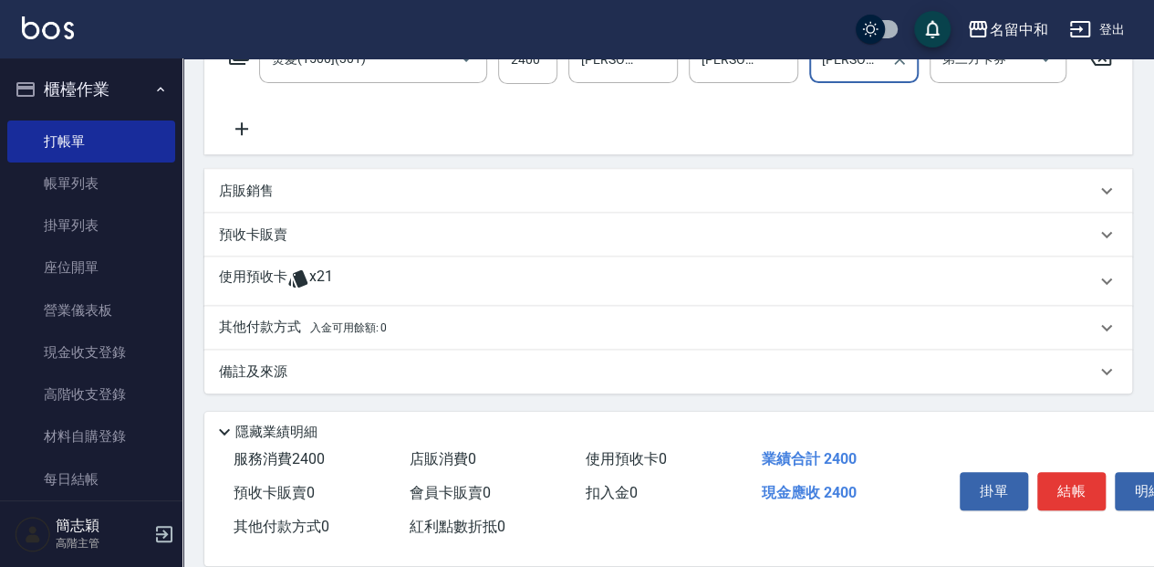
type input "莫娜-58"
click at [259, 332] on p "其他付款方式 入金可用餘額: 0" at bounding box center [303, 327] width 168 height 20
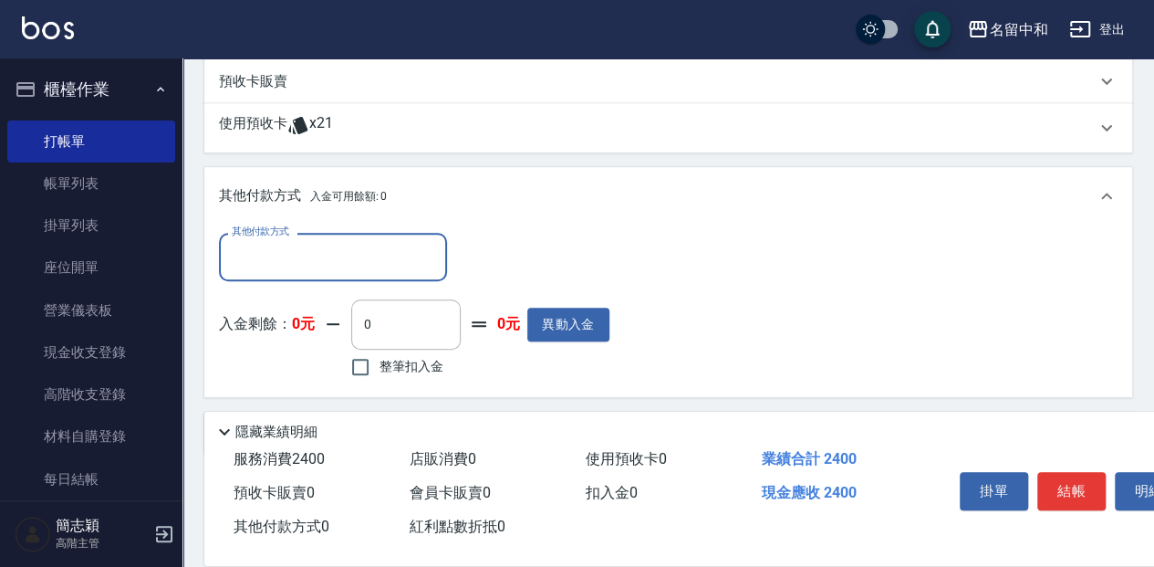
scroll to position [517, 0]
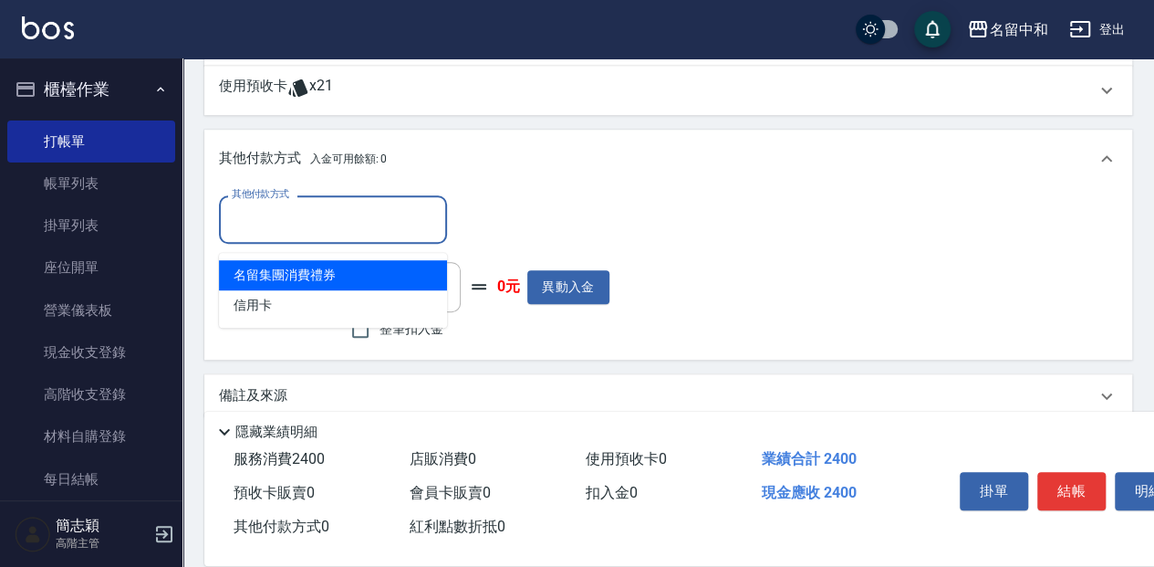
click at [344, 230] on input "其他付款方式" at bounding box center [333, 219] width 212 height 32
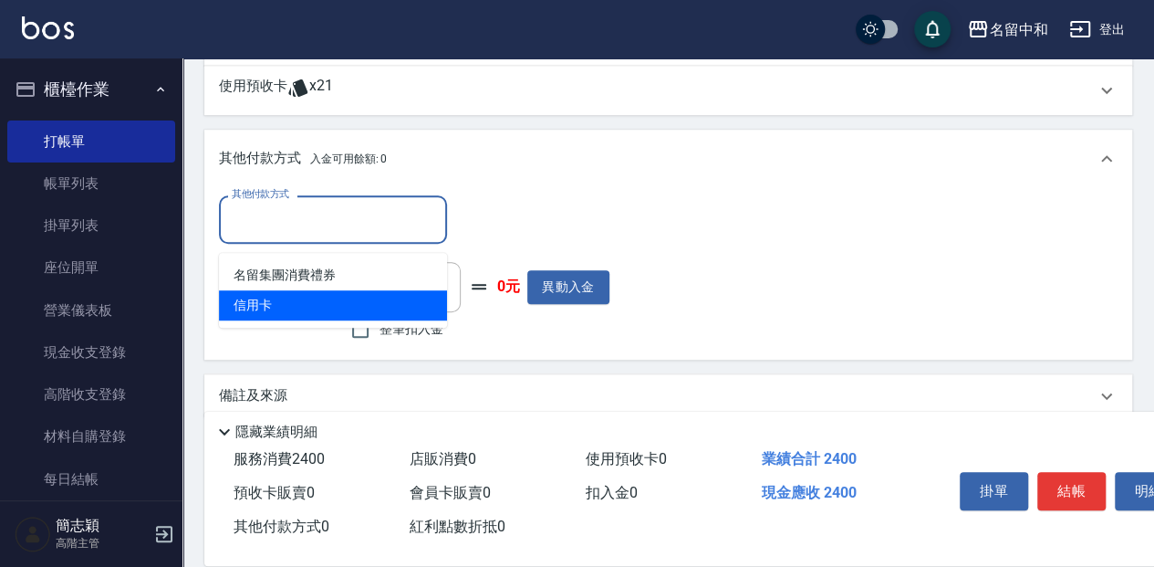
click at [281, 307] on span "信用卡" at bounding box center [333, 305] width 228 height 30
type input "信用卡"
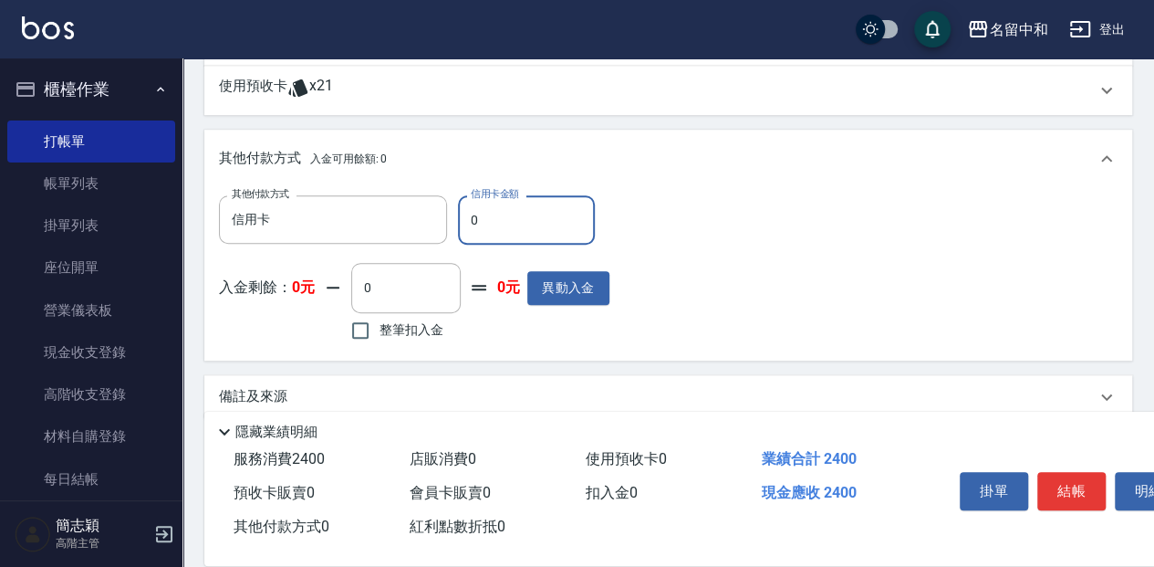
click at [483, 226] on input "0" at bounding box center [526, 219] width 137 height 49
click at [483, 226] on input "2240" at bounding box center [526, 219] width 137 height 49
click at [510, 225] on input "240" at bounding box center [526, 219] width 137 height 49
type input "2400"
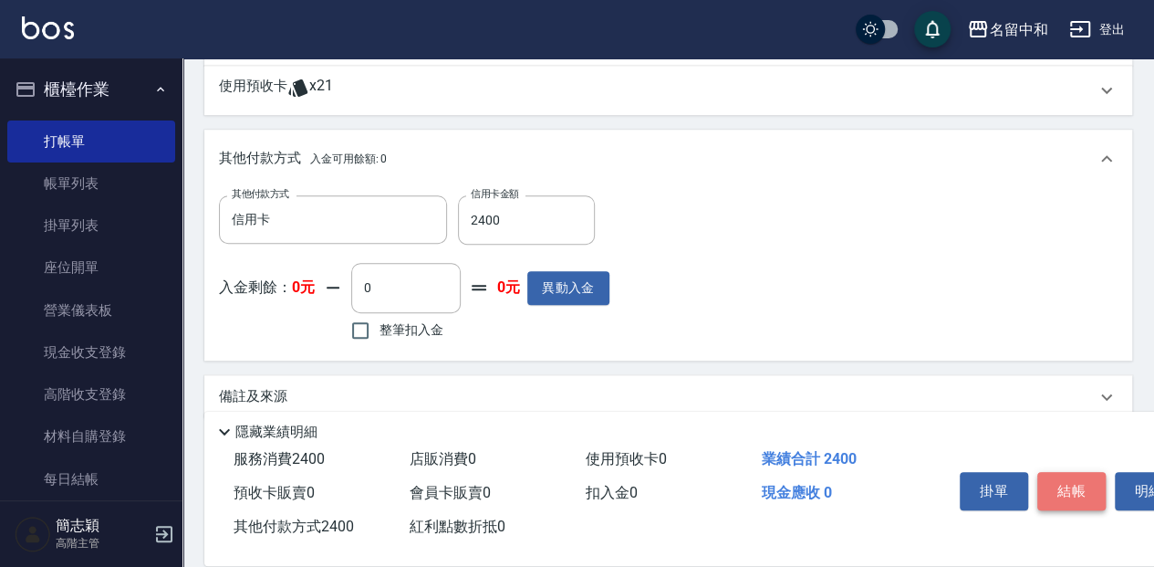
click at [1073, 484] on button "結帳" at bounding box center [1071, 491] width 68 height 38
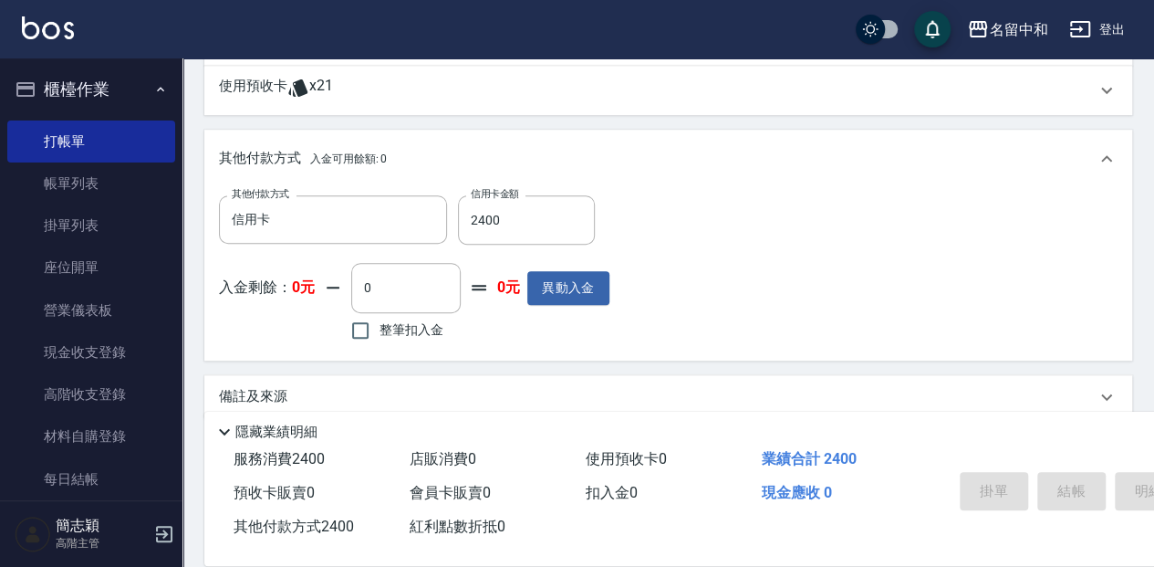
type input "2025/10/11 18:35"
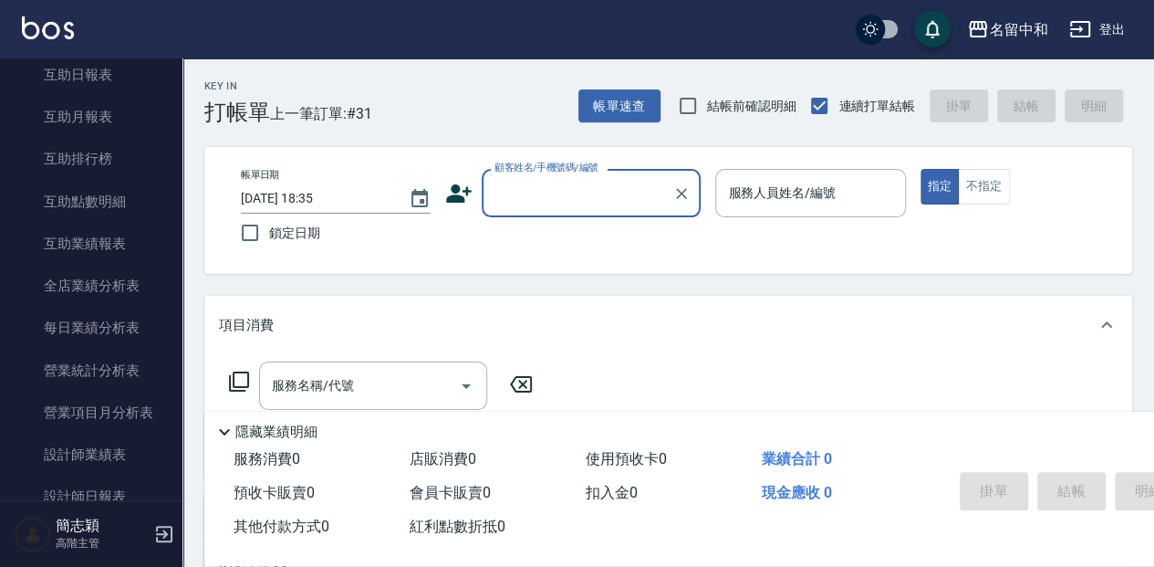
scroll to position [912, 0]
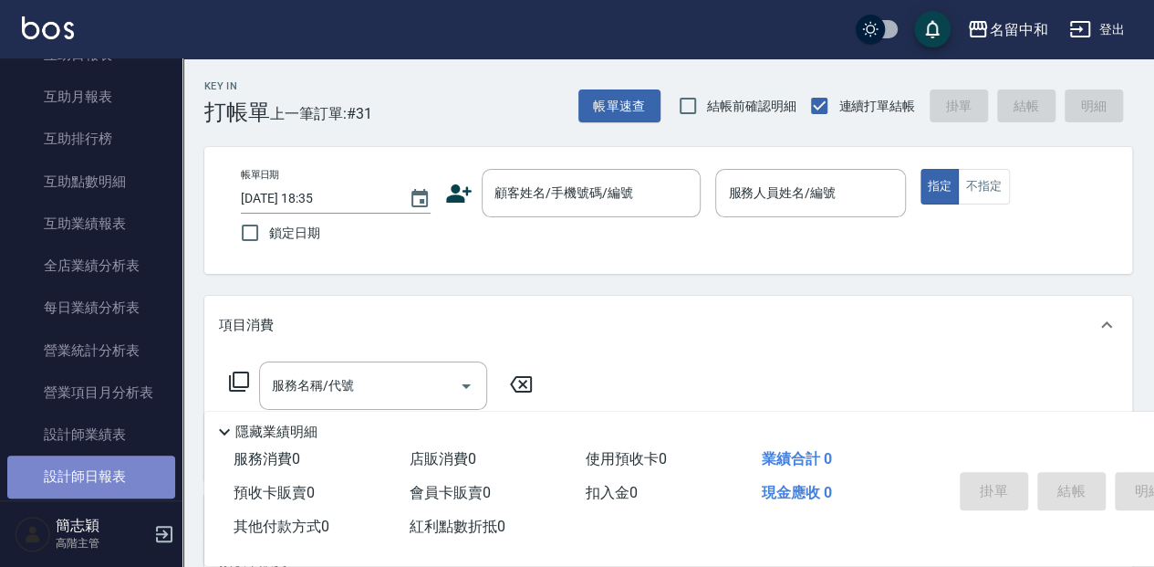
click at [120, 474] on link "設計師日報表" at bounding box center [91, 476] width 168 height 42
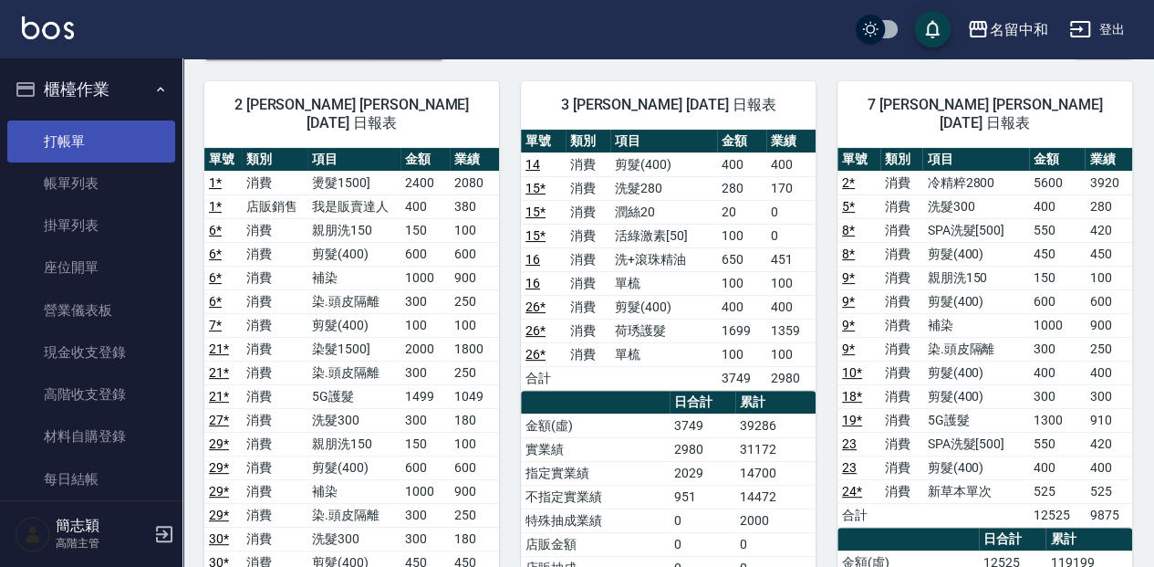
click at [104, 138] on link "打帳單" at bounding box center [91, 141] width 168 height 42
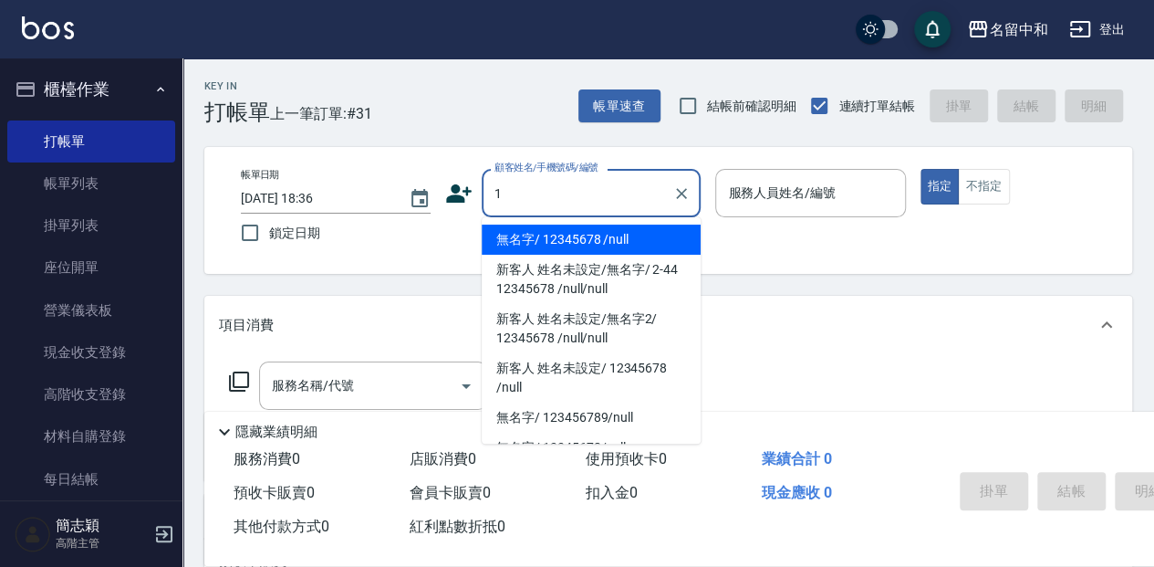
type input "無名字/ 12345678 /null"
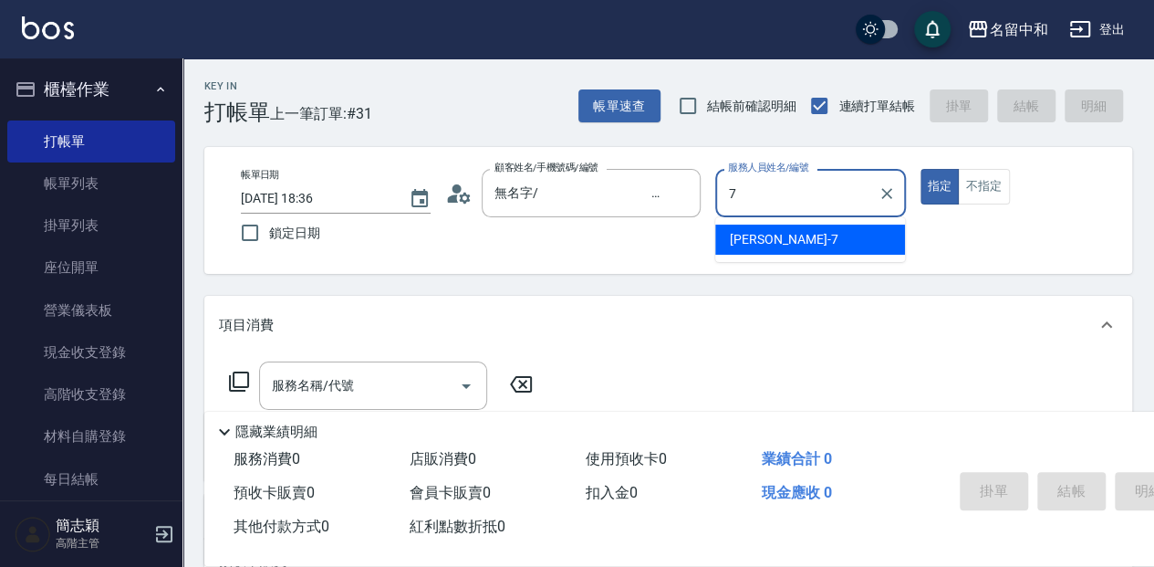
type input "Jessica-7"
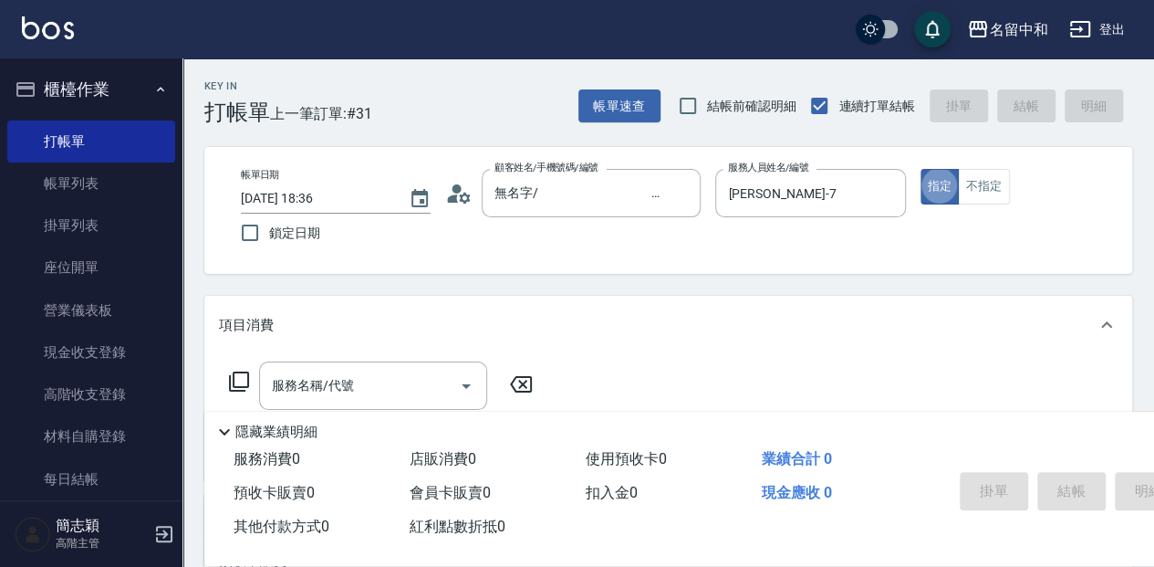
type button "true"
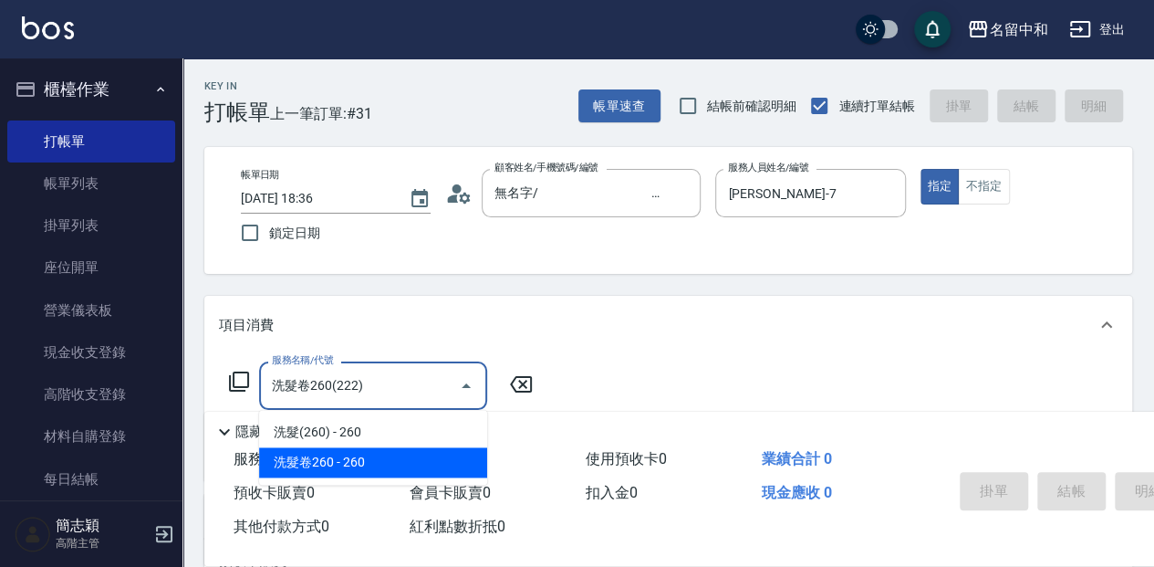
type input "洗髮卷260(222)"
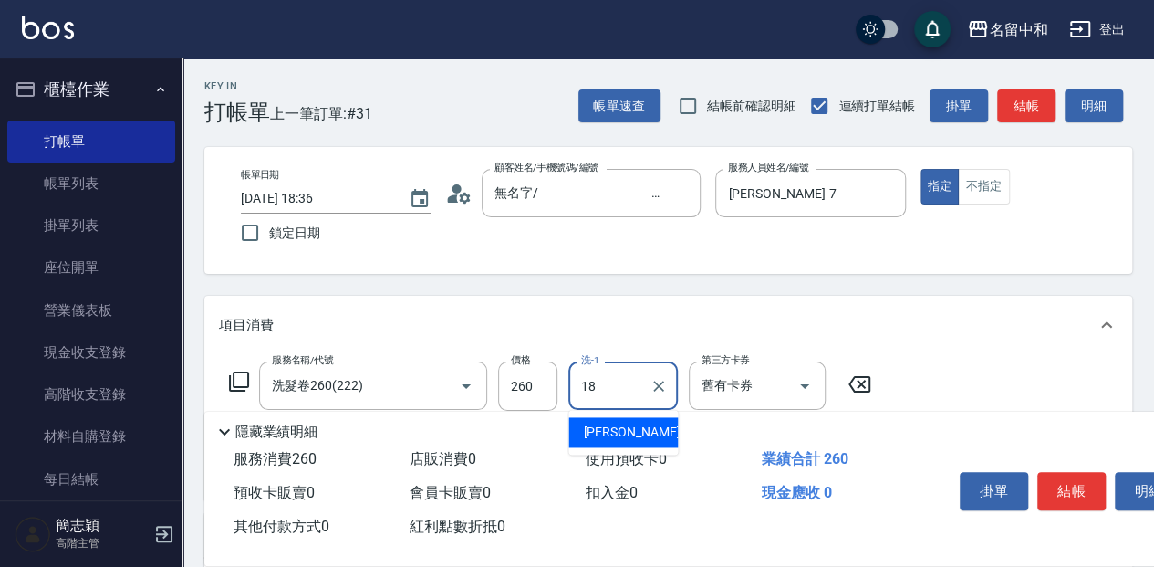
type input "沛岑-18"
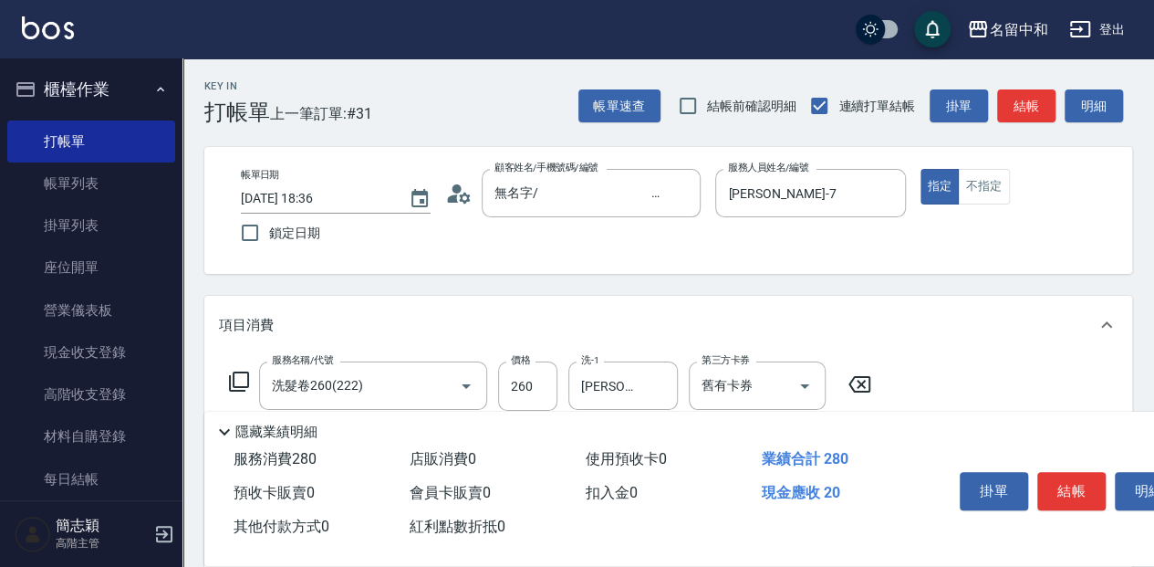
type input "潤絲20(801)"
type input "10"
type input "沛岑-18"
click at [1078, 485] on button "結帳" at bounding box center [1071, 491] width 68 height 38
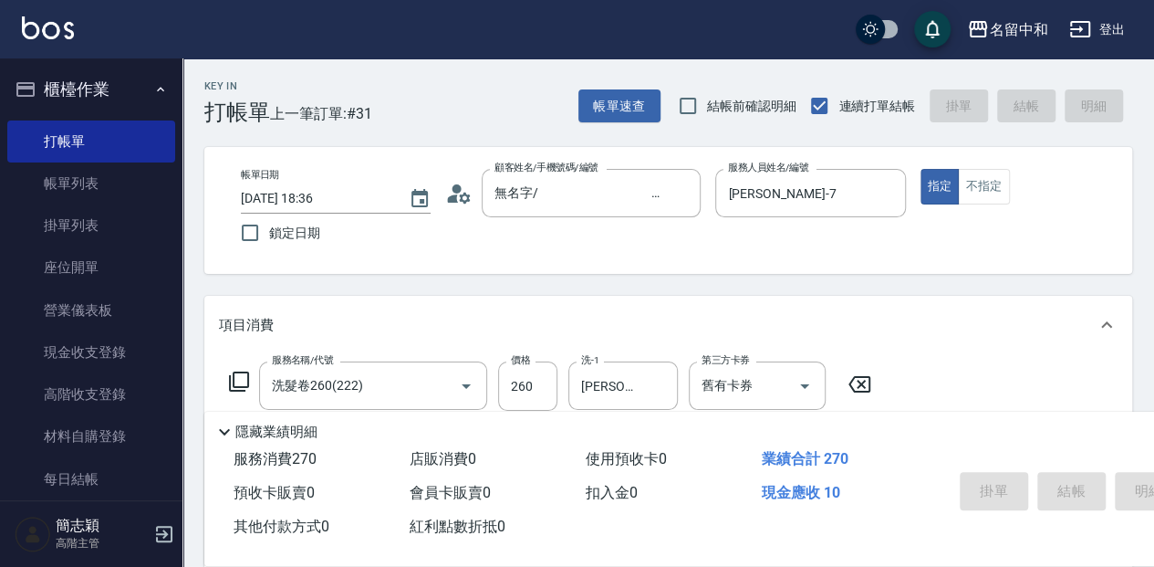
type input "2025/10/11 19:06"
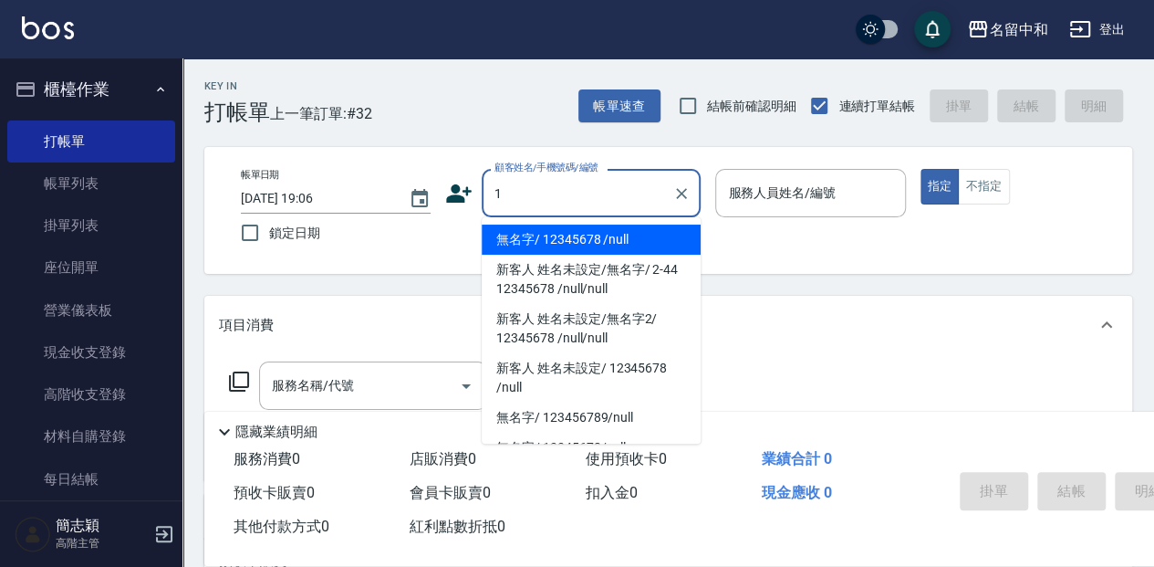
type input "無名字/ 12345678 /null"
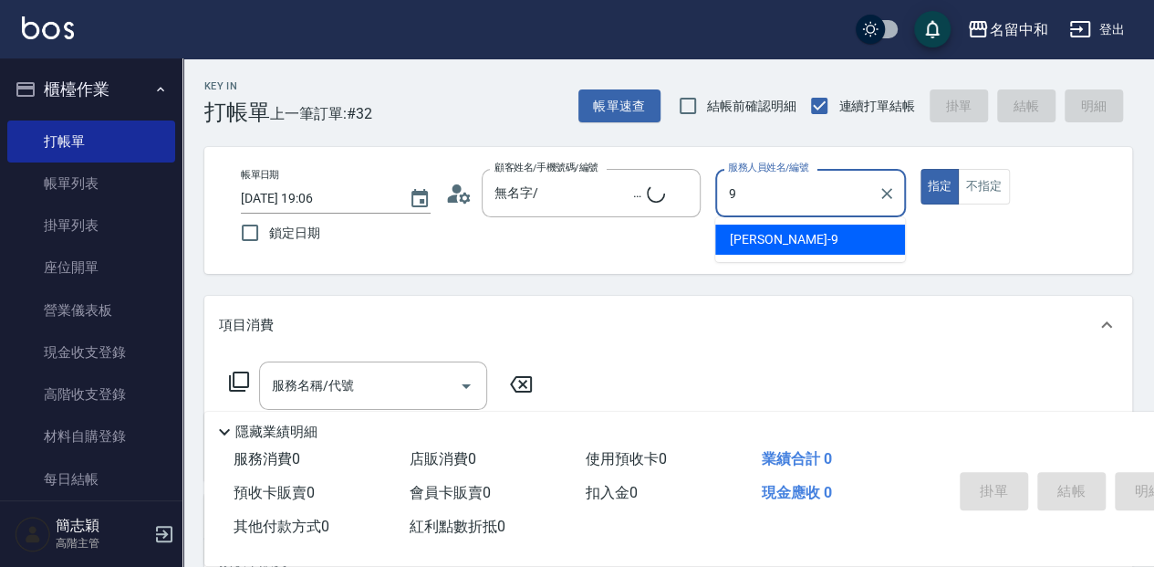
type input "9"
type input "無名字/1/null"
type input "Anna-9"
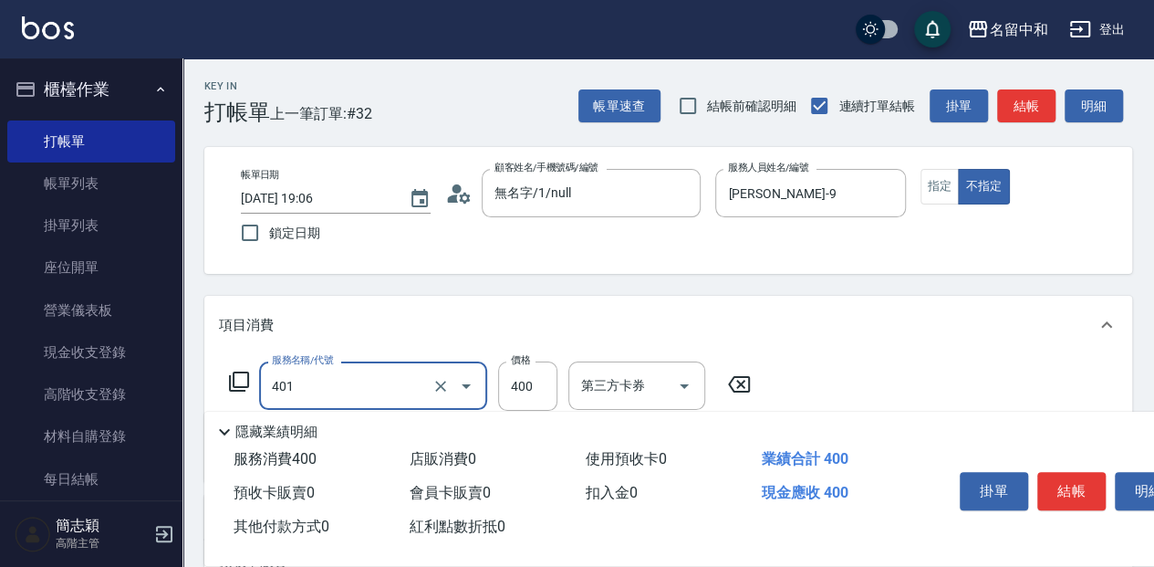
type input "剪髮(400)(401)"
click at [1093, 546] on div "服務消費 400 店販消費 0 使用預收卡 0 業績合計 400 預收卡販賣 0 會員卡販賣 0 扣入金 0 現金應收 400 其他付款方式 0 紅利點數折抵…" at bounding box center [759, 503] width 1111 height 123
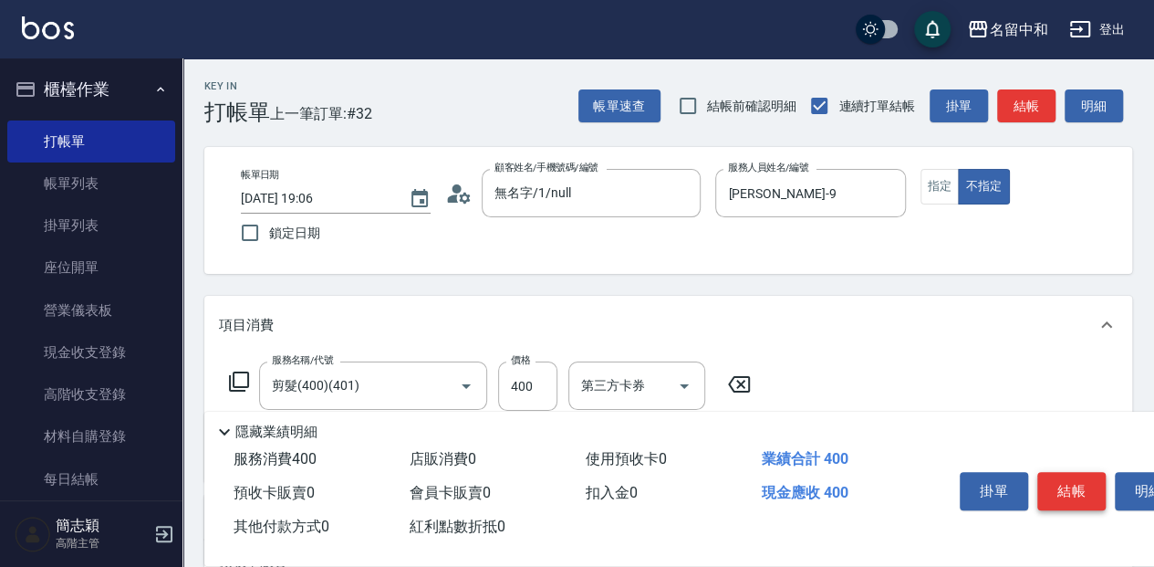
drag, startPoint x: 1033, startPoint y: 490, endPoint x: 1043, endPoint y: 486, distance: 10.7
click at [1035, 489] on div "掛單 結帳 明細" at bounding box center [1071, 492] width 238 height 57
click at [1043, 486] on button "結帳" at bounding box center [1071, 491] width 68 height 38
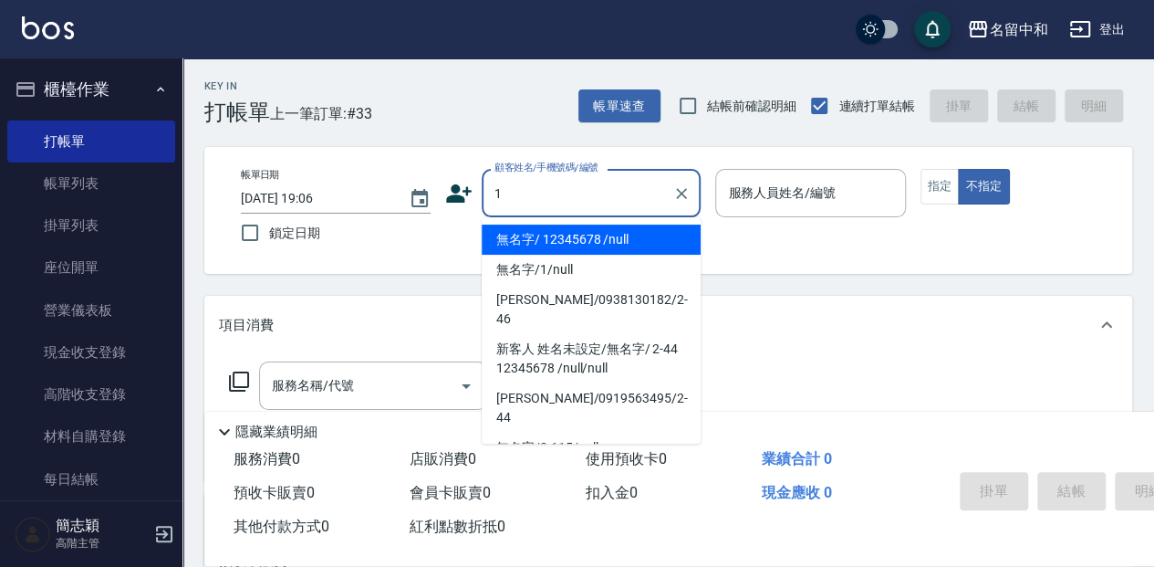
type input "無名字/ 12345678 /null"
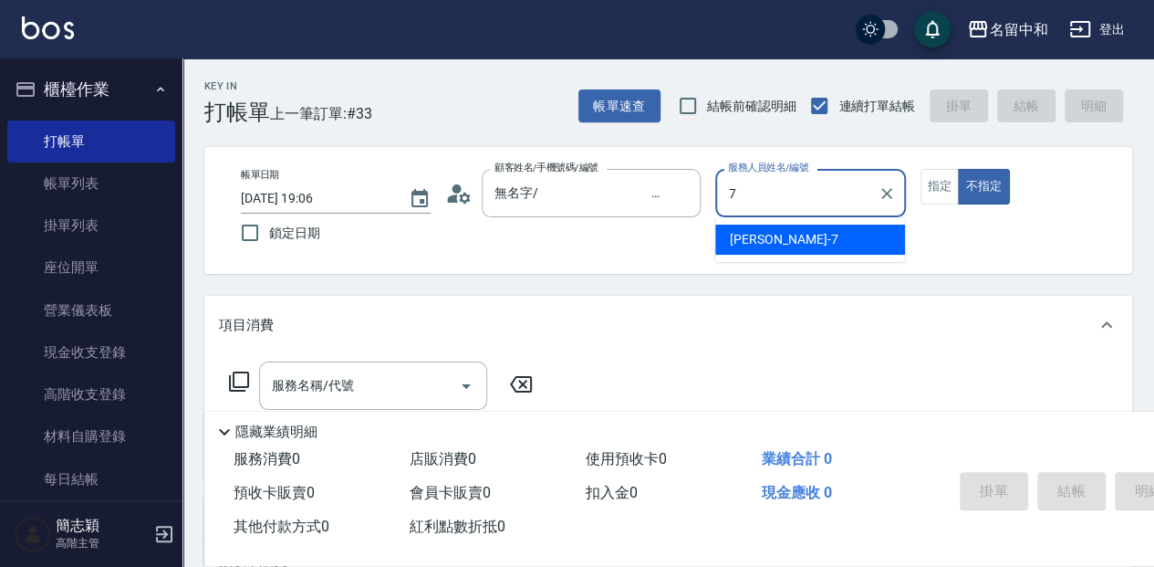
type input "Jessica-7"
type button "false"
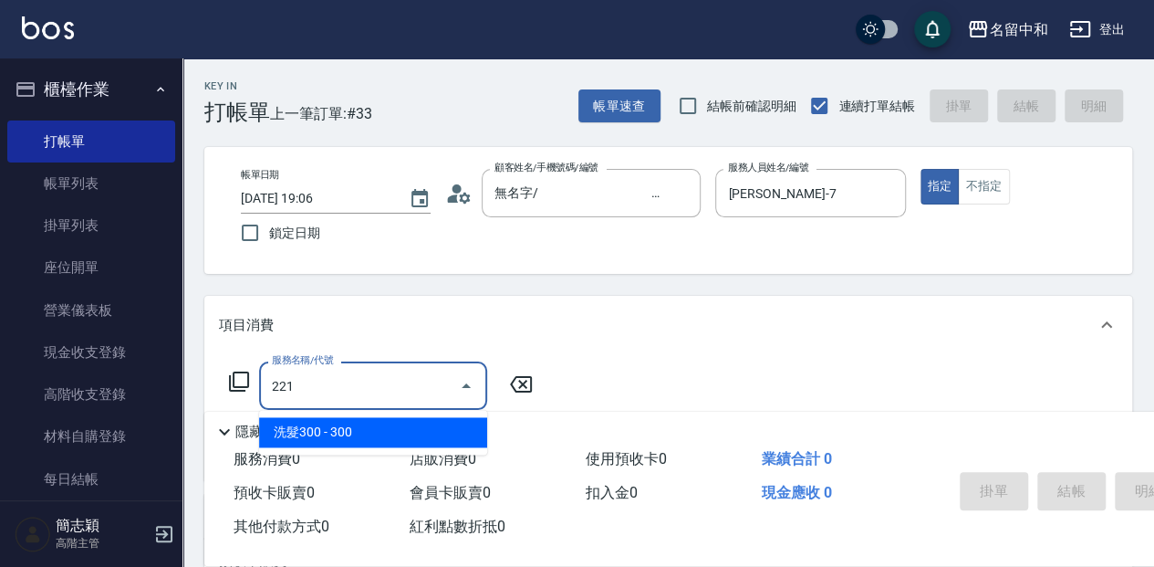
type input "洗髮300(221)"
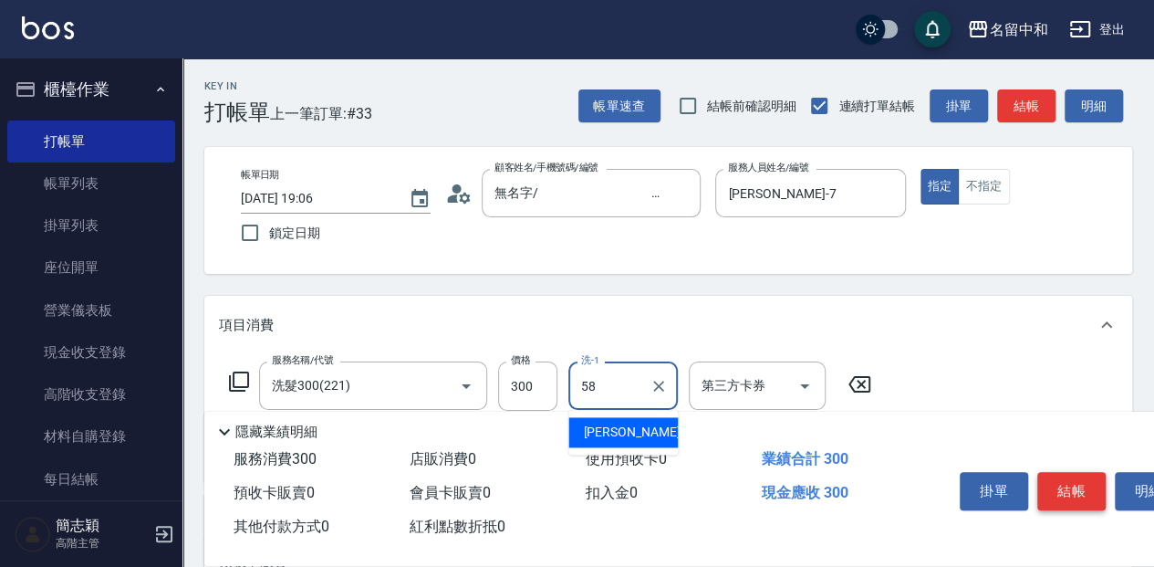
type input "5"
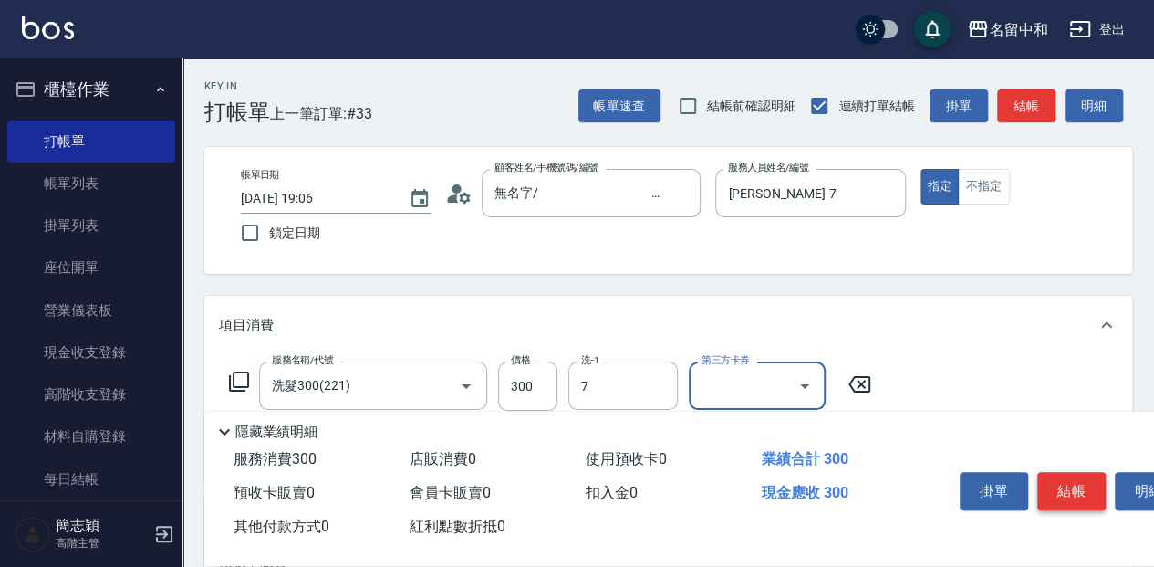
type input "Jessica-7"
type input "潤絲20(801)"
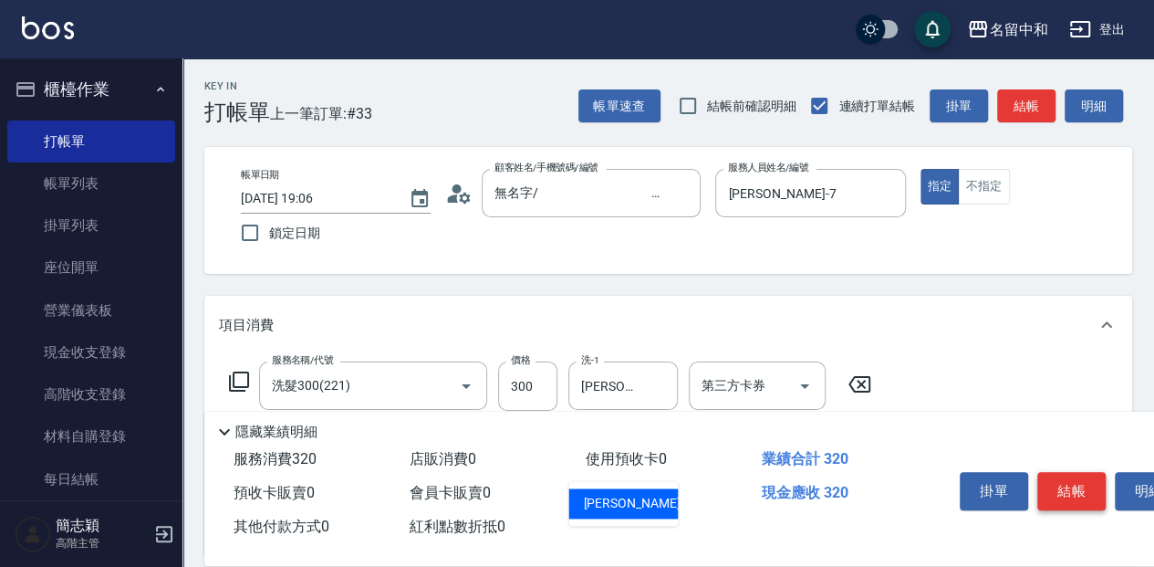
type input "Jessica-7"
click at [1043, 486] on button "結帳" at bounding box center [1071, 491] width 68 height 38
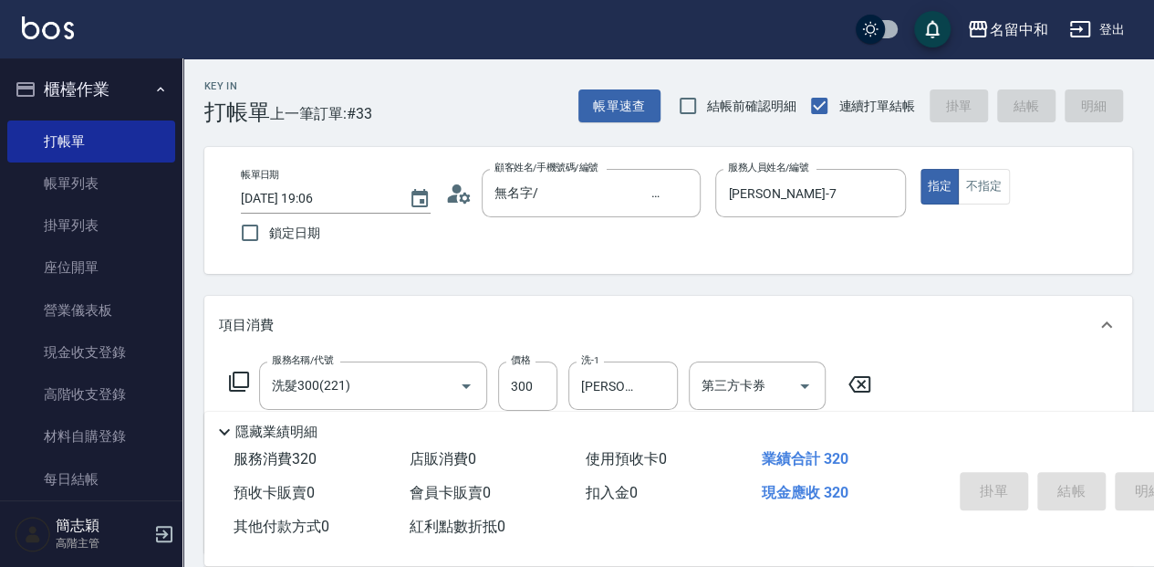
type input "2025/10/11 19:07"
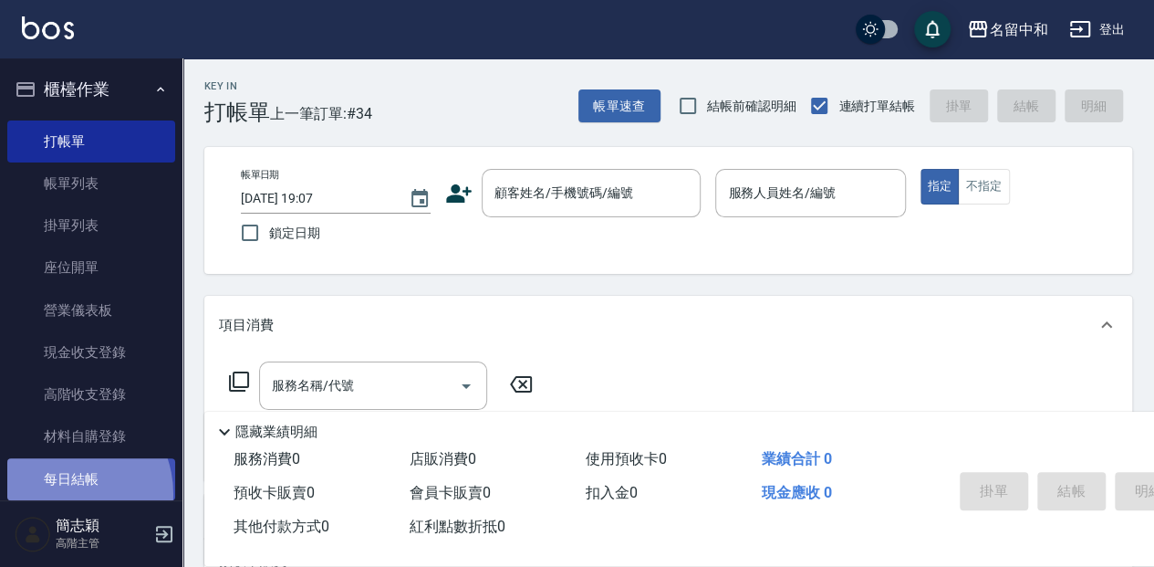
click at [63, 493] on link "每日結帳" at bounding box center [91, 479] width 168 height 42
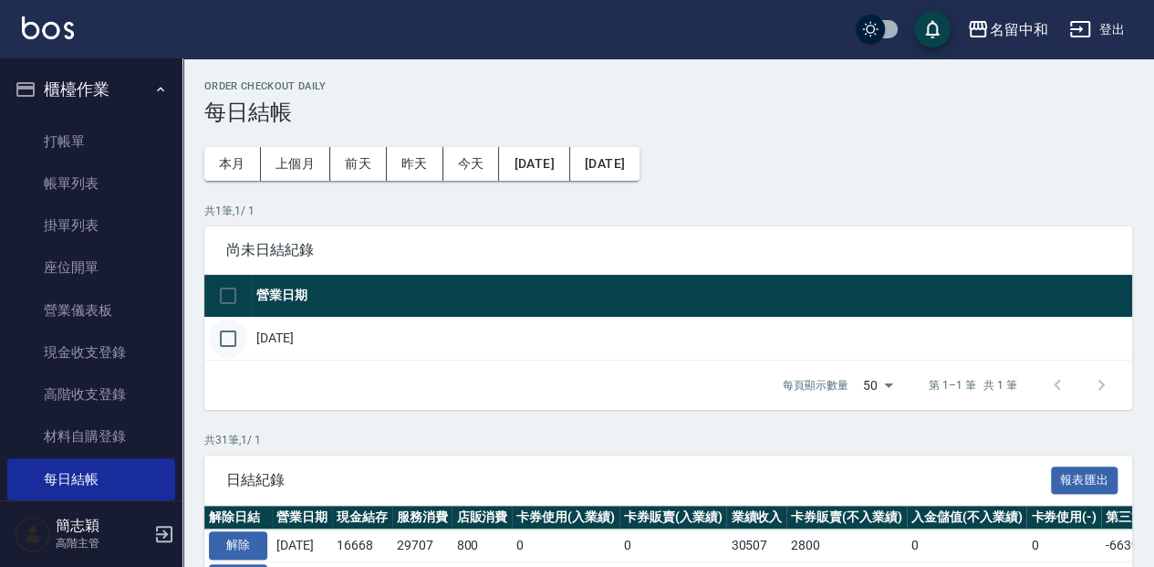
click at [230, 328] on input "checkbox" at bounding box center [228, 338] width 38 height 38
checkbox input "true"
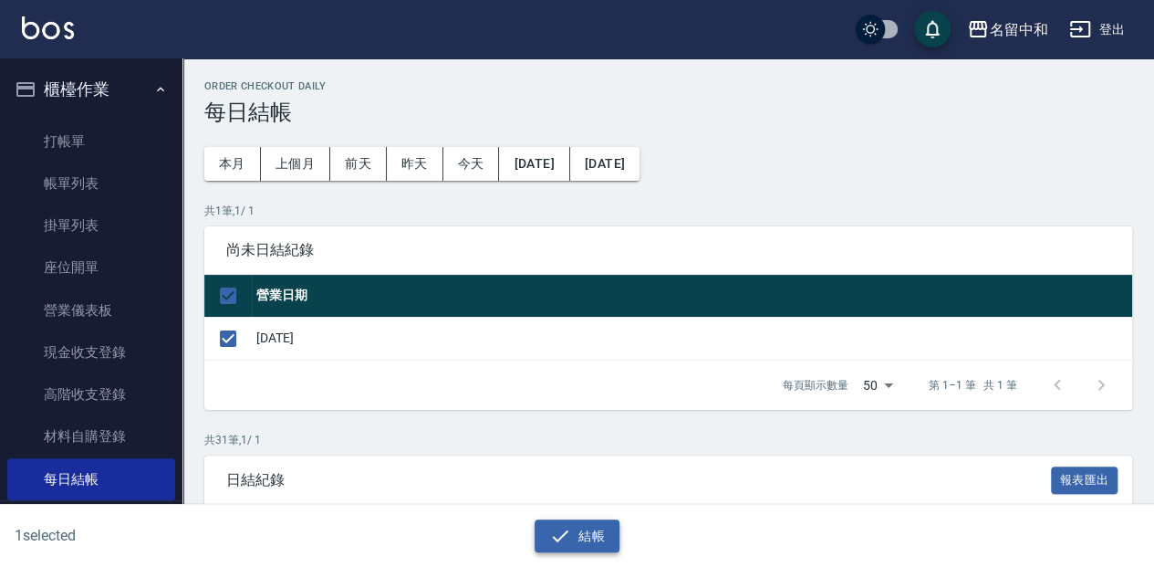
click at [560, 523] on button "結帳" at bounding box center [577, 536] width 85 height 34
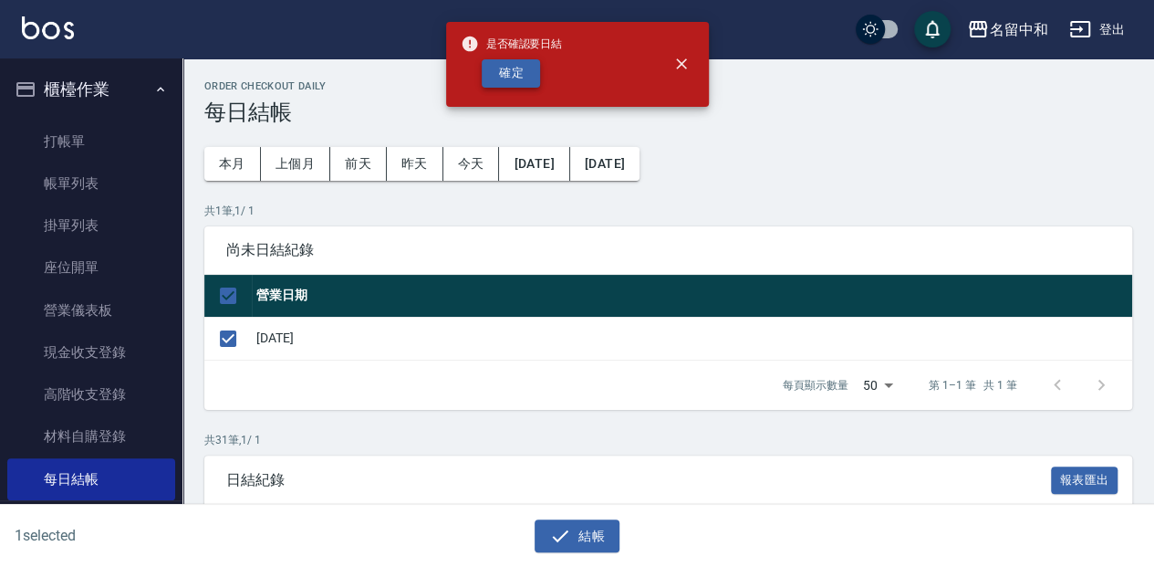
click at [523, 62] on button "確定" at bounding box center [511, 73] width 58 height 28
checkbox input "false"
